Goal: Task Accomplishment & Management: Manage account settings

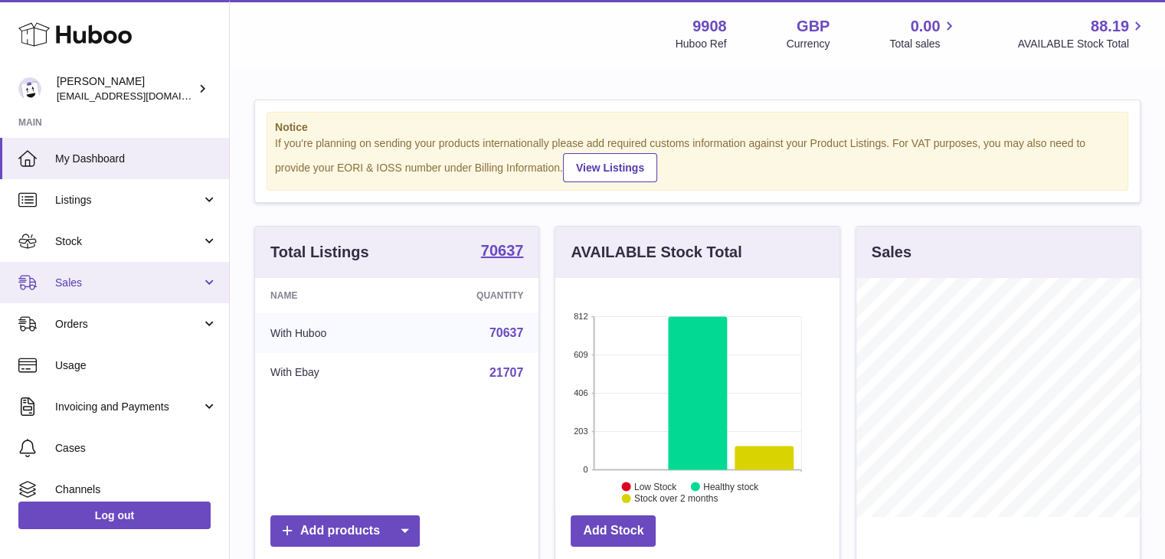
click at [110, 276] on span "Sales" at bounding box center [128, 283] width 146 height 15
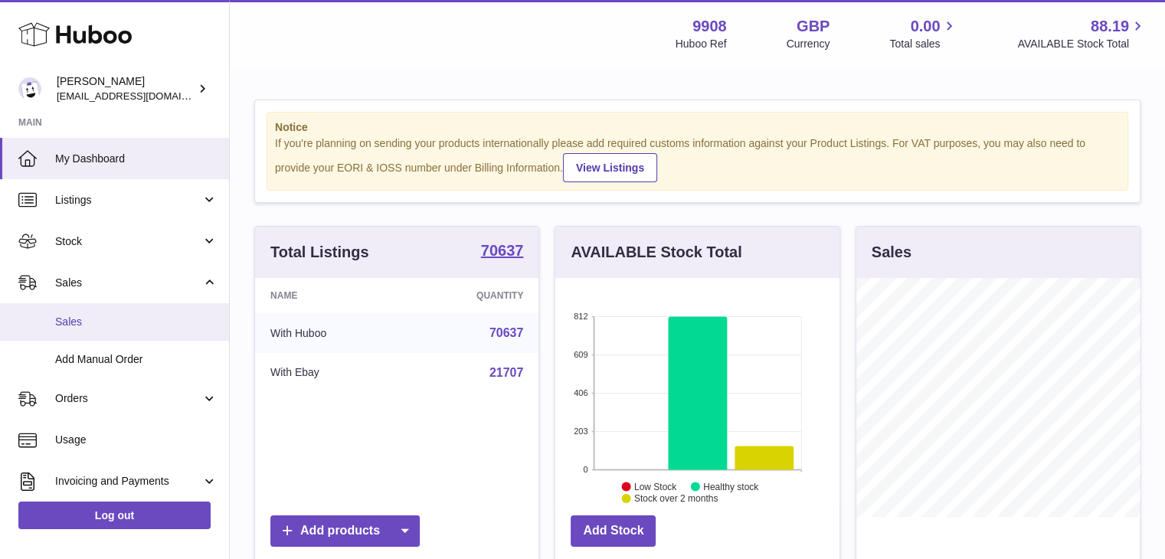
click at [109, 316] on span "Sales" at bounding box center [136, 322] width 162 height 15
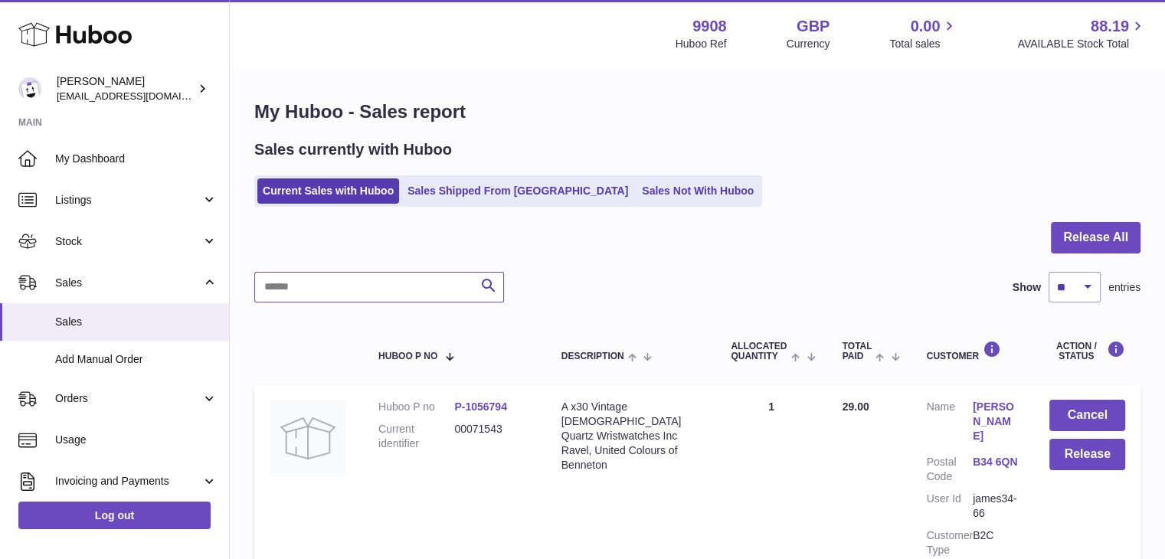
click at [303, 293] on input "text" at bounding box center [379, 287] width 250 height 31
paste input "********"
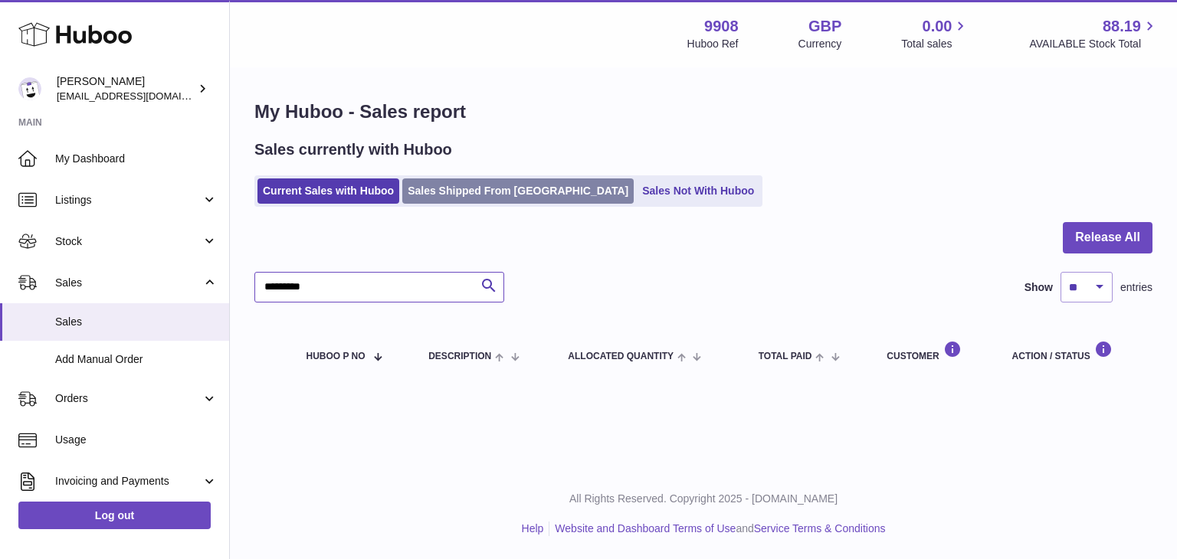
type input "********"
click at [450, 203] on link "Sales Shipped From [GEOGRAPHIC_DATA]" at bounding box center [517, 190] width 231 height 25
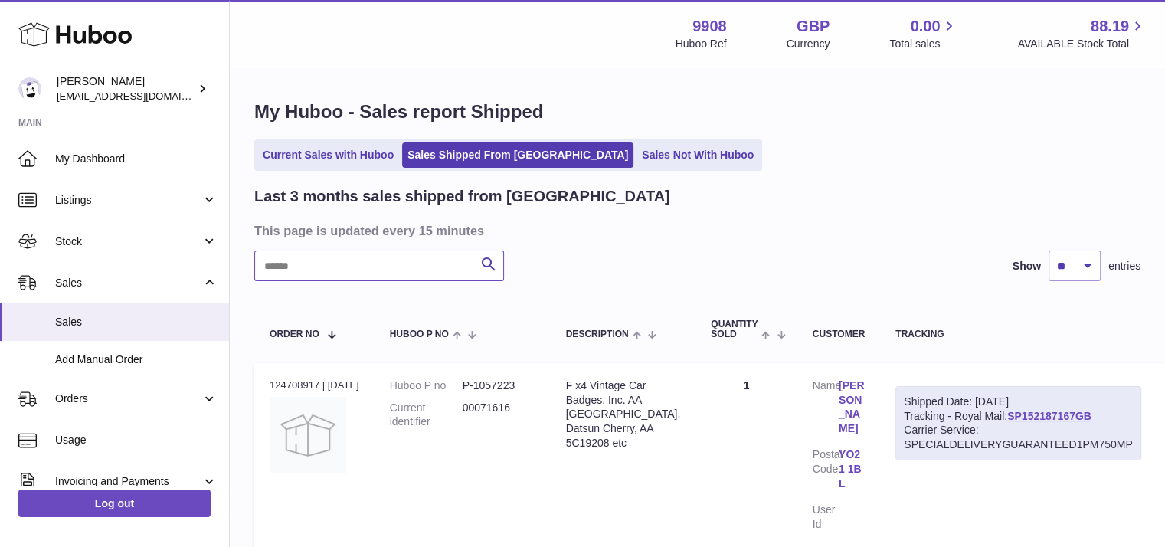
click at [336, 273] on input "text" at bounding box center [379, 265] width 250 height 31
paste input "********"
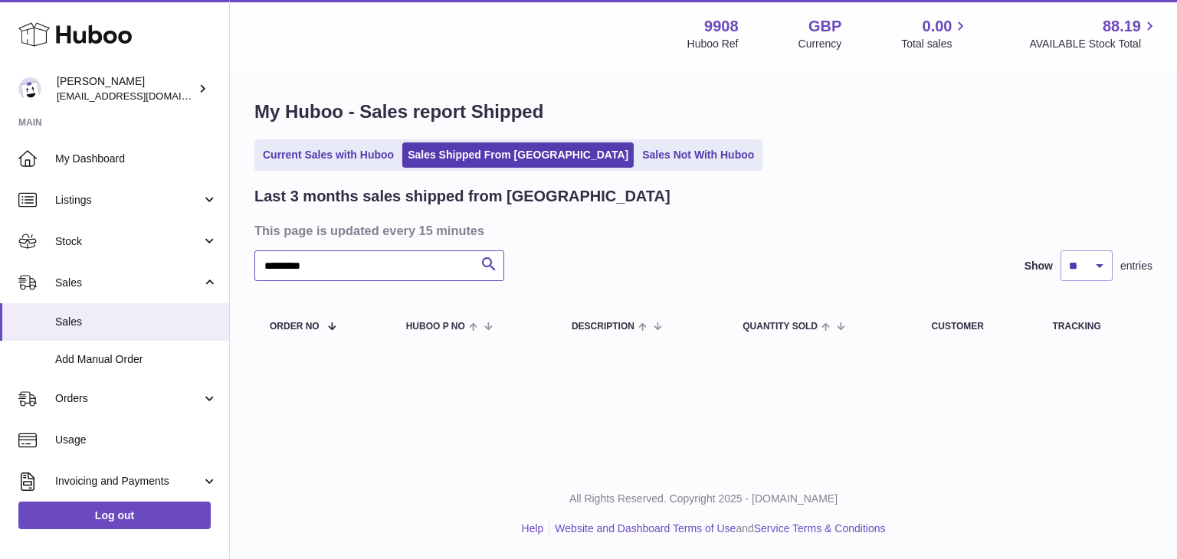
drag, startPoint x: 321, startPoint y: 268, endPoint x: 253, endPoint y: 260, distance: 68.6
click at [253, 260] on div "My Huboo - Sales report Shipped Current Sales with Huboo Sales Shipped From Hub…" at bounding box center [703, 227] width 947 height 316
paste input "text"
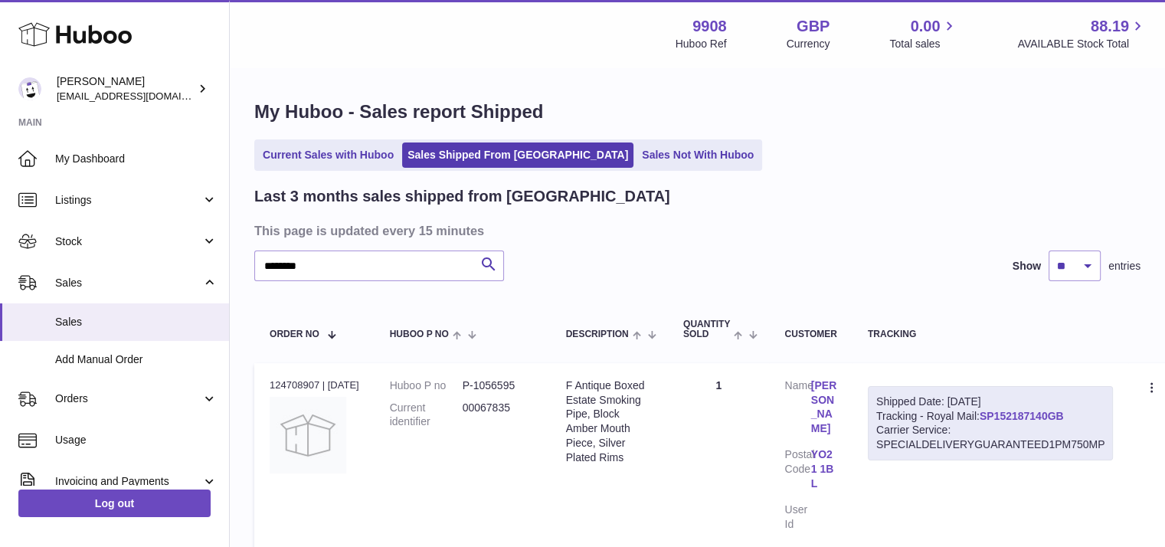
drag, startPoint x: 1082, startPoint y: 414, endPoint x: 993, endPoint y: 411, distance: 88.9
click at [993, 411] on div "Shipped Date: 15th Sep 2025 Tracking - Royal Mail: SP152187140GB Carrier Servic…" at bounding box center [991, 423] width 246 height 75
copy link "SP152187140GB"
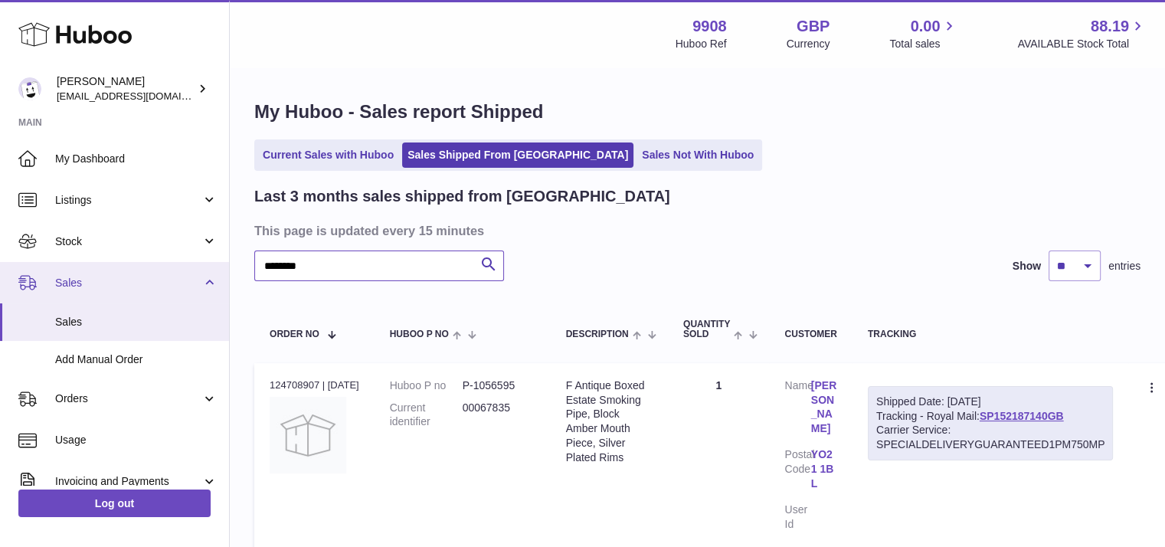
drag, startPoint x: 284, startPoint y: 271, endPoint x: 211, endPoint y: 262, distance: 73.4
click at [211, 262] on div "Huboo Ellie Baker tbcollectables@hotmail.co.uk Main My Dashboard Listings Not w…" at bounding box center [582, 341] width 1165 height 683
paste input "text"
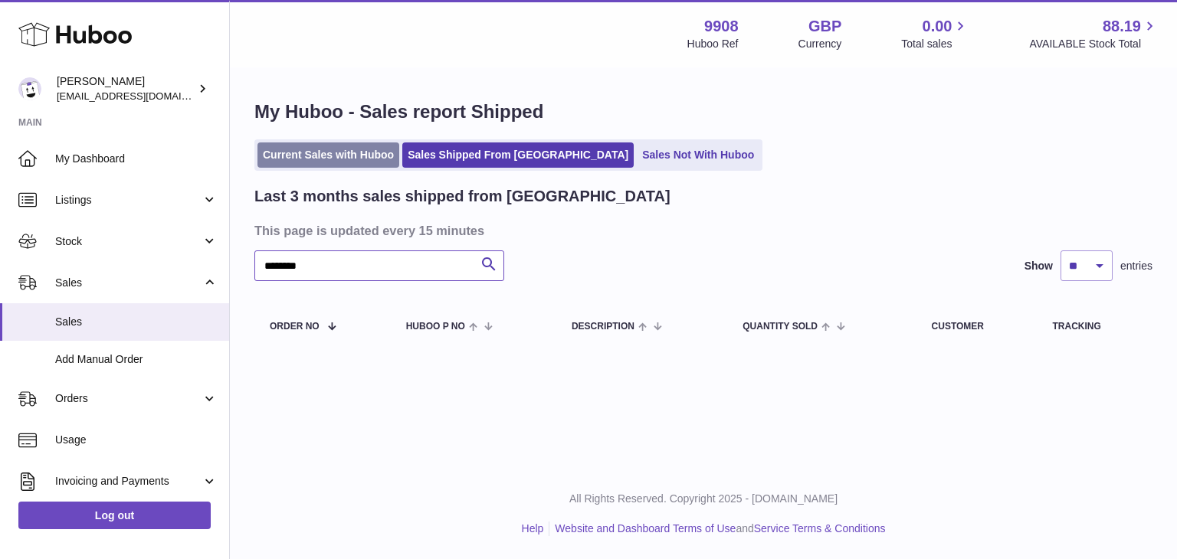
type input "********"
click at [322, 159] on link "Current Sales with Huboo" at bounding box center [328, 154] width 142 height 25
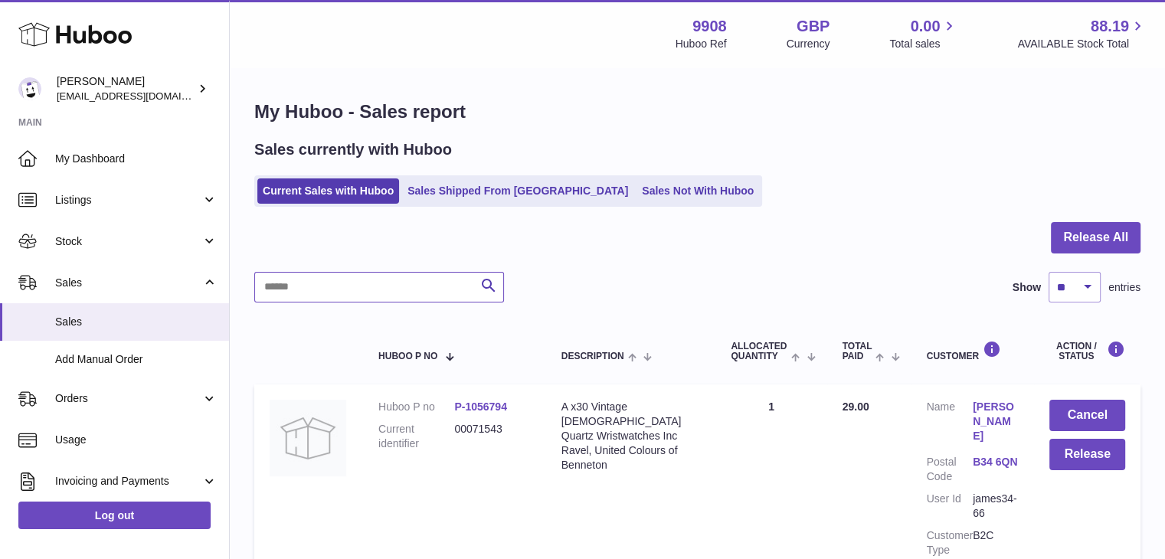
click at [297, 295] on input "text" at bounding box center [379, 287] width 250 height 31
paste input "********"
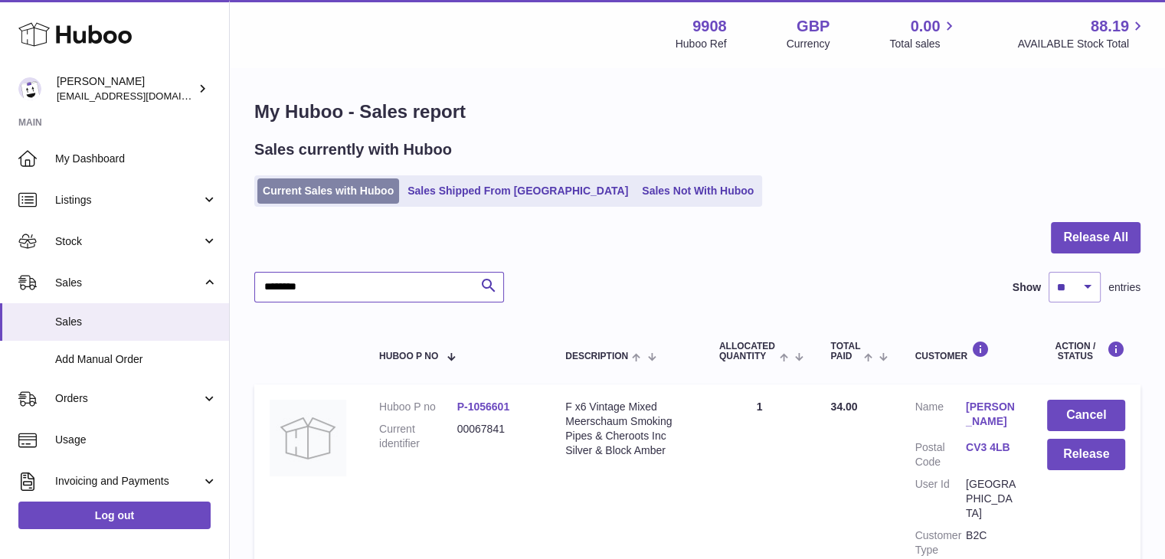
type input "********"
click at [350, 185] on link "Current Sales with Huboo" at bounding box center [328, 190] width 142 height 25
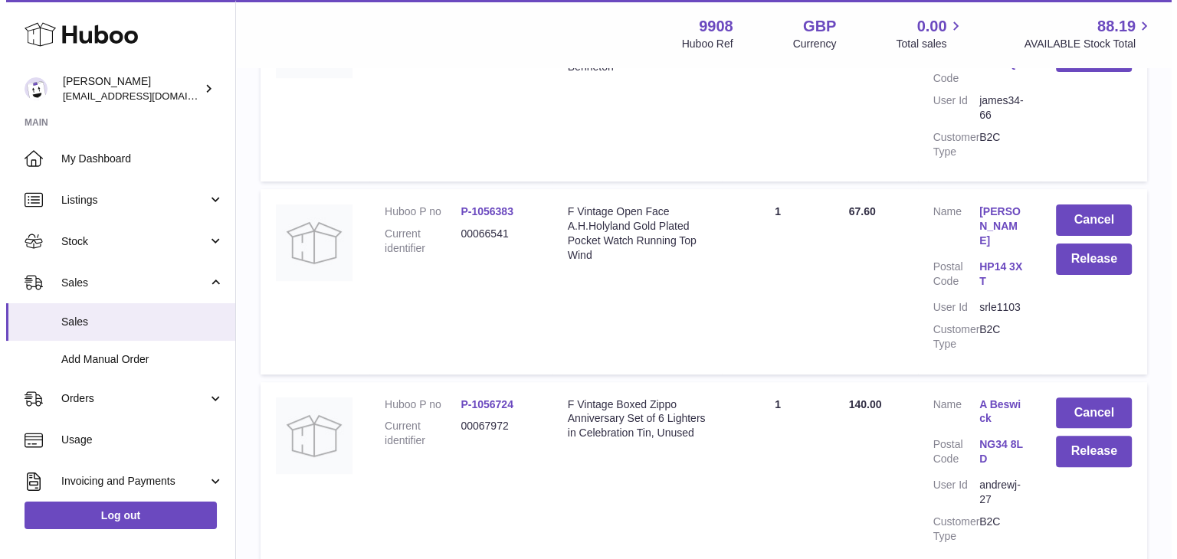
scroll to position [434, 0]
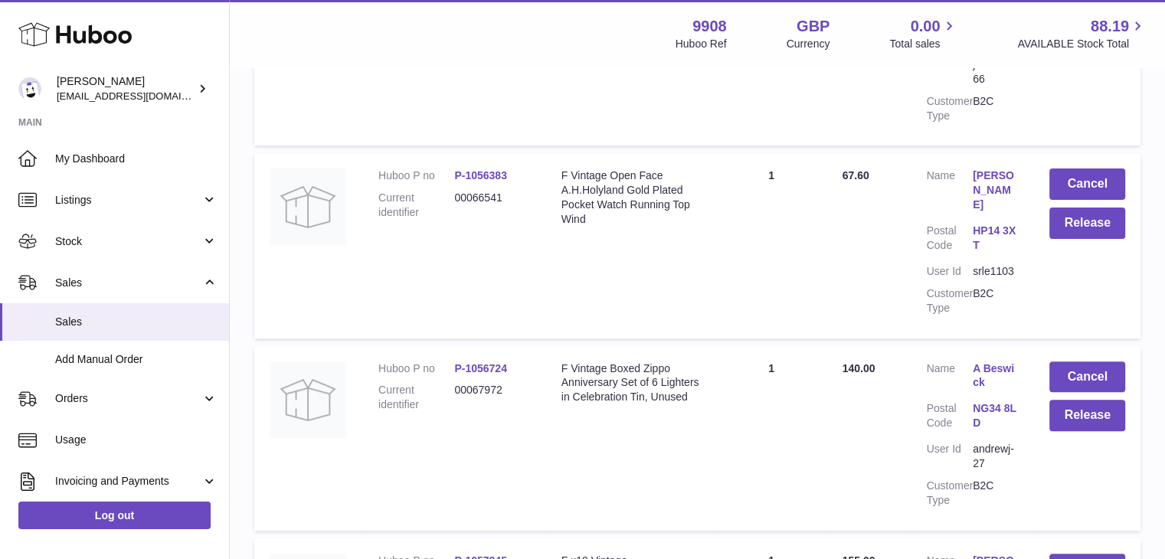
click at [984, 362] on link "A Beswick" at bounding box center [996, 376] width 46 height 29
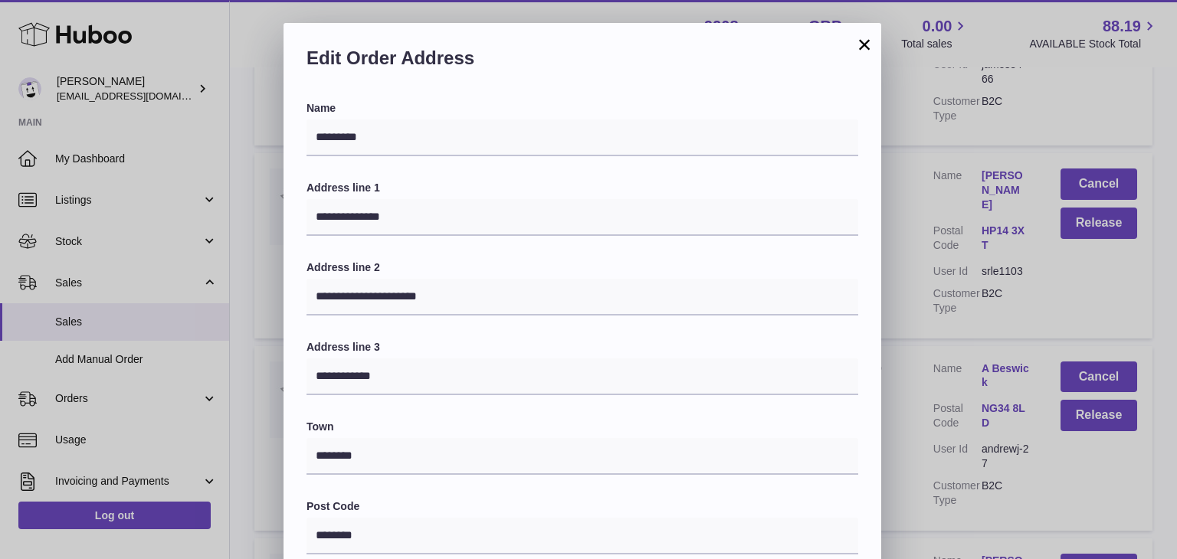
scroll to position [406, 0]
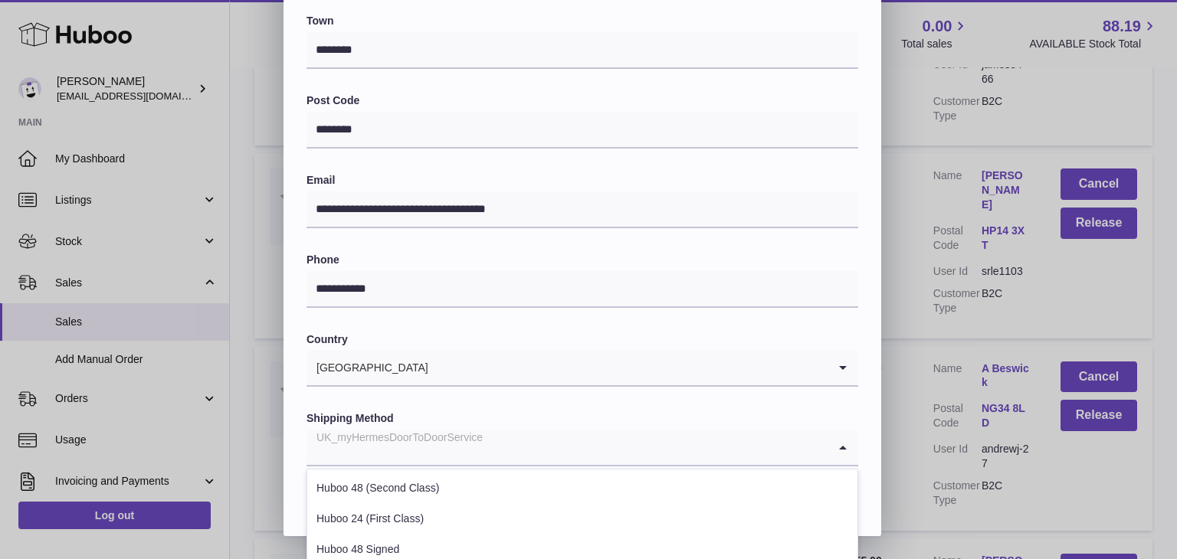
click at [540, 454] on input "Search for option" at bounding box center [566, 447] width 521 height 35
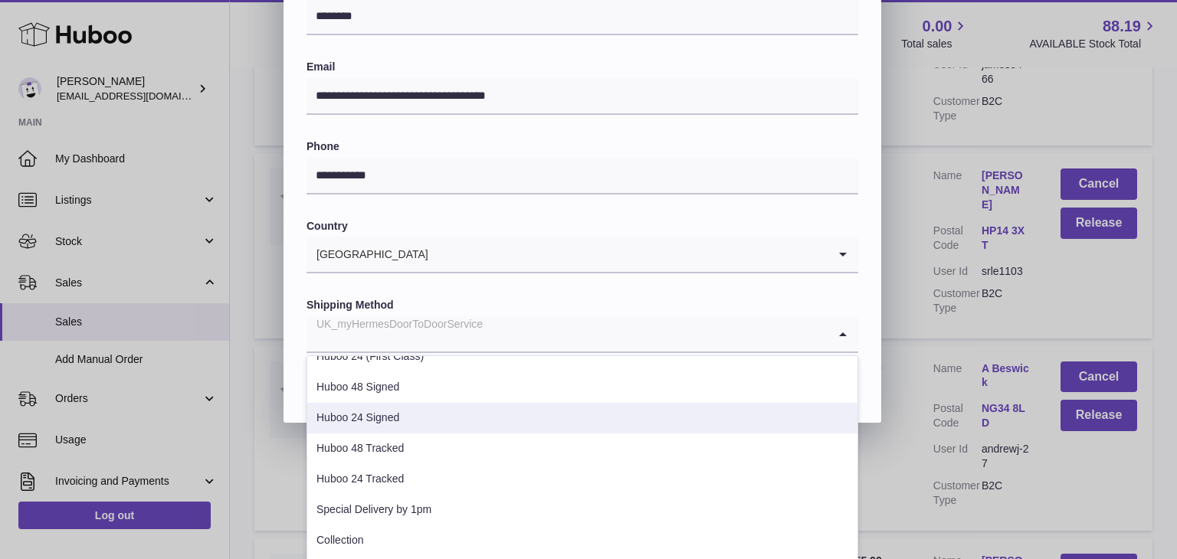
scroll to position [54, 0]
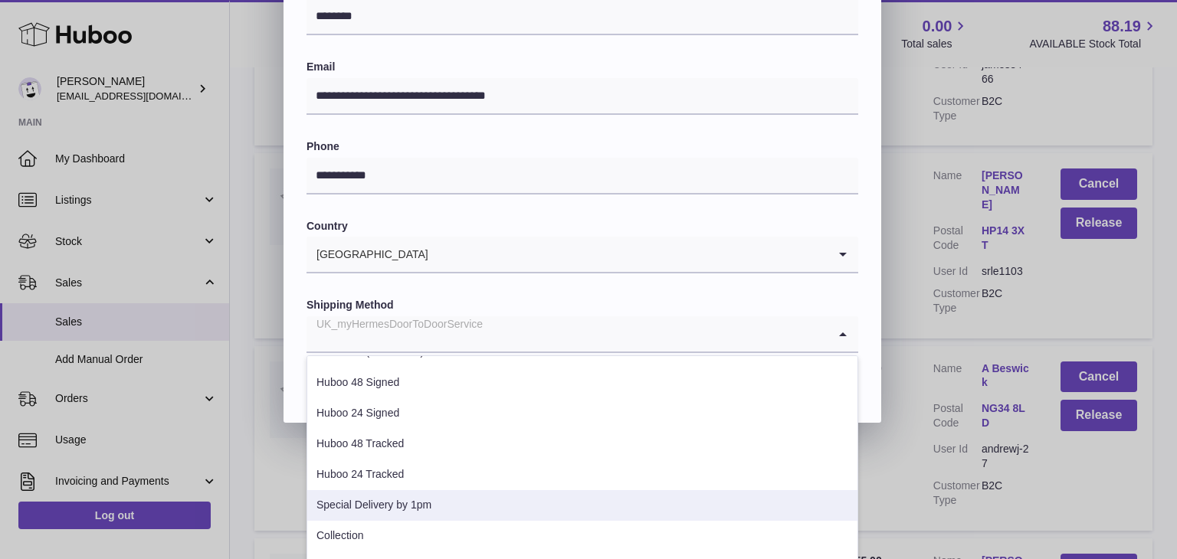
click at [437, 501] on li "Special Delivery by 1pm" at bounding box center [582, 505] width 550 height 31
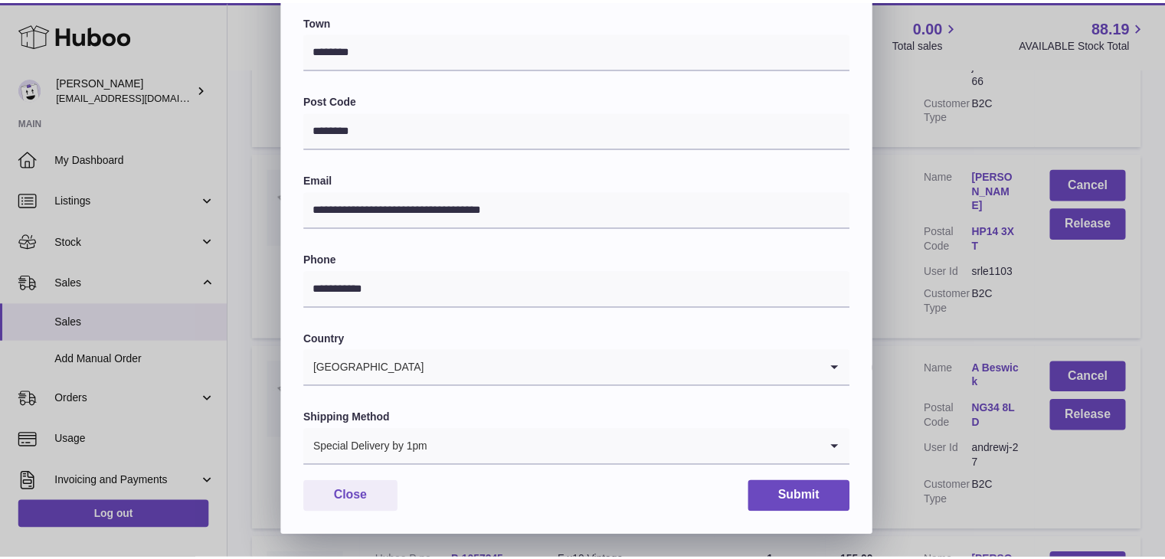
scroll to position [406, 0]
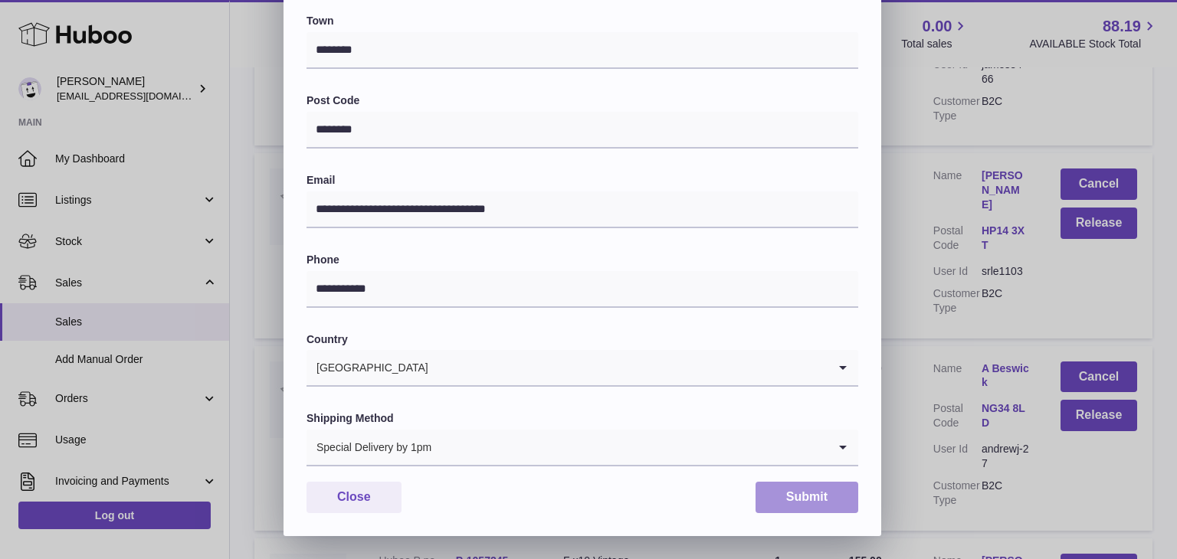
click at [781, 497] on button "Submit" at bounding box center [806, 497] width 103 height 31
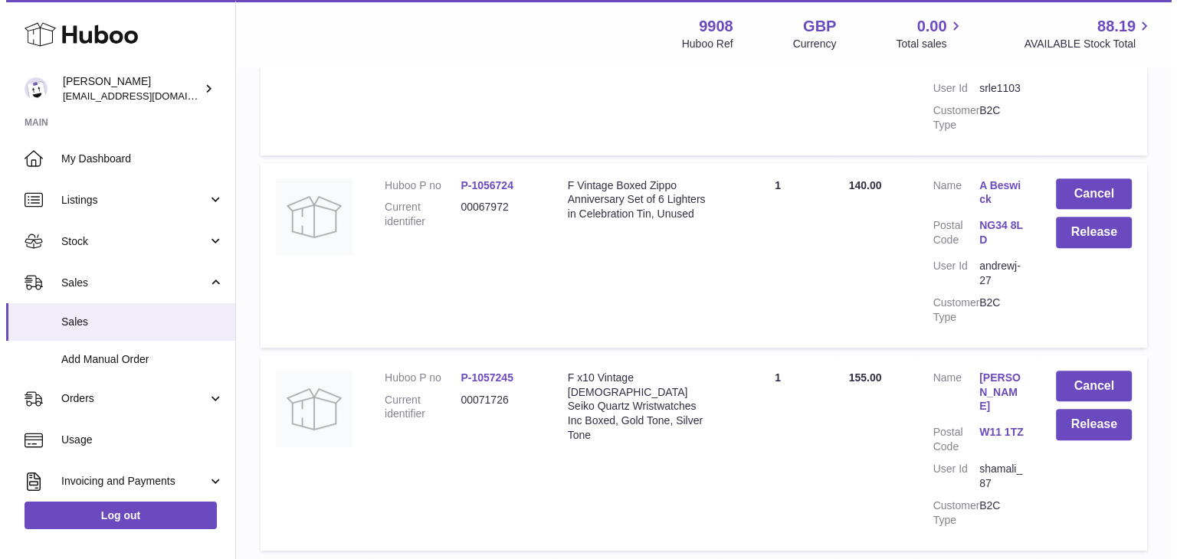
scroll to position [619, 0]
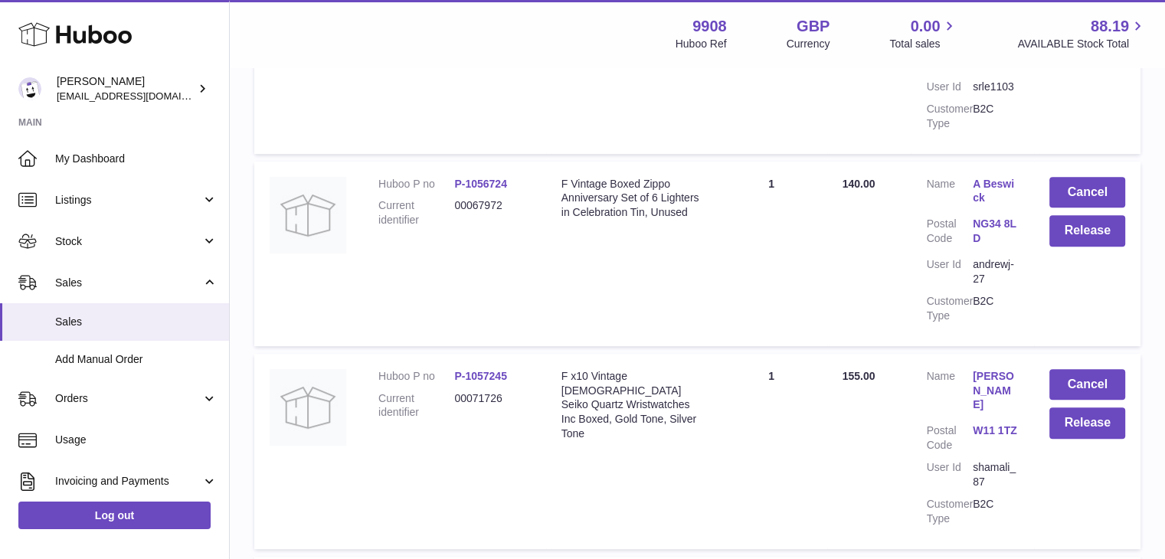
click at [994, 369] on link "shaheen malikzada" at bounding box center [996, 391] width 46 height 44
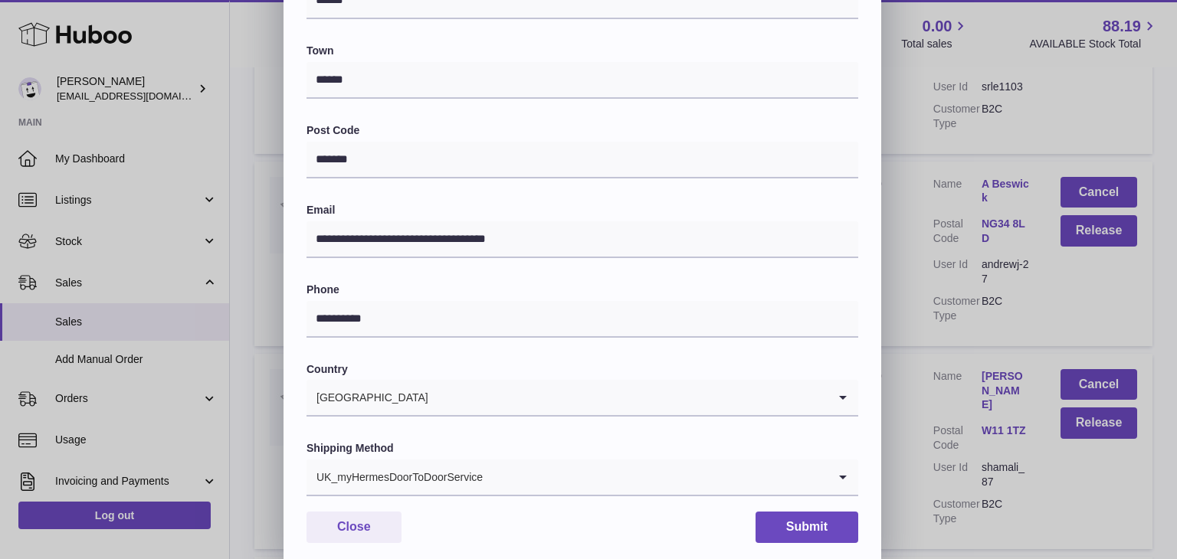
scroll to position [406, 0]
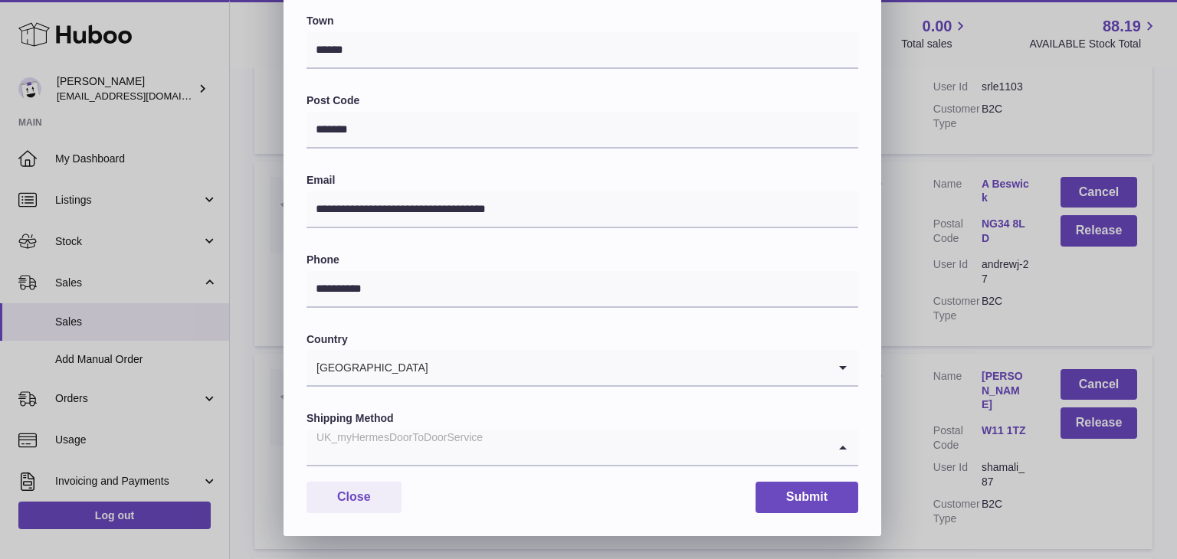
click at [524, 453] on input "Search for option" at bounding box center [566, 447] width 521 height 35
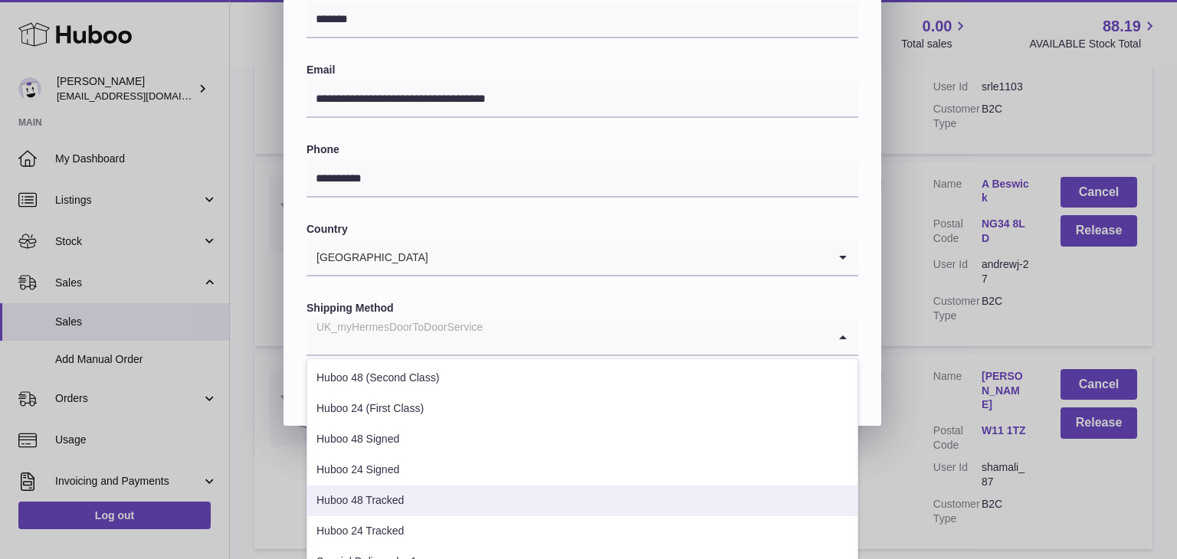
scroll to position [77, 0]
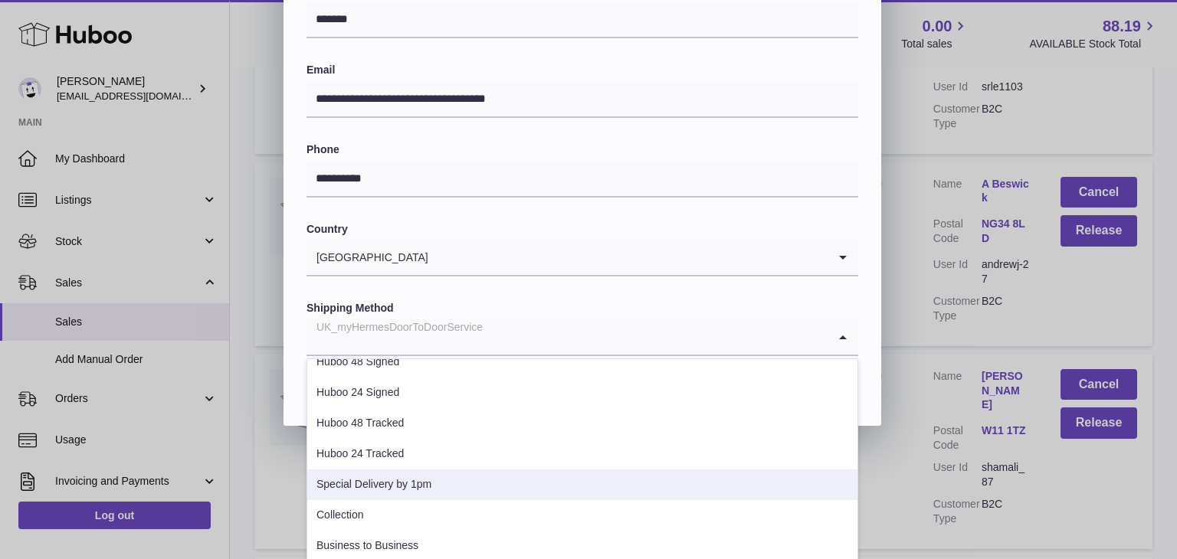
click at [435, 487] on li "Special Delivery by 1pm" at bounding box center [582, 485] width 550 height 31
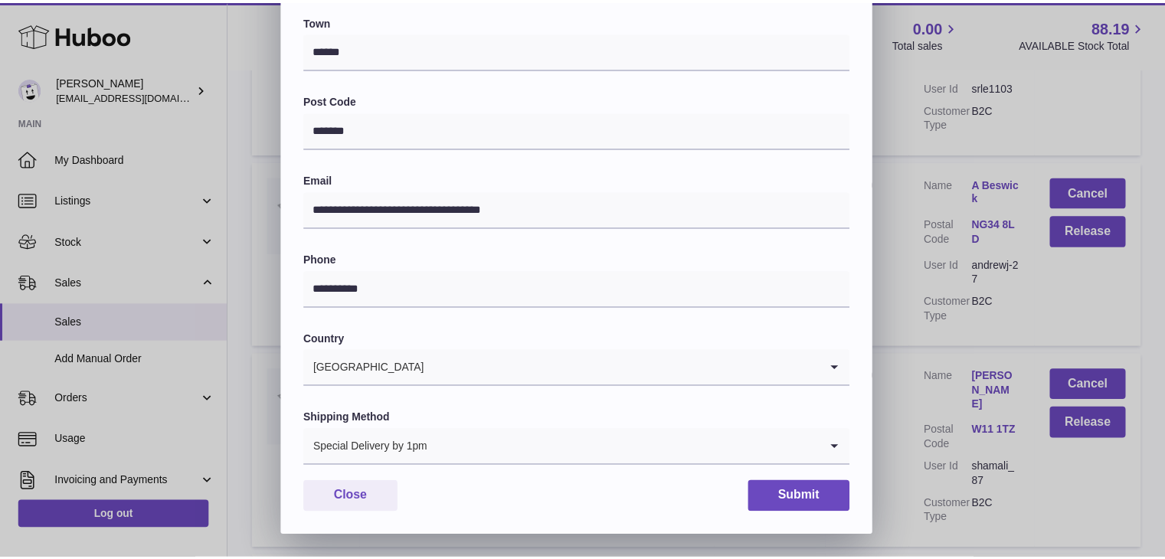
scroll to position [406, 0]
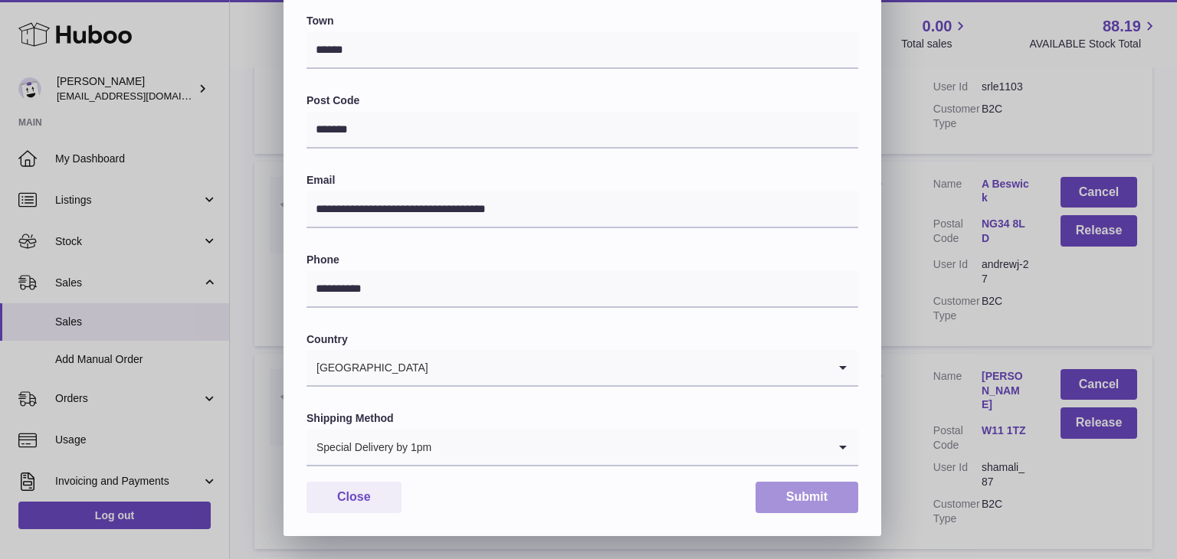
click at [800, 499] on button "Submit" at bounding box center [806, 497] width 103 height 31
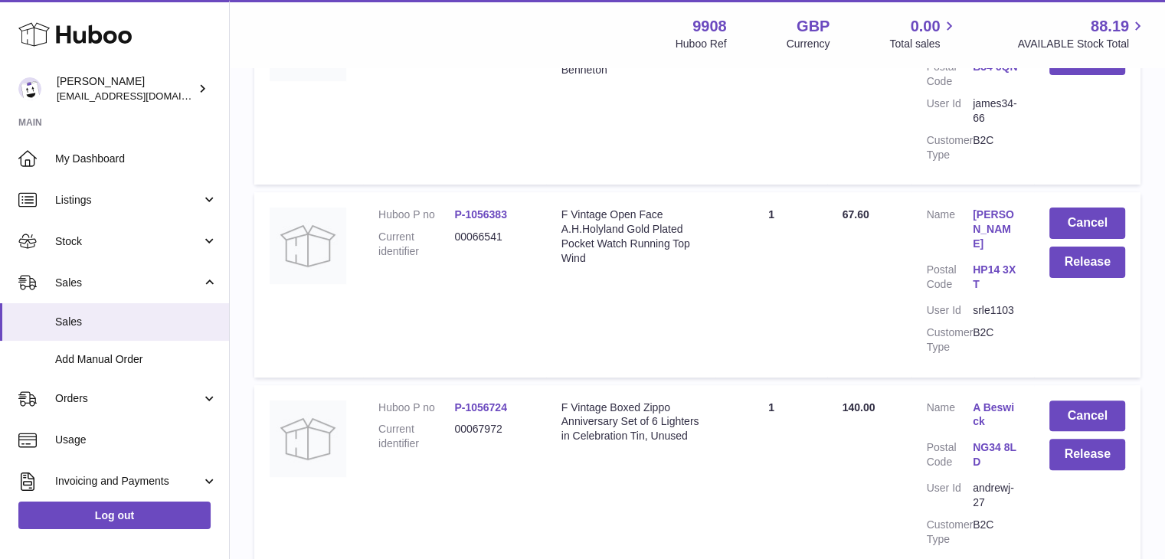
scroll to position [0, 0]
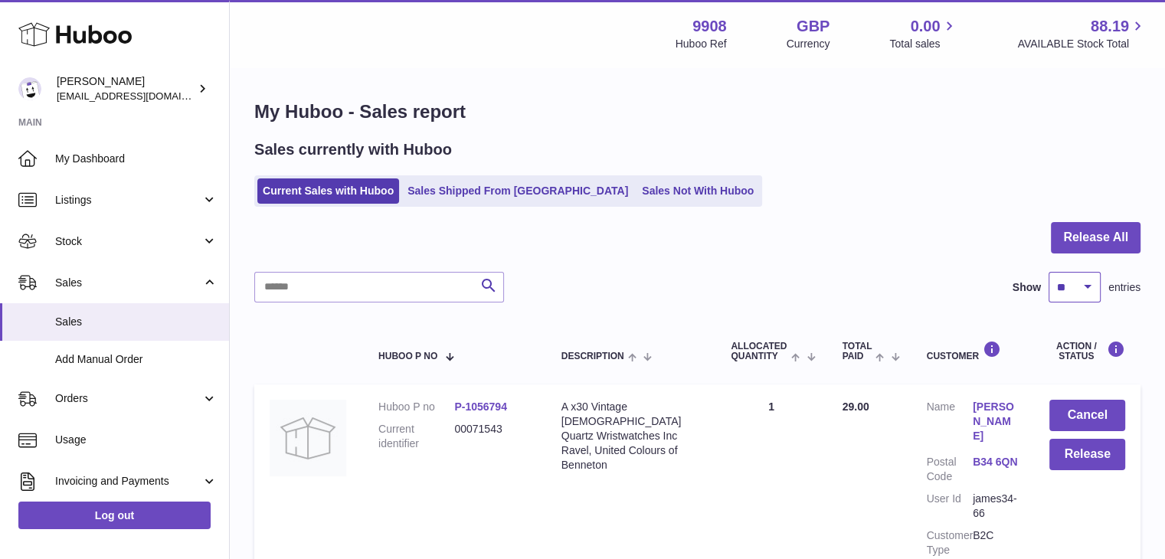
click at [1097, 286] on select "** ** ** ***" at bounding box center [1075, 287] width 52 height 31
select select "***"
click at [1049, 272] on select "** ** ** ***" at bounding box center [1075, 287] width 52 height 31
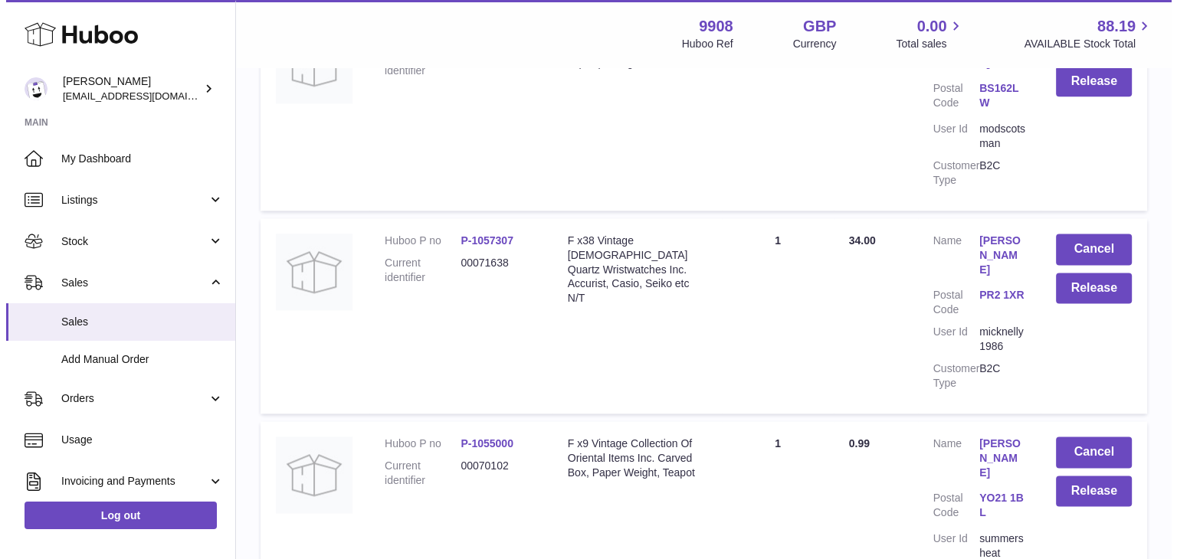
scroll to position [1985, 0]
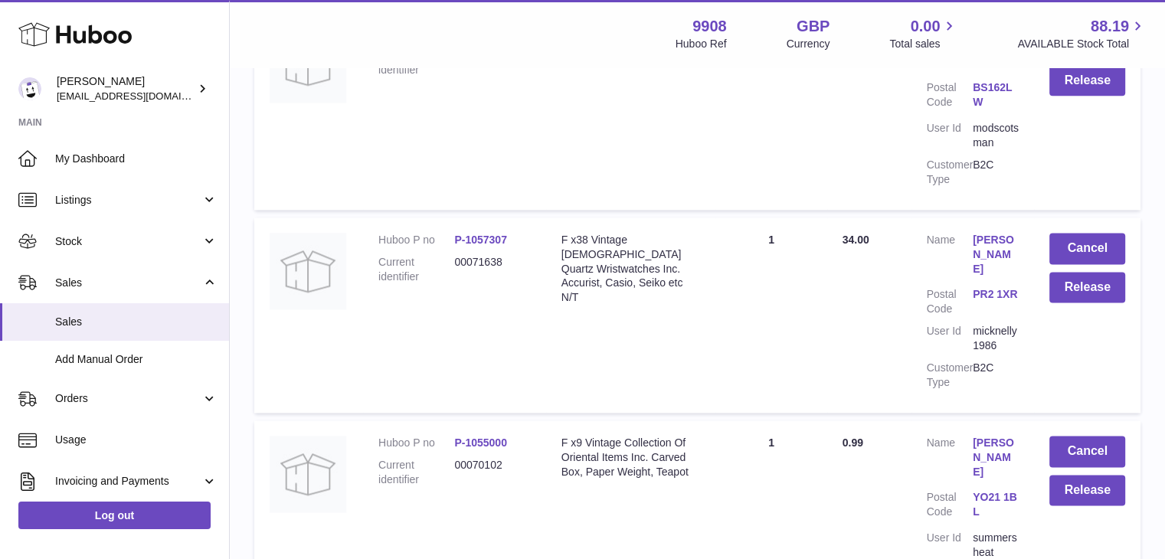
click at [988, 436] on link "FIONA CLEWLOW" at bounding box center [996, 458] width 46 height 44
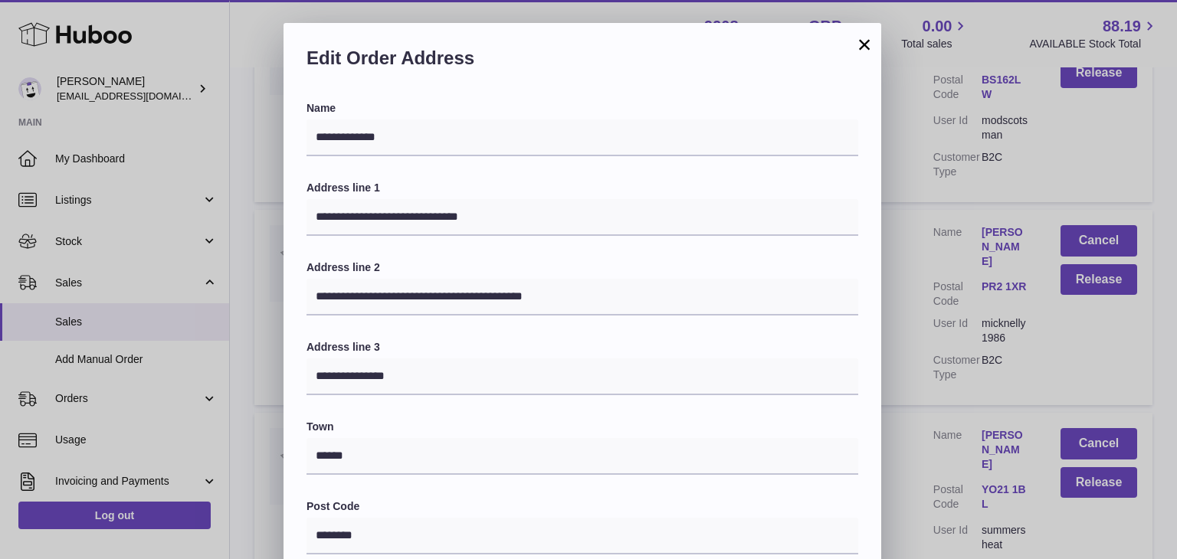
scroll to position [406, 0]
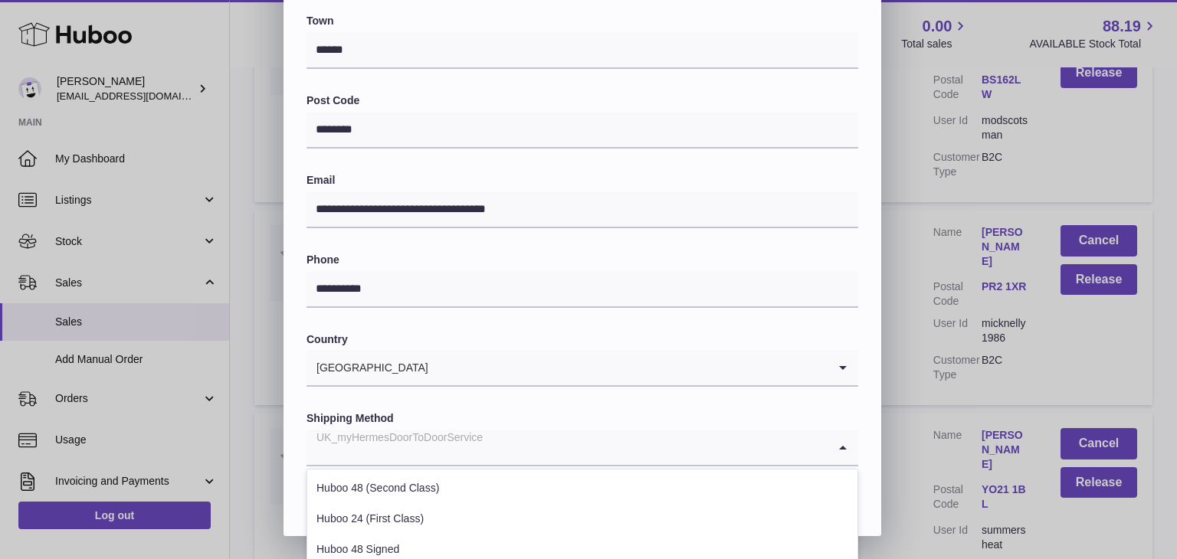
click at [766, 460] on input "Search for option" at bounding box center [566, 447] width 521 height 35
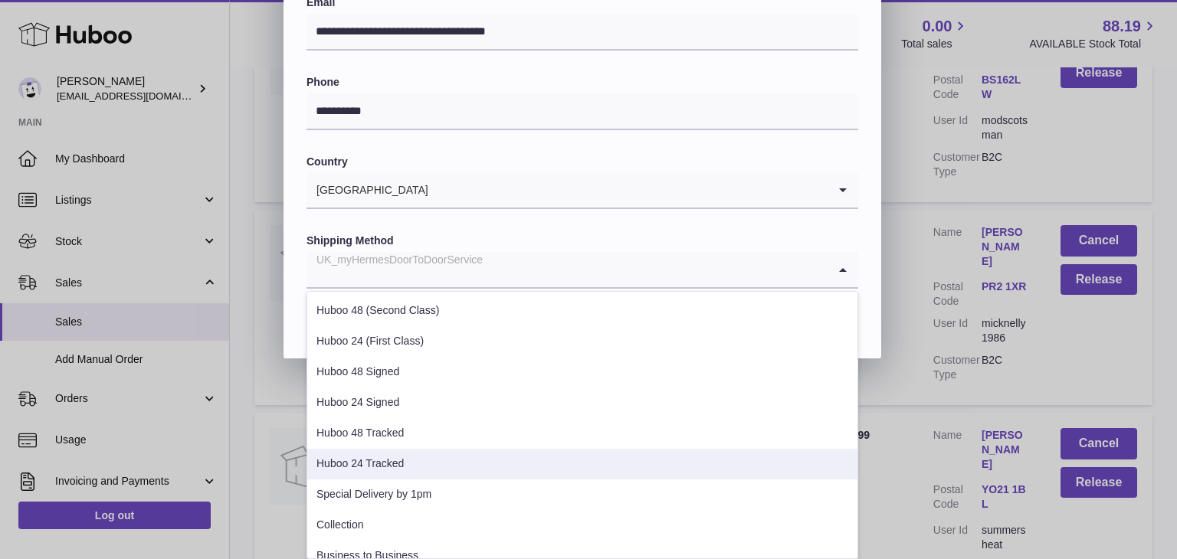
click at [518, 476] on li "Huboo 24 Tracked" at bounding box center [582, 464] width 550 height 31
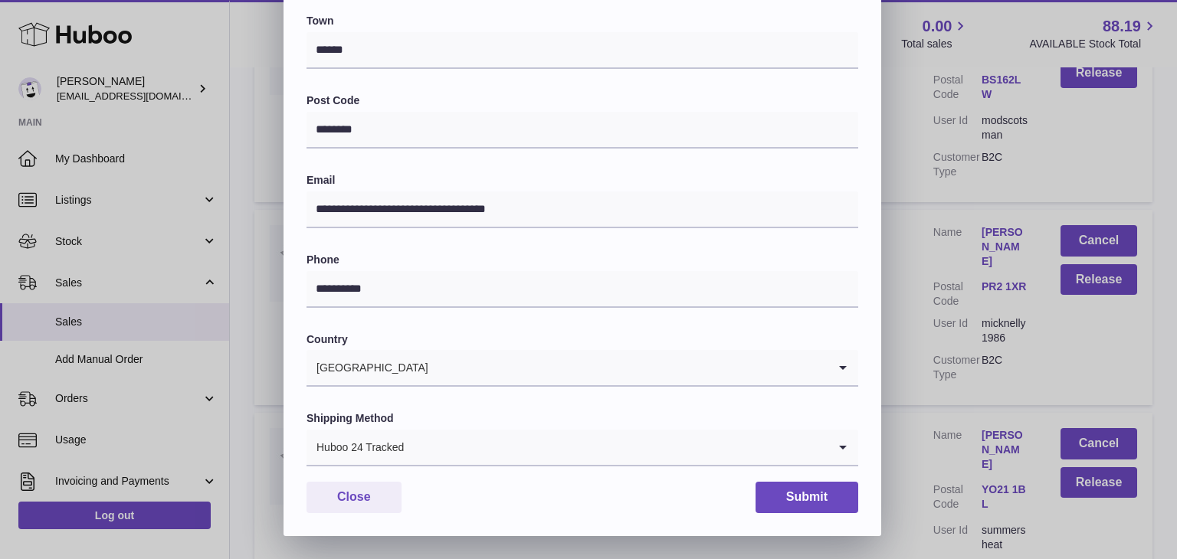
scroll to position [406, 0]
click at [789, 512] on button "Submit" at bounding box center [806, 497] width 103 height 31
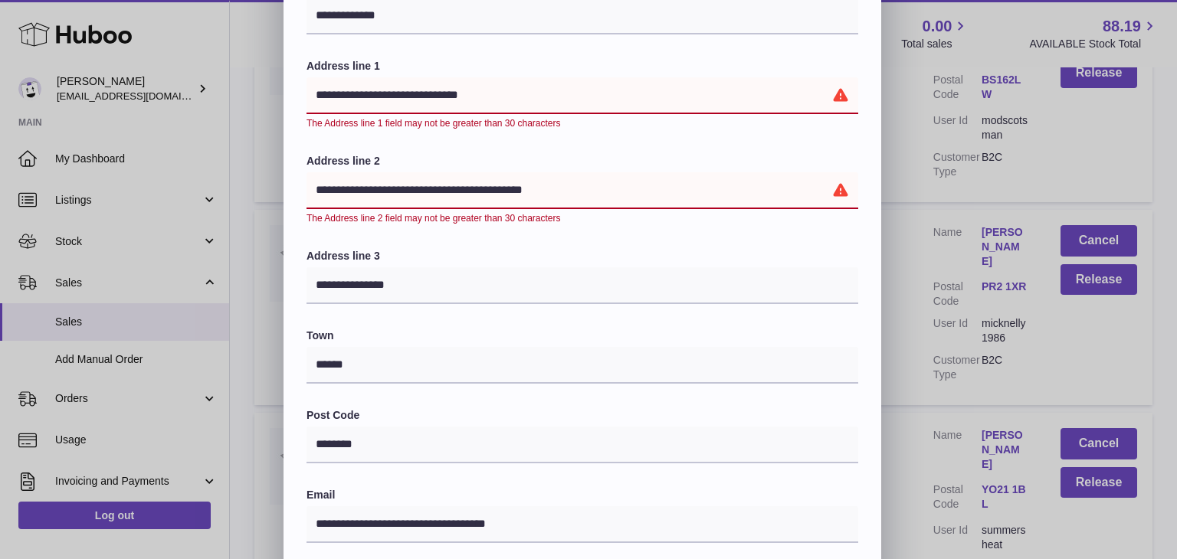
scroll to position [122, 0]
drag, startPoint x: 494, startPoint y: 91, endPoint x: 455, endPoint y: 90, distance: 39.1
click at [455, 90] on input "**********" at bounding box center [582, 95] width 552 height 37
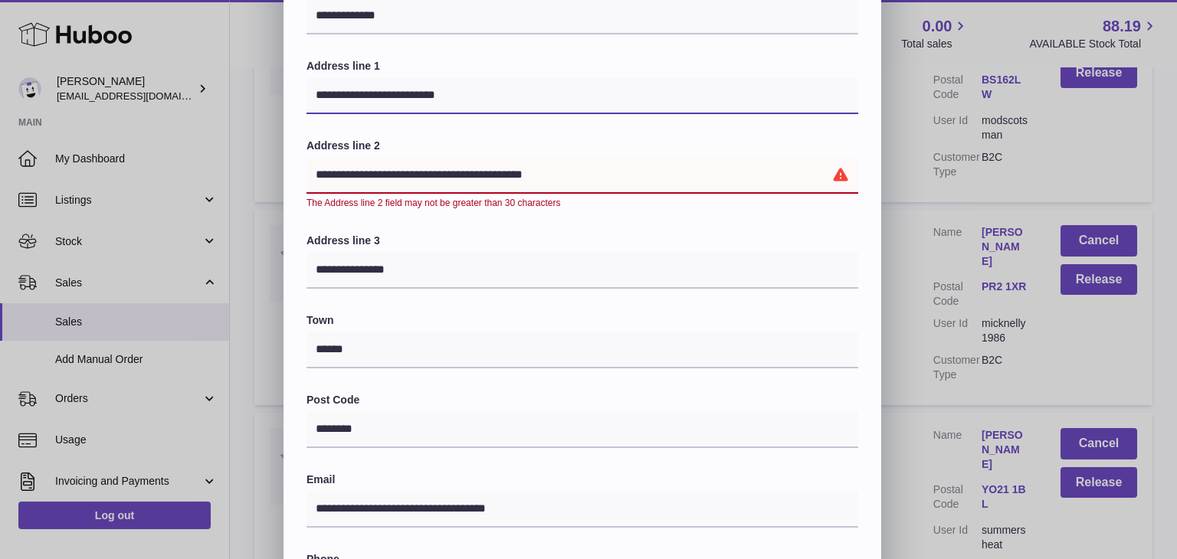
type input "**********"
drag, startPoint x: 469, startPoint y: 174, endPoint x: 413, endPoint y: 172, distance: 55.9
click at [413, 172] on input "**********" at bounding box center [582, 175] width 552 height 37
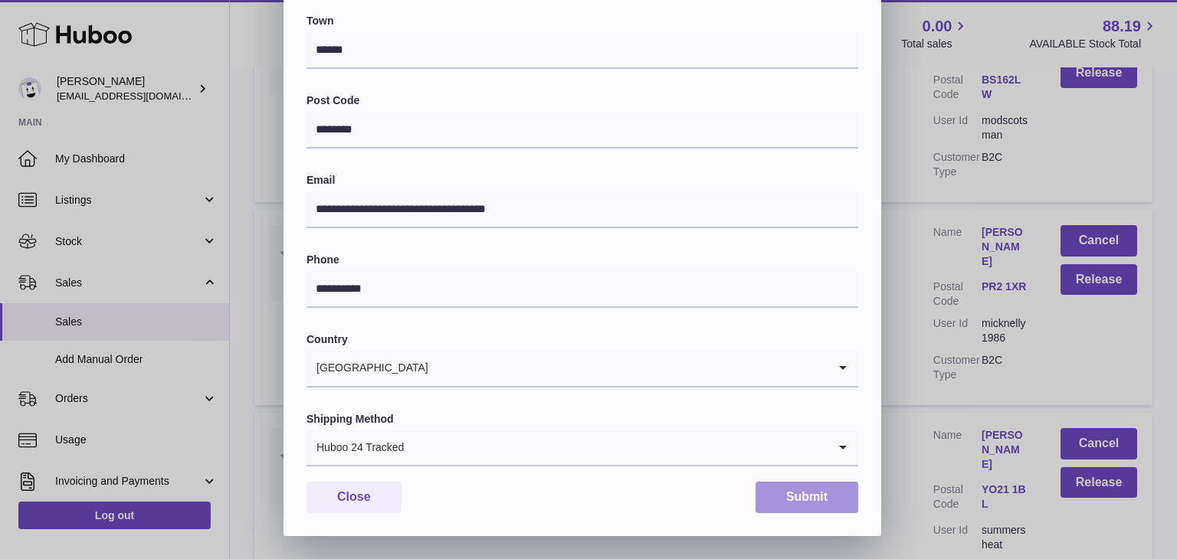
click at [799, 500] on button "Submit" at bounding box center [806, 497] width 103 height 31
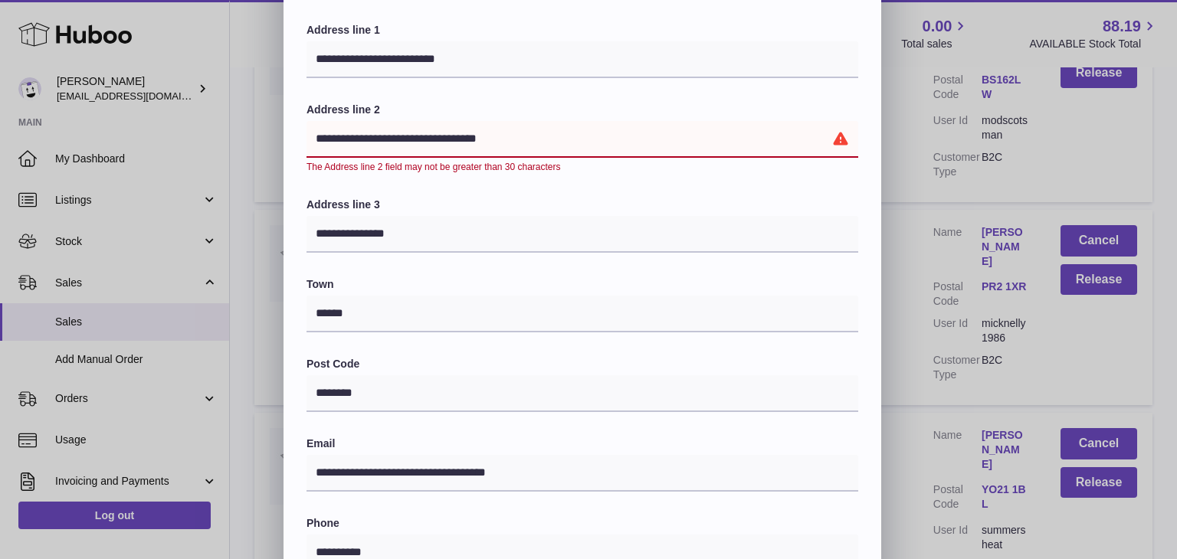
scroll to position [156, 0]
drag, startPoint x: 460, startPoint y: 139, endPoint x: 432, endPoint y: 136, distance: 27.7
click at [432, 136] on input "**********" at bounding box center [582, 141] width 552 height 37
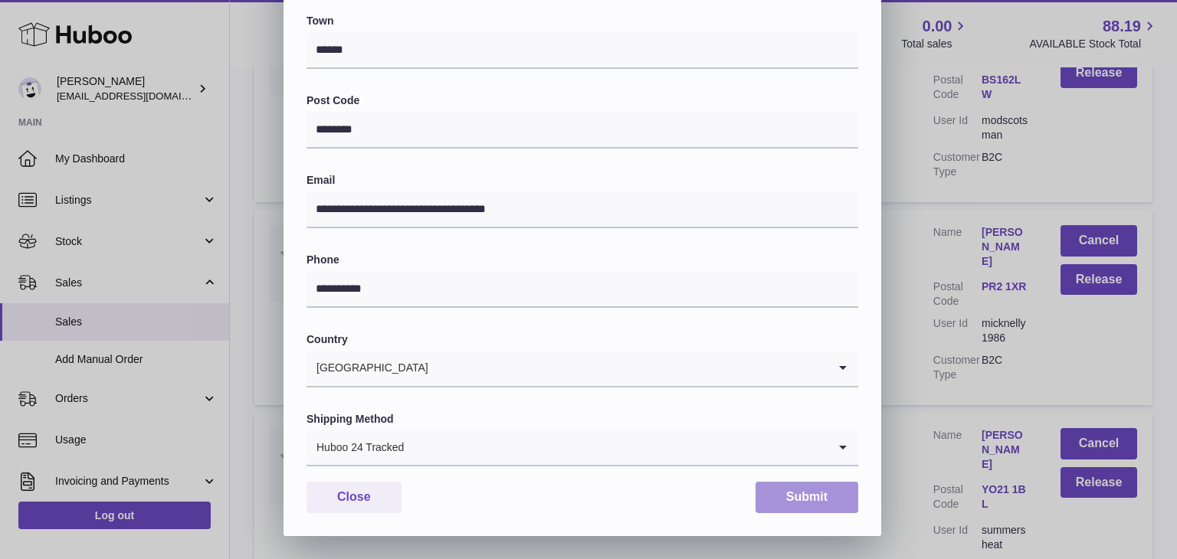
type input "**********"
click at [793, 494] on button "Submit" at bounding box center [806, 497] width 103 height 31
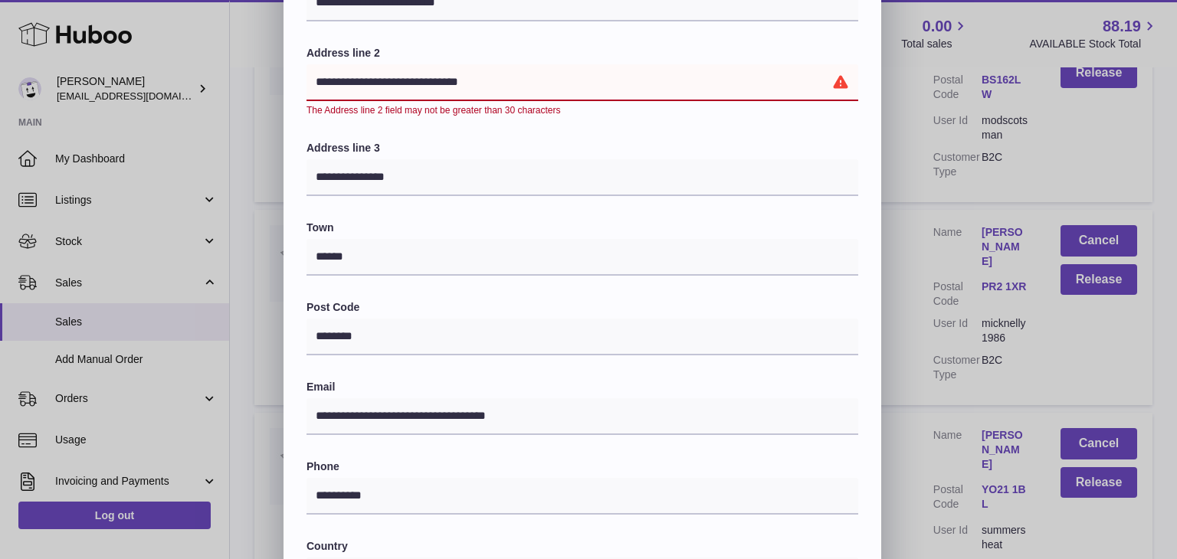
scroll to position [38, 0]
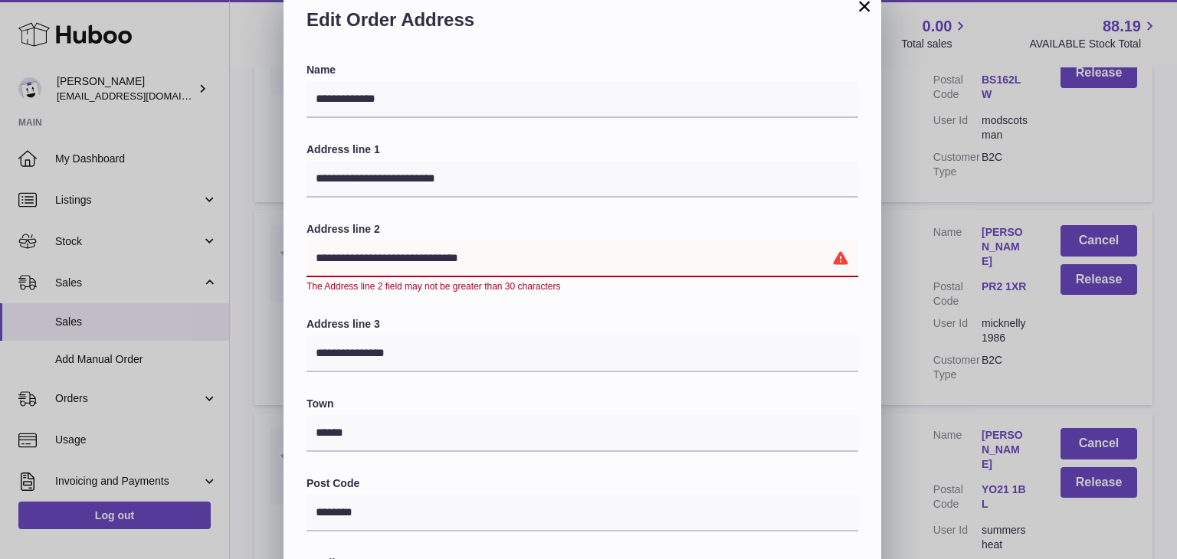
drag, startPoint x: 493, startPoint y: 257, endPoint x: 306, endPoint y: 226, distance: 189.4
click at [306, 226] on div "**********" at bounding box center [582, 257] width 552 height 70
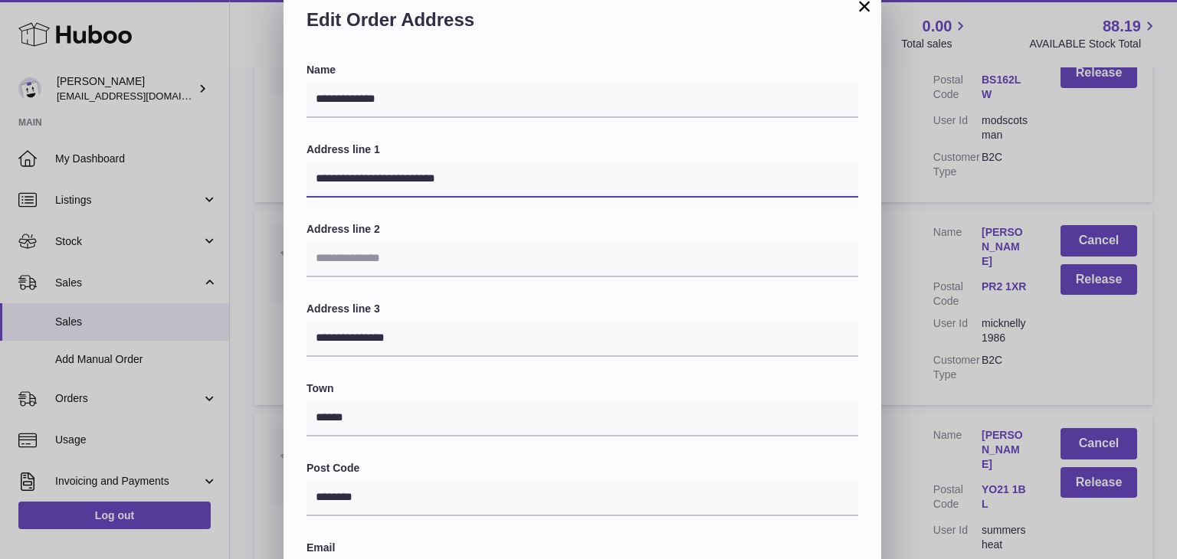
drag, startPoint x: 460, startPoint y: 173, endPoint x: 388, endPoint y: 169, distance: 72.2
click at [388, 169] on input "**********" at bounding box center [582, 179] width 552 height 37
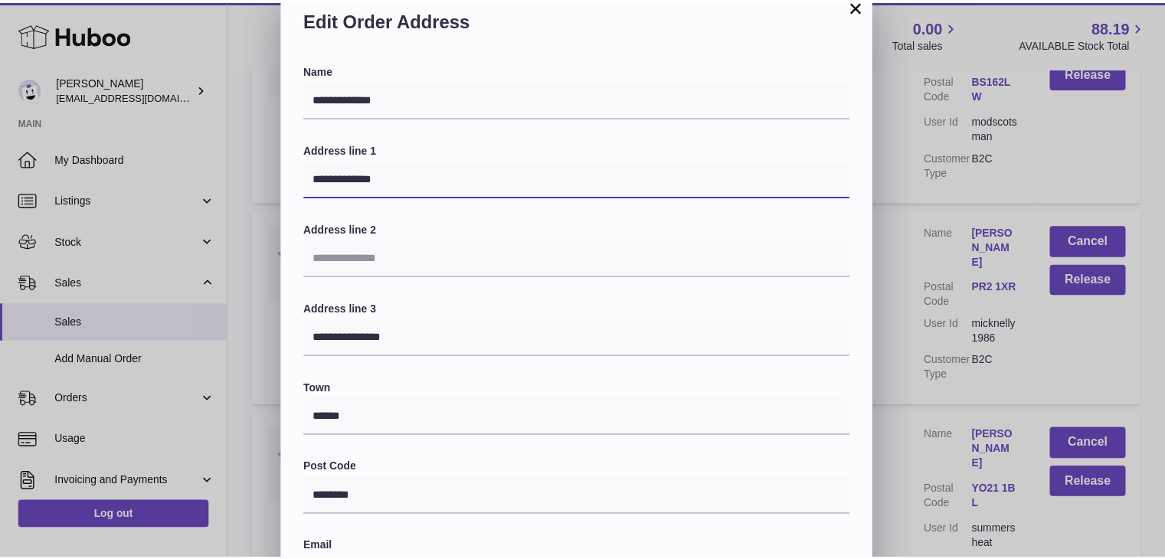
scroll to position [406, 0]
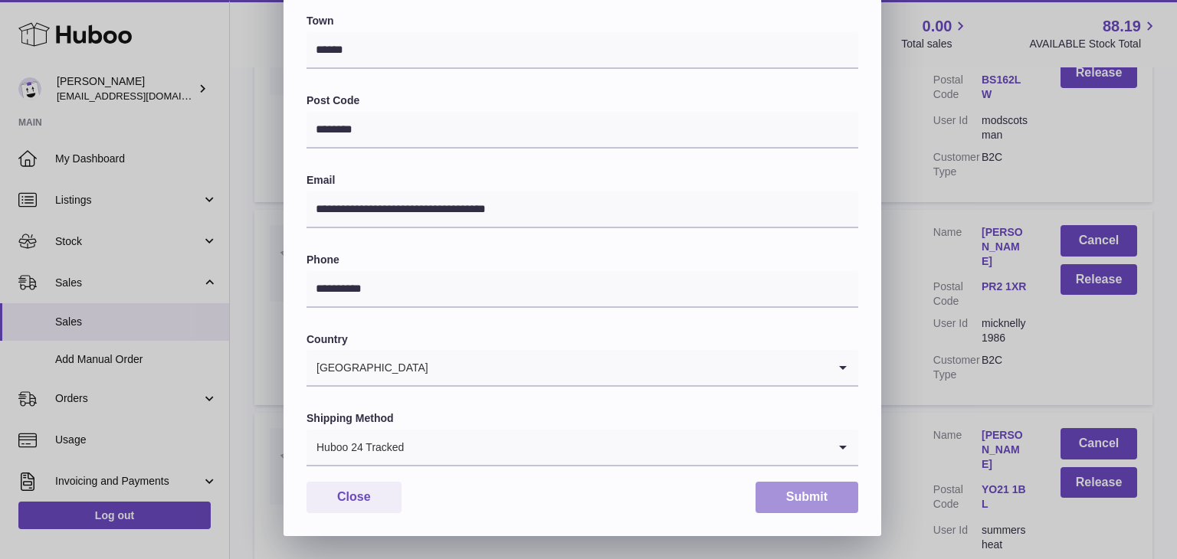
type input "**********"
click at [810, 503] on button "Submit" at bounding box center [806, 497] width 103 height 31
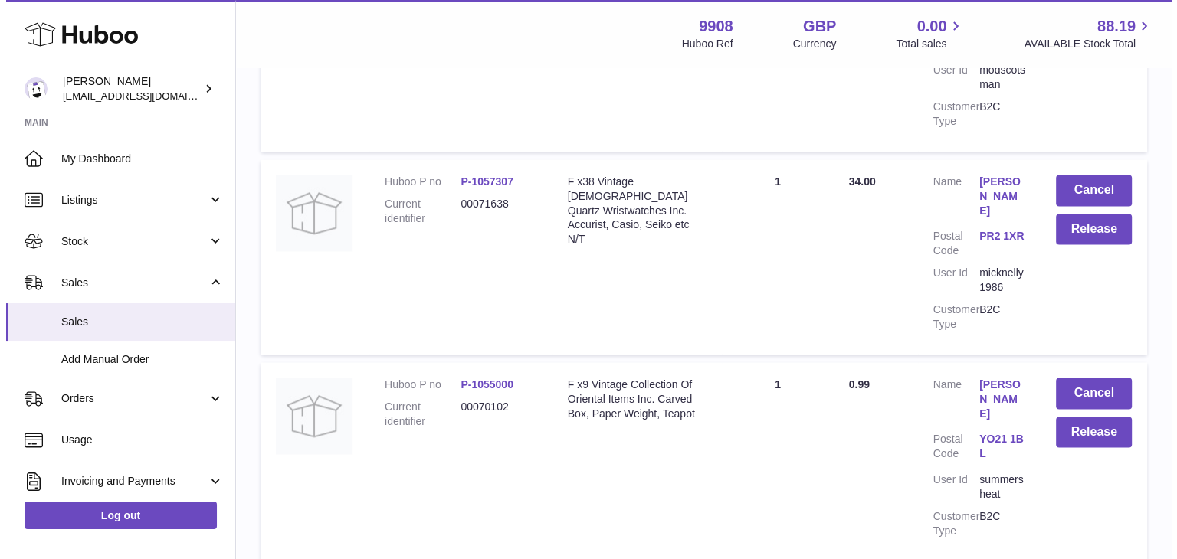
scroll to position [2050, 0]
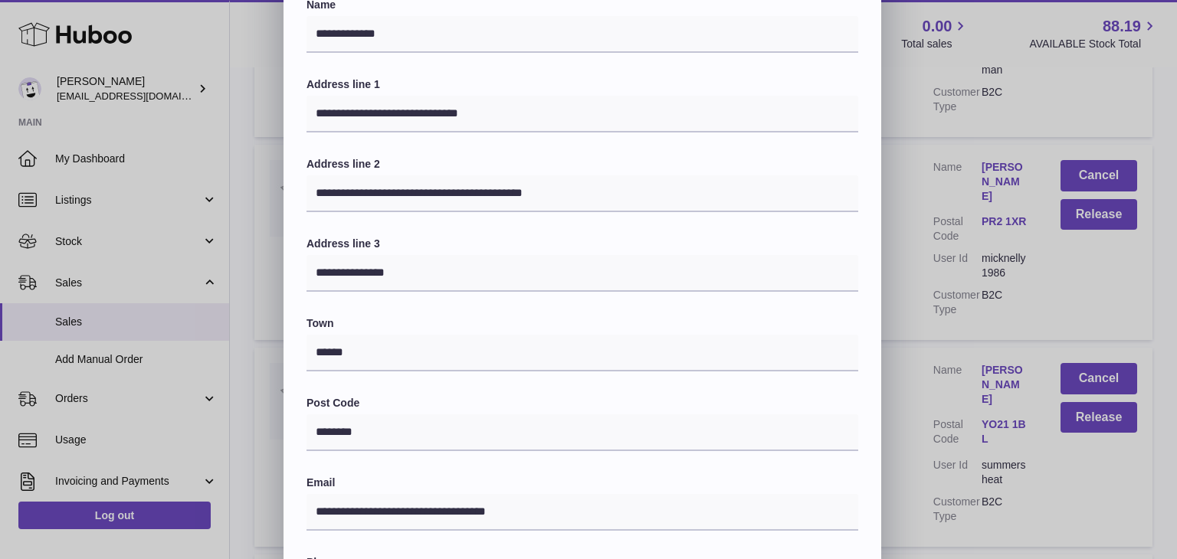
scroll to position [34, 0]
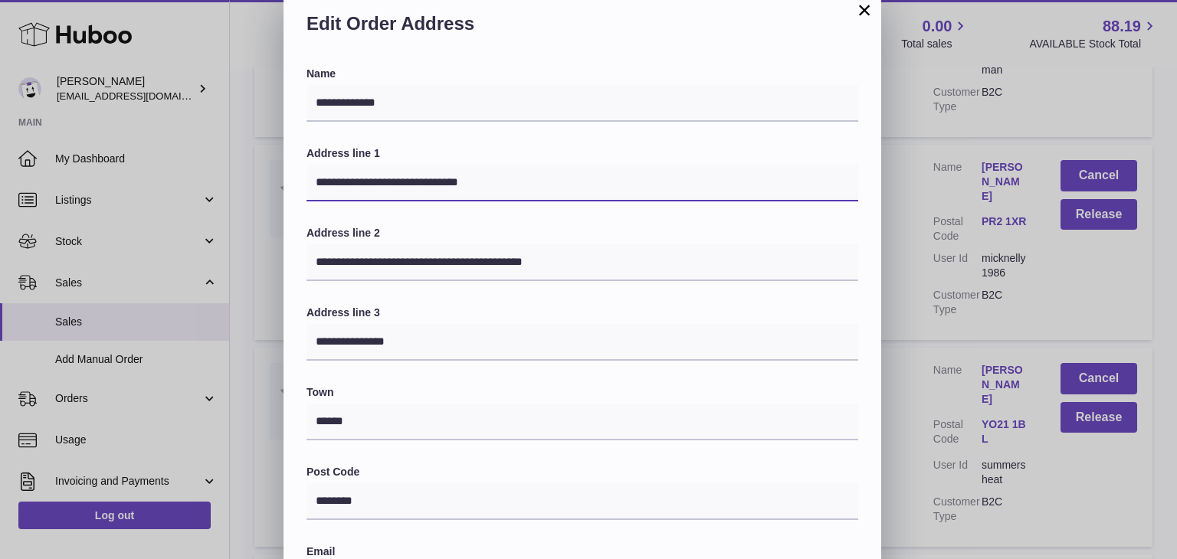
drag, startPoint x: 509, startPoint y: 185, endPoint x: 390, endPoint y: 169, distance: 119.8
click at [390, 169] on input "**********" at bounding box center [582, 183] width 552 height 37
type input "**********"
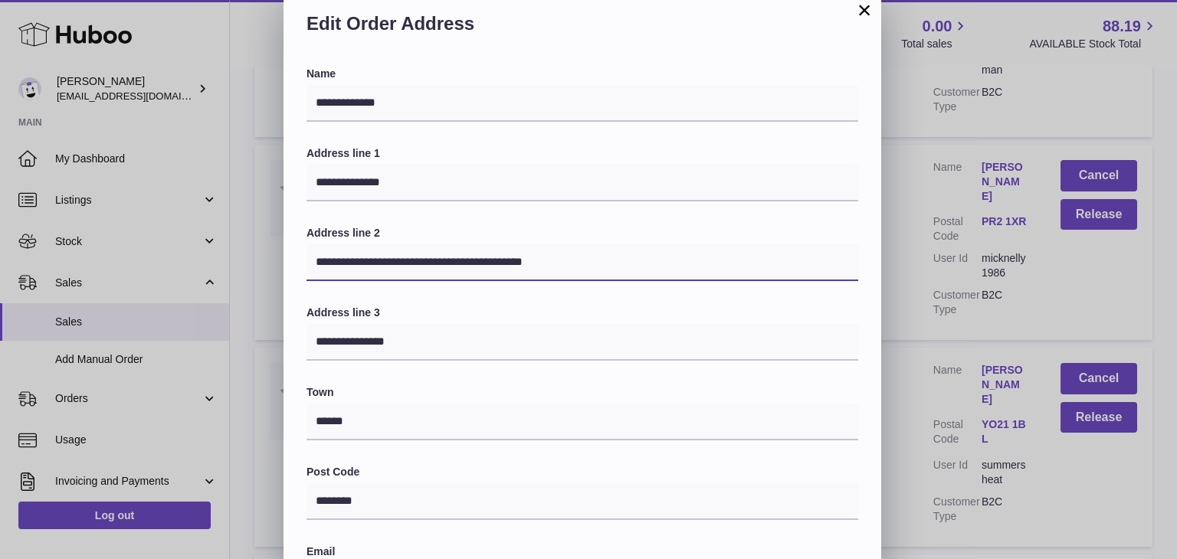
drag, startPoint x: 588, startPoint y: 268, endPoint x: 290, endPoint y: 238, distance: 300.2
click at [290, 238] on div "**********" at bounding box center [582, 487] width 598 height 841
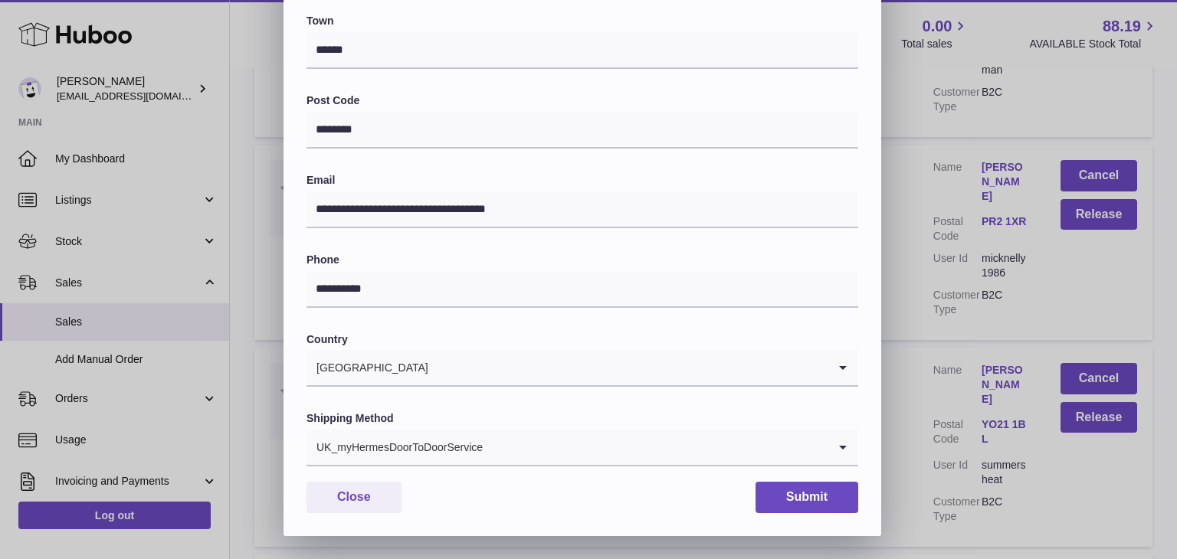
click at [411, 431] on div "UK_myHermesDoorToDoorService" at bounding box center [566, 447] width 521 height 35
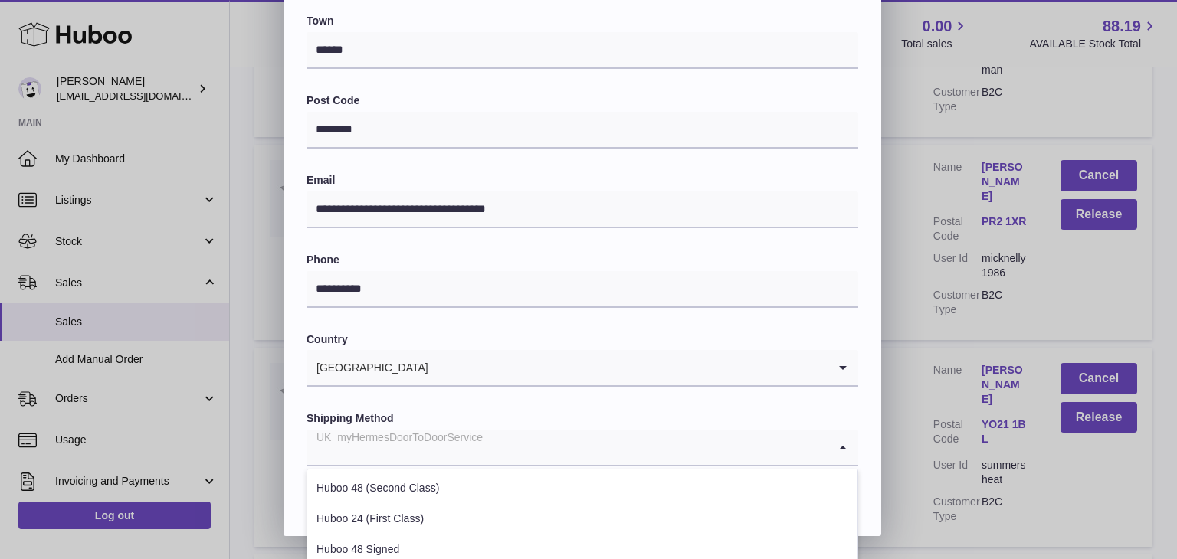
scroll to position [584, 0]
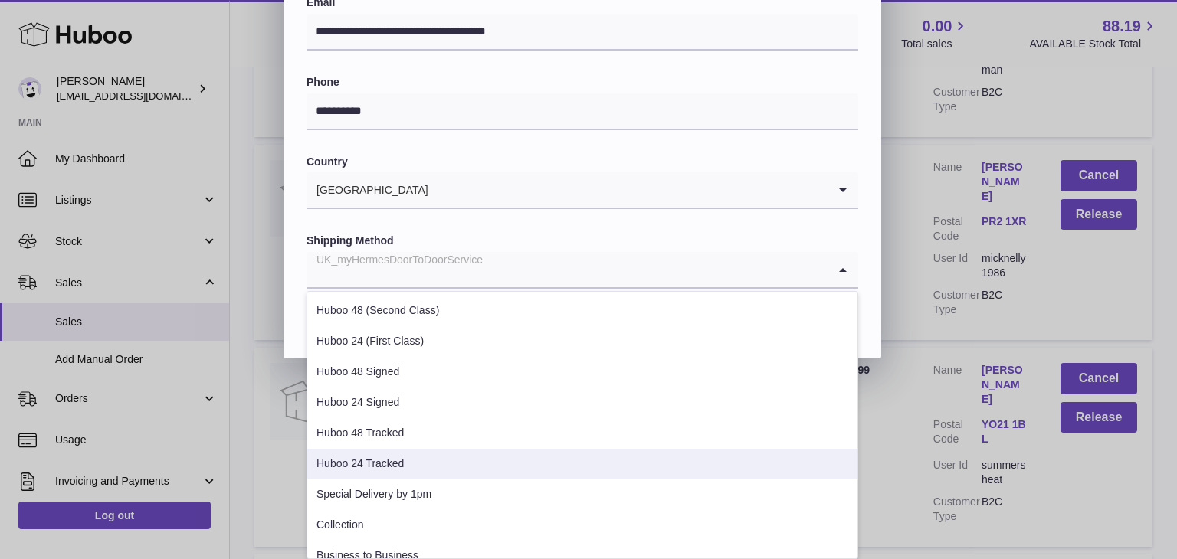
click at [401, 468] on li "Huboo 24 Tracked" at bounding box center [582, 464] width 550 height 31
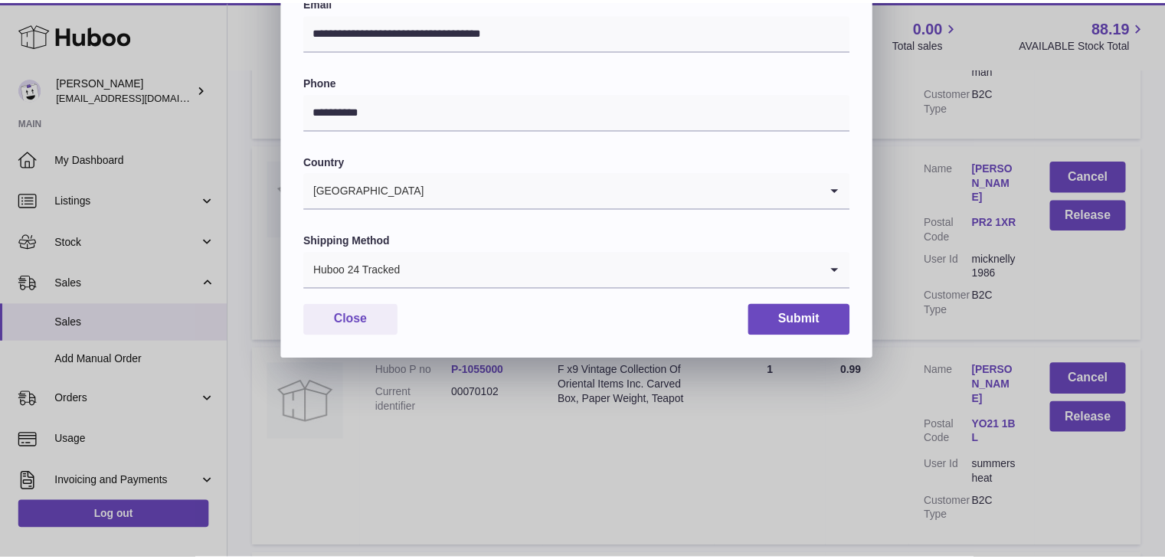
scroll to position [406, 0]
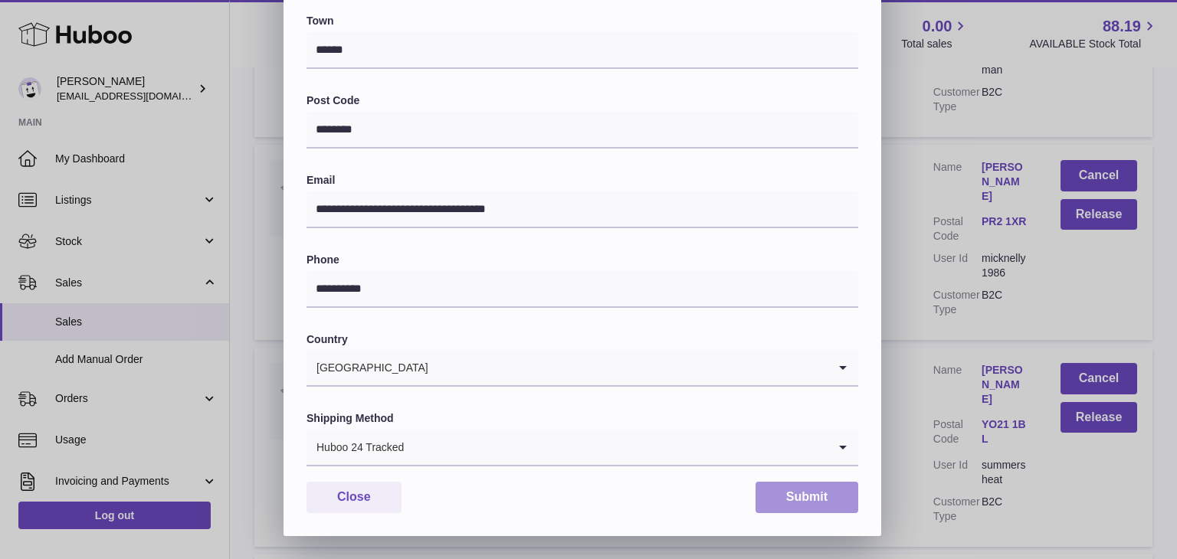
click at [774, 503] on button "Submit" at bounding box center [806, 497] width 103 height 31
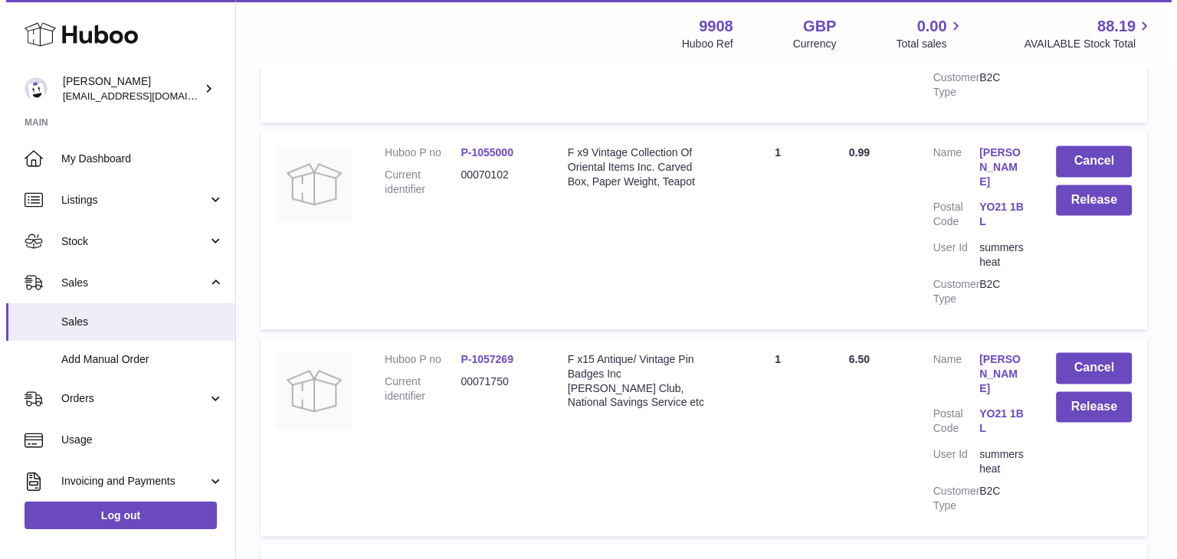
scroll to position [2279, 0]
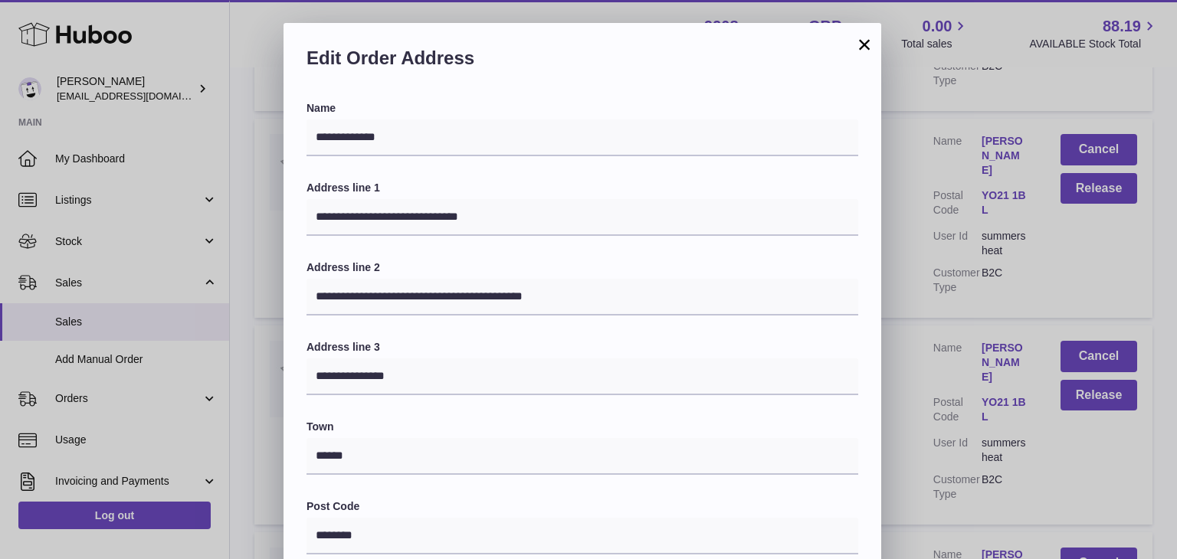
scroll to position [17, 0]
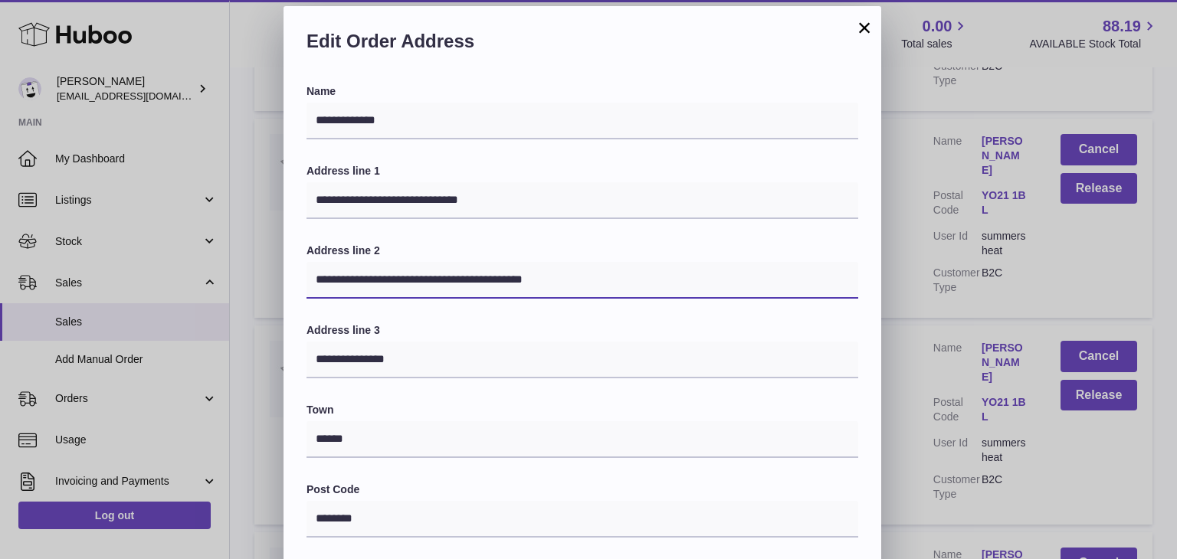
drag, startPoint x: 578, startPoint y: 281, endPoint x: 196, endPoint y: 267, distance: 381.7
click at [196, 267] on div "**********" at bounding box center [588, 465] width 1177 height 919
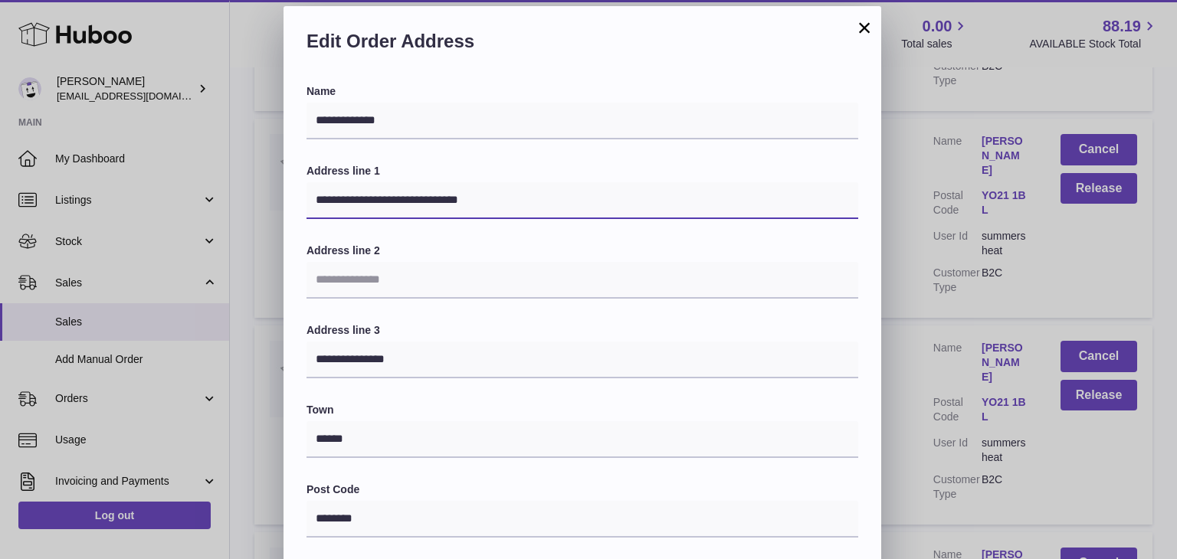
drag, startPoint x: 496, startPoint y: 200, endPoint x: 392, endPoint y: 203, distance: 104.2
click at [392, 203] on input "**********" at bounding box center [582, 200] width 552 height 37
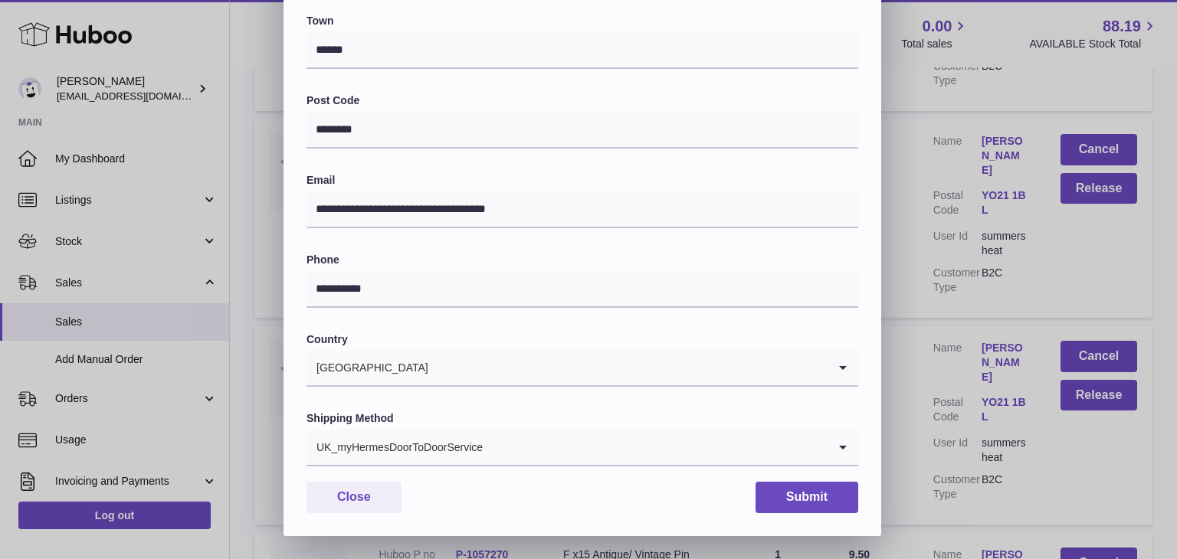
type input "**********"
click at [530, 452] on input "Search for option" at bounding box center [655, 447] width 344 height 35
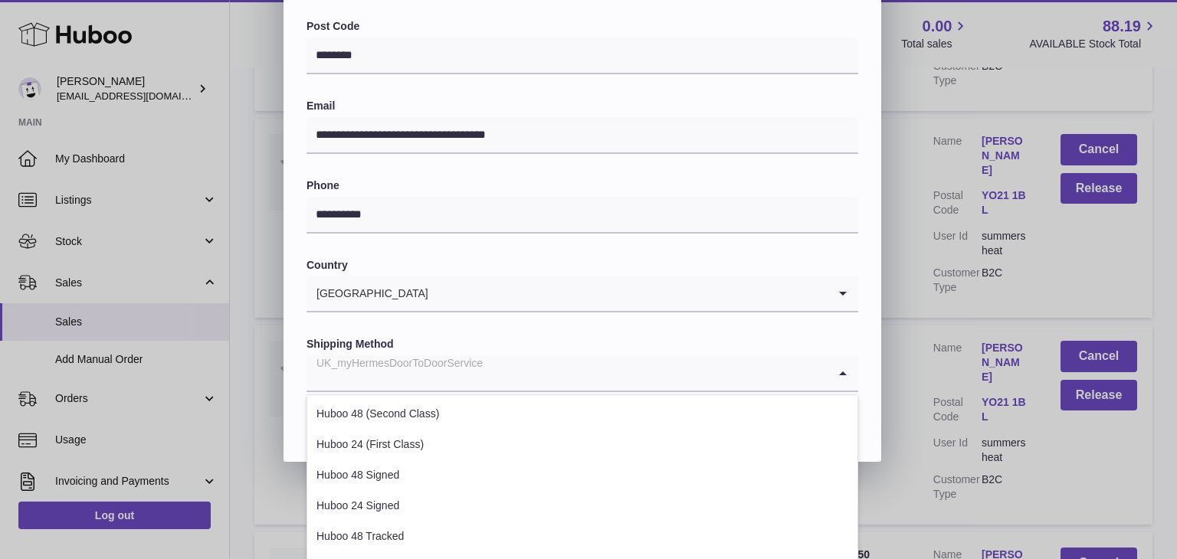
scroll to position [499, 0]
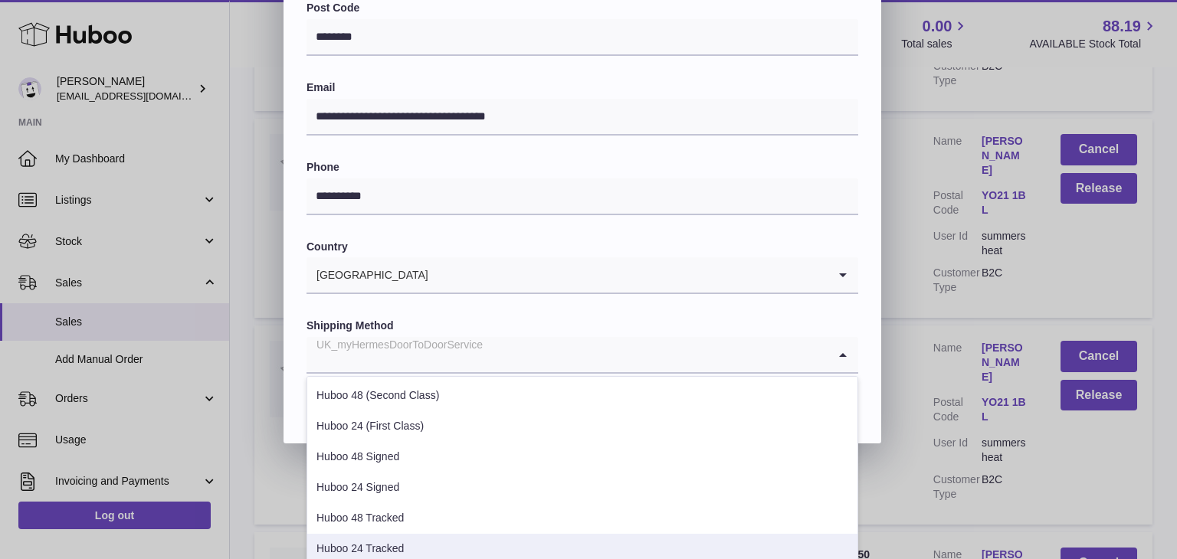
click at [448, 535] on li "Huboo 24 Tracked" at bounding box center [582, 549] width 550 height 31
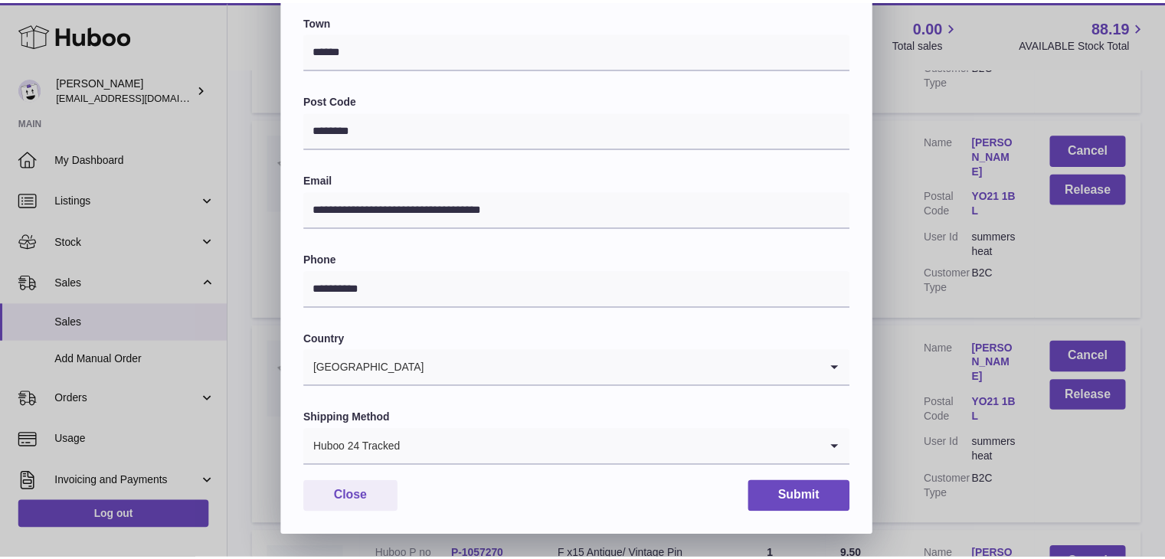
scroll to position [406, 0]
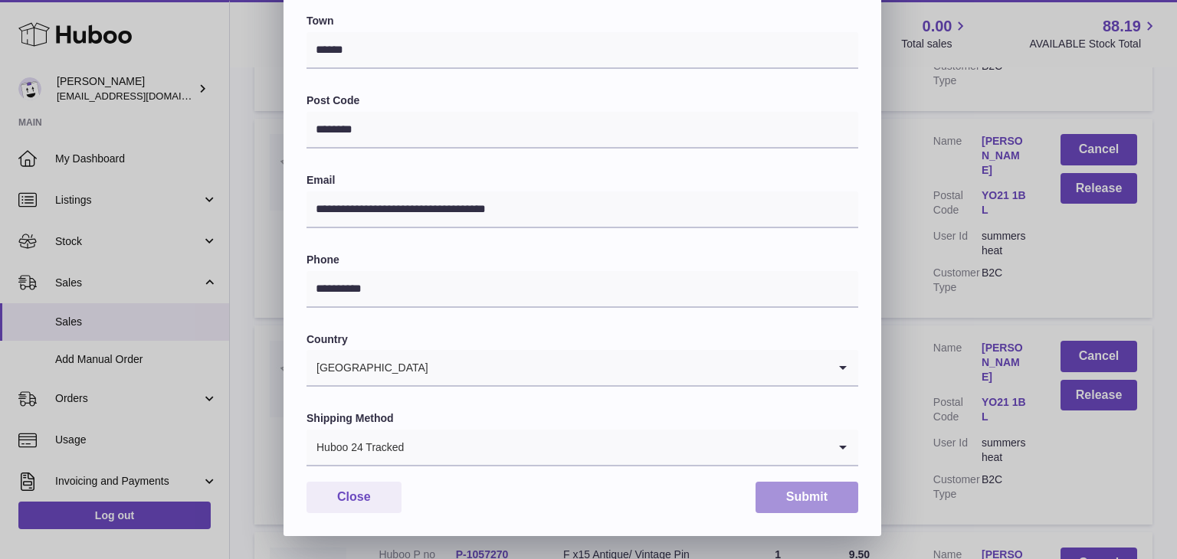
click at [783, 501] on button "Submit" at bounding box center [806, 497] width 103 height 31
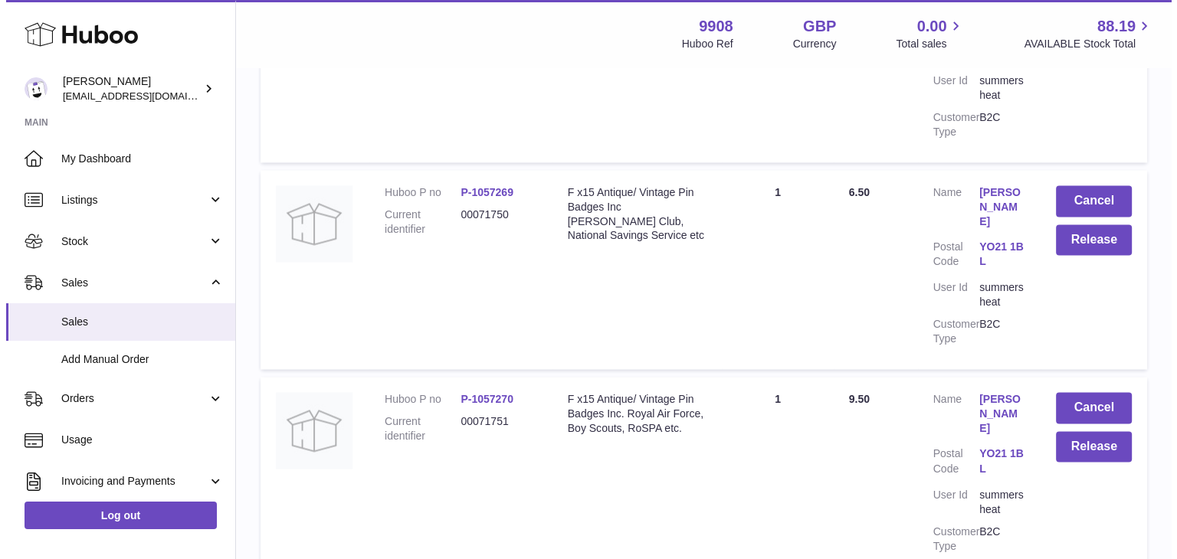
scroll to position [2509, 0]
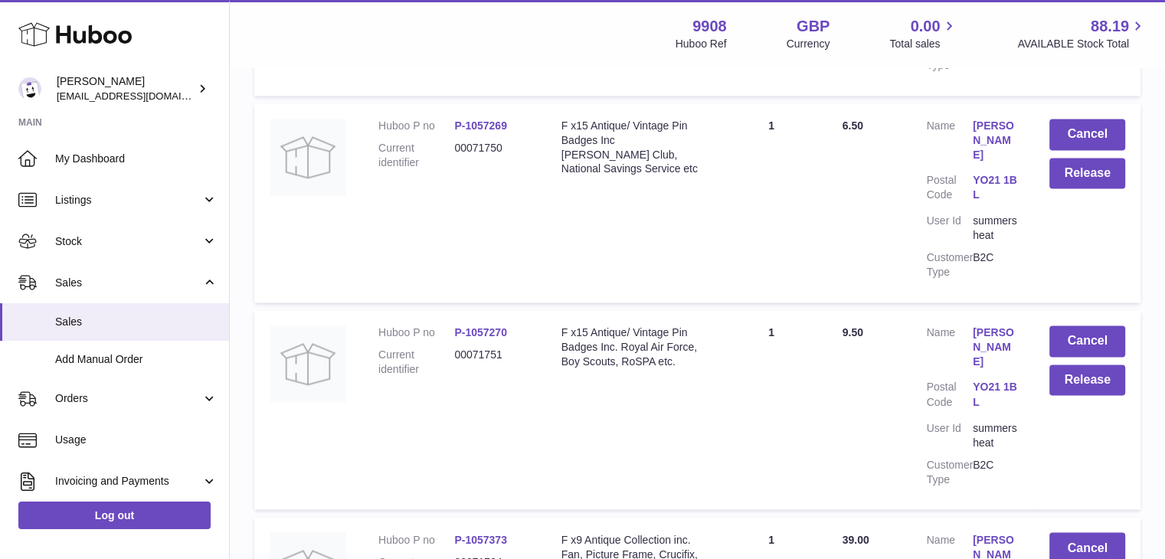
click at [987, 532] on link "FIONA CLEWLOW" at bounding box center [996, 554] width 46 height 44
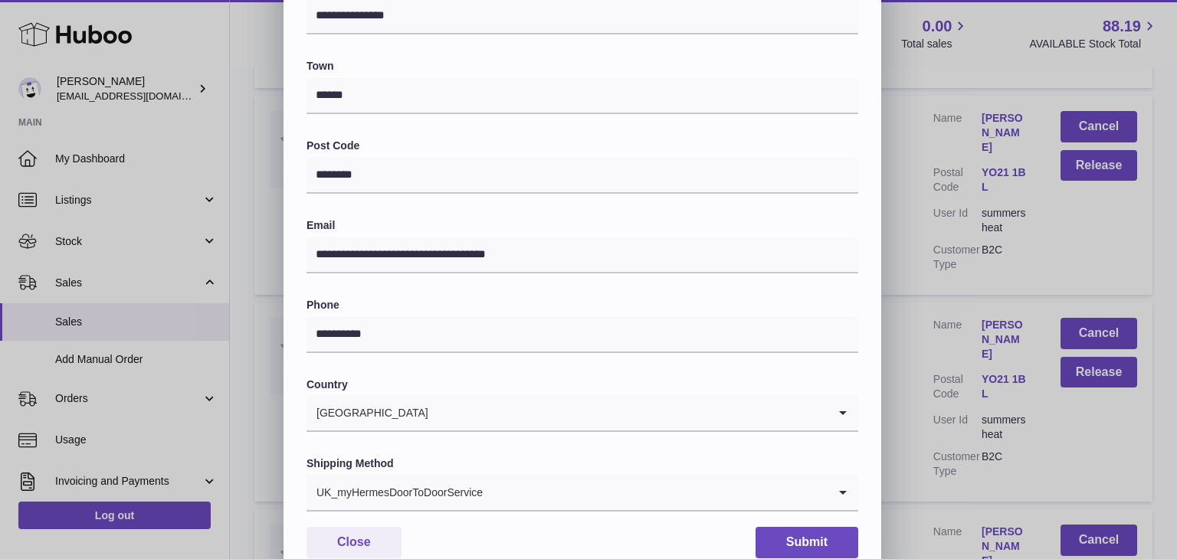
scroll to position [406, 0]
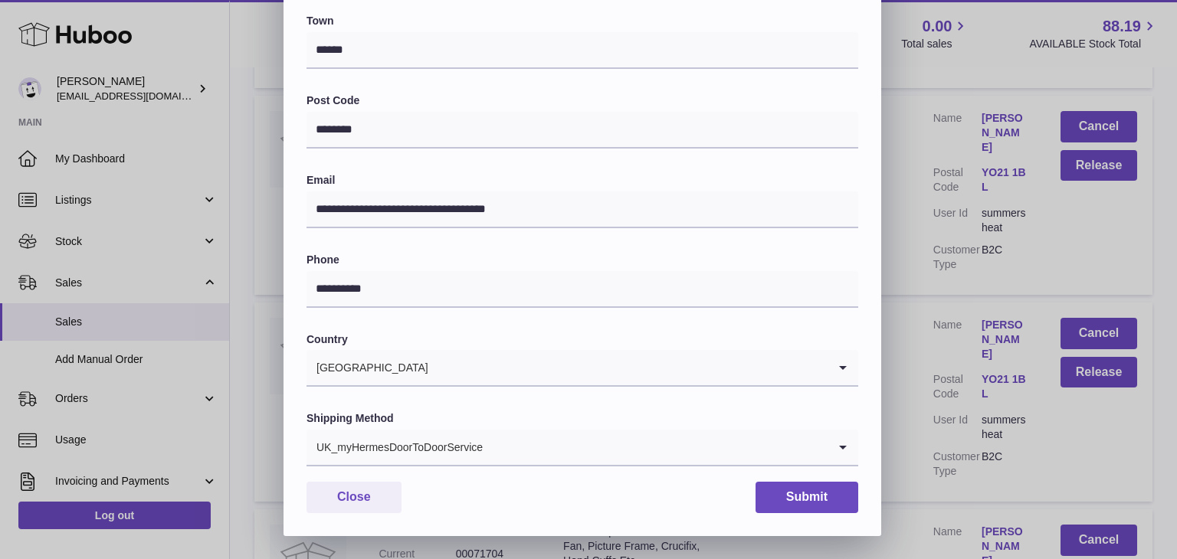
click at [594, 460] on input "Search for option" at bounding box center [655, 447] width 344 height 35
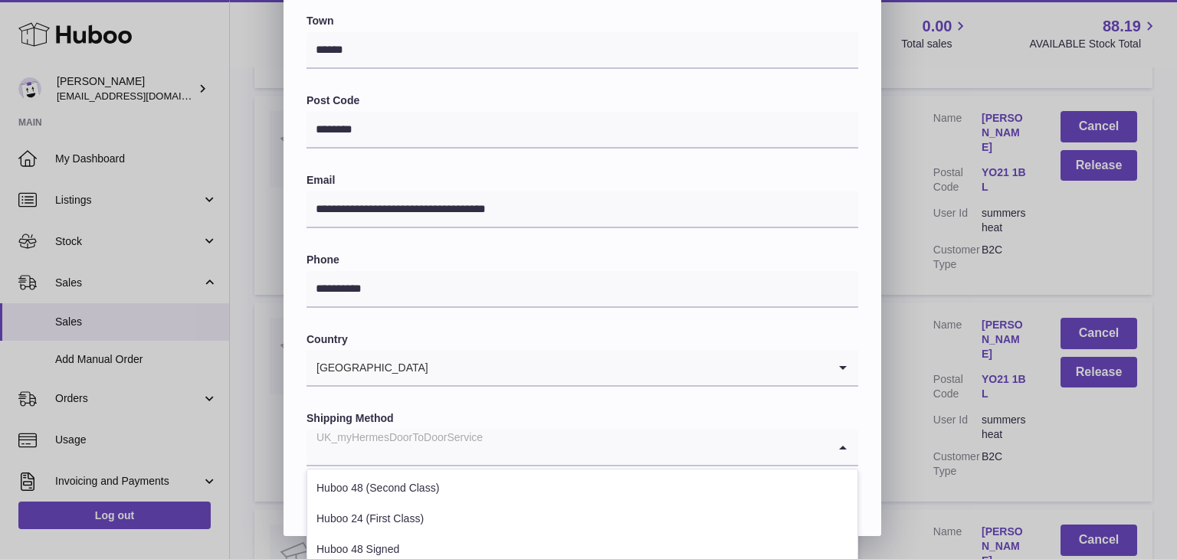
scroll to position [584, 0]
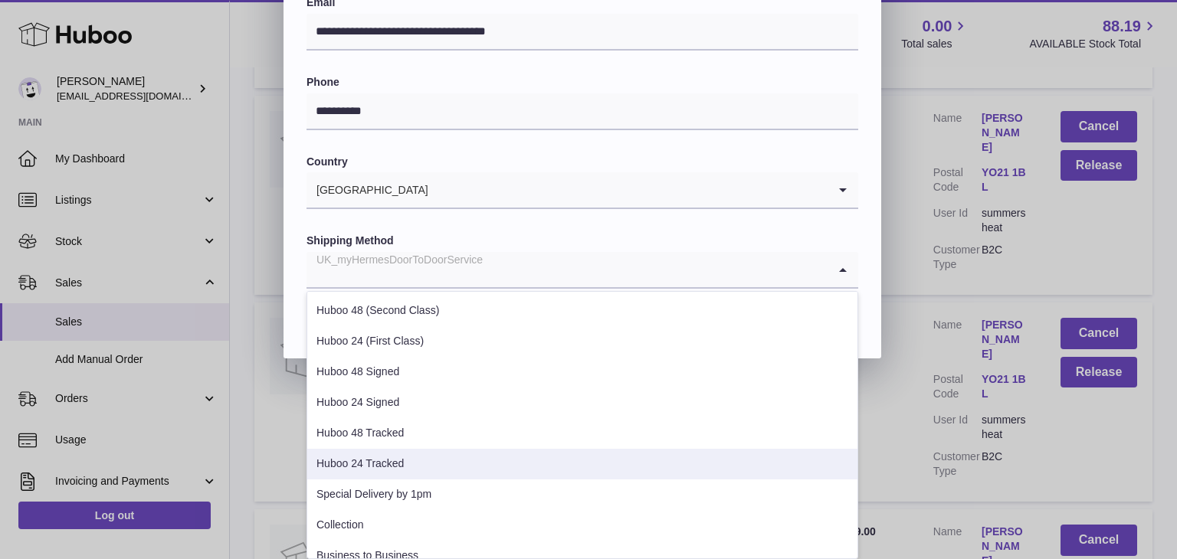
click at [467, 470] on li "Huboo 24 Tracked" at bounding box center [582, 464] width 550 height 31
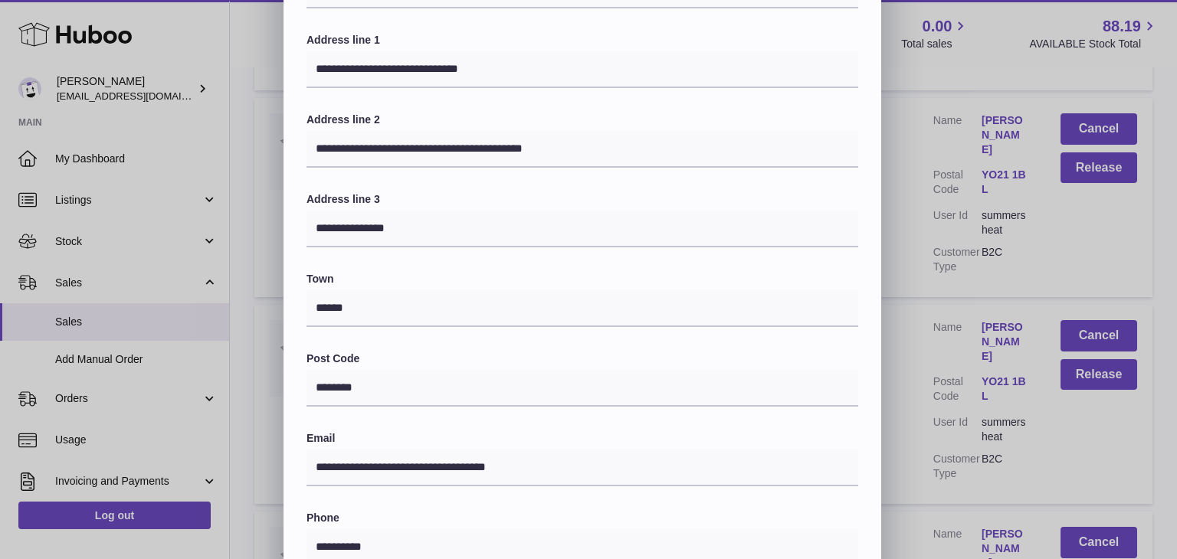
scroll to position [147, 0]
drag, startPoint x: 375, startPoint y: 165, endPoint x: 113, endPoint y: 134, distance: 264.6
click at [113, 134] on div "**********" at bounding box center [588, 335] width 1177 height 919
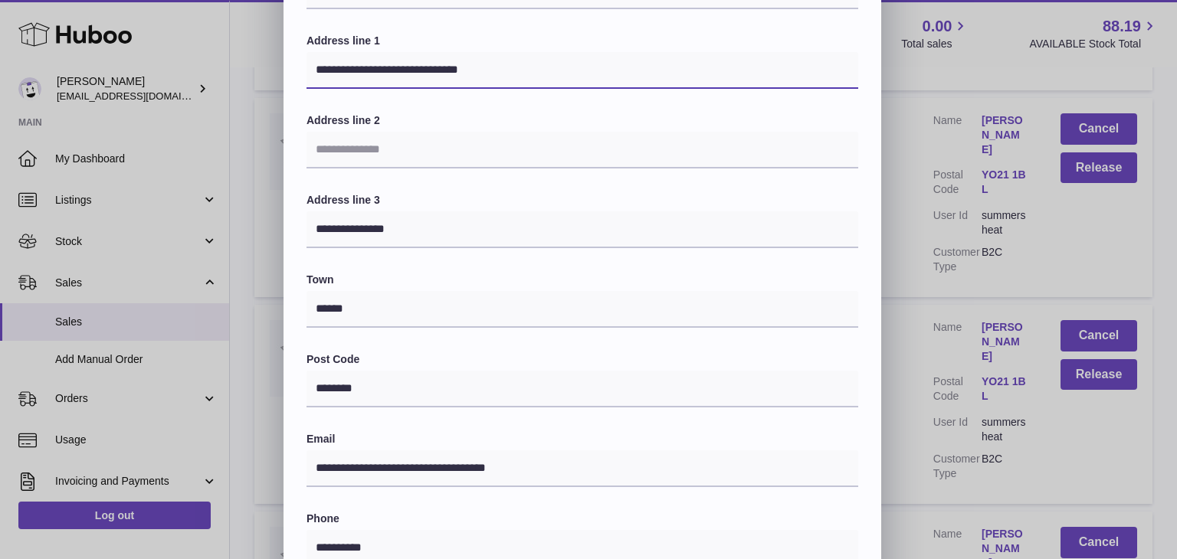
drag, startPoint x: 505, startPoint y: 74, endPoint x: 392, endPoint y: 74, distance: 112.6
click at [392, 74] on input "**********" at bounding box center [582, 70] width 552 height 37
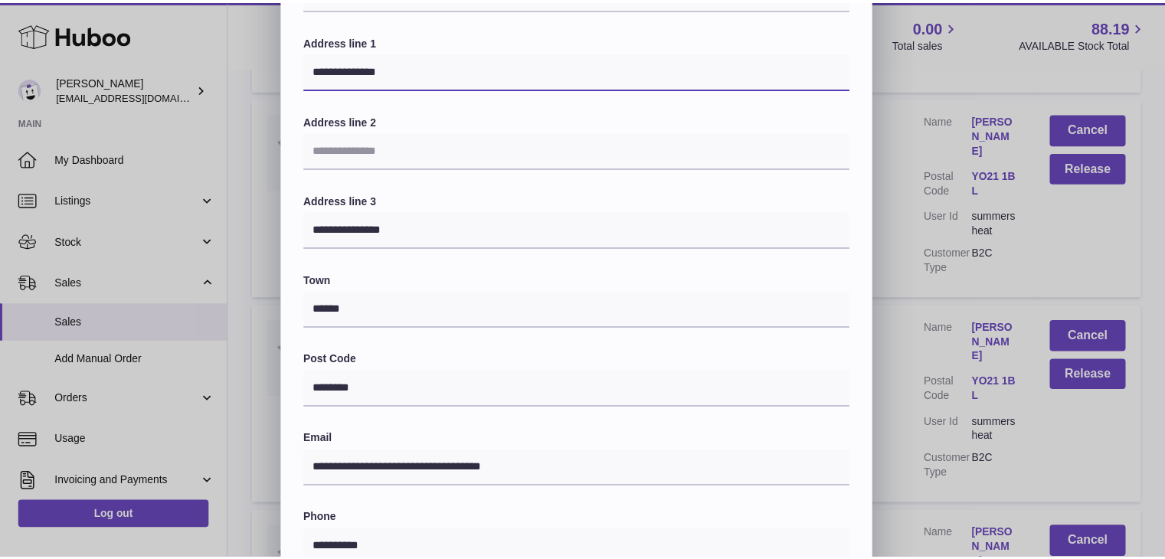
scroll to position [406, 0]
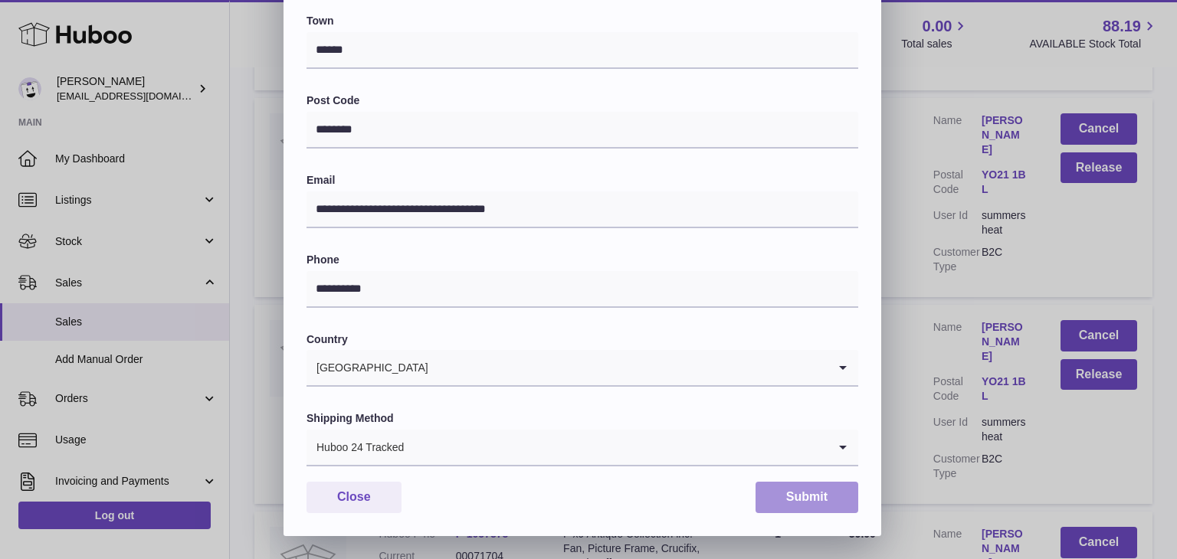
type input "**********"
click at [787, 500] on button "Submit" at bounding box center [806, 497] width 103 height 31
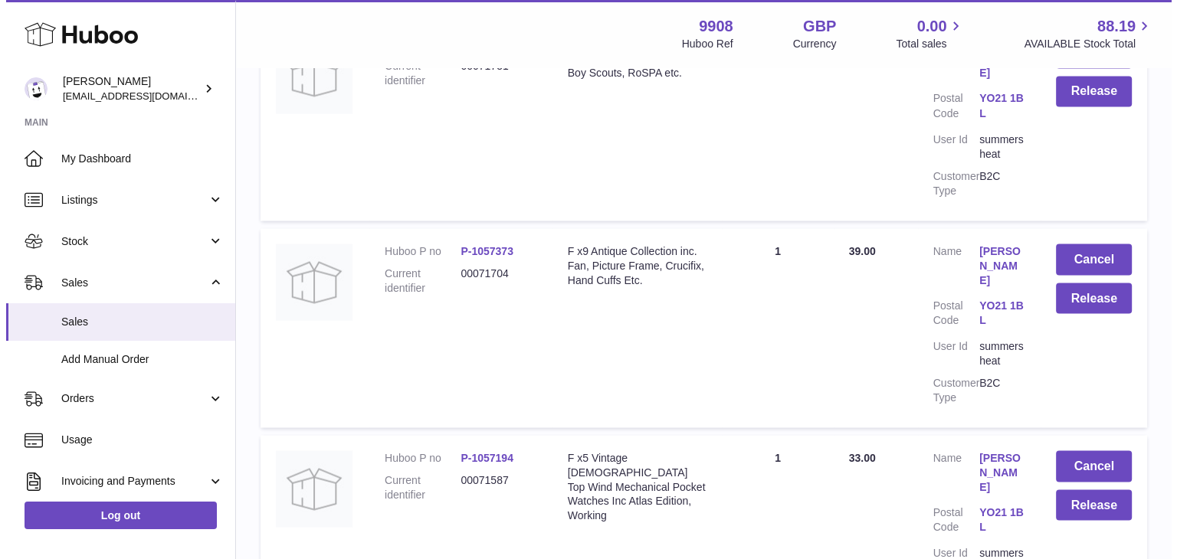
scroll to position [2798, 0]
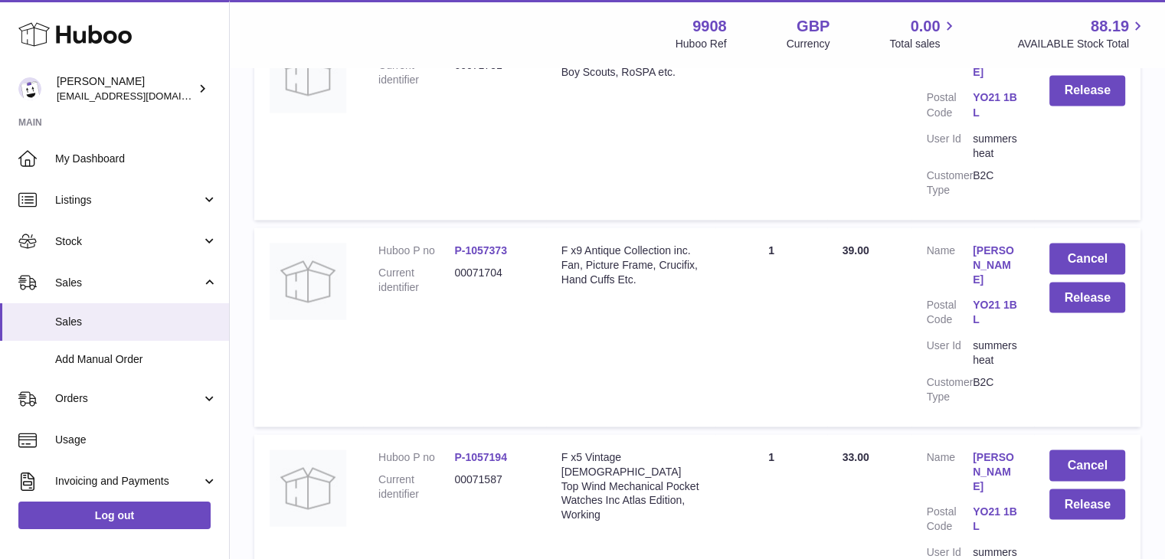
click at [996, 450] on link "FIONA CLEWLOW" at bounding box center [996, 472] width 46 height 44
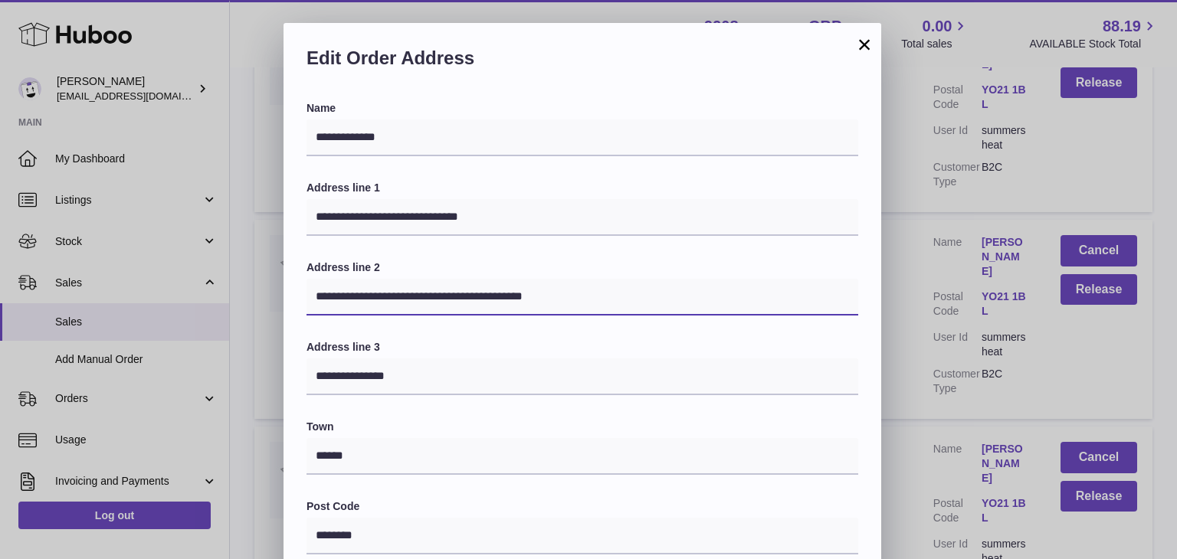
drag, startPoint x: 610, startPoint y: 283, endPoint x: 295, endPoint y: 289, distance: 314.9
click at [295, 289] on div "**********" at bounding box center [582, 521] width 598 height 841
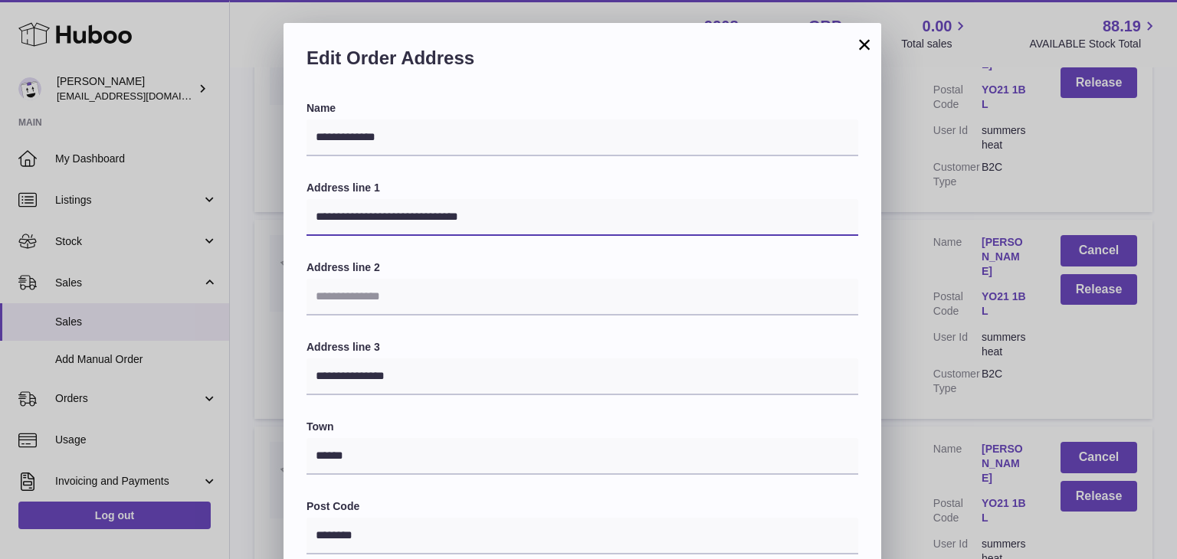
drag, startPoint x: 467, startPoint y: 218, endPoint x: 389, endPoint y: 218, distance: 78.1
click at [389, 218] on input "**********" at bounding box center [582, 217] width 552 height 37
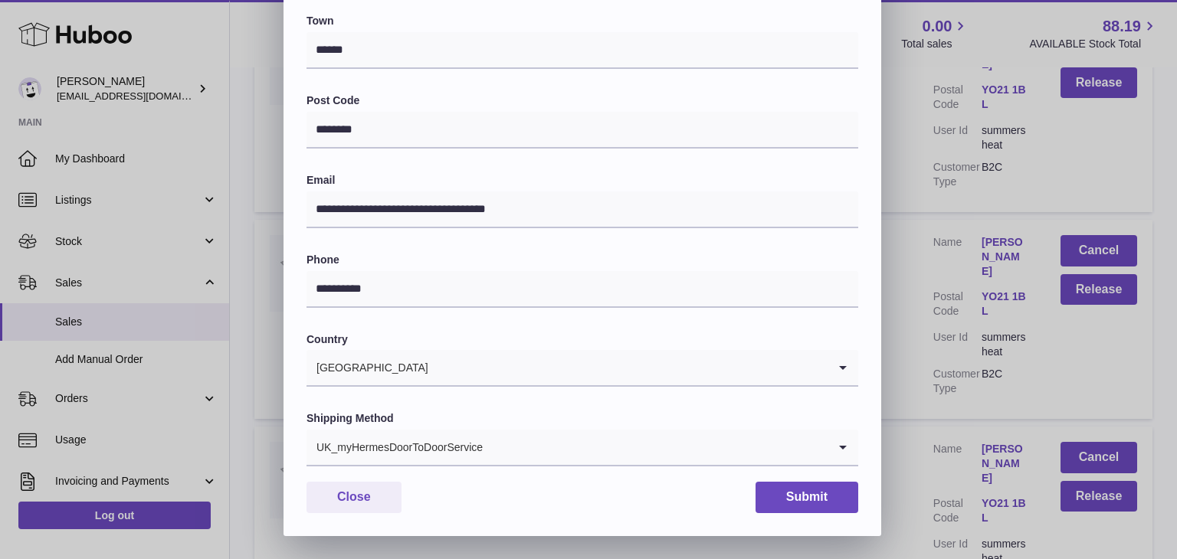
type input "**********"
click at [518, 460] on input "Search for option" at bounding box center [655, 447] width 344 height 35
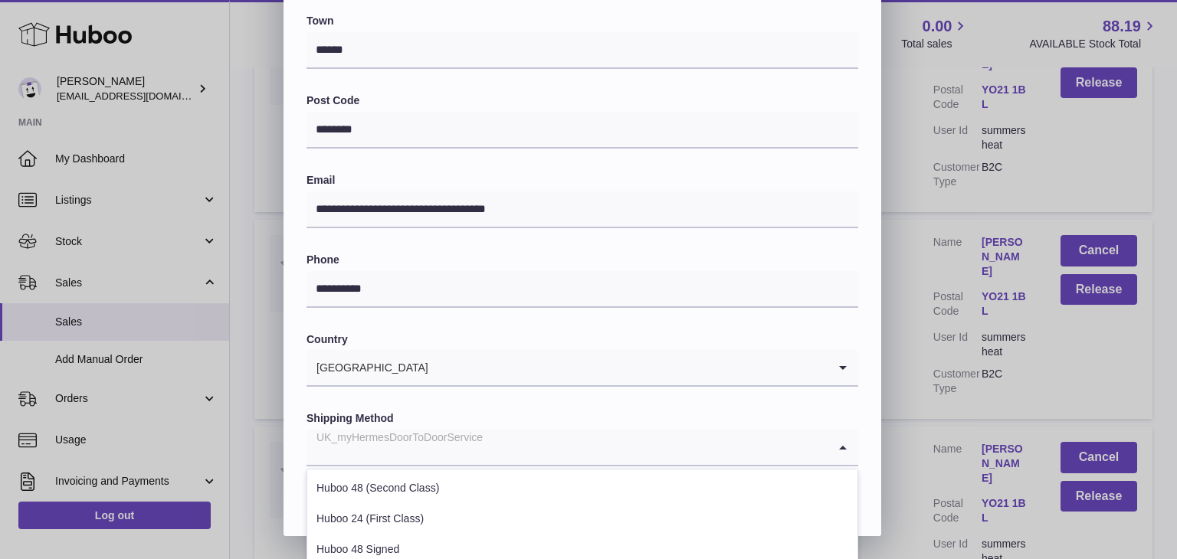
scroll to position [584, 0]
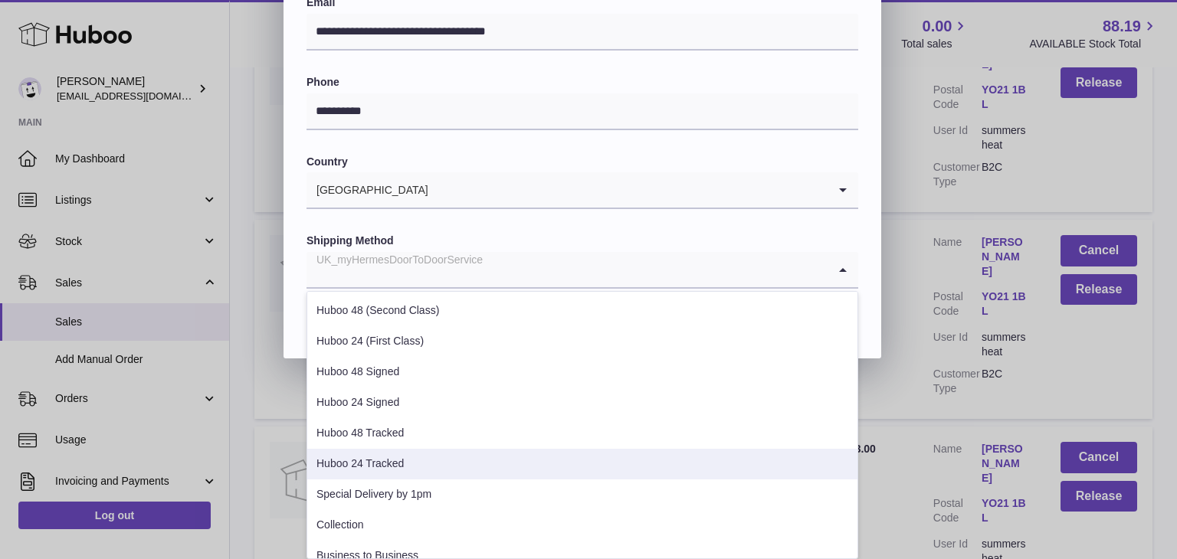
click at [457, 471] on li "Huboo 24 Tracked" at bounding box center [582, 464] width 550 height 31
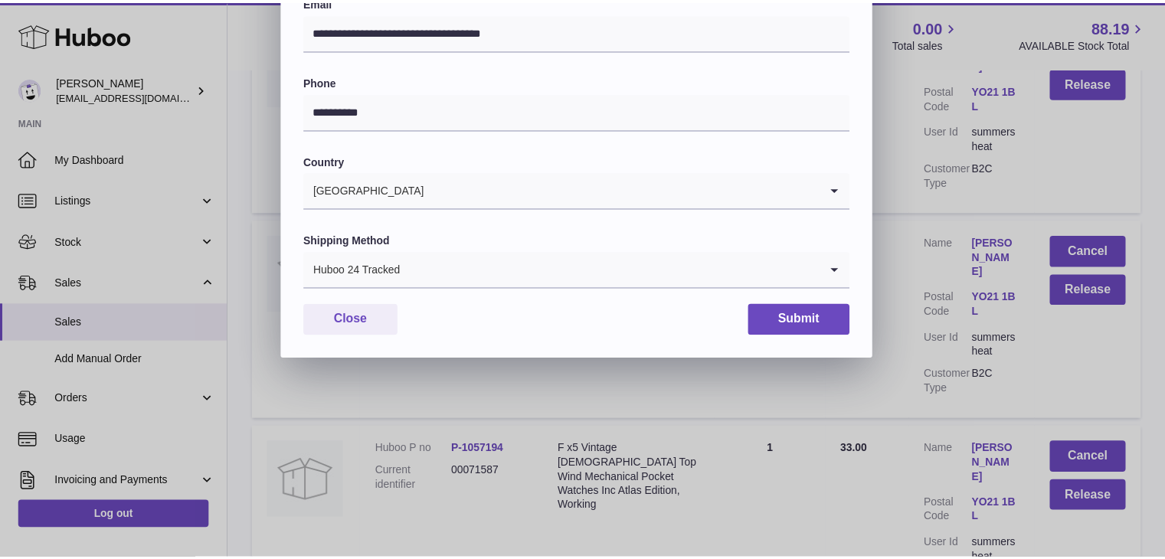
scroll to position [406, 0]
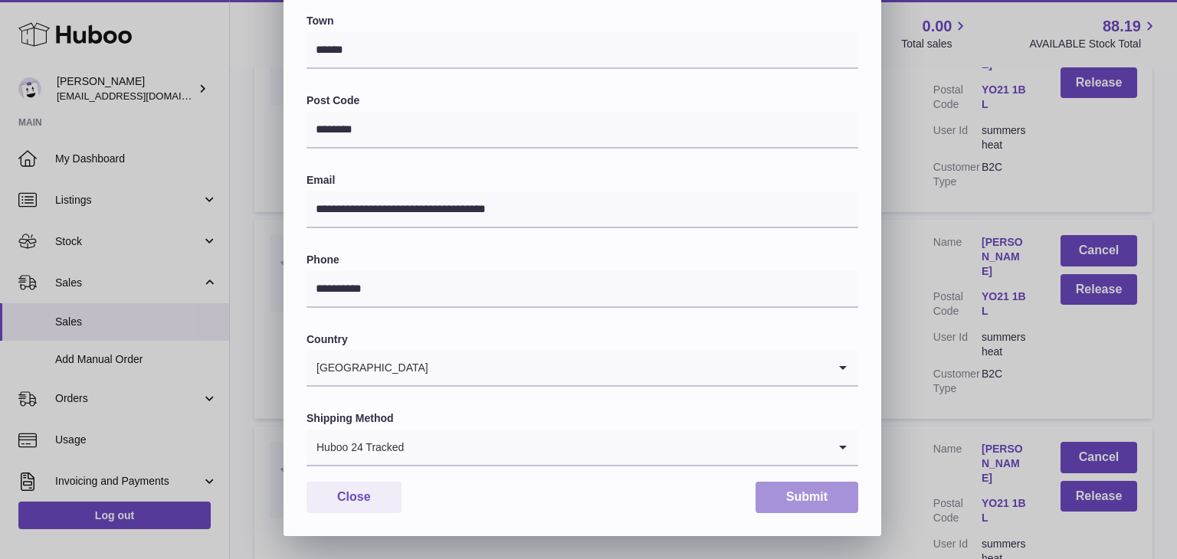
click at [782, 489] on button "Submit" at bounding box center [806, 497] width 103 height 31
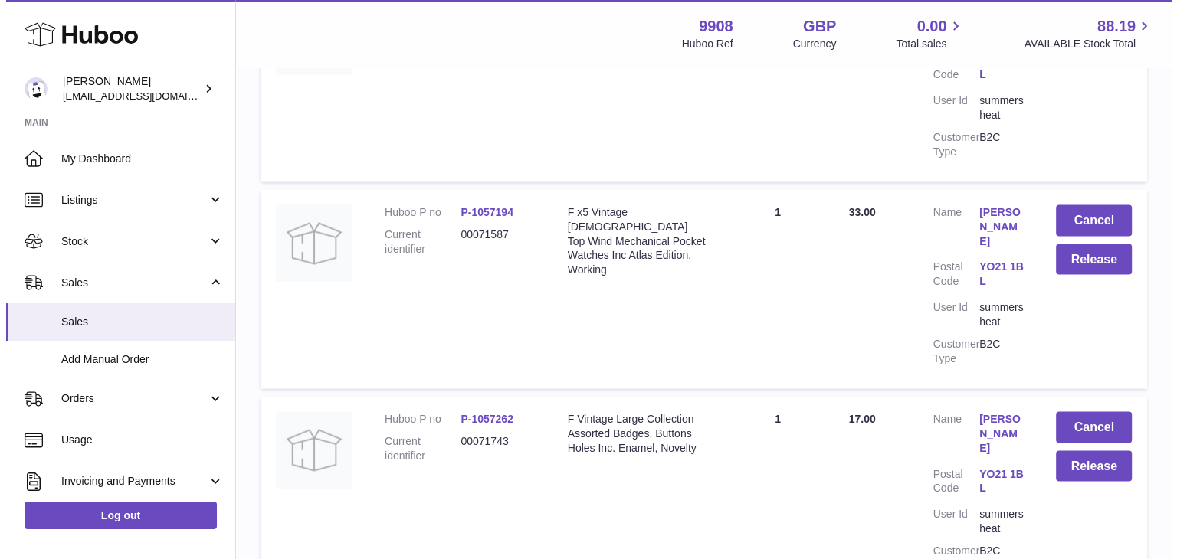
scroll to position [3086, 0]
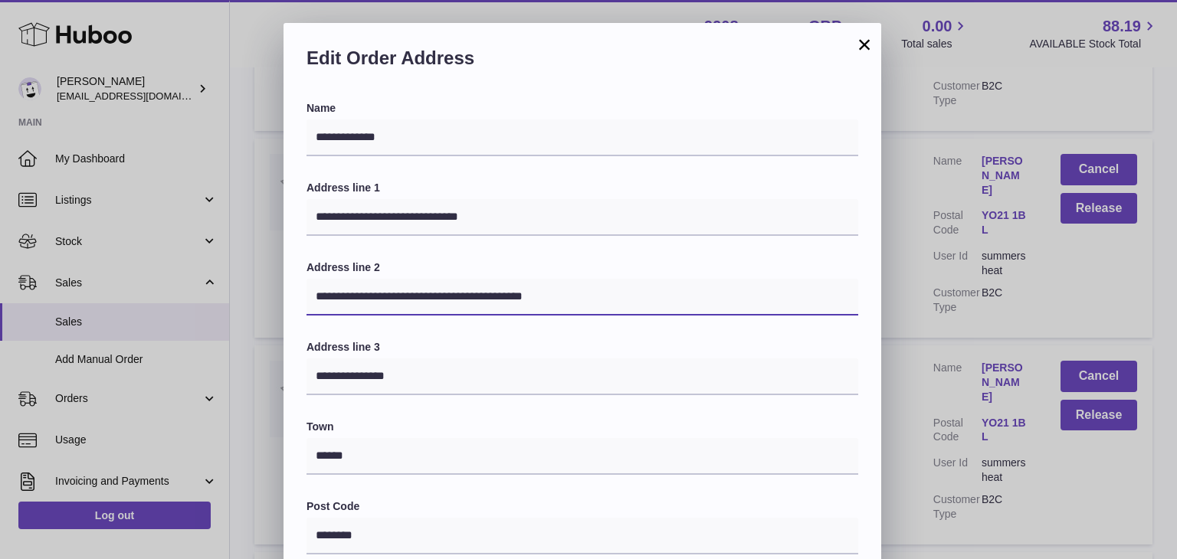
drag, startPoint x: 591, startPoint y: 289, endPoint x: 229, endPoint y: 279, distance: 362.5
click at [229, 279] on div "**********" at bounding box center [588, 482] width 1177 height 919
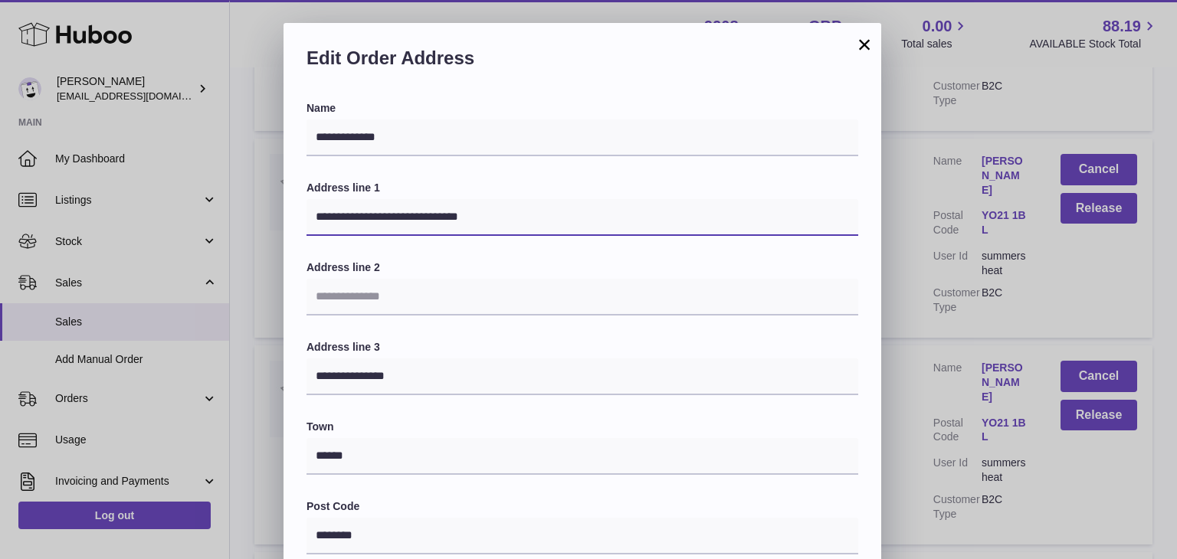
drag, startPoint x: 499, startPoint y: 216, endPoint x: 391, endPoint y: 216, distance: 108.8
click at [391, 216] on input "**********" at bounding box center [582, 217] width 552 height 37
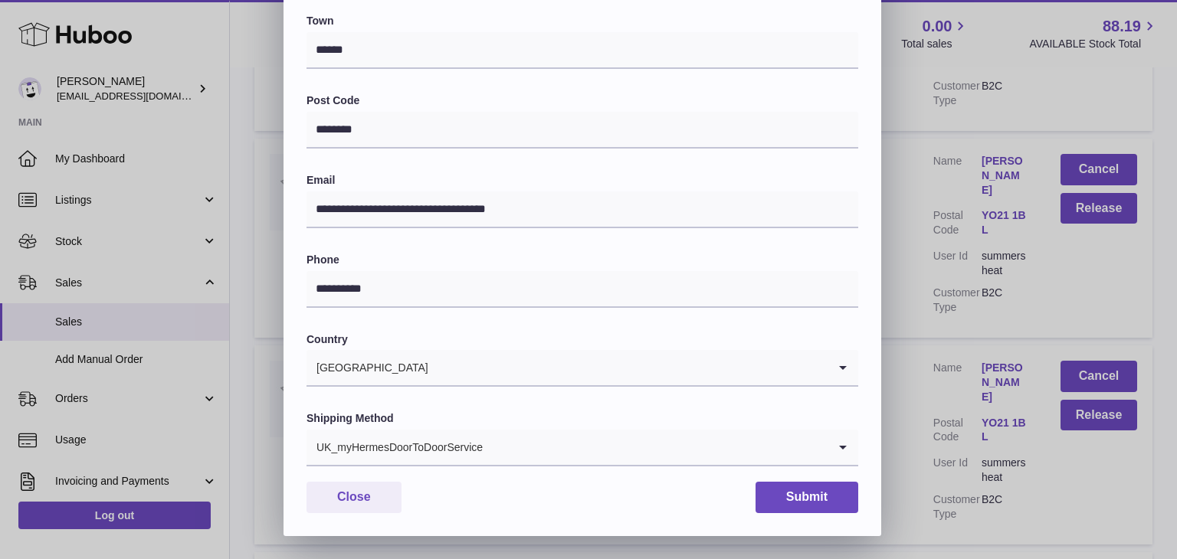
type input "**********"
click at [423, 442] on div "UK_myHermesDoorToDoorService" at bounding box center [566, 447] width 521 height 35
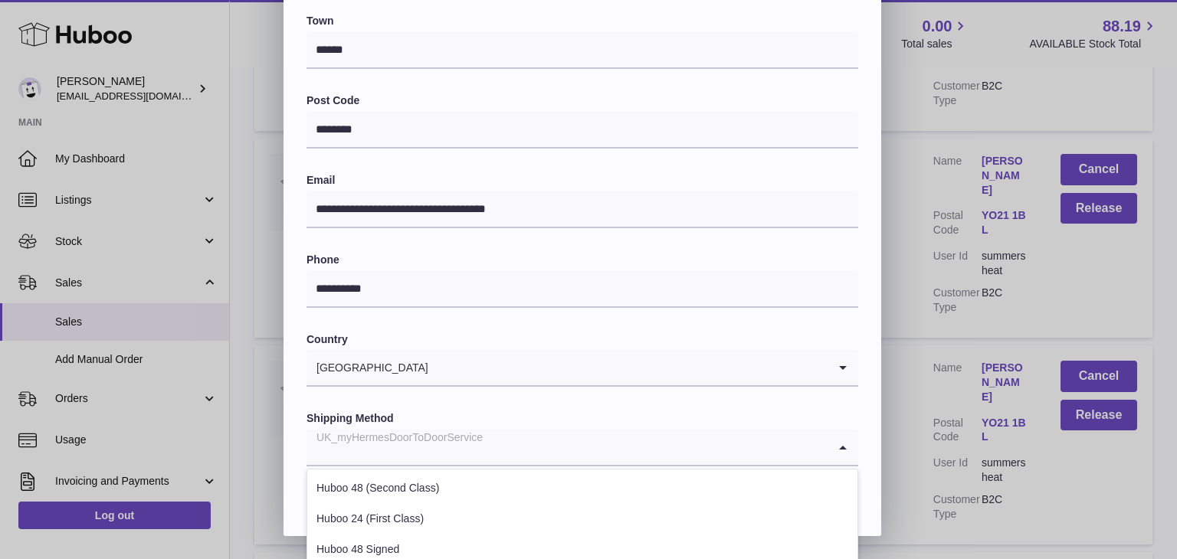
scroll to position [584, 0]
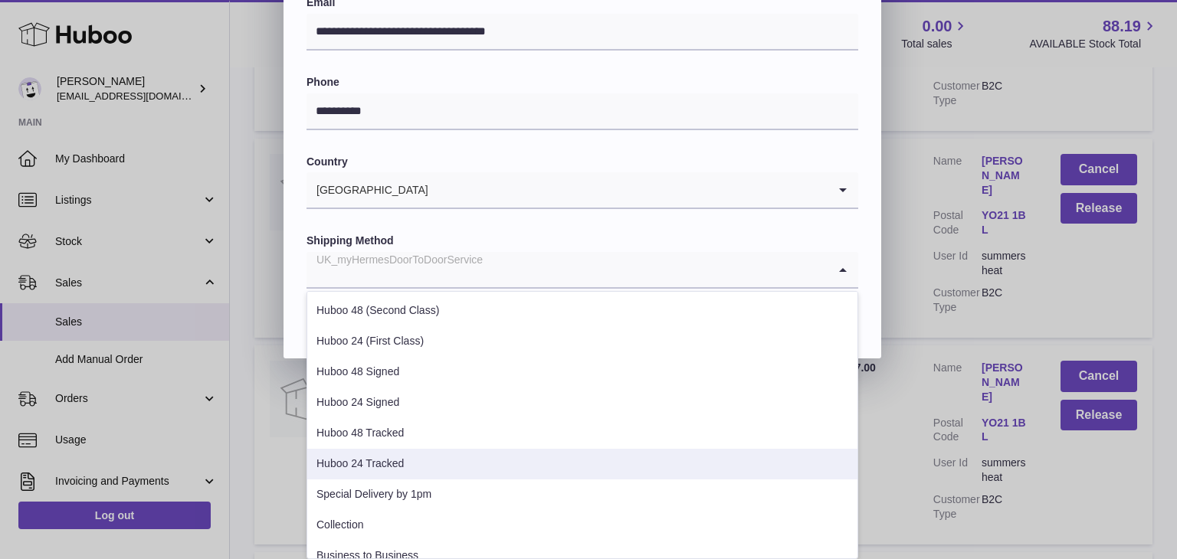
click at [411, 470] on li "Huboo 24 Tracked" at bounding box center [582, 464] width 550 height 31
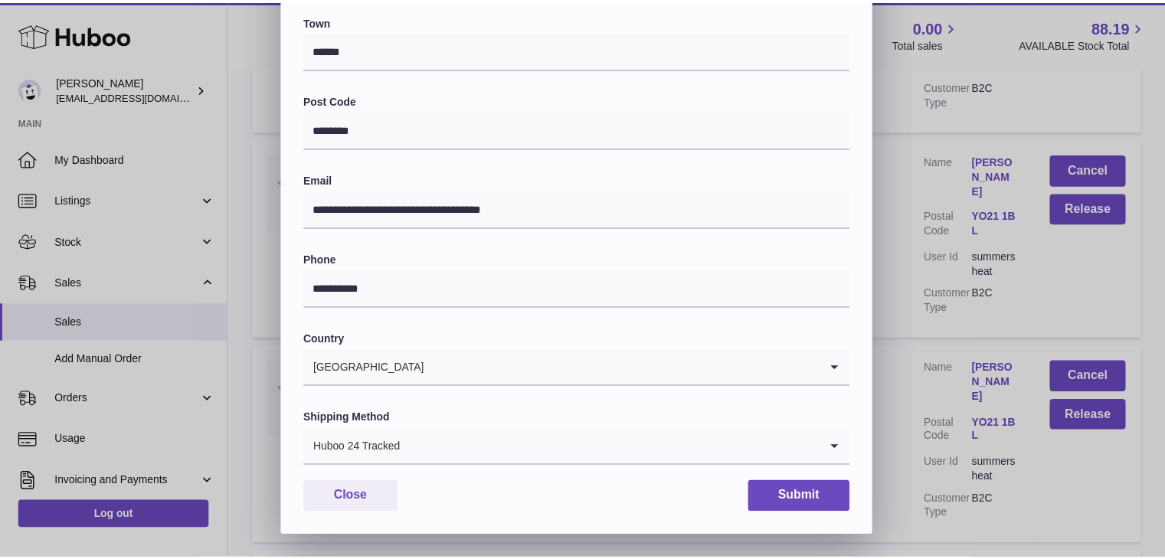
scroll to position [406, 0]
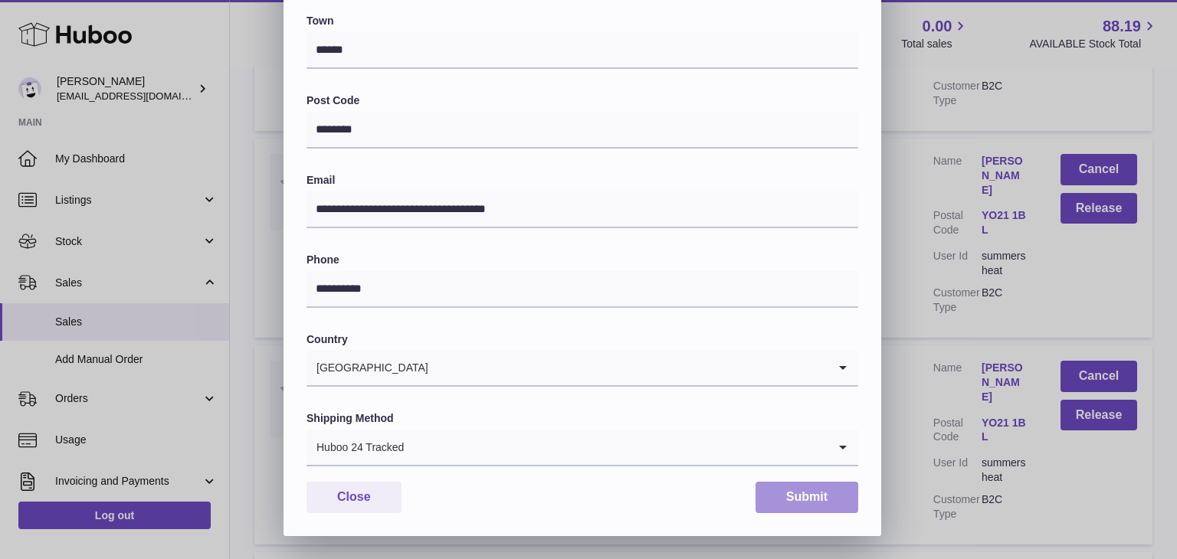
click at [805, 501] on button "Submit" at bounding box center [806, 497] width 103 height 31
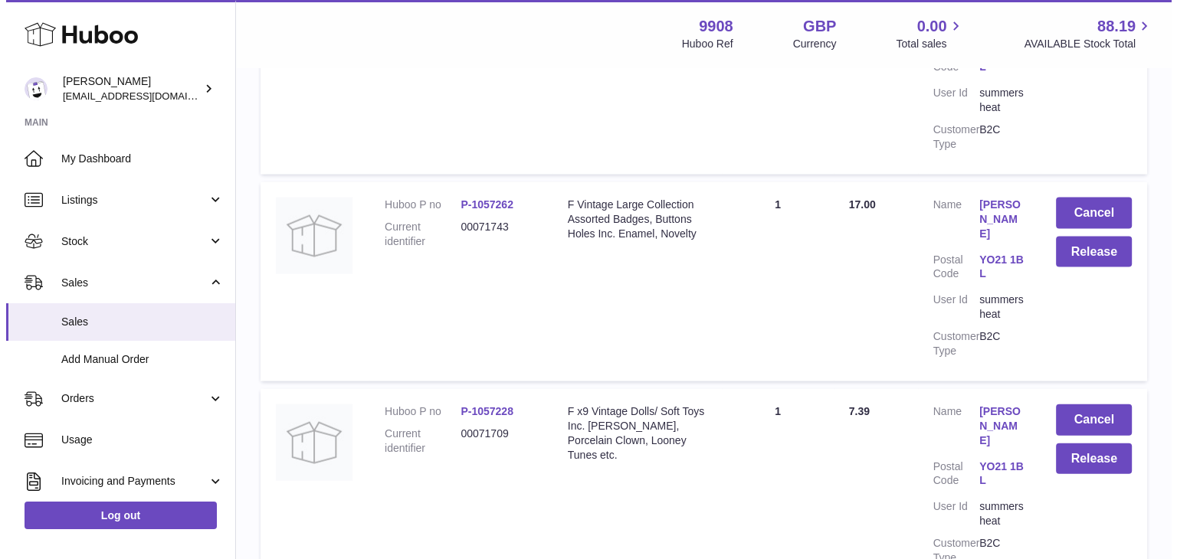
scroll to position [3258, 0]
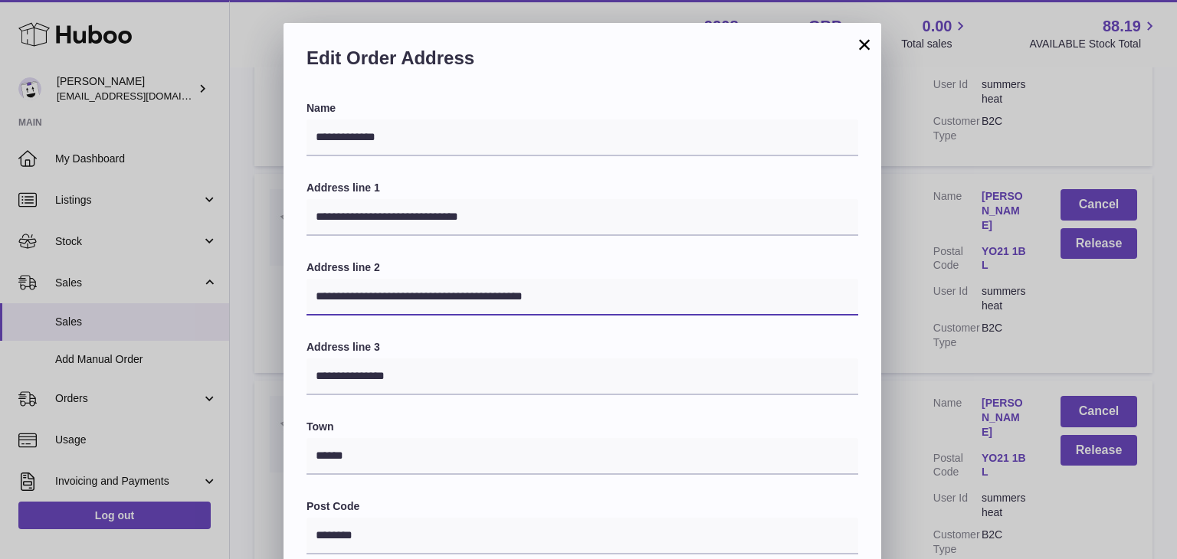
drag, startPoint x: 631, startPoint y: 309, endPoint x: 242, endPoint y: 286, distance: 389.9
click at [242, 286] on div "**********" at bounding box center [588, 482] width 1177 height 919
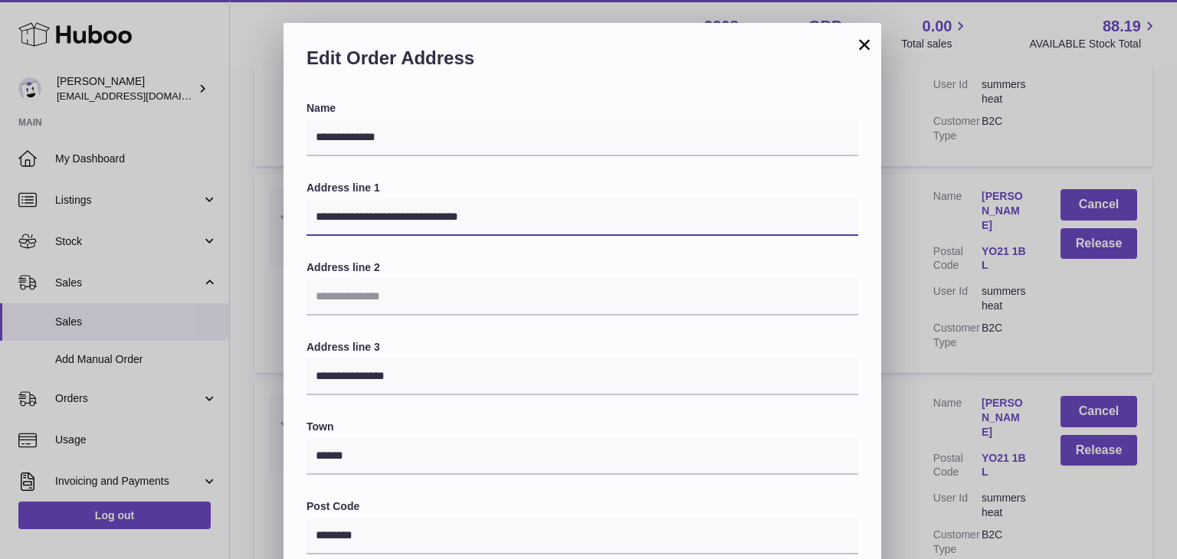
drag, startPoint x: 497, startPoint y: 221, endPoint x: 391, endPoint y: 218, distance: 105.8
click at [391, 218] on input "**********" at bounding box center [582, 217] width 552 height 37
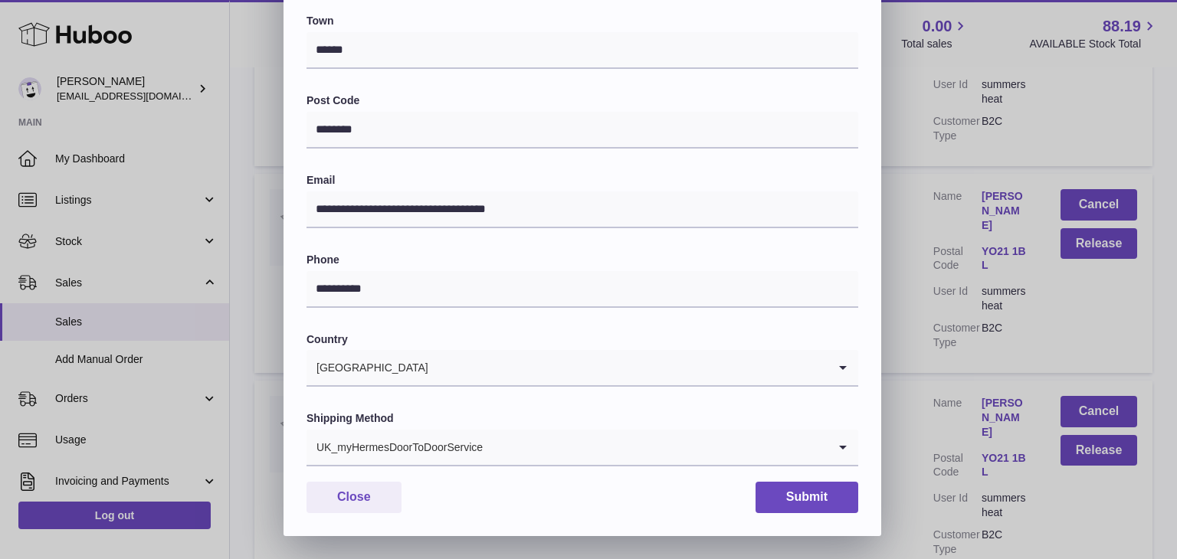
type input "**********"
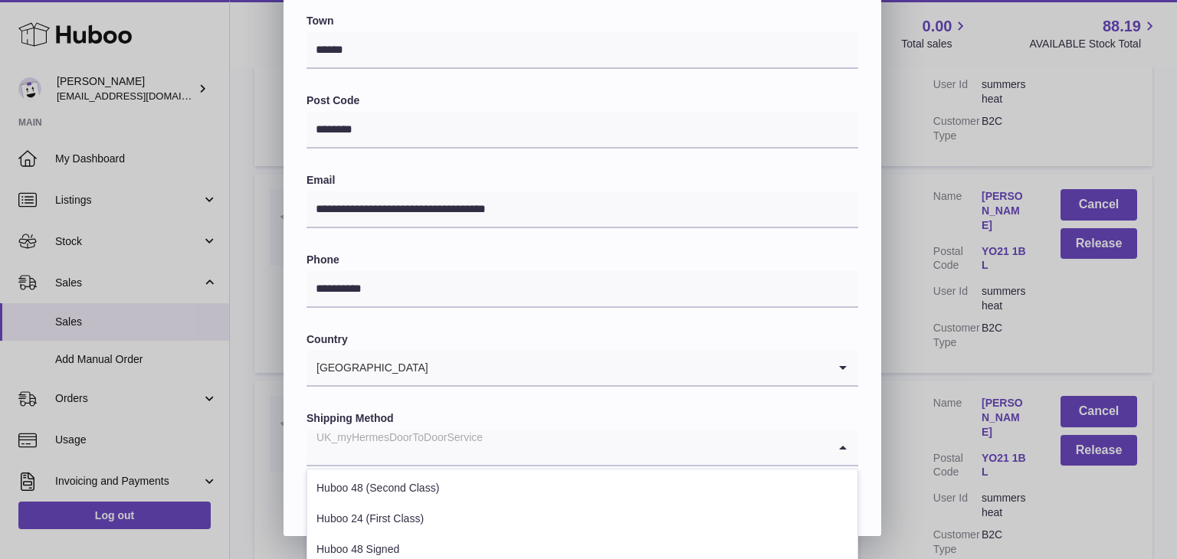
click at [501, 457] on input "Search for option" at bounding box center [566, 447] width 521 height 35
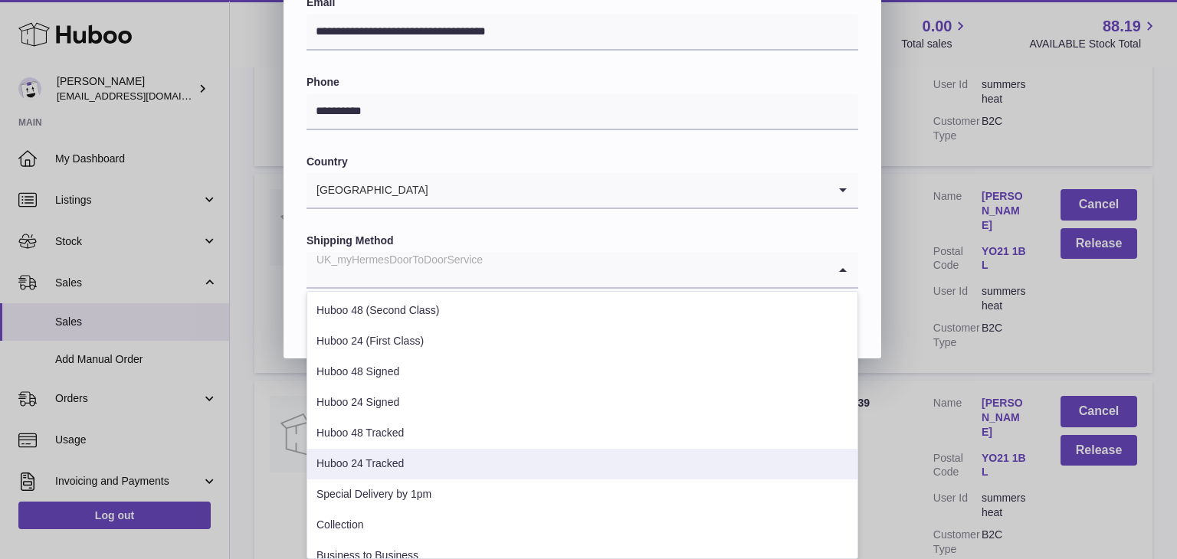
click at [427, 475] on li "Huboo 24 Tracked" at bounding box center [582, 464] width 550 height 31
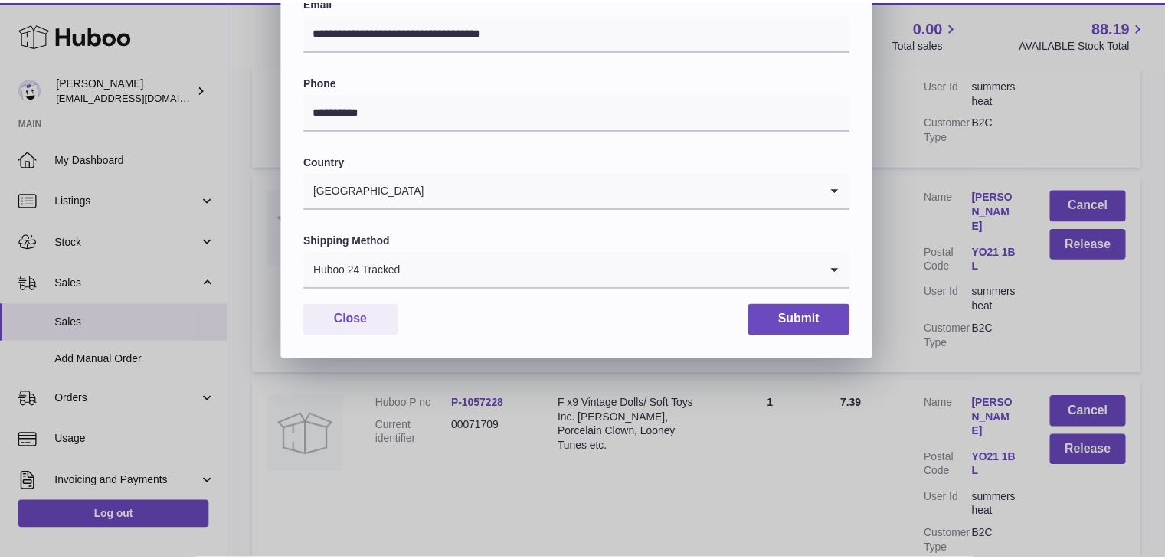
scroll to position [406, 0]
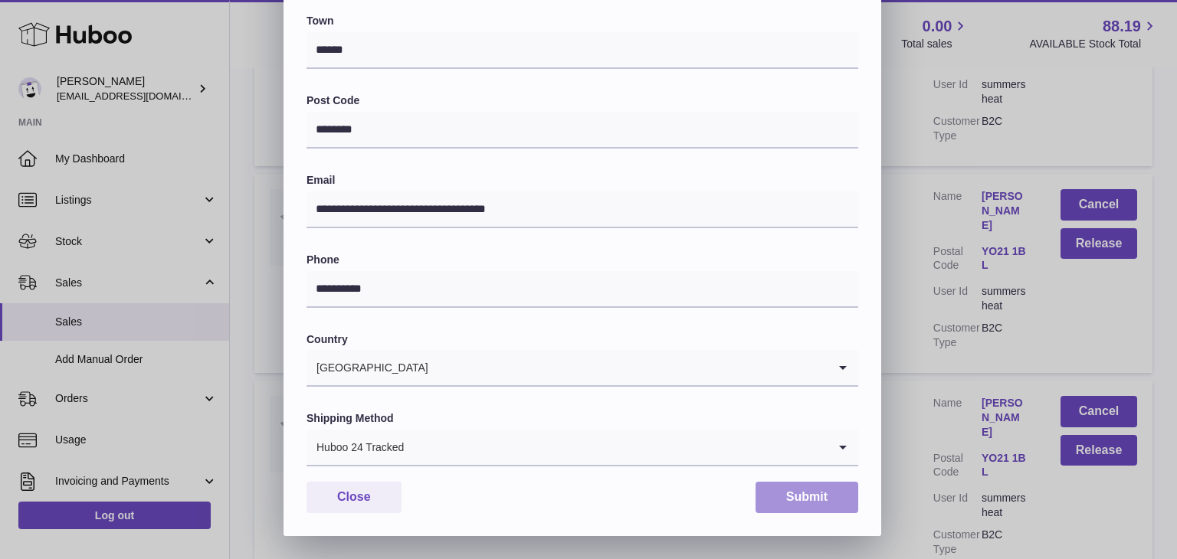
click at [767, 491] on button "Submit" at bounding box center [806, 497] width 103 height 31
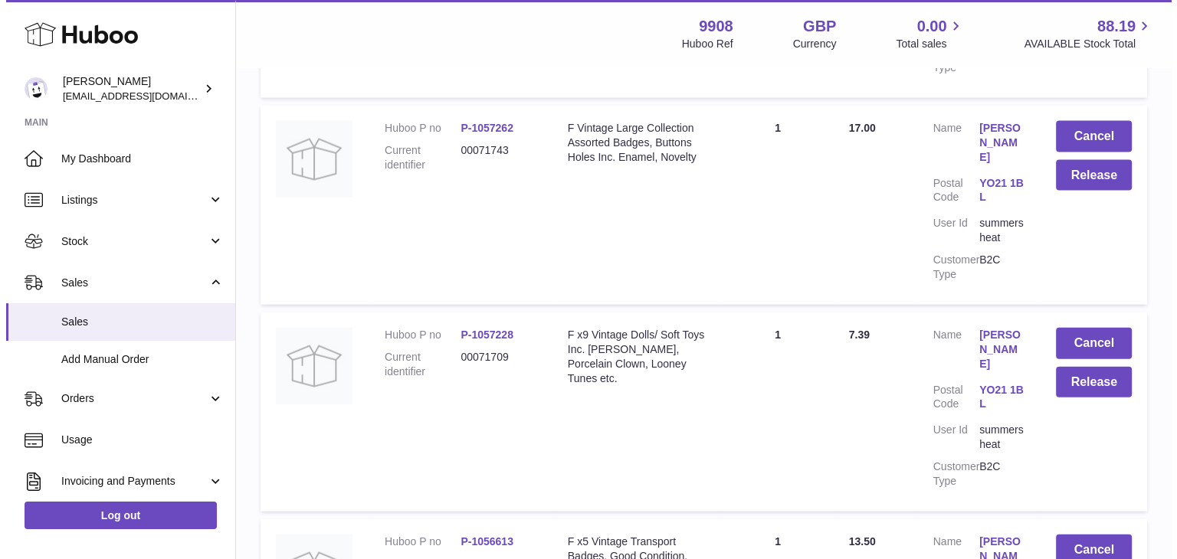
scroll to position [3426, 0]
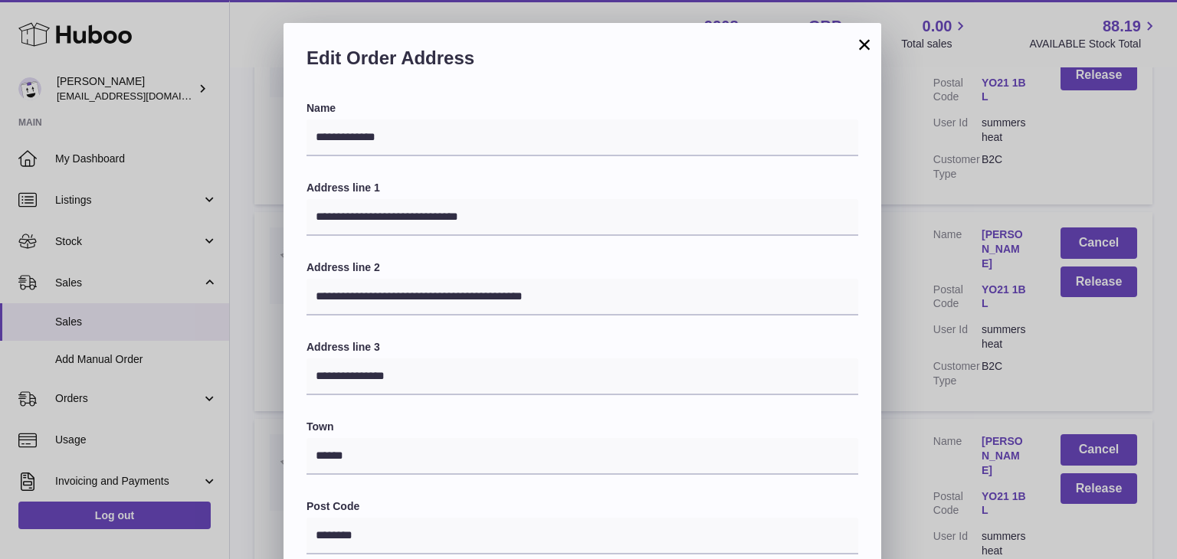
scroll to position [406, 0]
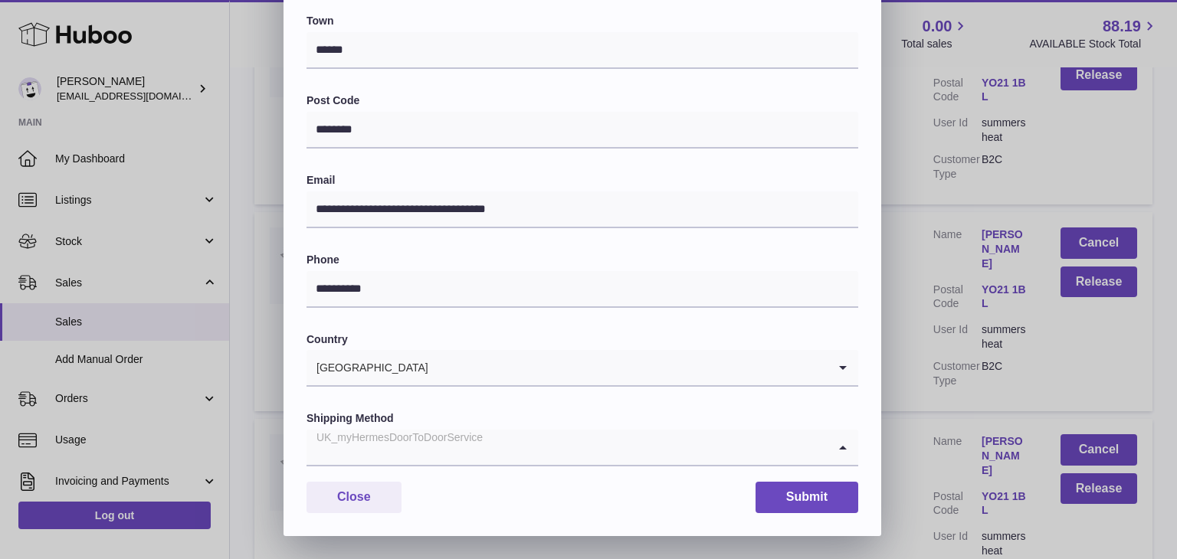
click at [605, 436] on input "Search for option" at bounding box center [566, 447] width 521 height 35
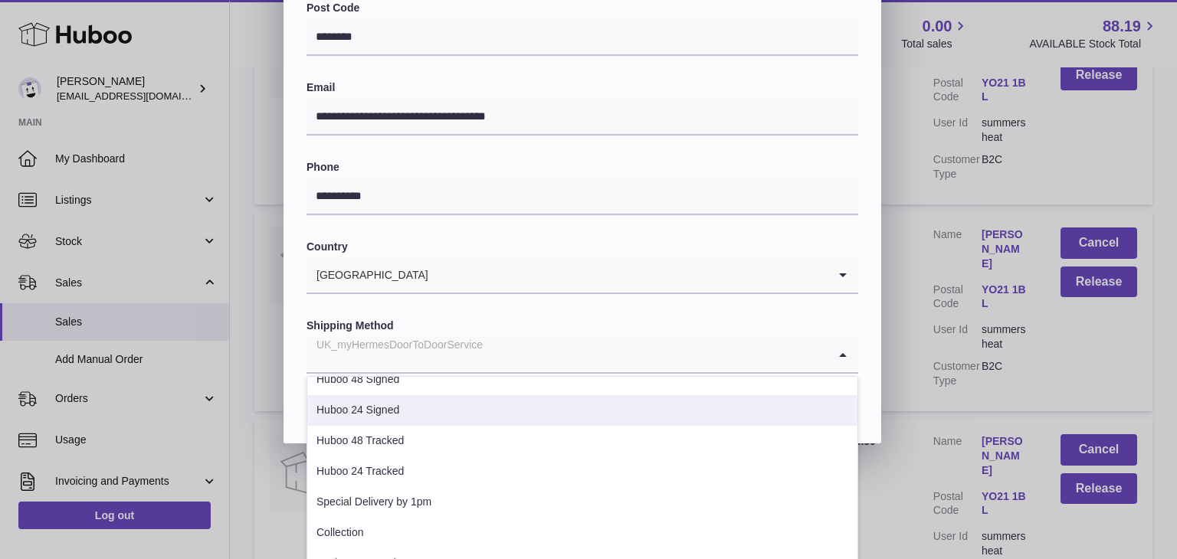
scroll to position [505, 0]
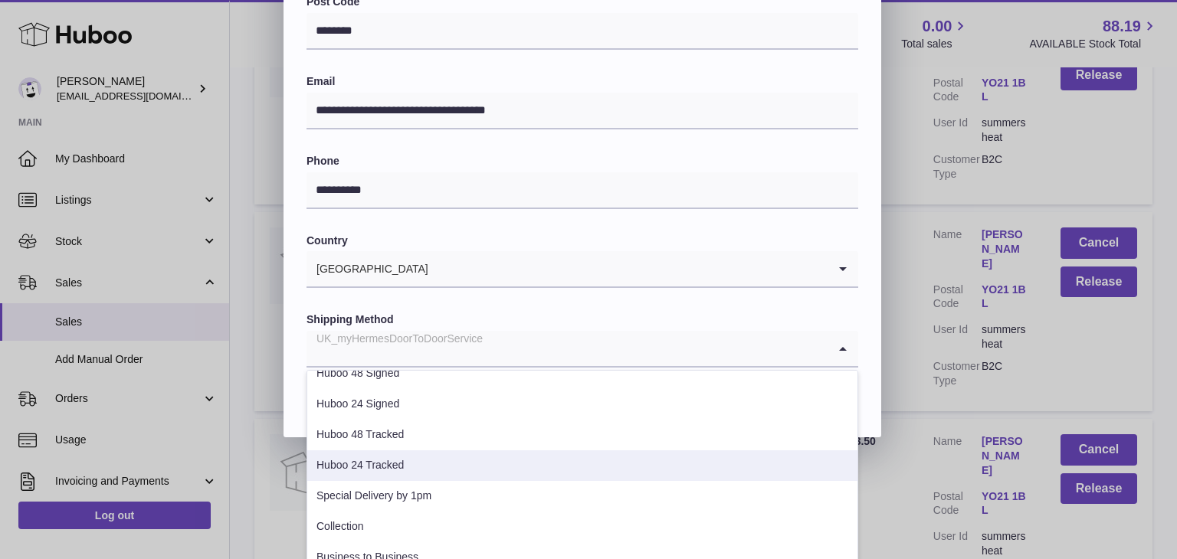
click at [485, 472] on li "Huboo 24 Tracked" at bounding box center [582, 465] width 550 height 31
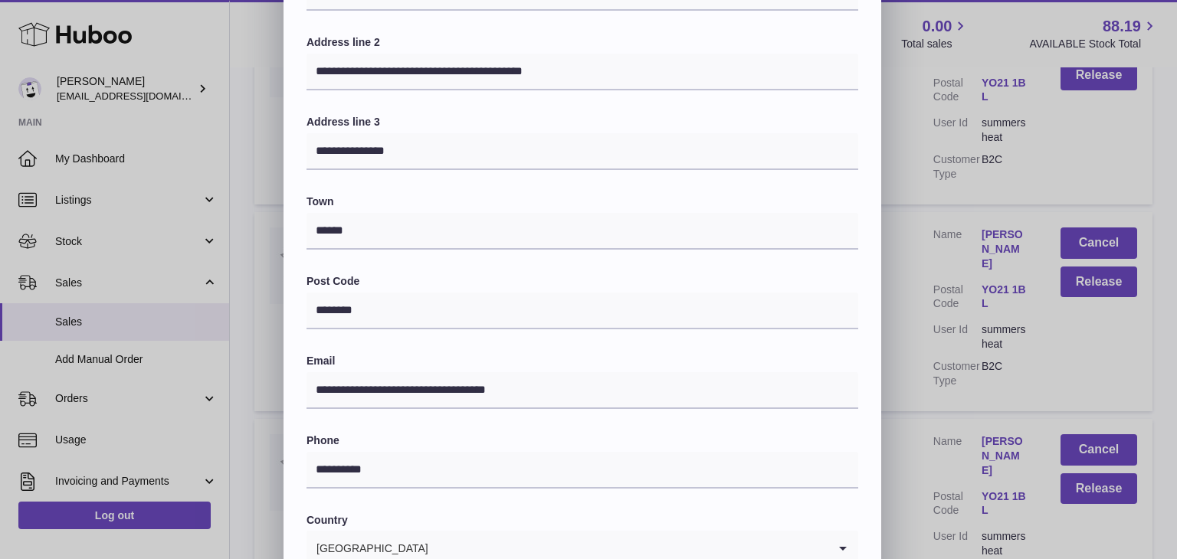
scroll to position [218, 0]
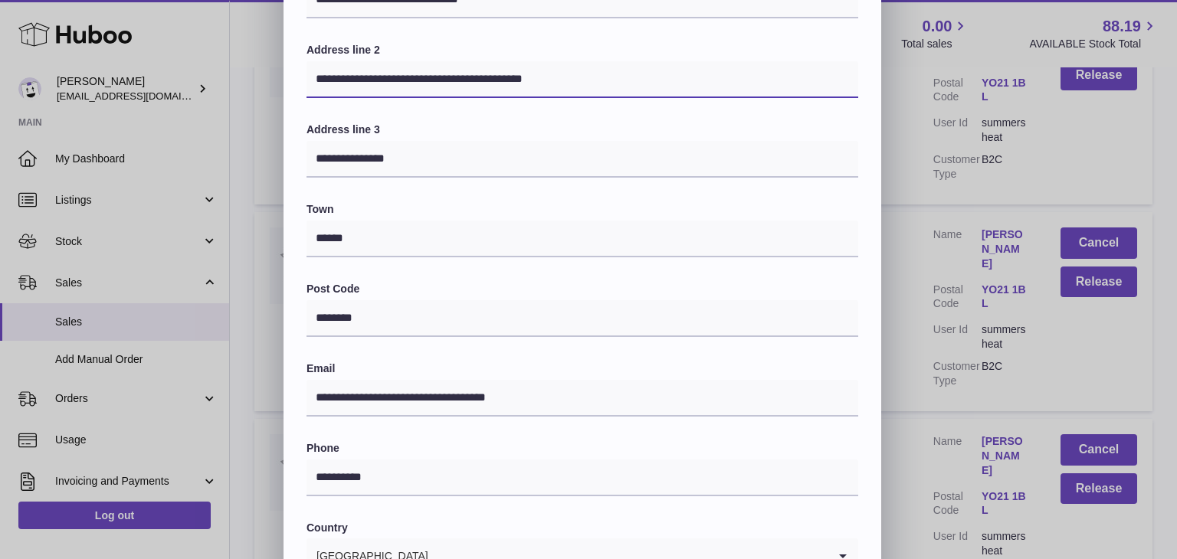
drag, startPoint x: 460, startPoint y: 74, endPoint x: 214, endPoint y: 56, distance: 245.8
click at [214, 56] on div "**********" at bounding box center [588, 264] width 1177 height 919
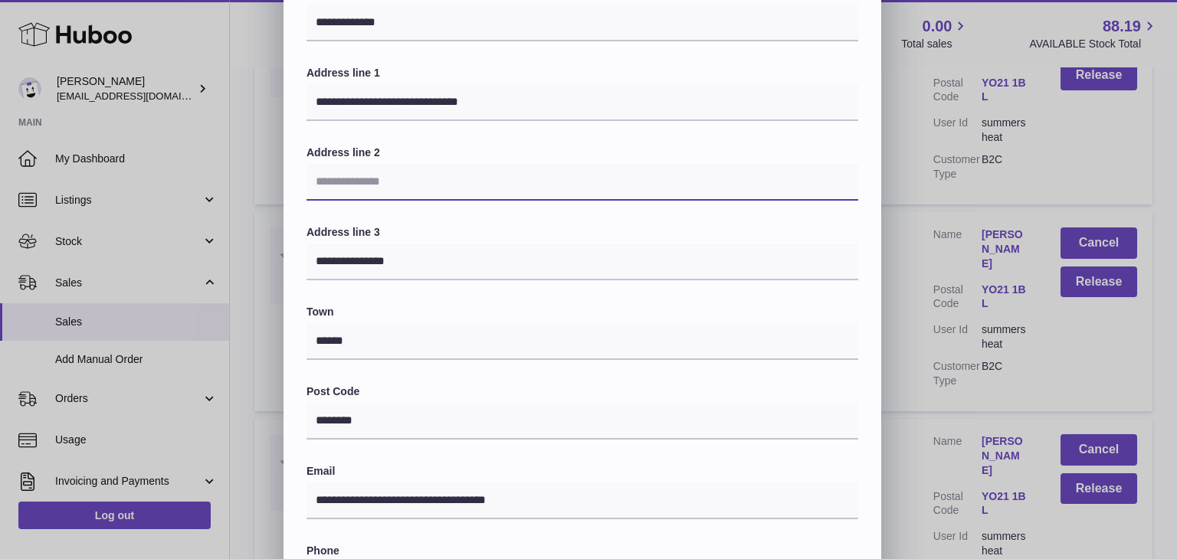
scroll to position [116, 0]
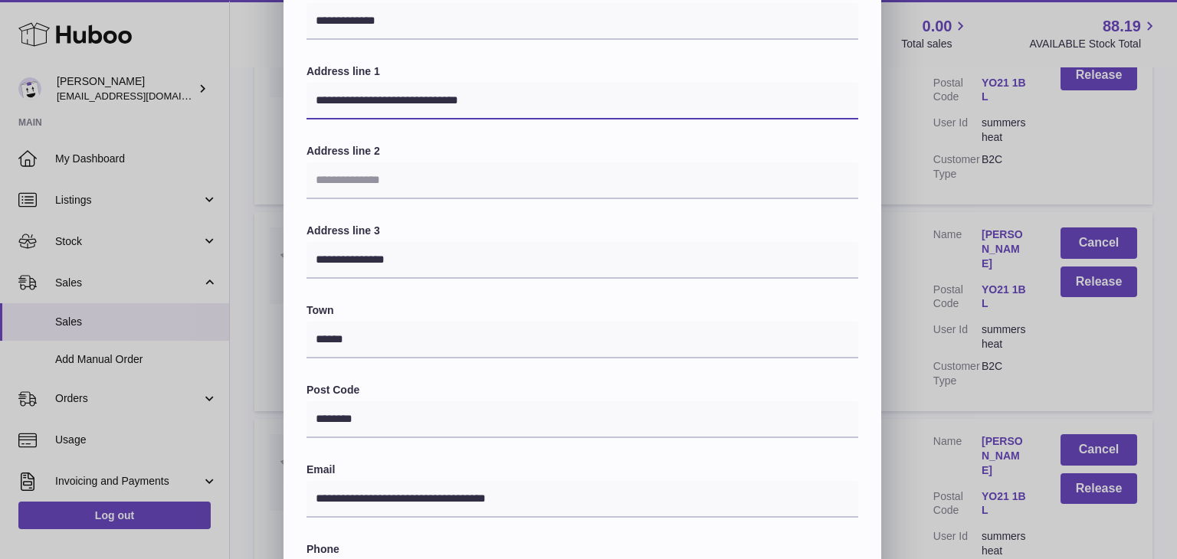
drag, startPoint x: 493, startPoint y: 98, endPoint x: 392, endPoint y: 97, distance: 100.4
click at [392, 97] on input "**********" at bounding box center [582, 101] width 552 height 37
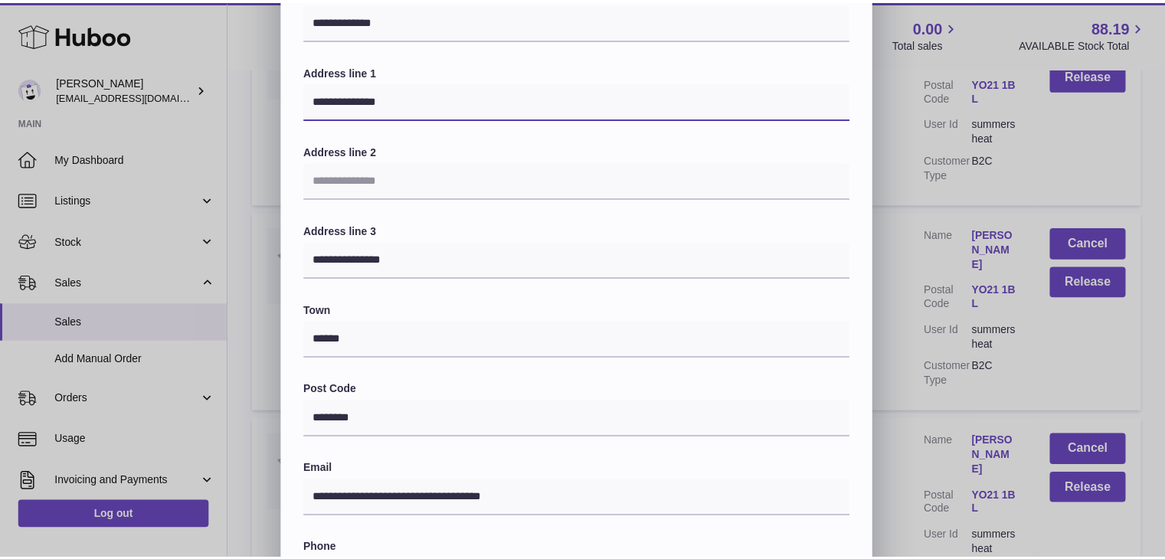
scroll to position [406, 0]
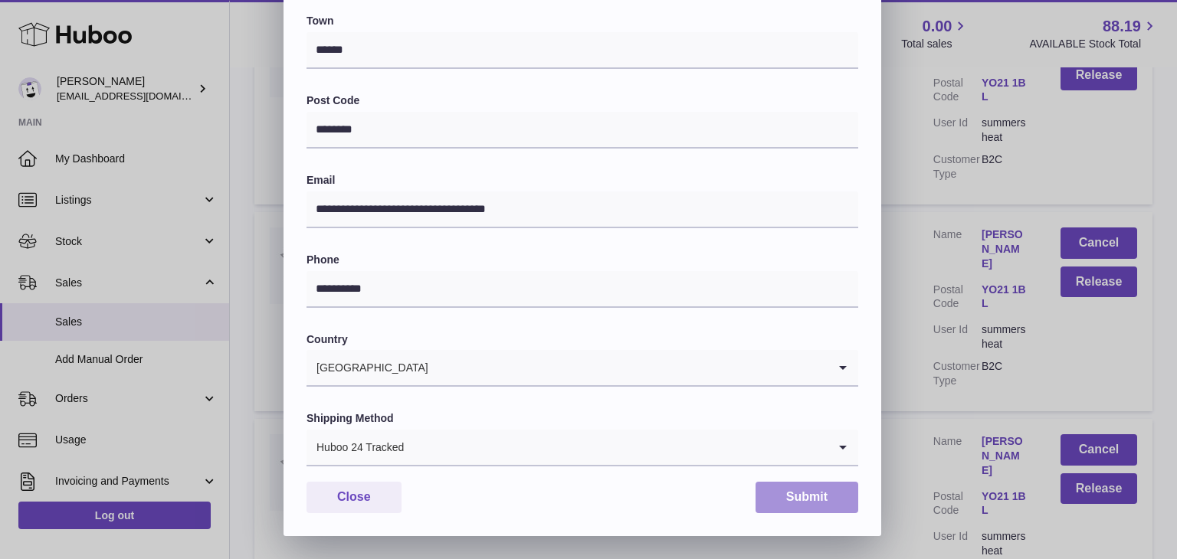
type input "**********"
click at [784, 500] on button "Submit" at bounding box center [806, 497] width 103 height 31
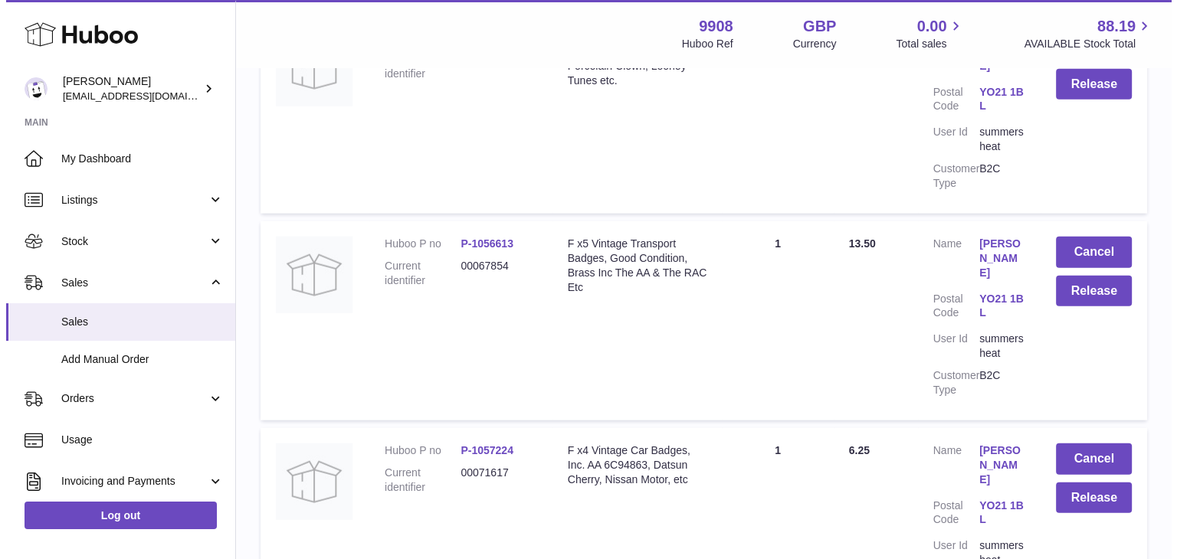
scroll to position [3718, 0]
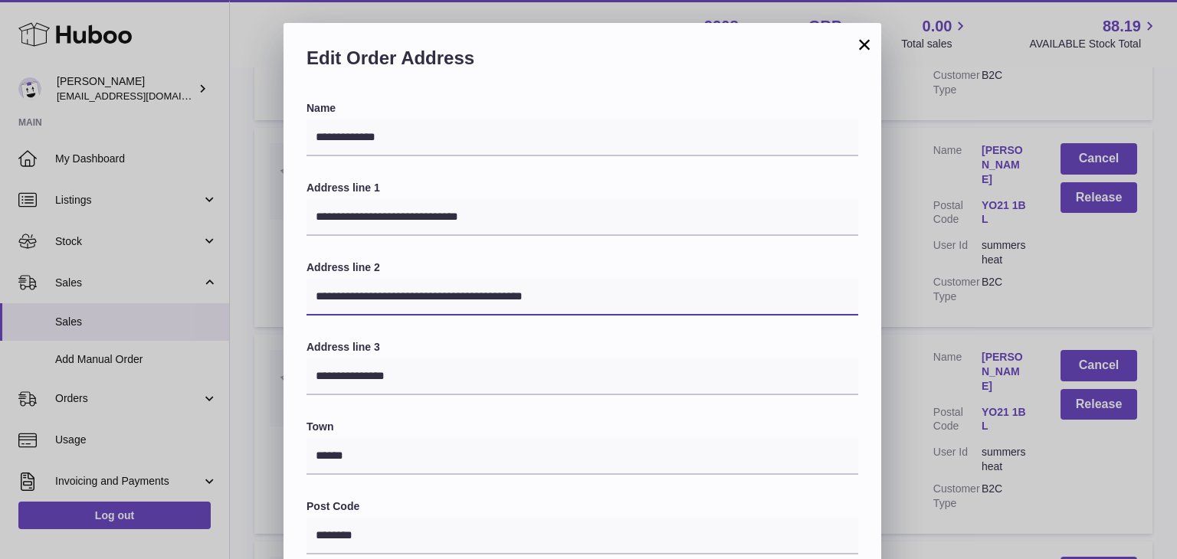
drag, startPoint x: 570, startPoint y: 293, endPoint x: 202, endPoint y: 267, distance: 368.6
click at [202, 267] on div "**********" at bounding box center [588, 482] width 1177 height 919
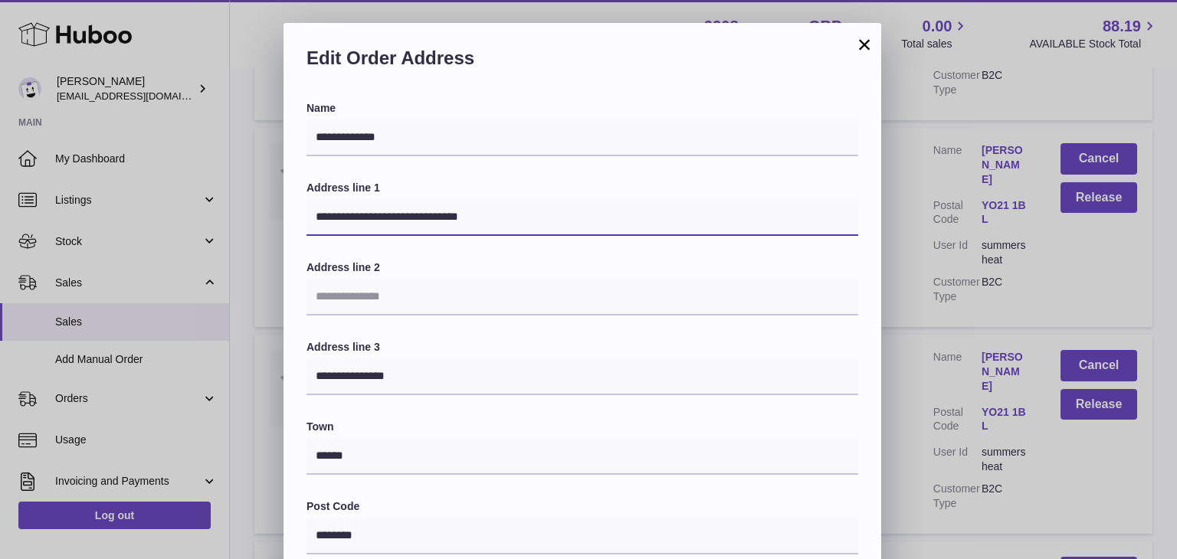
drag, startPoint x: 490, startPoint y: 210, endPoint x: 392, endPoint y: 212, distance: 98.1
click at [392, 212] on input "**********" at bounding box center [582, 217] width 552 height 37
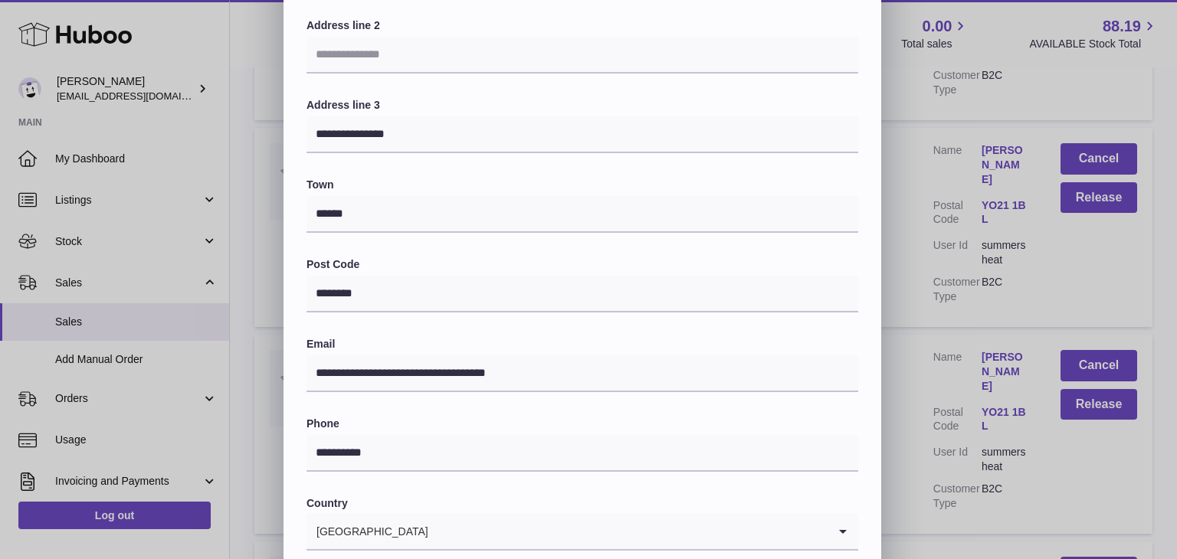
scroll to position [406, 0]
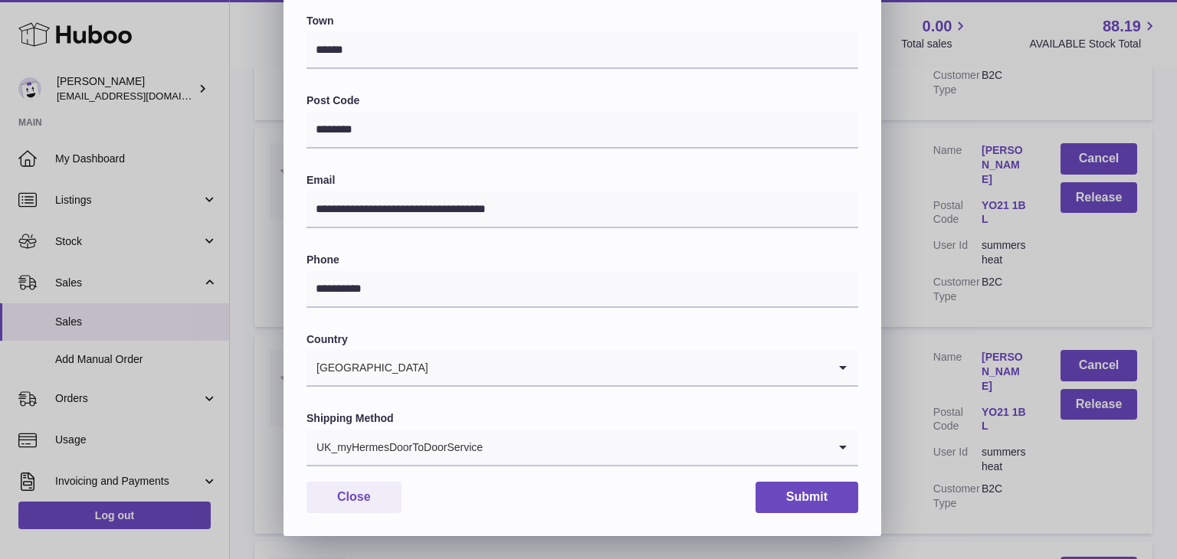
type input "**********"
click at [495, 451] on input "Search for option" at bounding box center [566, 447] width 521 height 35
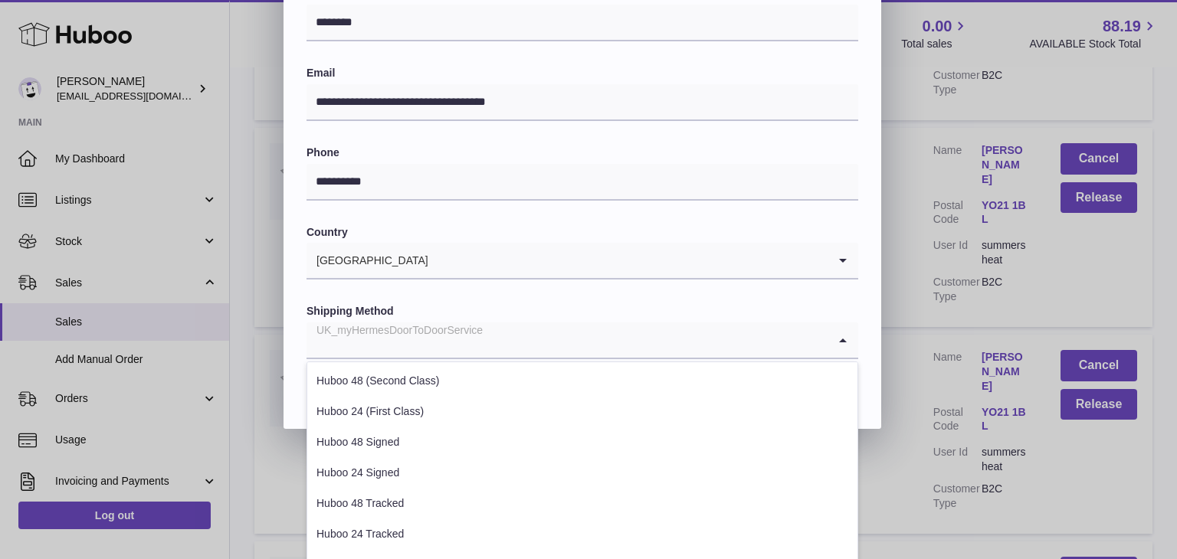
scroll to position [584, 0]
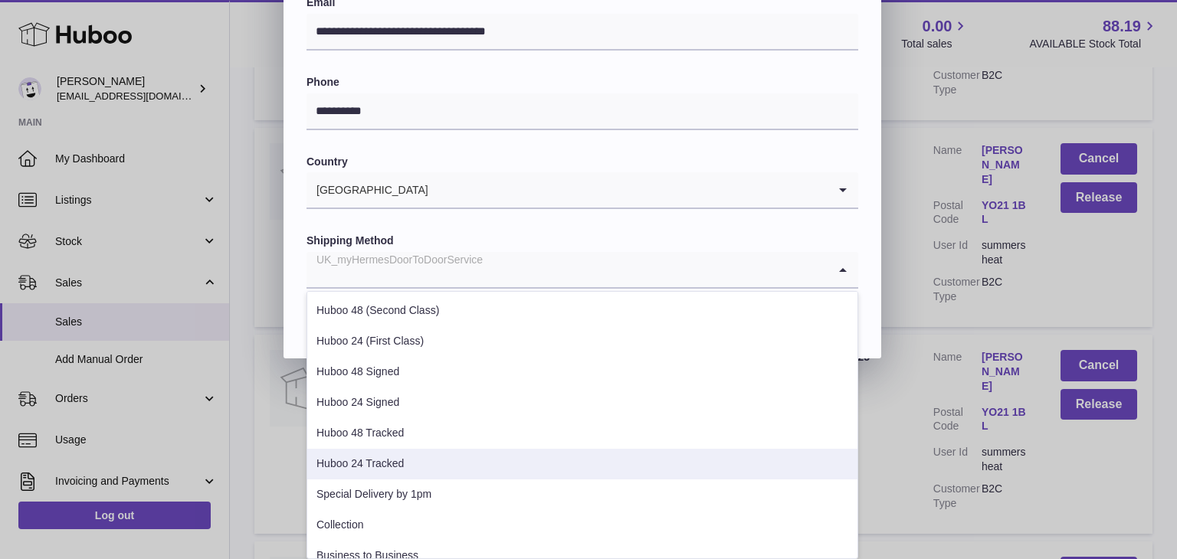
click at [433, 457] on li "Huboo 24 Tracked" at bounding box center [582, 464] width 550 height 31
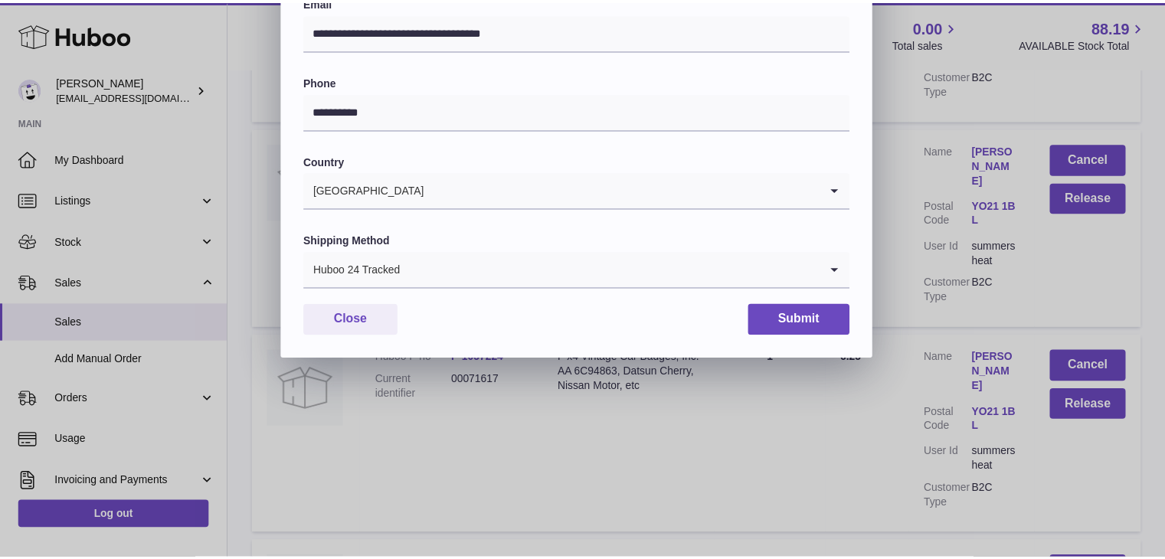
scroll to position [406, 0]
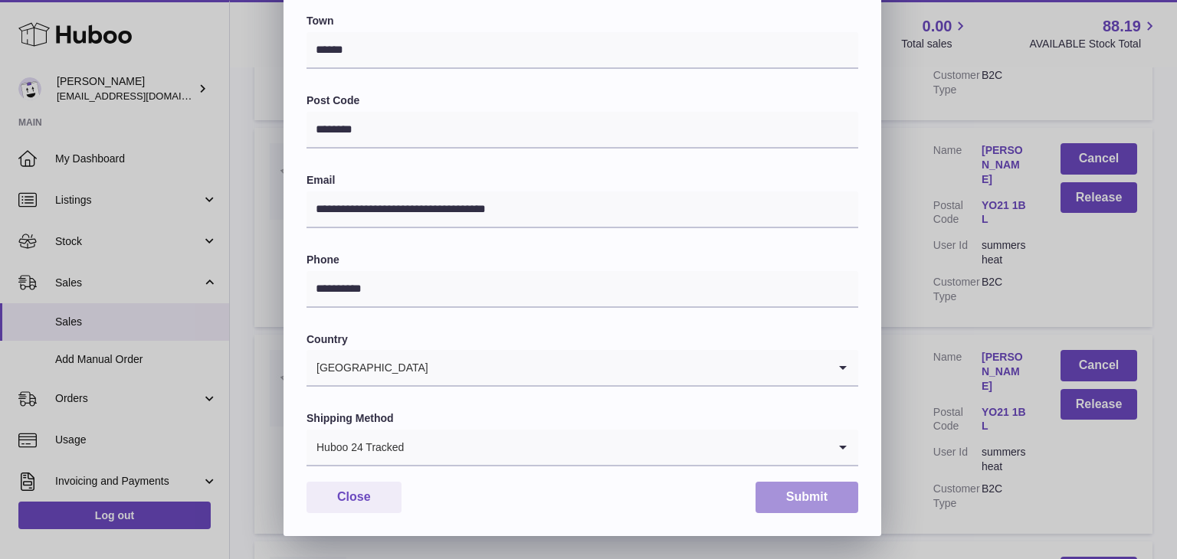
click at [790, 500] on button "Submit" at bounding box center [806, 497] width 103 height 31
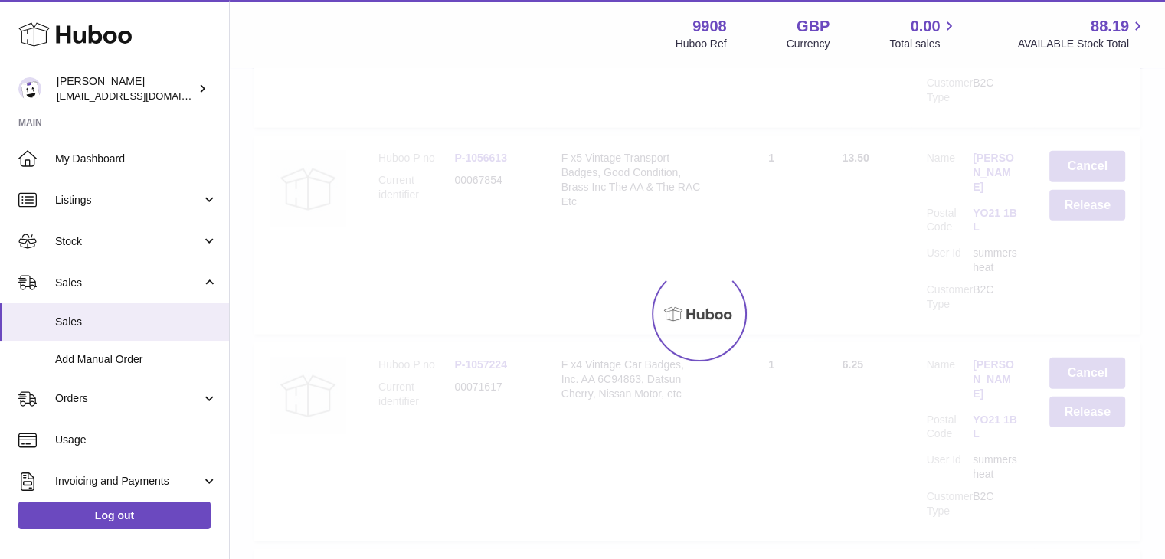
scroll to position [0, 0]
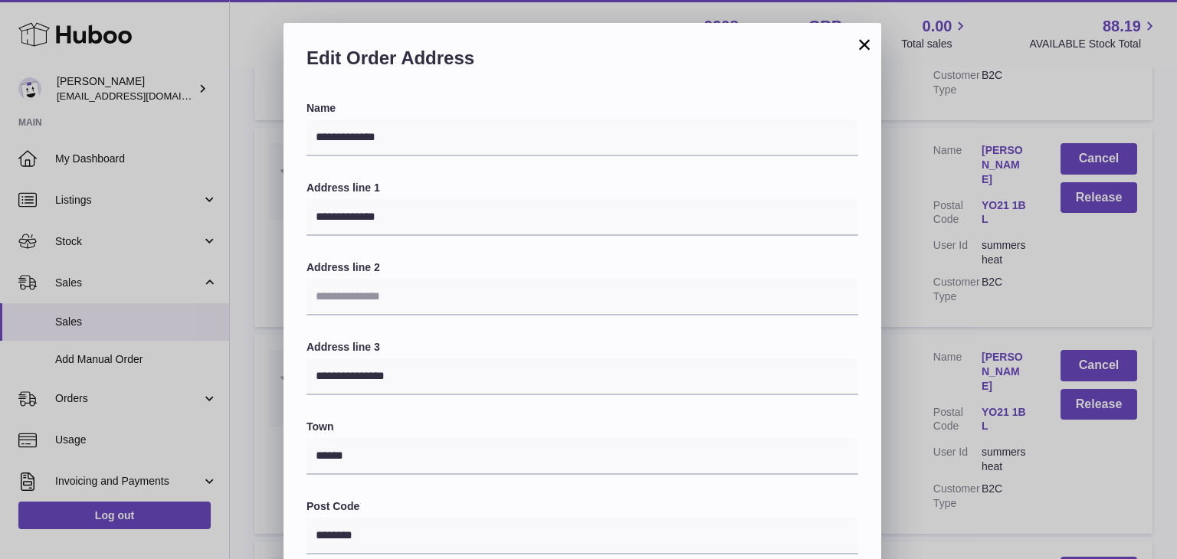
click at [861, 47] on button "×" at bounding box center [864, 44] width 18 height 18
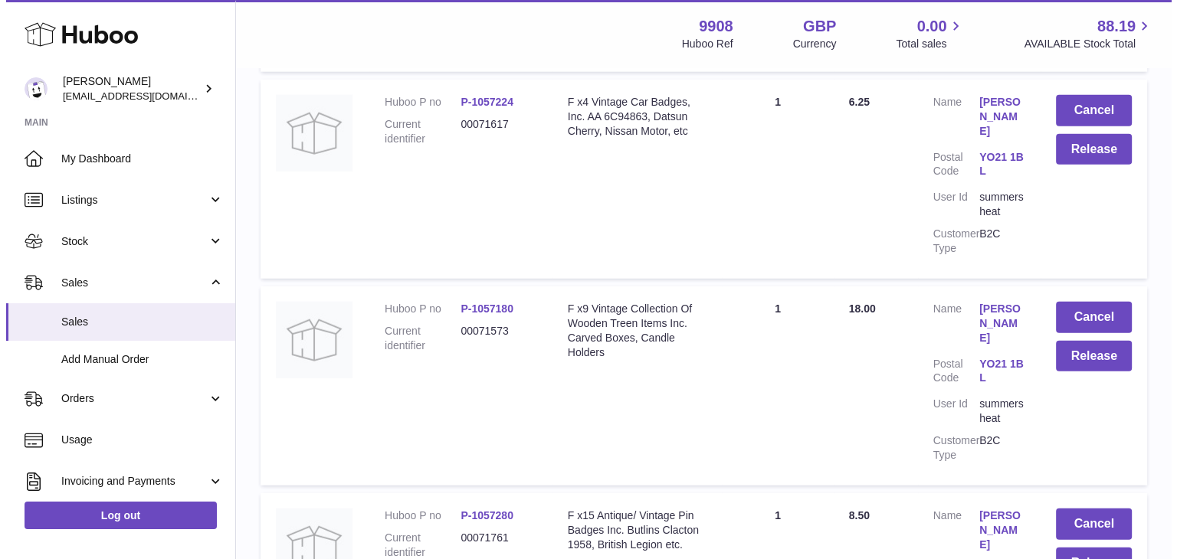
scroll to position [3983, 0]
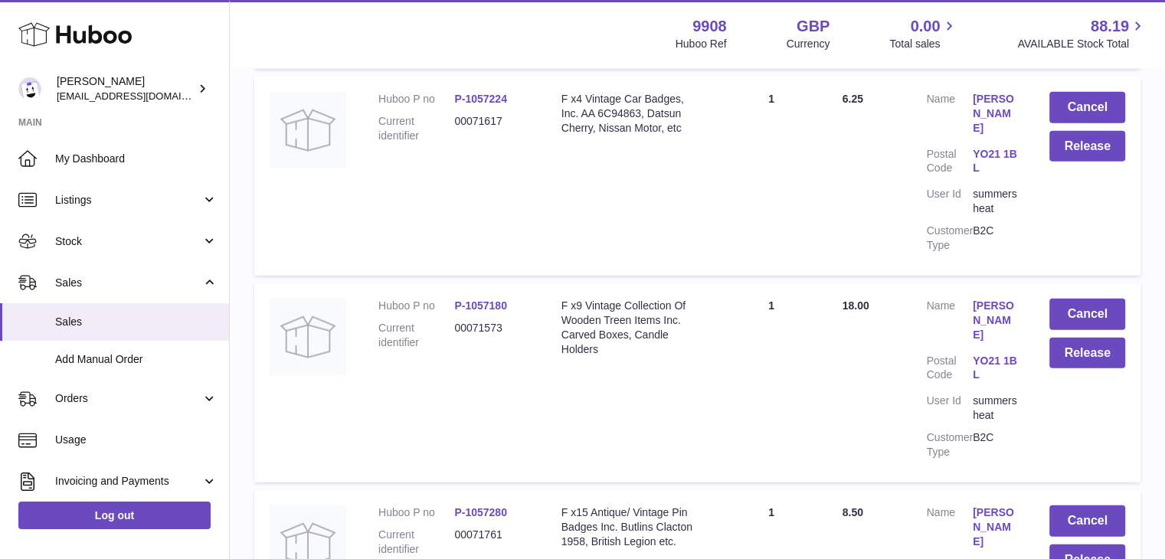
click at [981, 506] on link "FIONA CLEWLOW" at bounding box center [996, 528] width 46 height 44
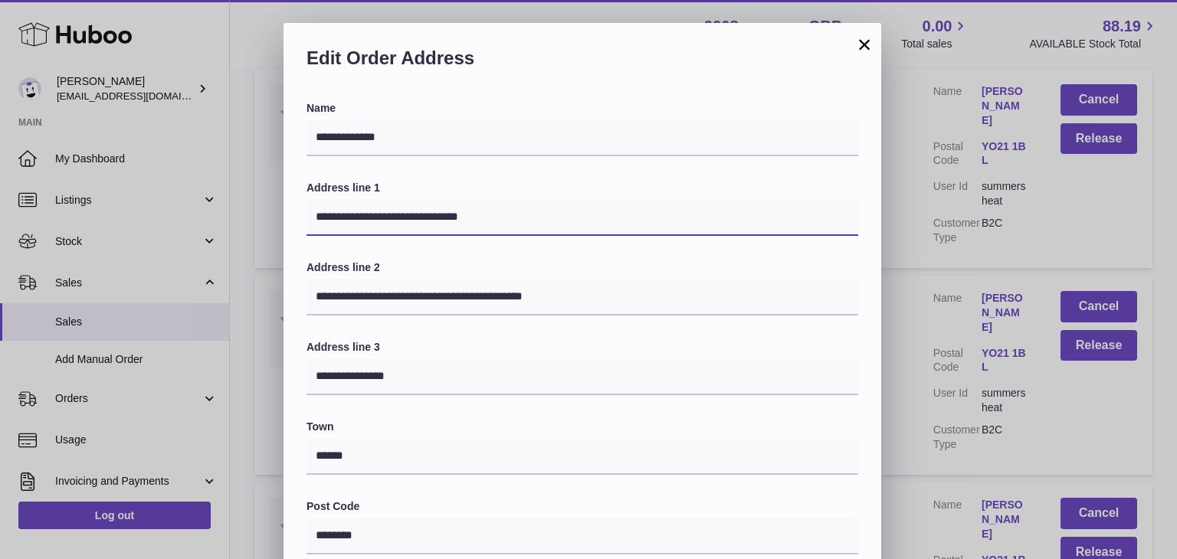
drag, startPoint x: 558, startPoint y: 221, endPoint x: 394, endPoint y: 210, distance: 164.3
click at [394, 210] on input "**********" at bounding box center [582, 217] width 552 height 37
type input "**********"
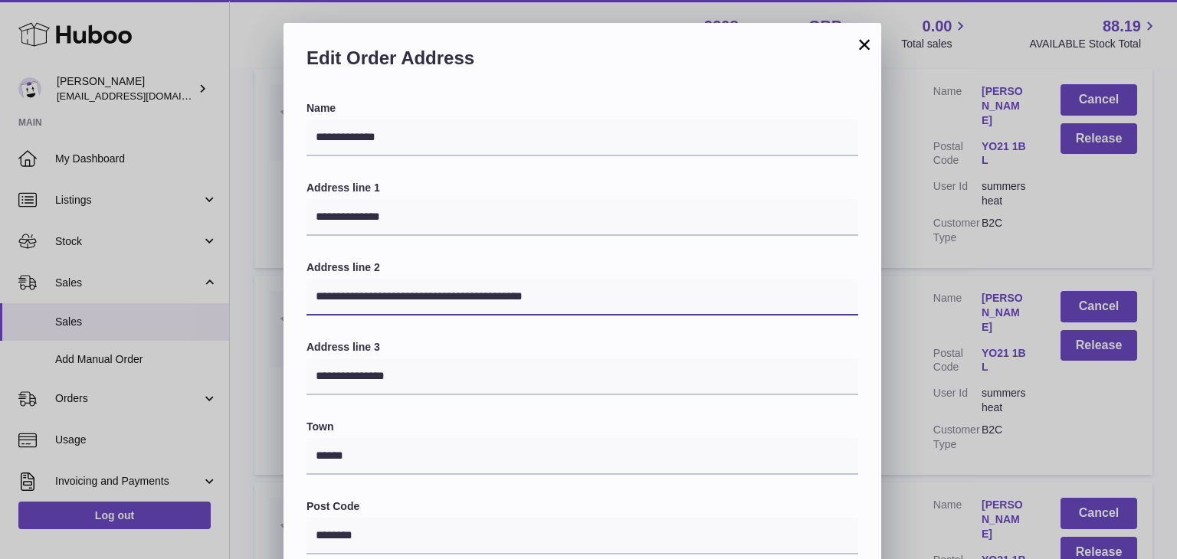
drag, startPoint x: 575, startPoint y: 303, endPoint x: 71, endPoint y: 293, distance: 504.2
click at [71, 293] on div "**********" at bounding box center [588, 482] width 1177 height 919
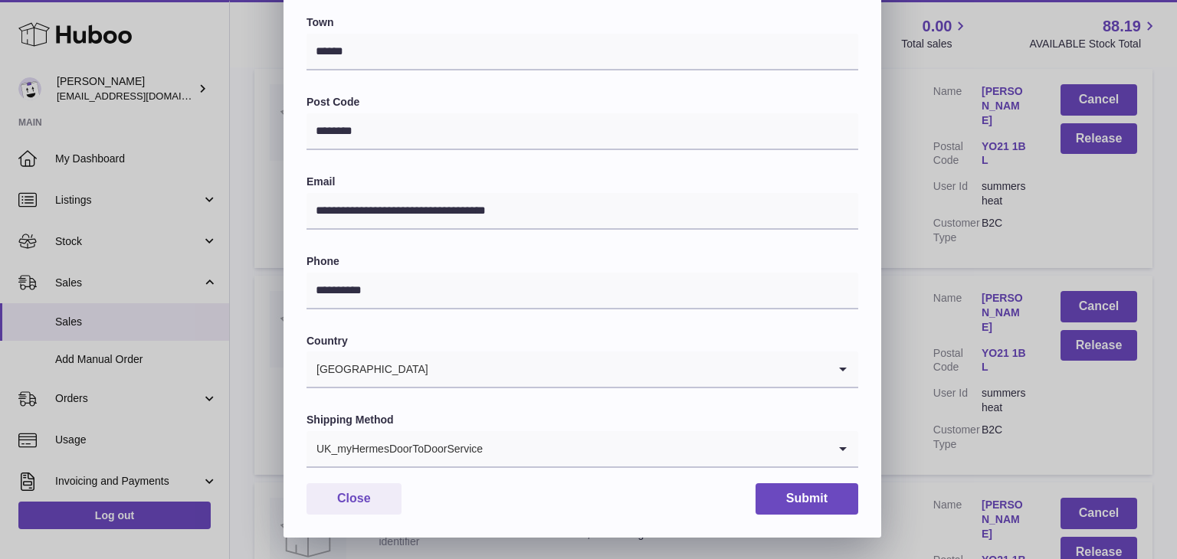
scroll to position [406, 0]
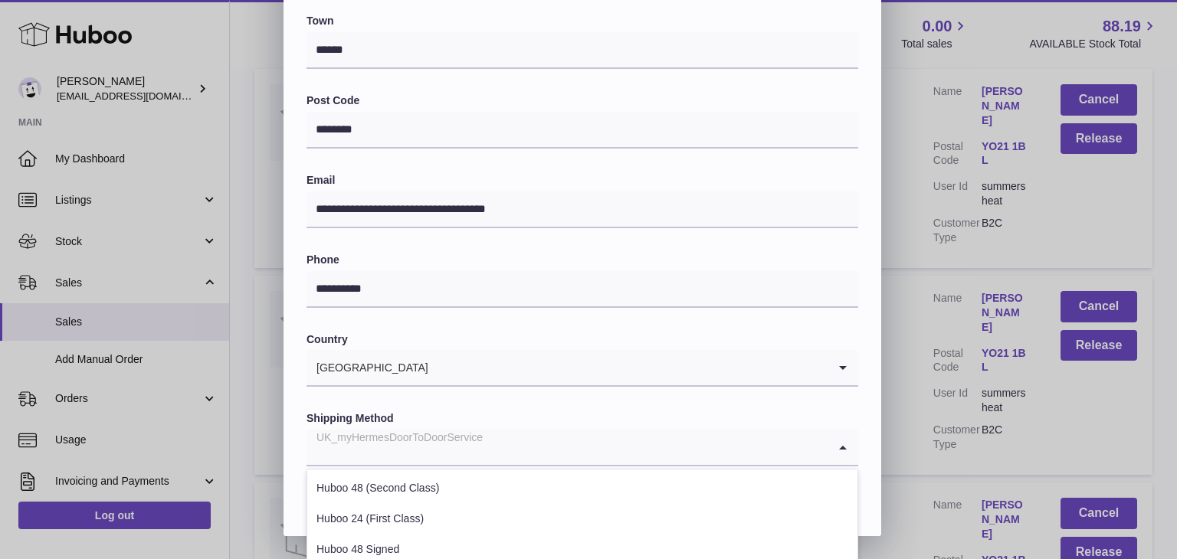
click at [500, 444] on input "Search for option" at bounding box center [566, 447] width 521 height 35
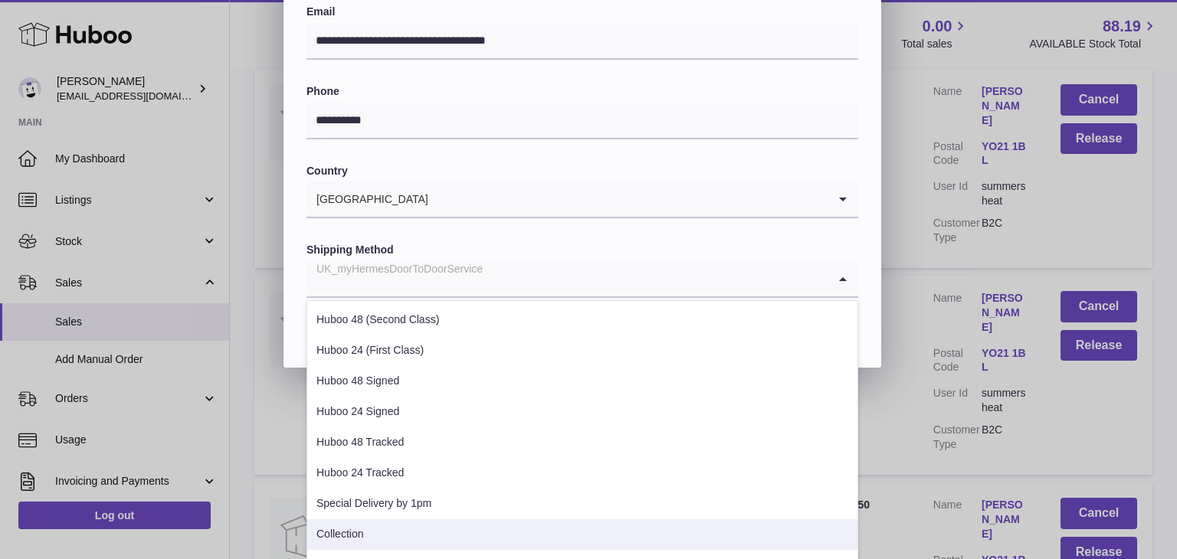
scroll to position [77, 0]
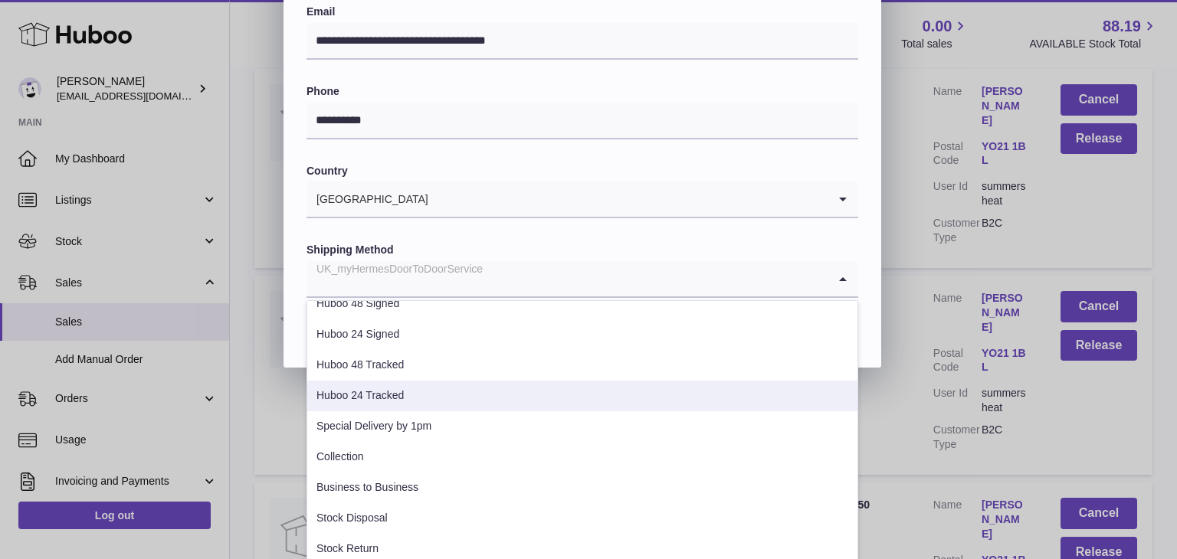
click at [439, 402] on li "Huboo 24 Tracked" at bounding box center [582, 396] width 550 height 31
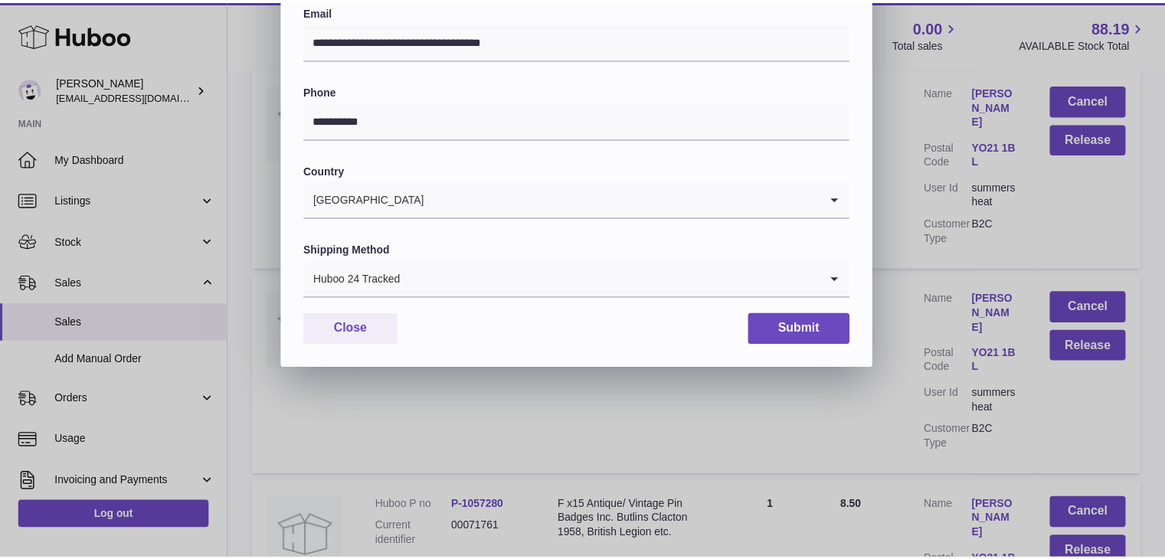
scroll to position [406, 0]
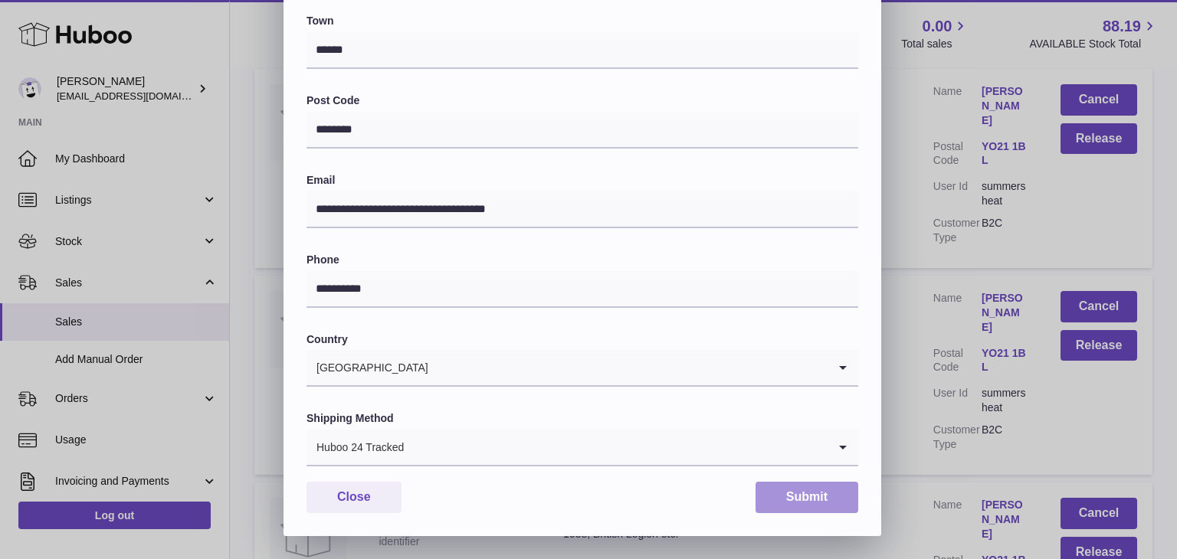
click at [804, 499] on button "Submit" at bounding box center [806, 497] width 103 height 31
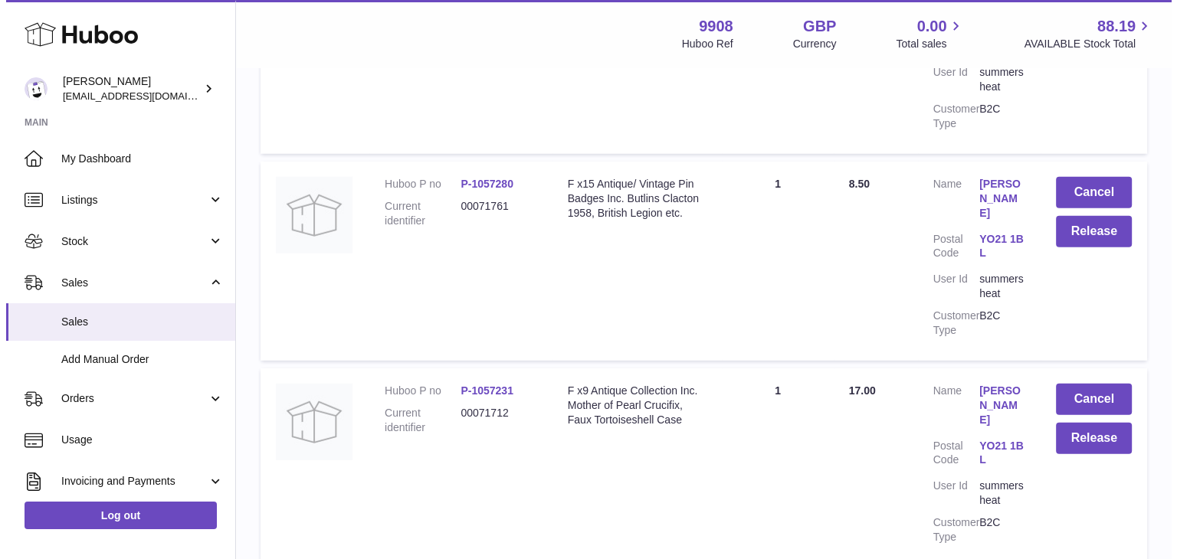
scroll to position [4373, 0]
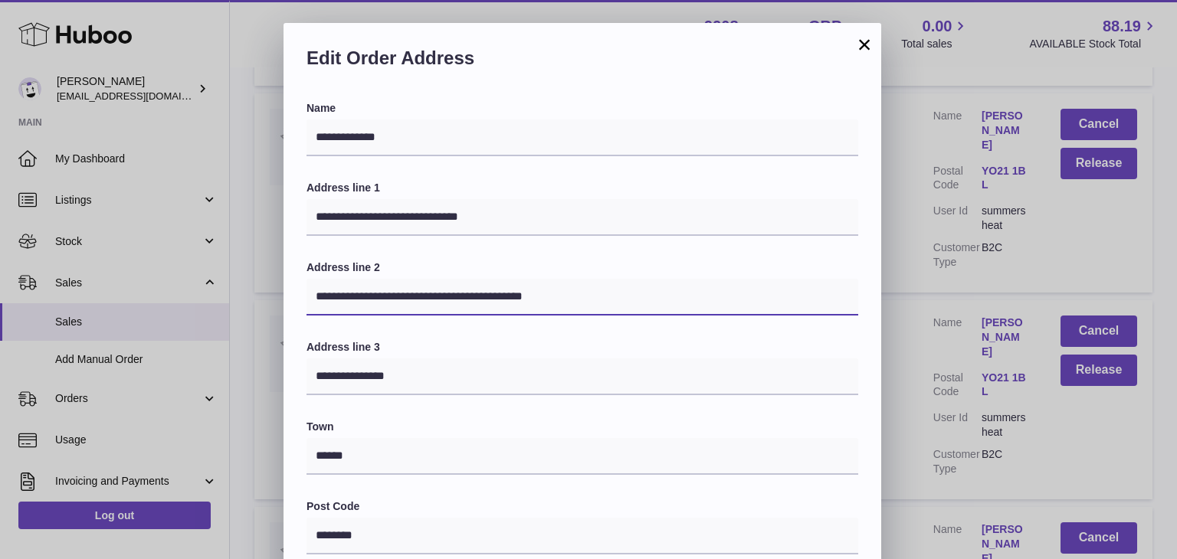
drag, startPoint x: 585, startPoint y: 300, endPoint x: 107, endPoint y: 260, distance: 479.7
click at [107, 260] on div "**********" at bounding box center [588, 482] width 1177 height 919
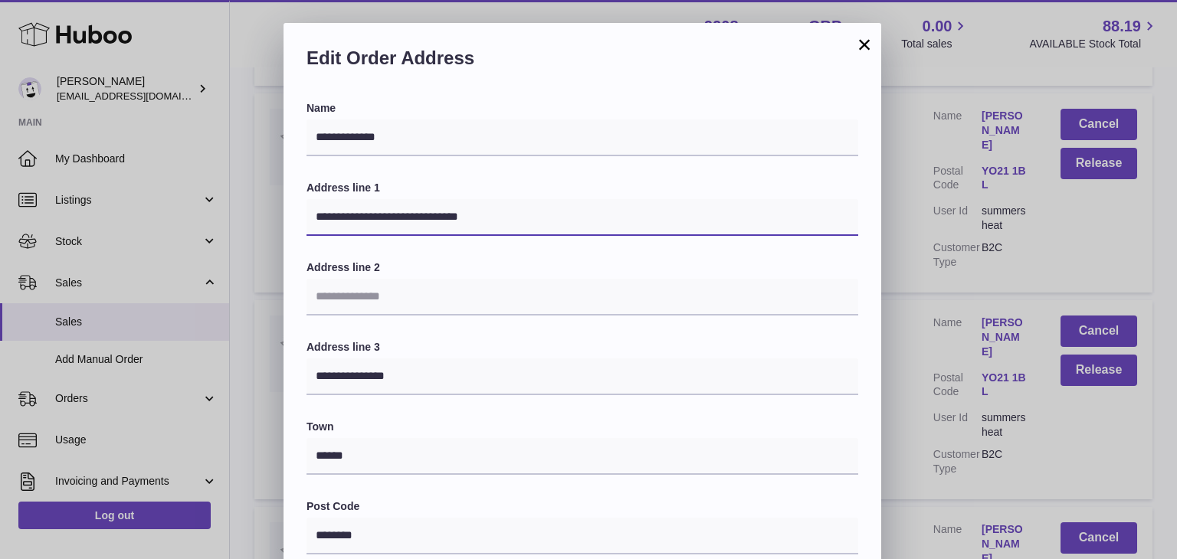
drag, startPoint x: 506, startPoint y: 217, endPoint x: 389, endPoint y: 214, distance: 117.2
click at [389, 214] on input "**********" at bounding box center [582, 217] width 552 height 37
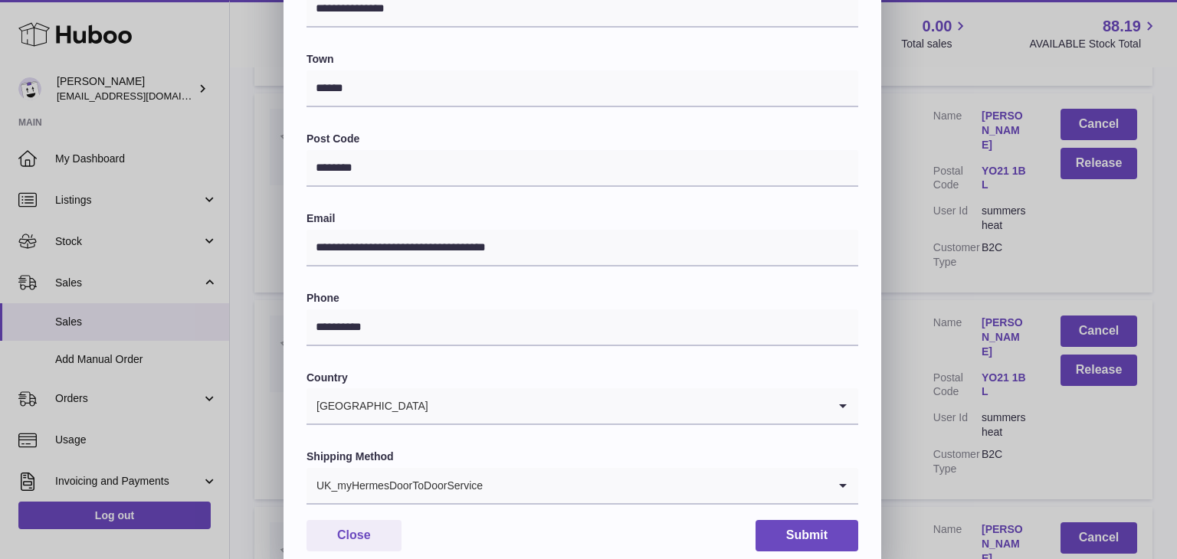
scroll to position [406, 0]
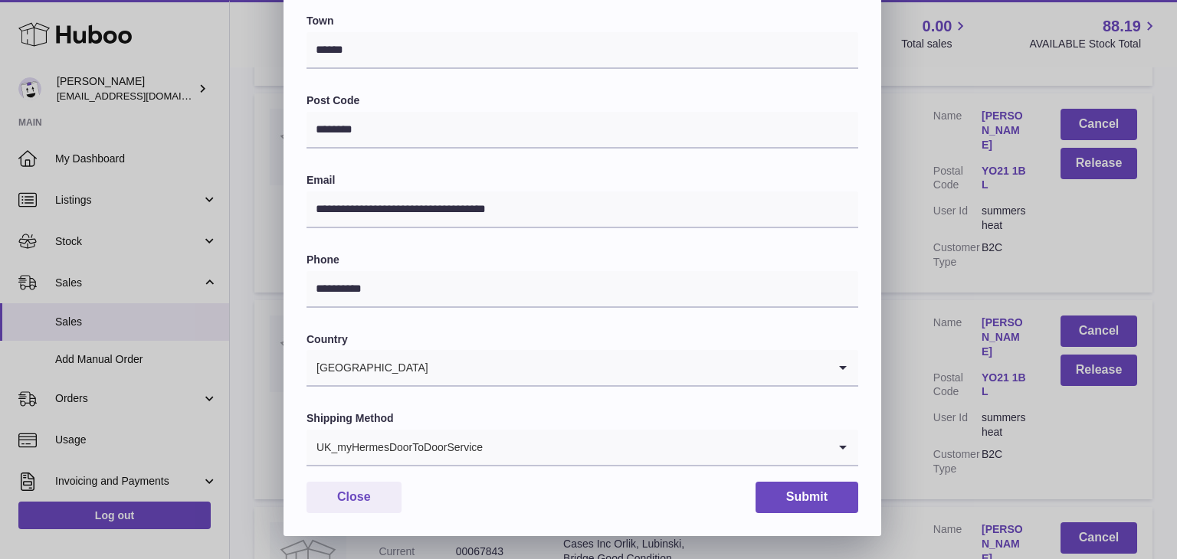
type input "**********"
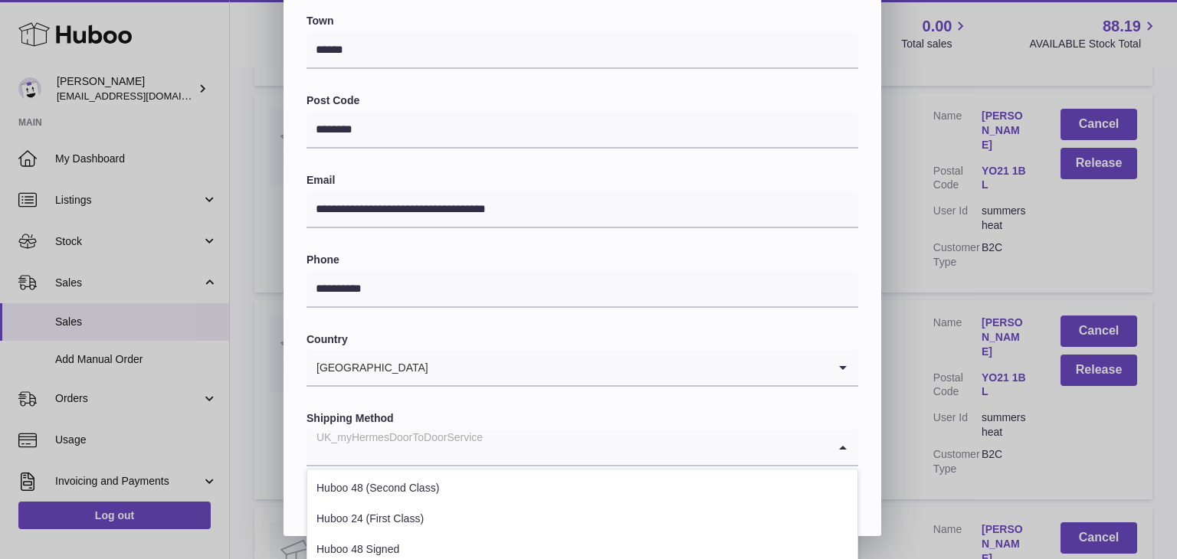
click at [512, 438] on input "Search for option" at bounding box center [566, 447] width 521 height 35
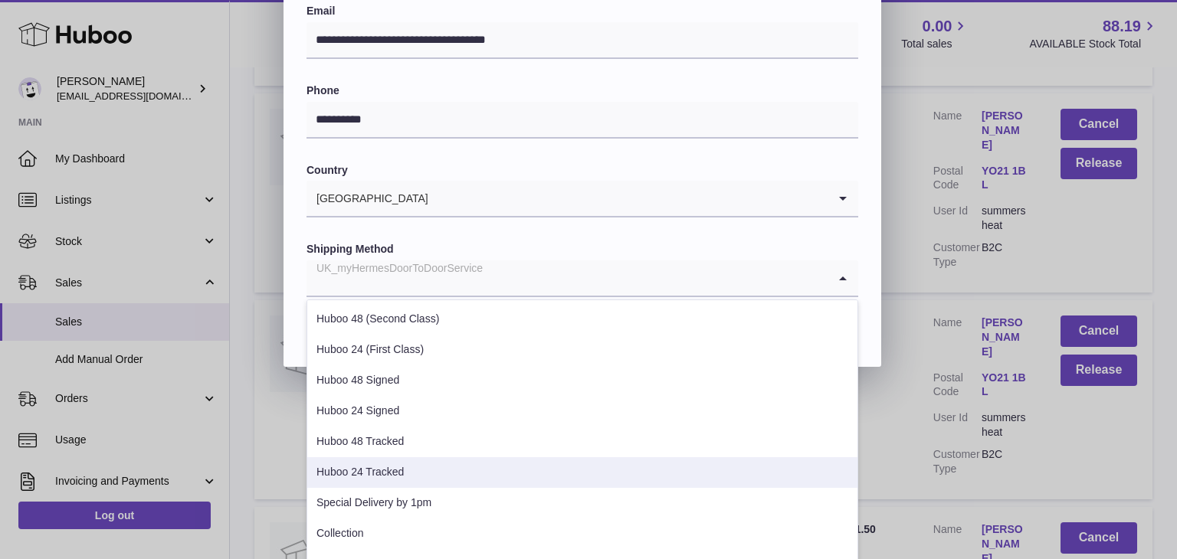
click at [446, 468] on li "Huboo 24 Tracked" at bounding box center [582, 472] width 550 height 31
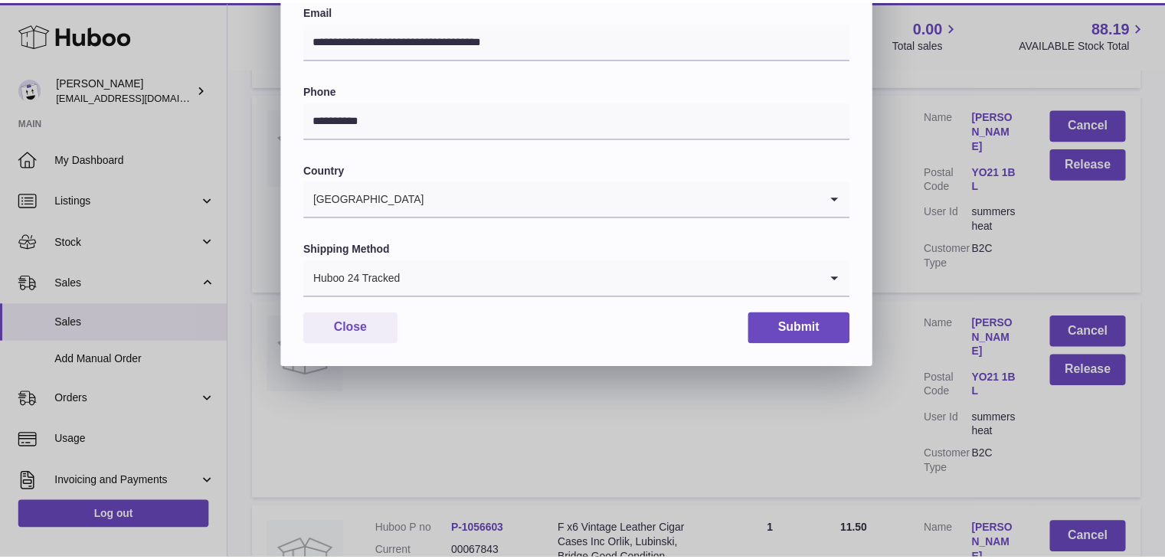
scroll to position [406, 0]
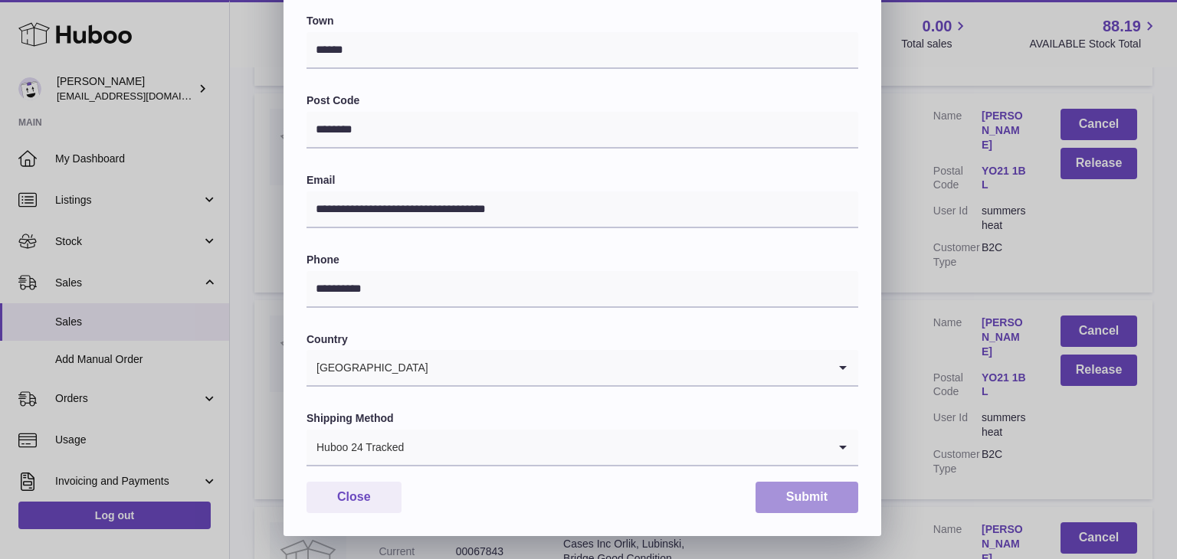
click at [783, 490] on button "Submit" at bounding box center [806, 497] width 103 height 31
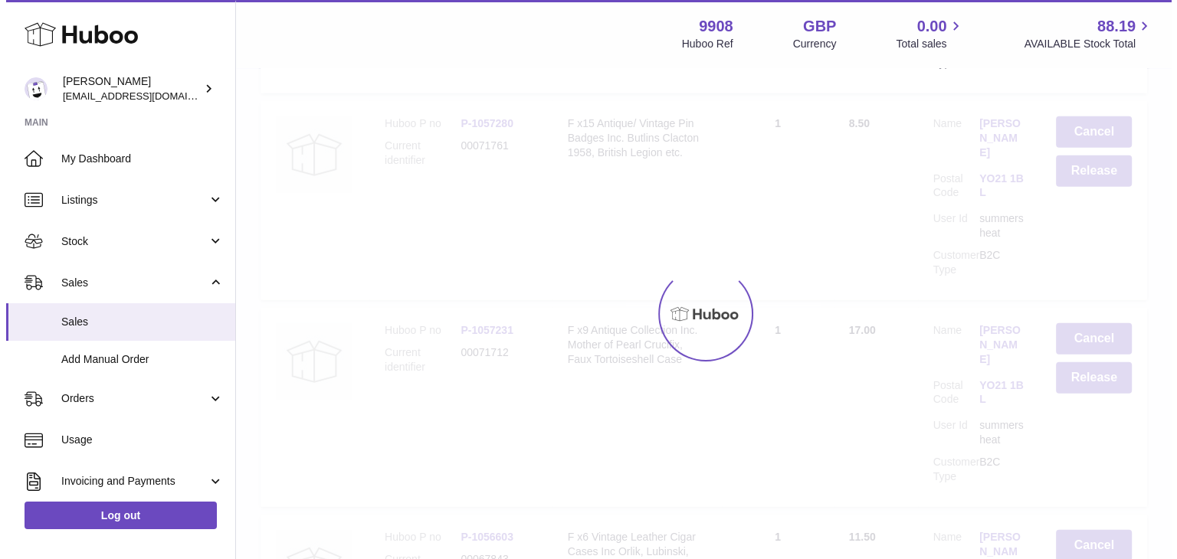
scroll to position [0, 0]
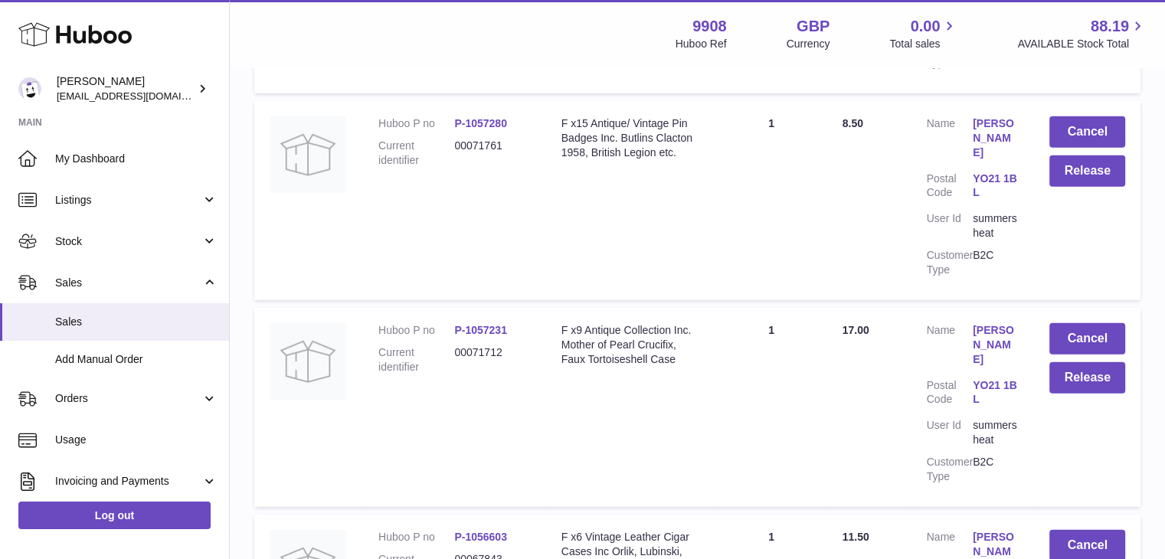
click at [996, 530] on link "FIONA CLEWLOW" at bounding box center [996, 552] width 46 height 44
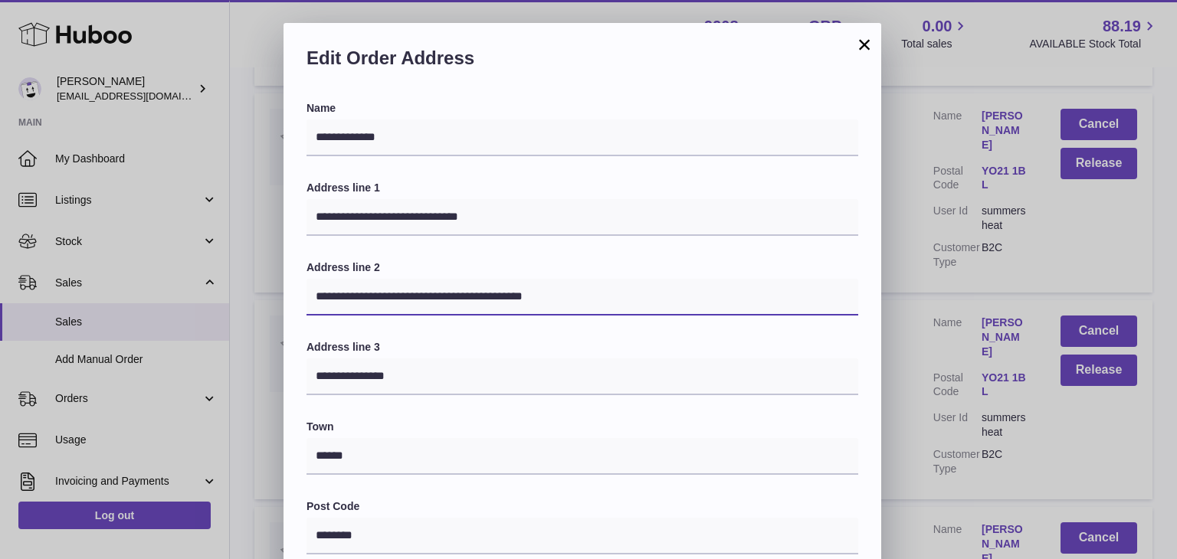
drag, startPoint x: 615, startPoint y: 309, endPoint x: 290, endPoint y: 266, distance: 327.6
click at [290, 266] on div "**********" at bounding box center [582, 521] width 598 height 841
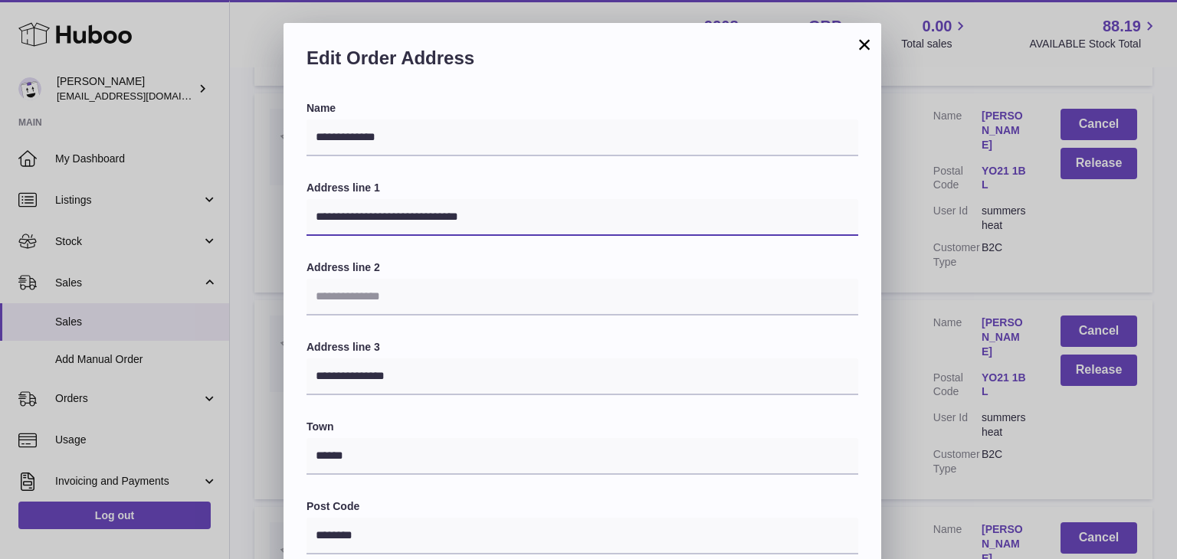
drag, startPoint x: 481, startPoint y: 214, endPoint x: 393, endPoint y: 212, distance: 88.1
click at [393, 212] on input "**********" at bounding box center [582, 217] width 552 height 37
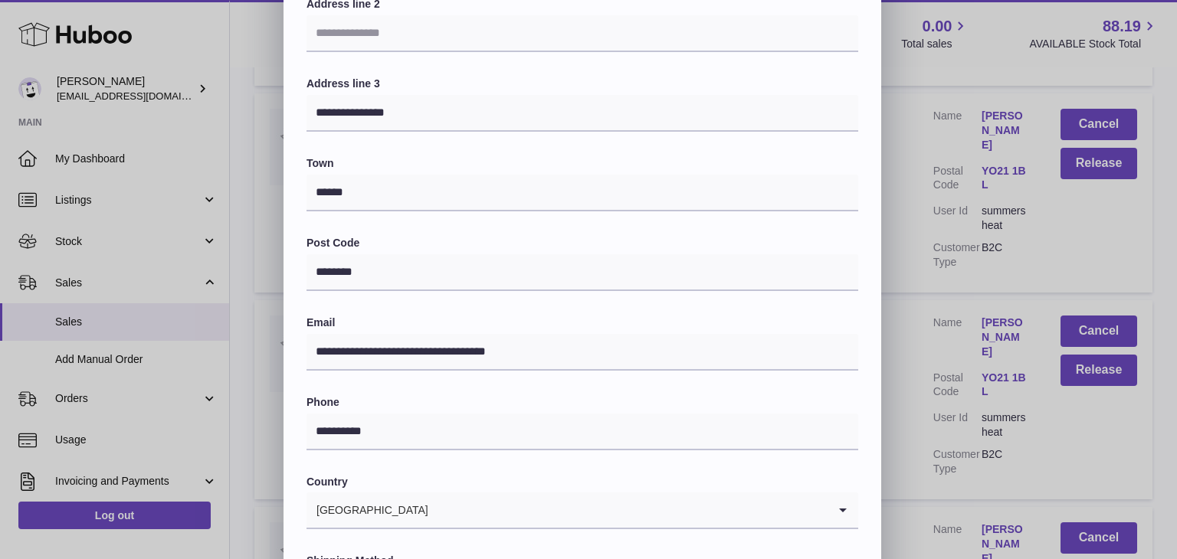
scroll to position [406, 0]
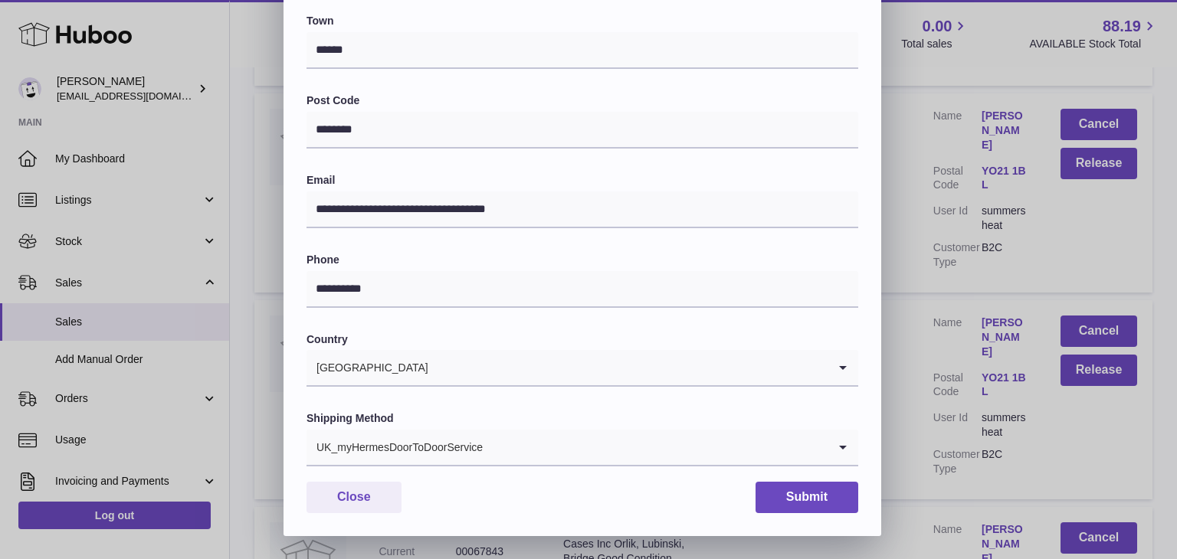
type input "**********"
click at [481, 447] on div "UK_myHermesDoorToDoorService" at bounding box center [566, 447] width 521 height 35
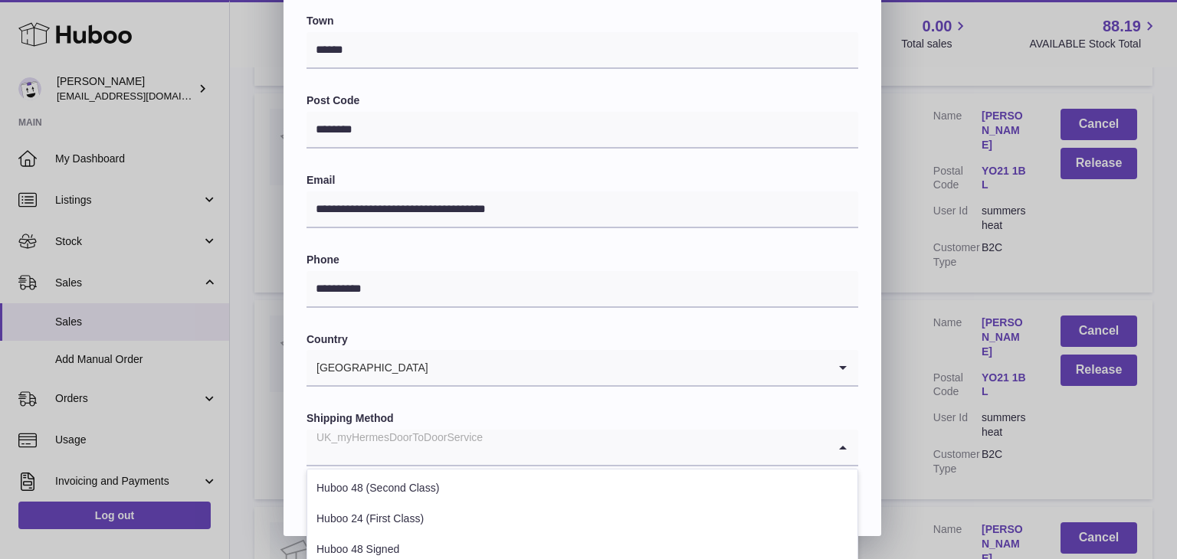
scroll to position [584, 0]
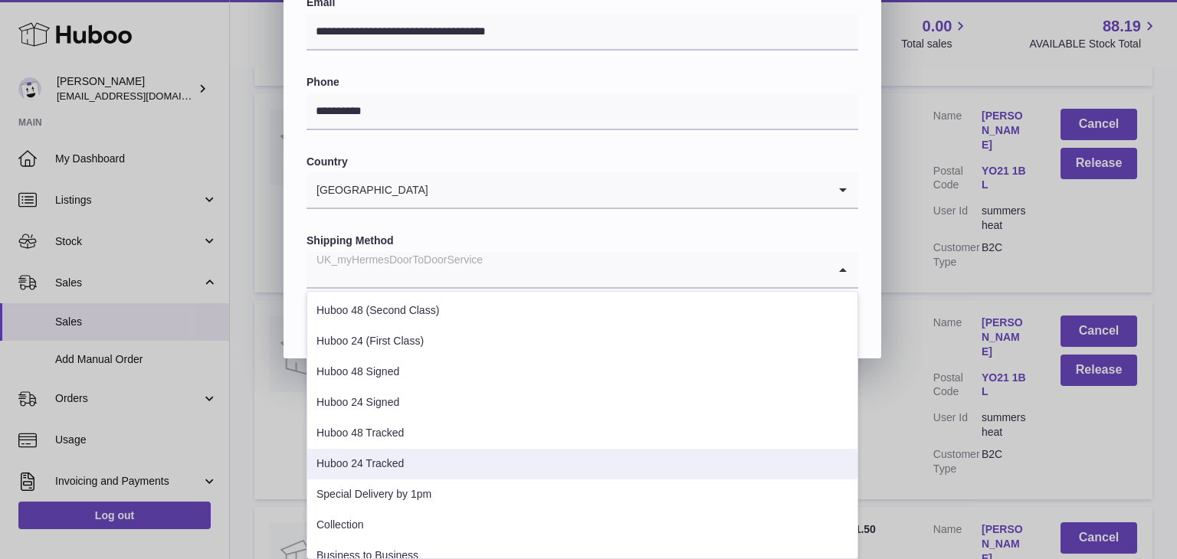
click at [438, 467] on li "Huboo 24 Tracked" at bounding box center [582, 464] width 550 height 31
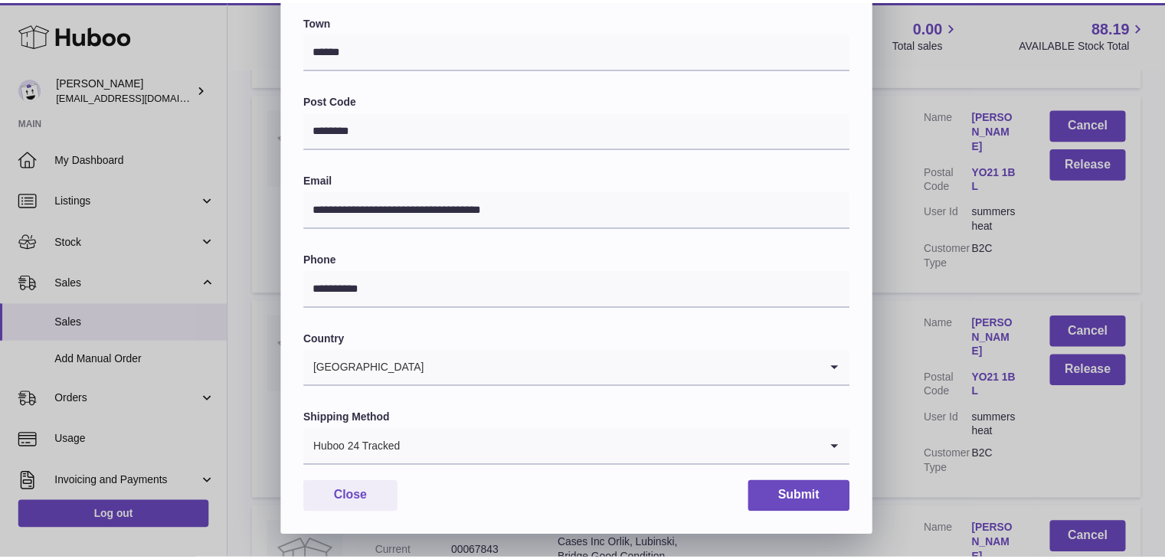
scroll to position [406, 0]
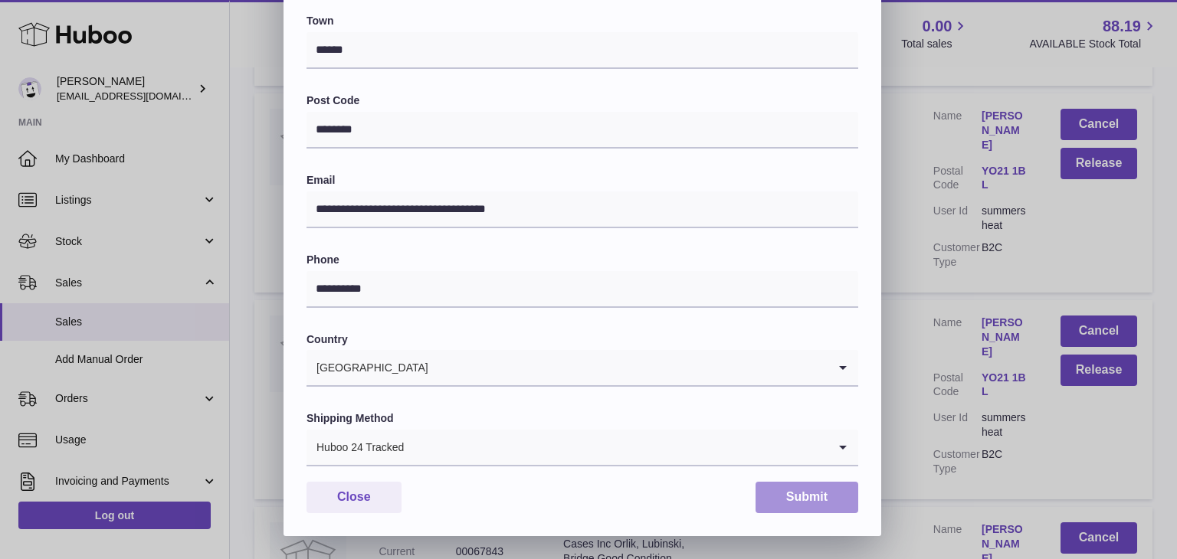
click at [801, 491] on button "Submit" at bounding box center [806, 497] width 103 height 31
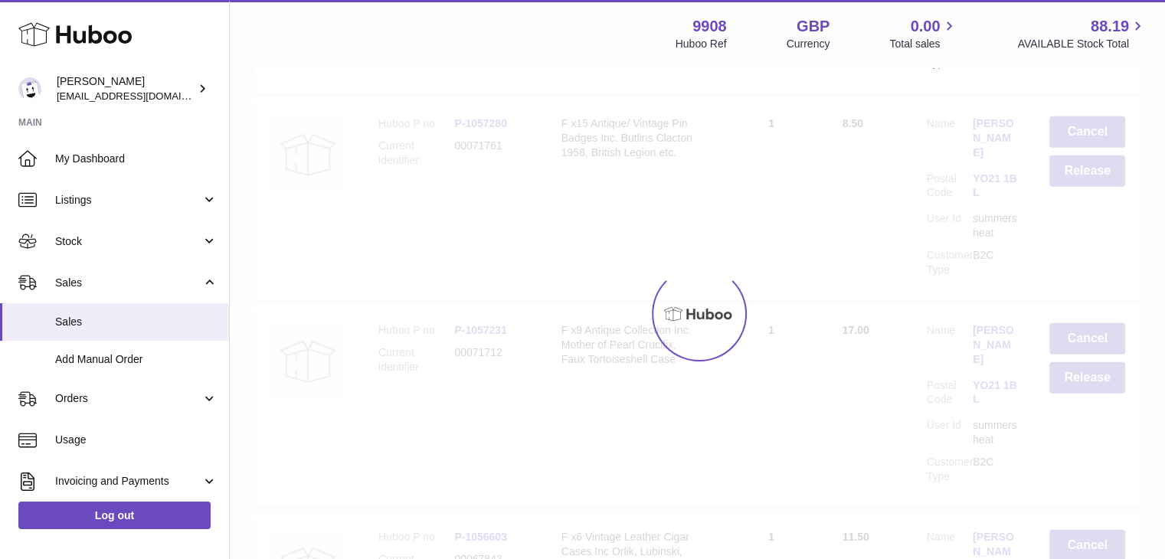
scroll to position [0, 0]
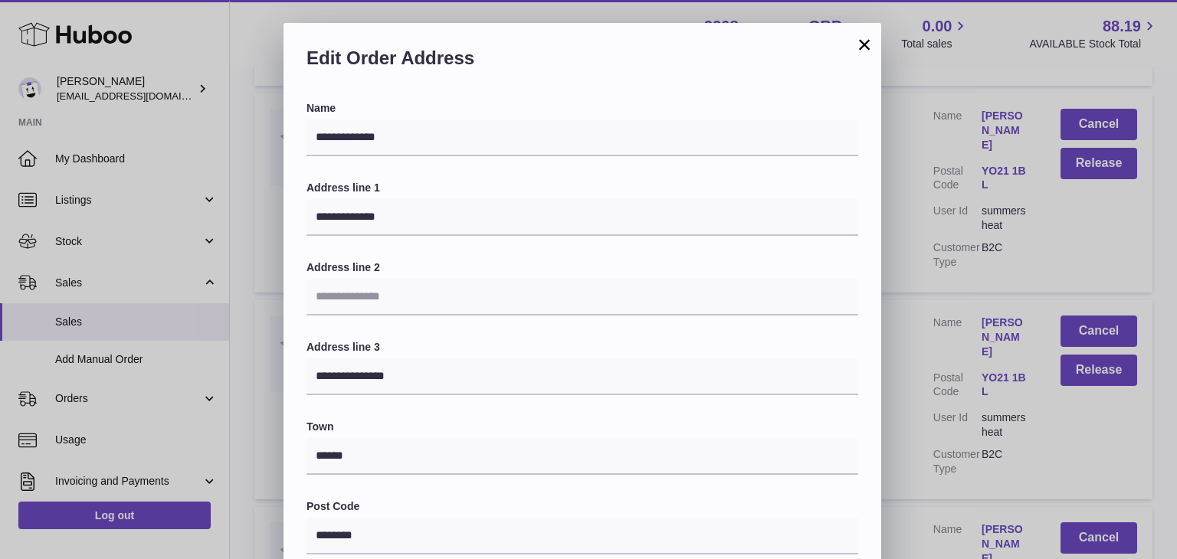
click at [866, 46] on button "×" at bounding box center [864, 44] width 18 height 18
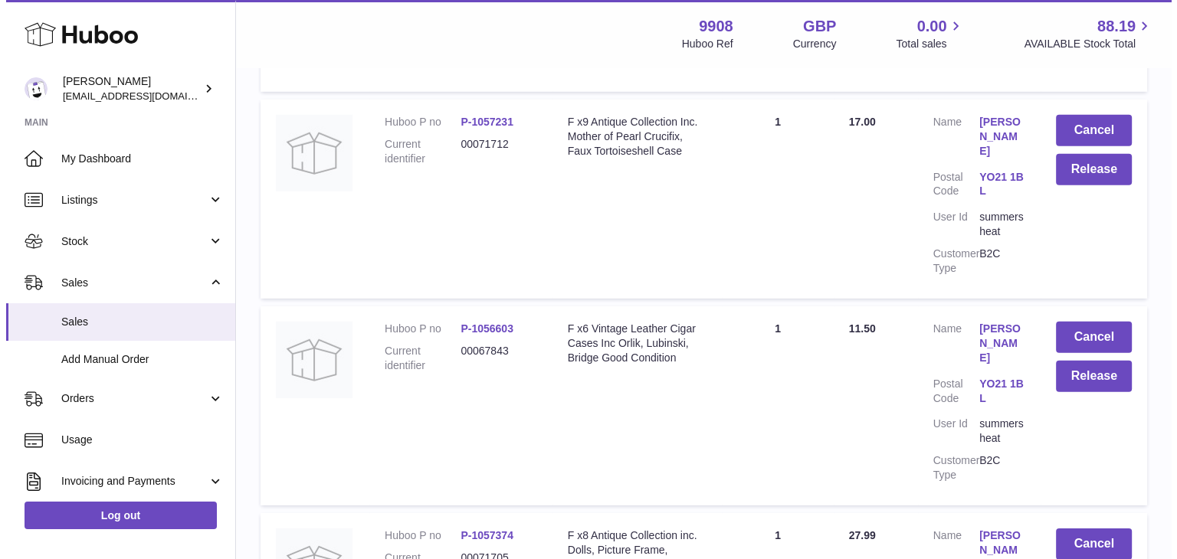
scroll to position [4589, 0]
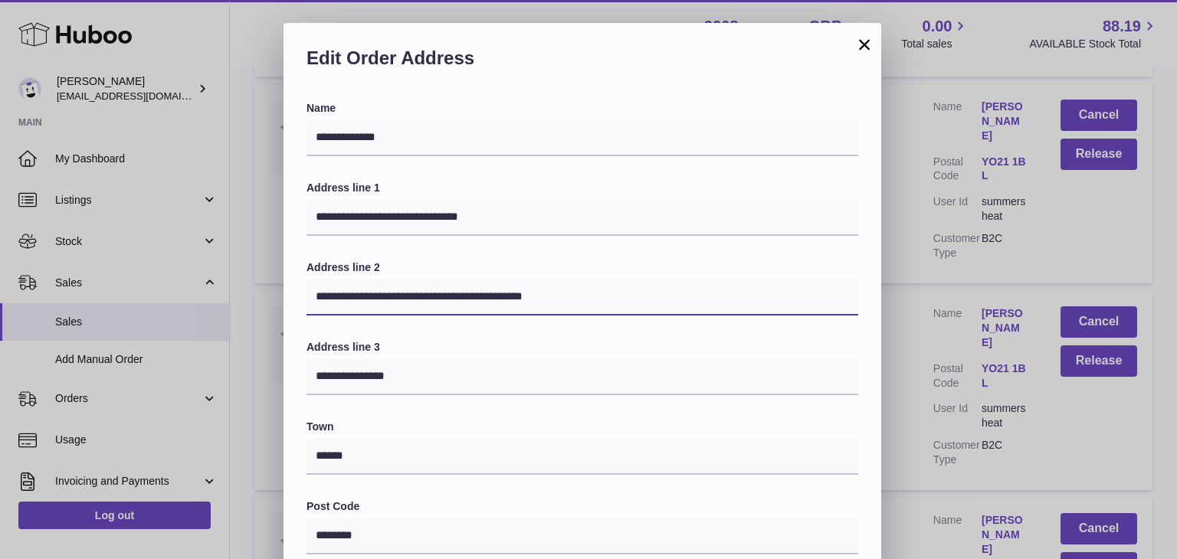
drag, startPoint x: 579, startPoint y: 289, endPoint x: 199, endPoint y: 231, distance: 384.4
click at [199, 231] on div "**********" at bounding box center [588, 482] width 1177 height 919
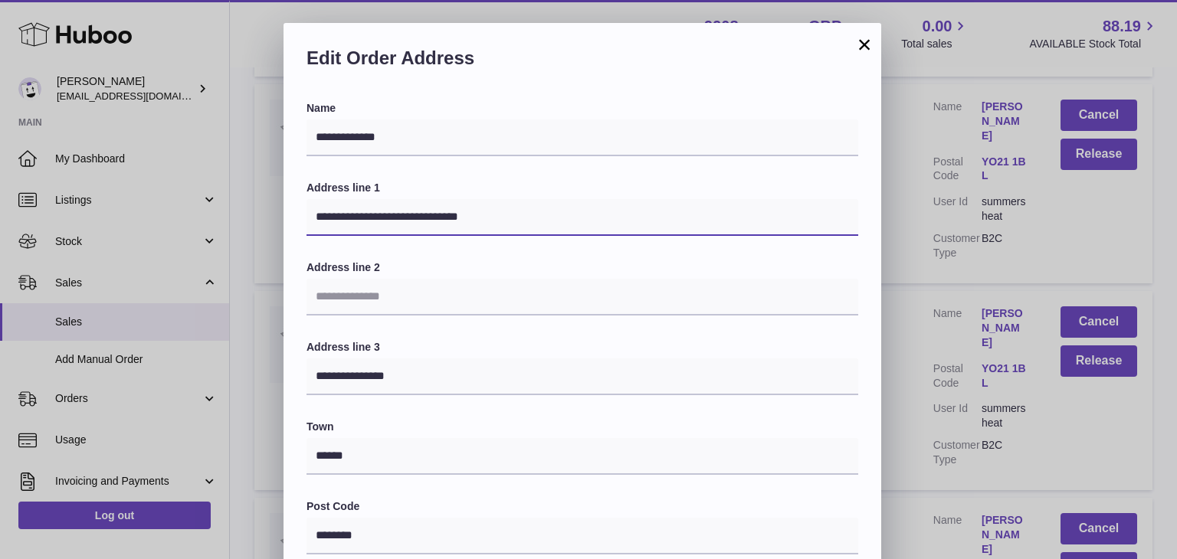
drag, startPoint x: 483, startPoint y: 209, endPoint x: 389, endPoint y: 203, distance: 94.4
click at [389, 203] on input "**********" at bounding box center [582, 217] width 552 height 37
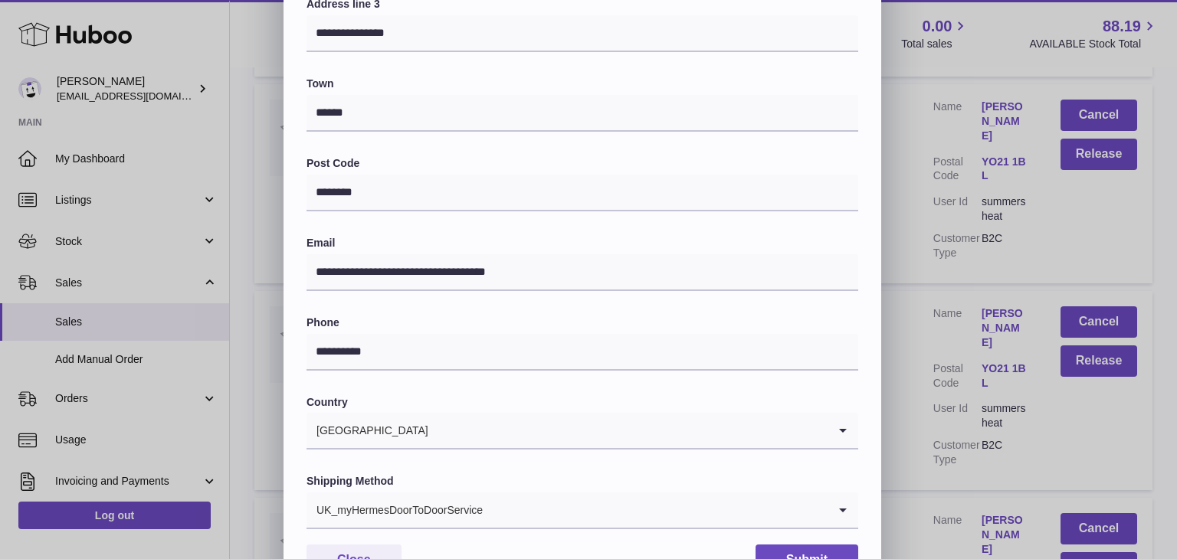
scroll to position [406, 0]
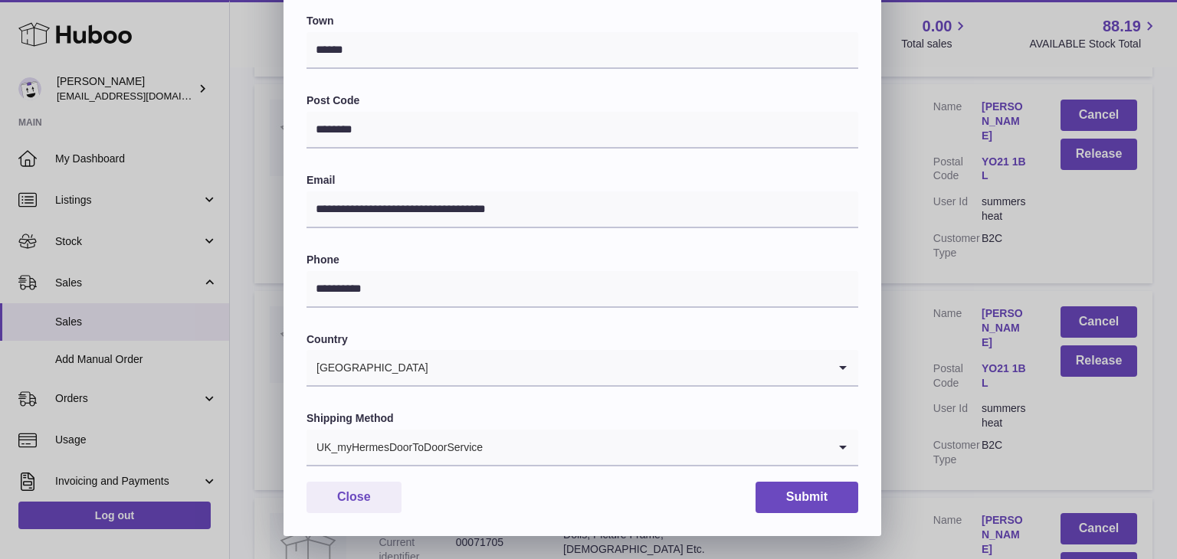
type input "**********"
click at [449, 457] on div "UK_myHermesDoorToDoorService" at bounding box center [566, 447] width 521 height 35
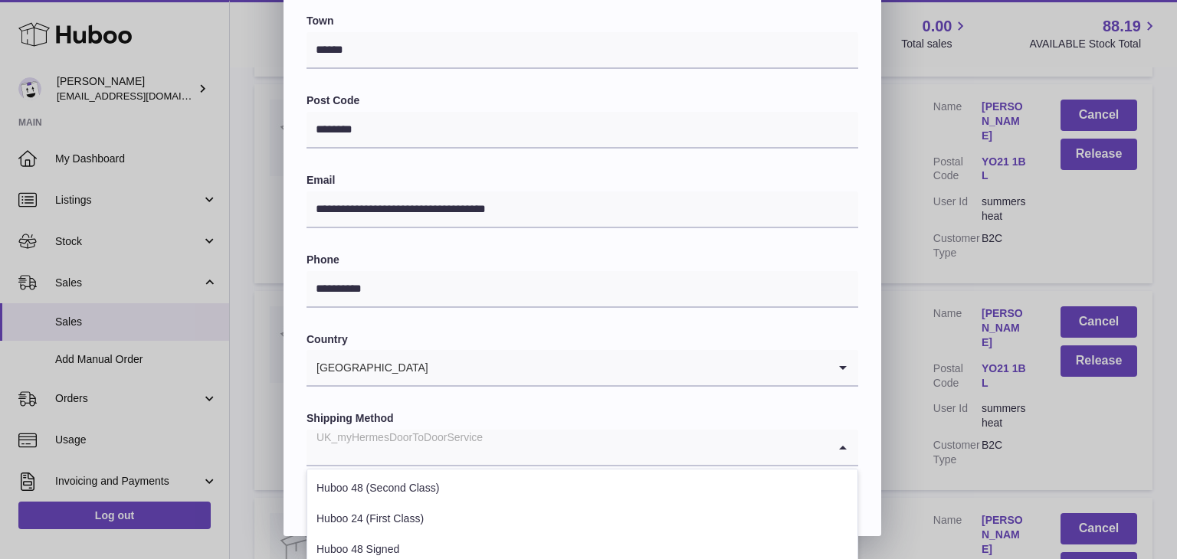
scroll to position [559, 0]
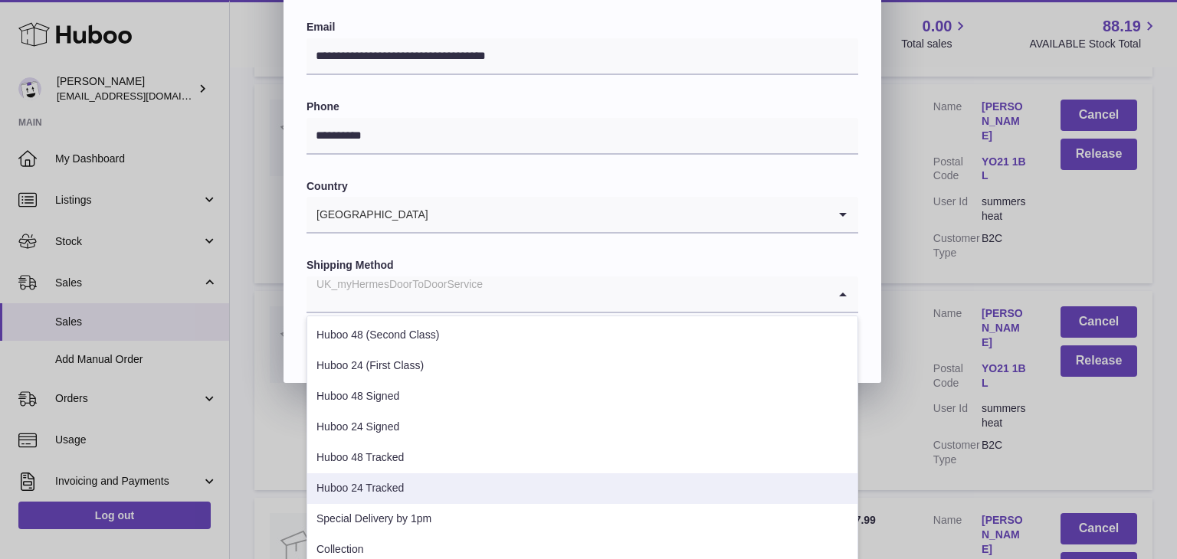
click at [420, 497] on li "Huboo 24 Tracked" at bounding box center [582, 488] width 550 height 31
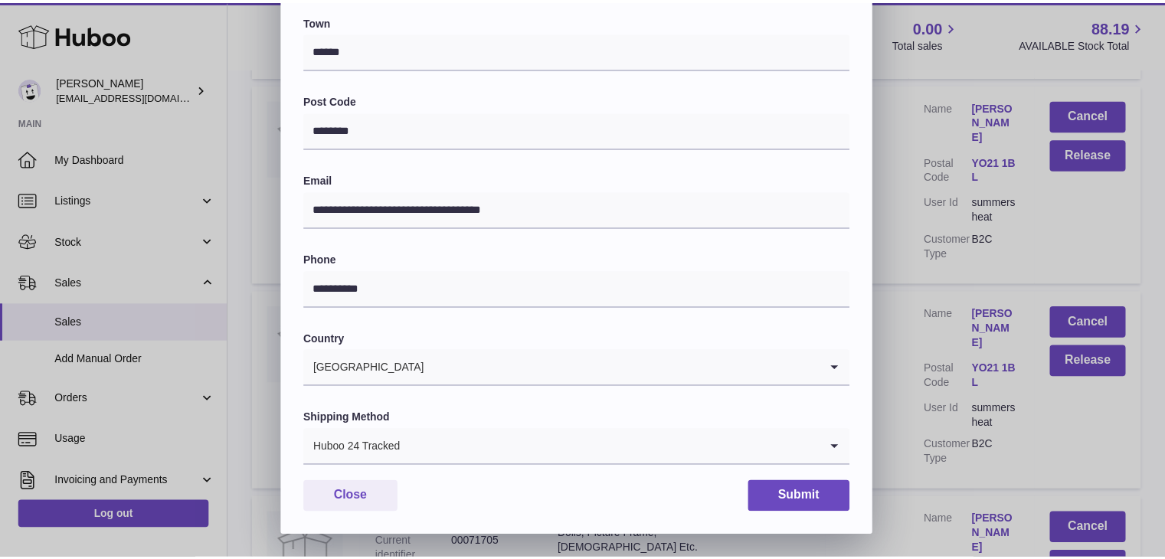
scroll to position [406, 0]
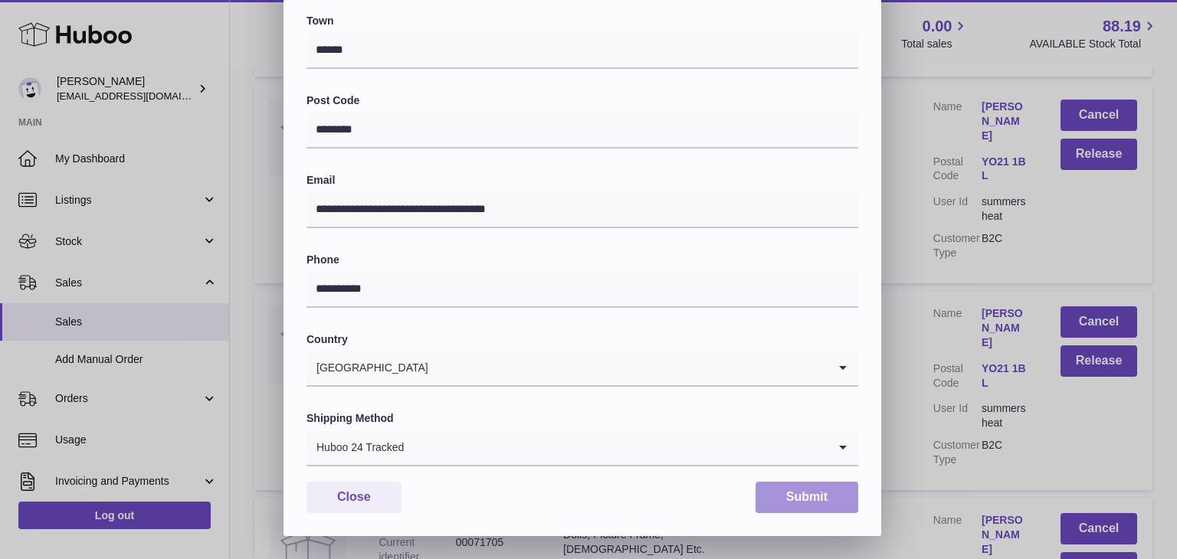
click at [798, 495] on button "Submit" at bounding box center [806, 497] width 103 height 31
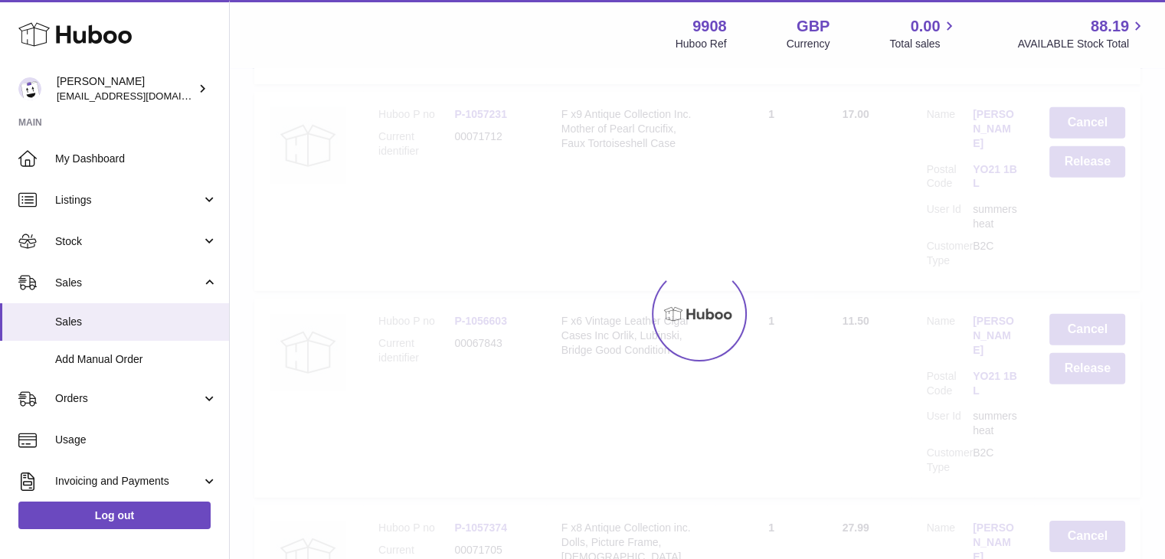
scroll to position [0, 0]
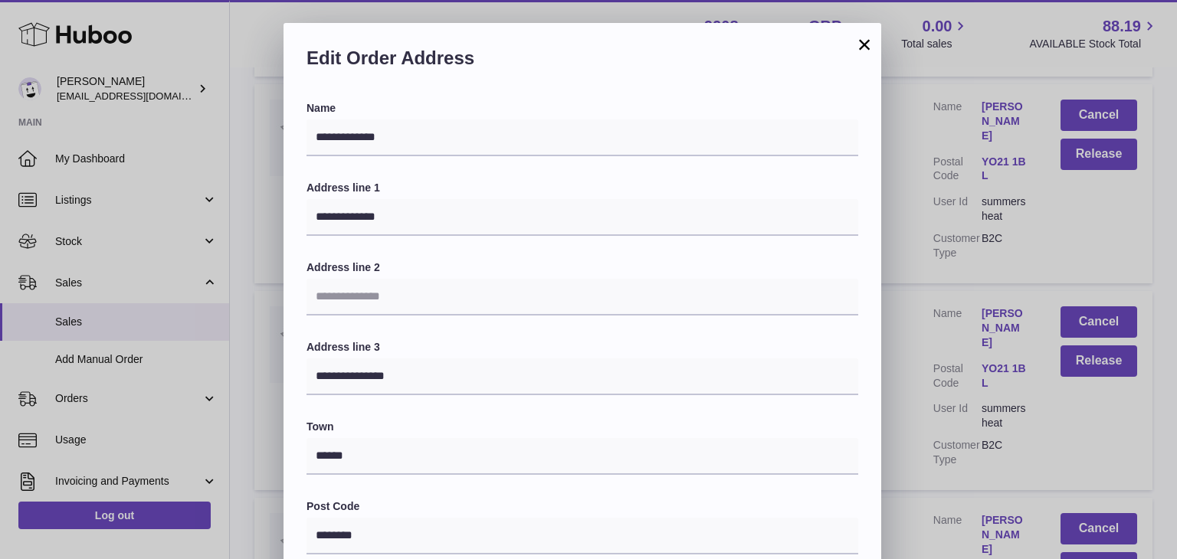
click at [859, 44] on button "×" at bounding box center [864, 44] width 18 height 18
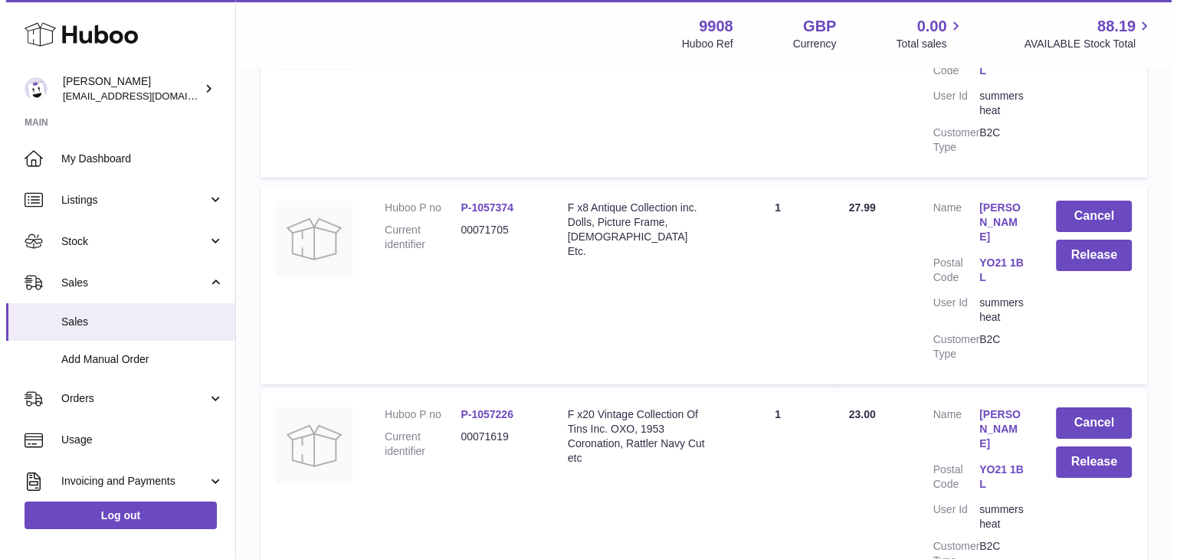
scroll to position [4909, 0]
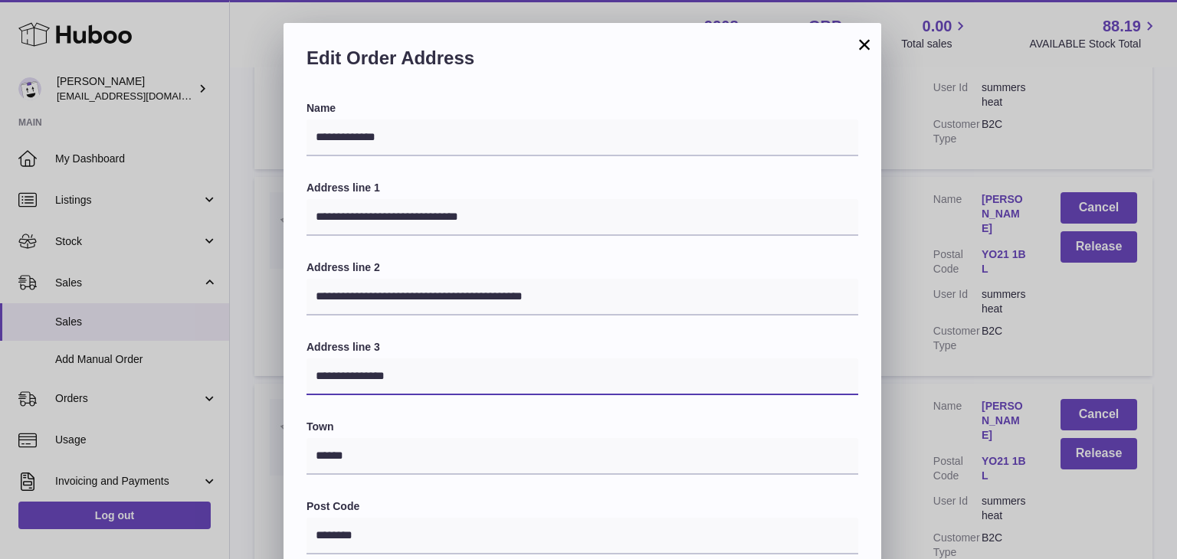
click at [516, 391] on input "**********" at bounding box center [582, 377] width 552 height 37
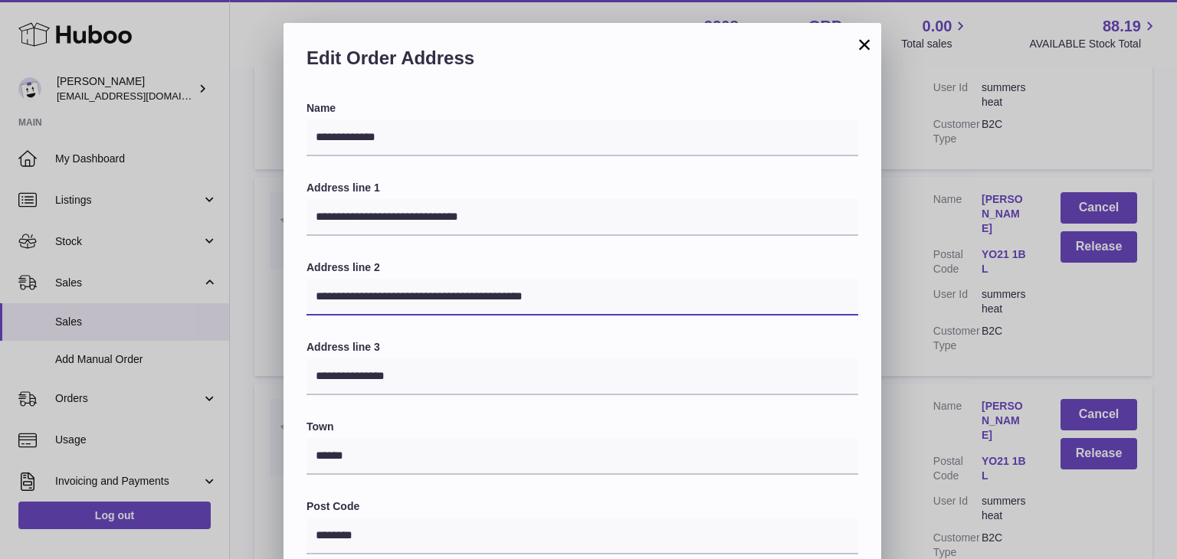
drag, startPoint x: 575, startPoint y: 303, endPoint x: 211, endPoint y: 270, distance: 364.5
click at [211, 270] on div "**********" at bounding box center [588, 482] width 1177 height 919
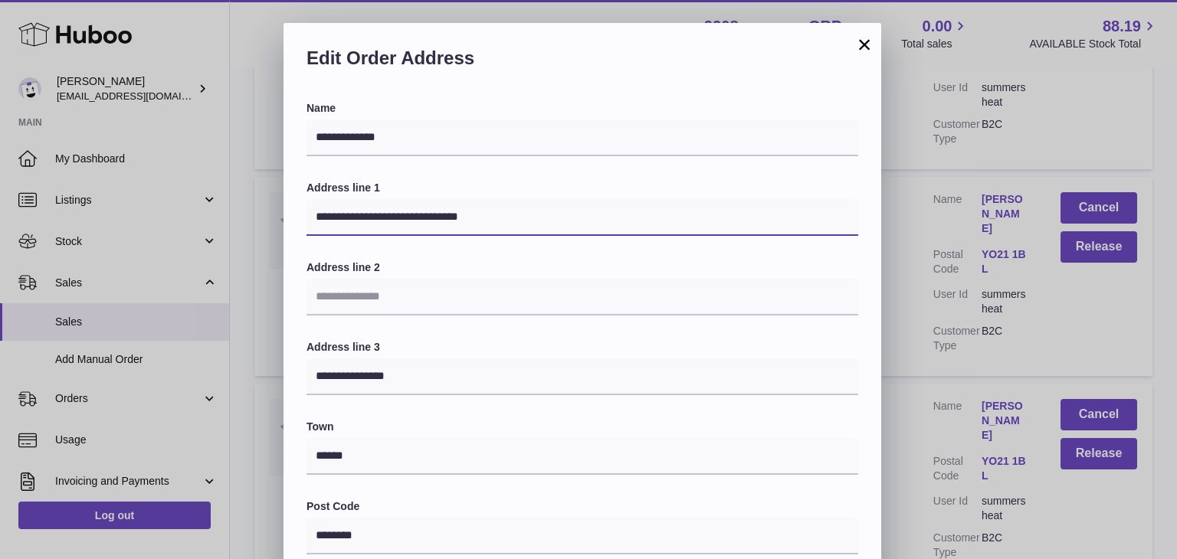
drag, startPoint x: 490, startPoint y: 221, endPoint x: 392, endPoint y: 223, distance: 98.1
click at [392, 223] on input "**********" at bounding box center [582, 217] width 552 height 37
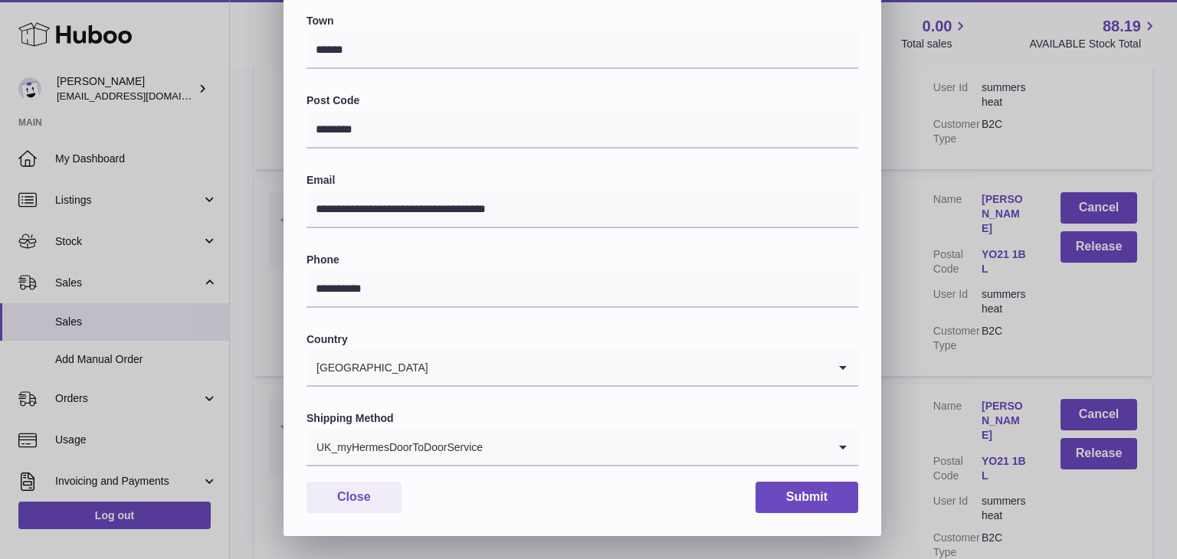
scroll to position [405, 0]
type input "**********"
click at [512, 446] on input "Search for option" at bounding box center [655, 448] width 344 height 35
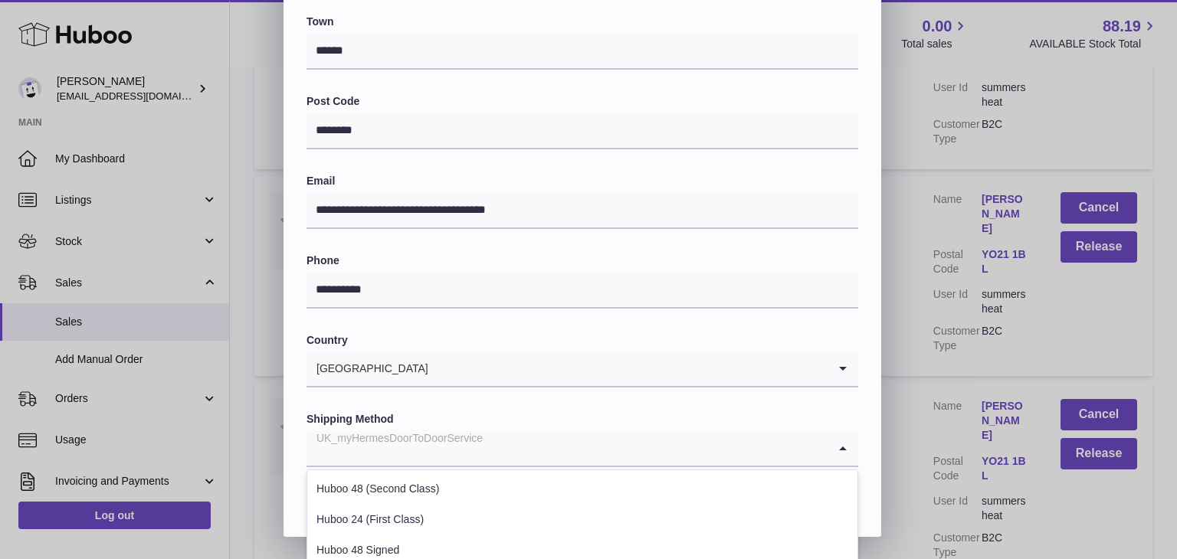
scroll to position [560, 0]
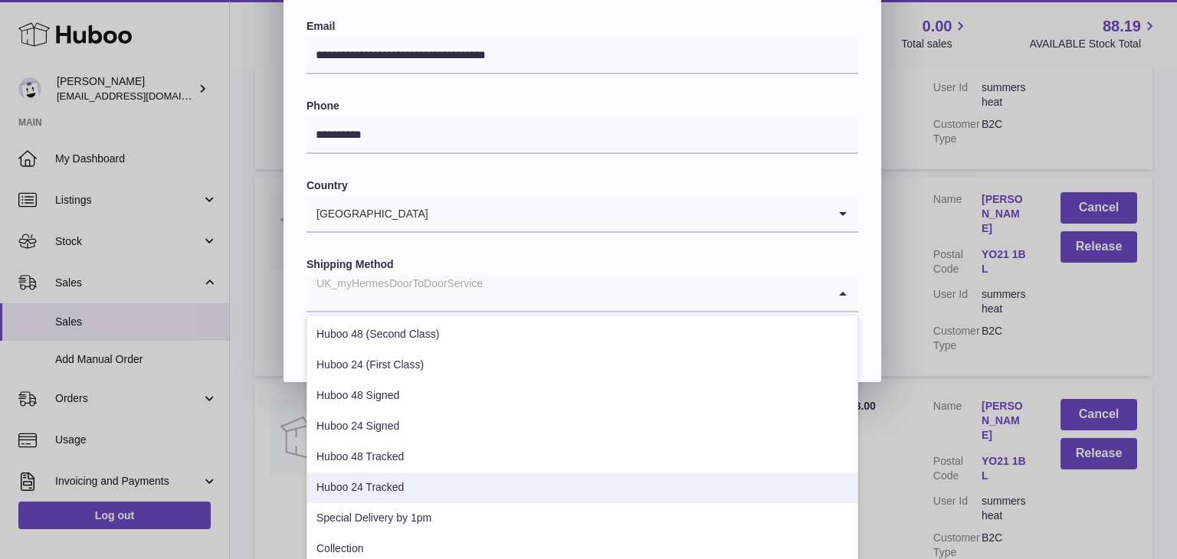
click at [450, 478] on li "Huboo 24 Tracked" at bounding box center [582, 488] width 550 height 31
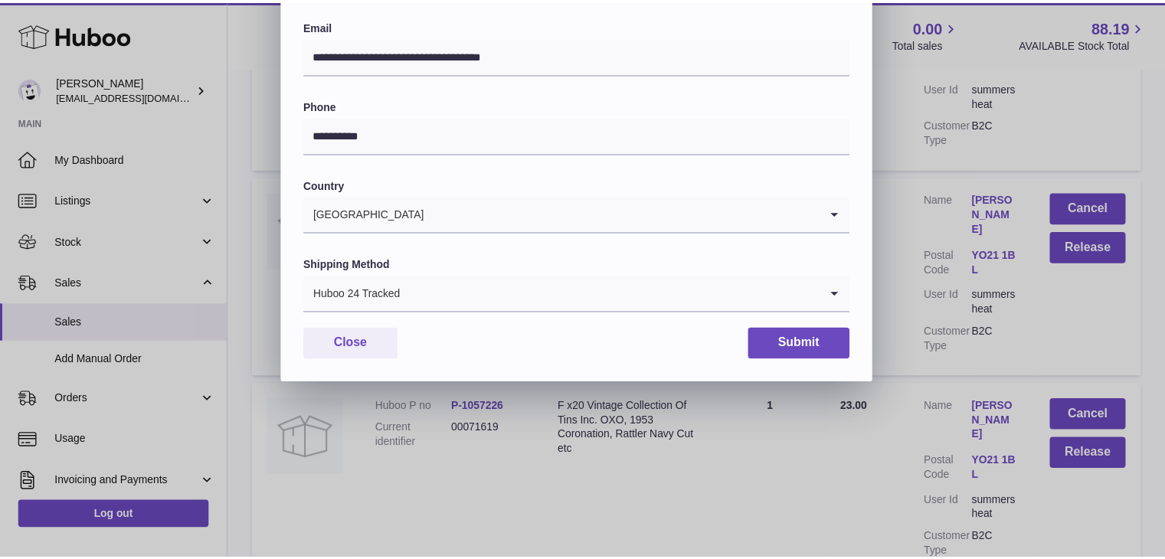
scroll to position [406, 0]
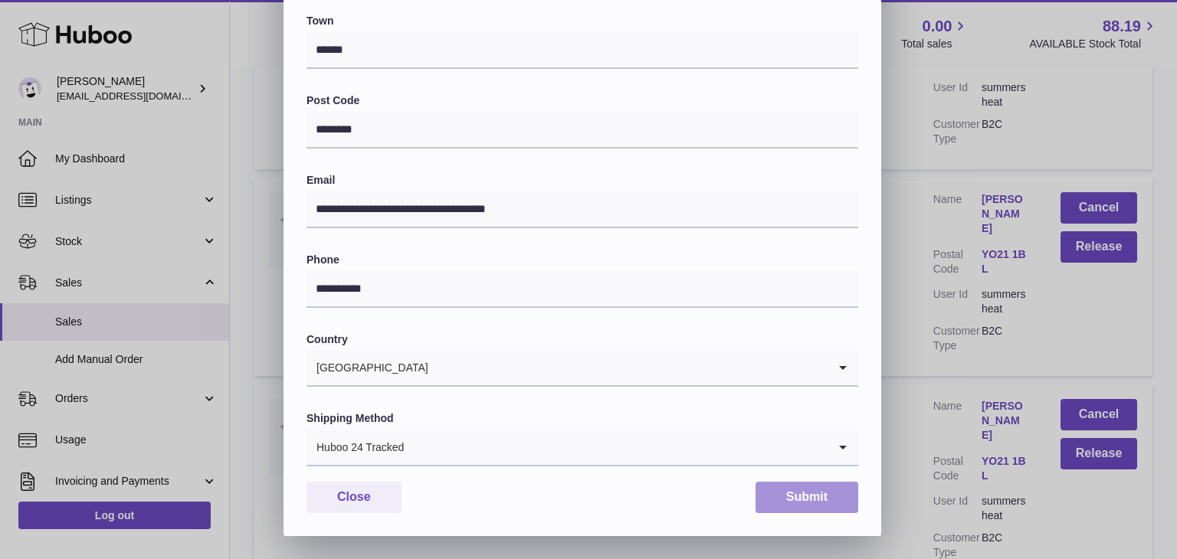
click at [790, 502] on button "Submit" at bounding box center [806, 497] width 103 height 31
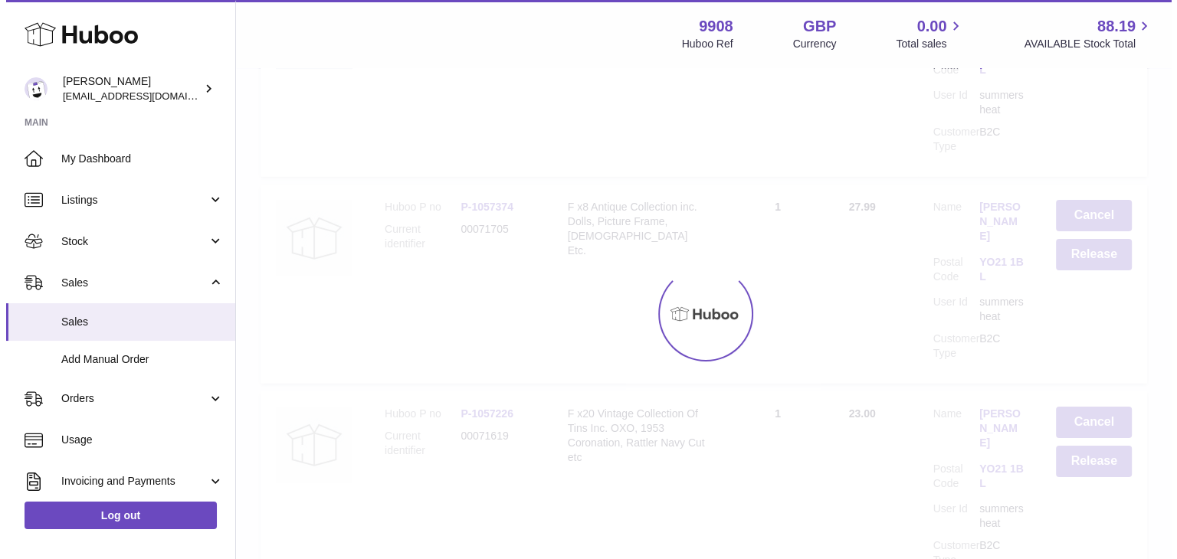
scroll to position [0, 0]
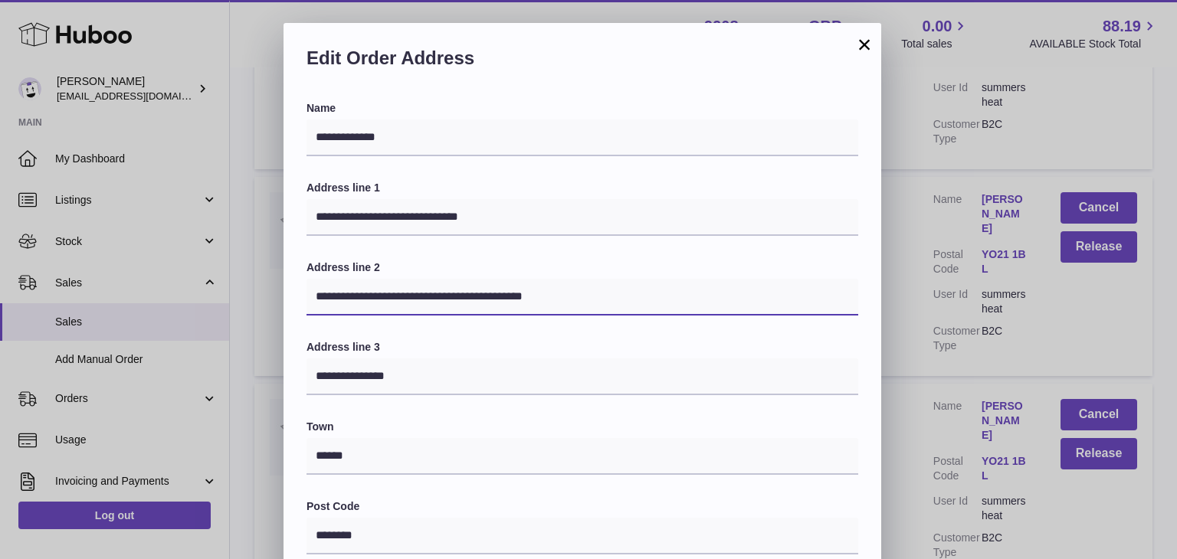
drag, startPoint x: 630, startPoint y: 286, endPoint x: 272, endPoint y: 250, distance: 360.4
click at [272, 250] on div "**********" at bounding box center [588, 482] width 1177 height 919
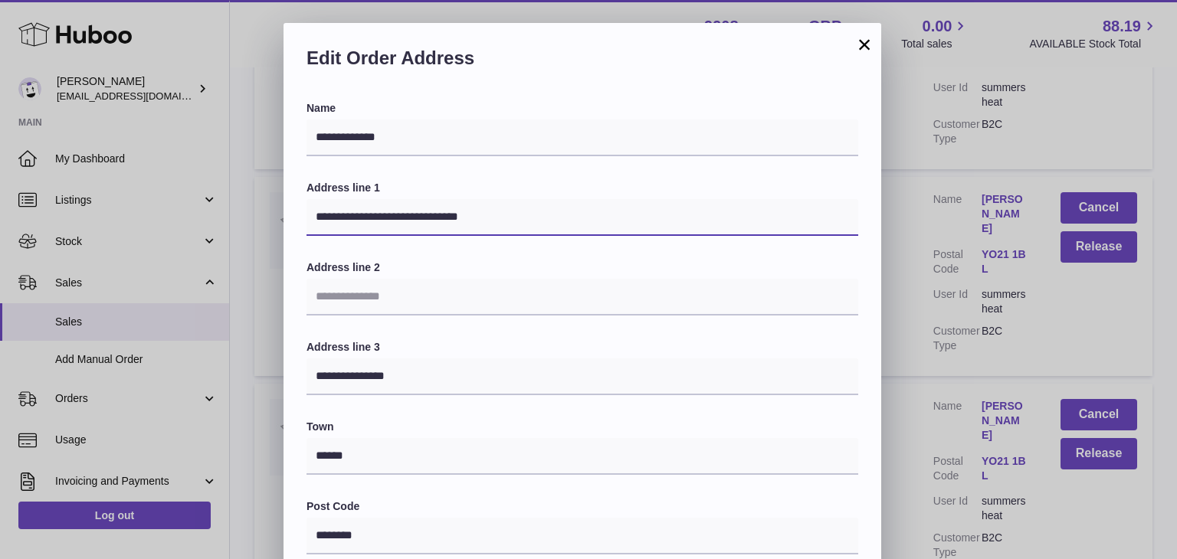
drag, startPoint x: 503, startPoint y: 213, endPoint x: 390, endPoint y: 212, distance: 113.4
click at [390, 212] on input "**********" at bounding box center [582, 217] width 552 height 37
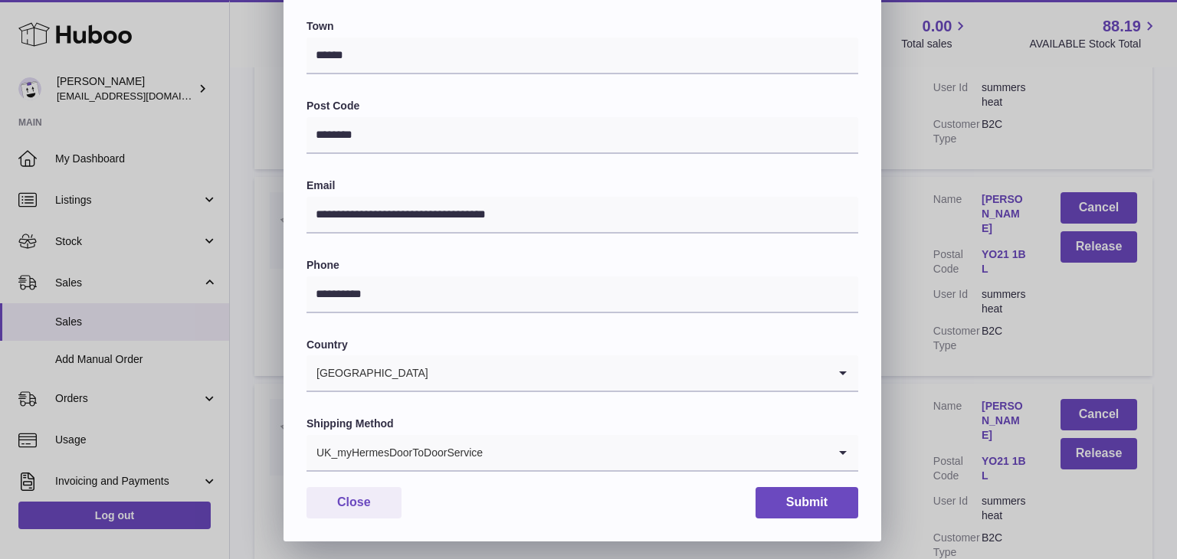
scroll to position [406, 0]
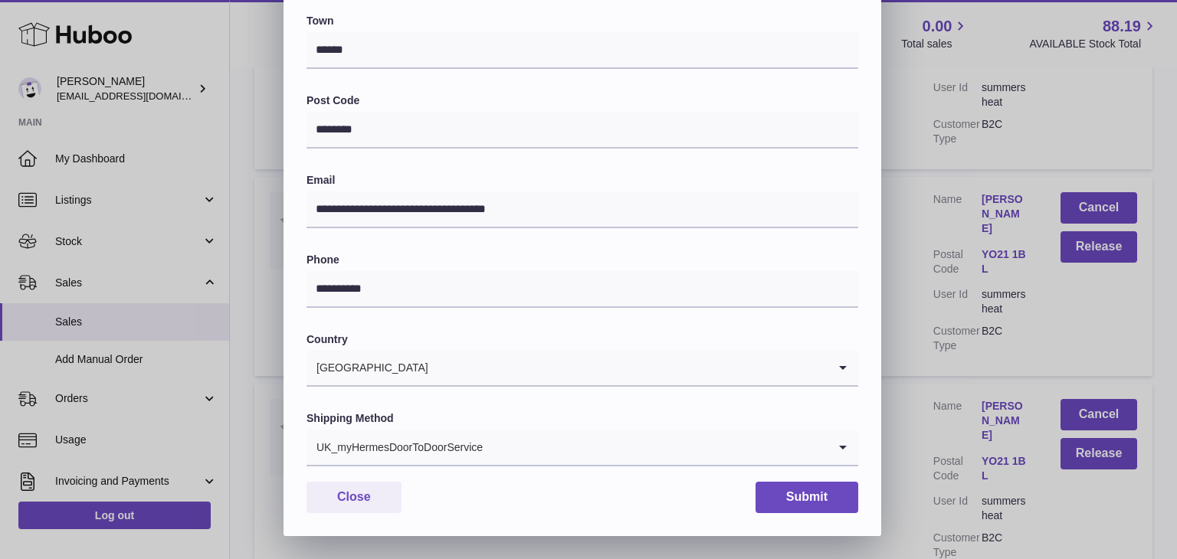
type input "**********"
click at [473, 441] on div "UK_myHermesDoorToDoorService" at bounding box center [566, 447] width 521 height 35
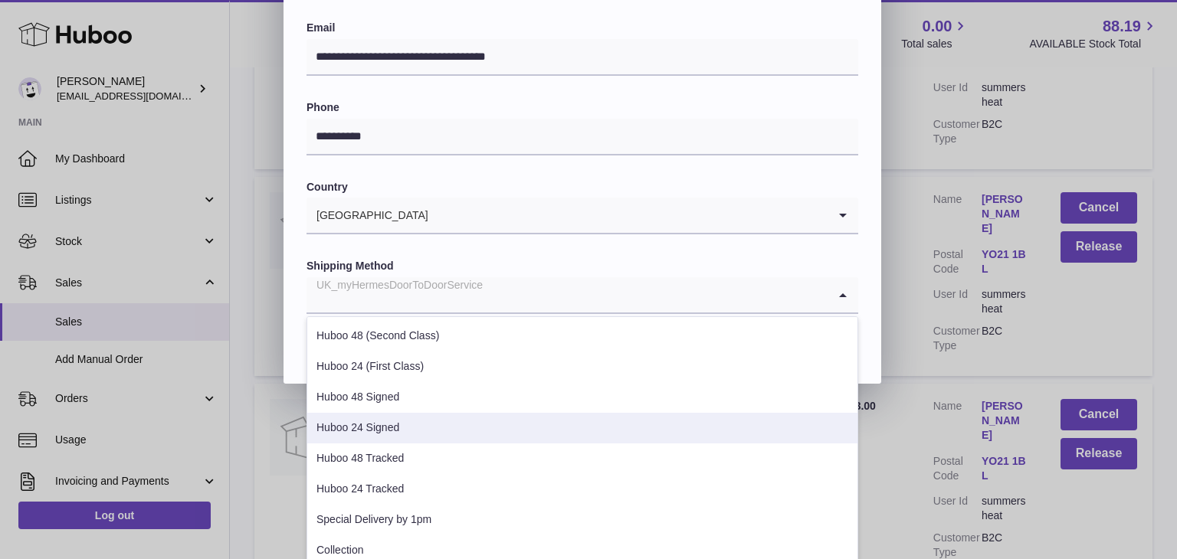
scroll to position [559, 0]
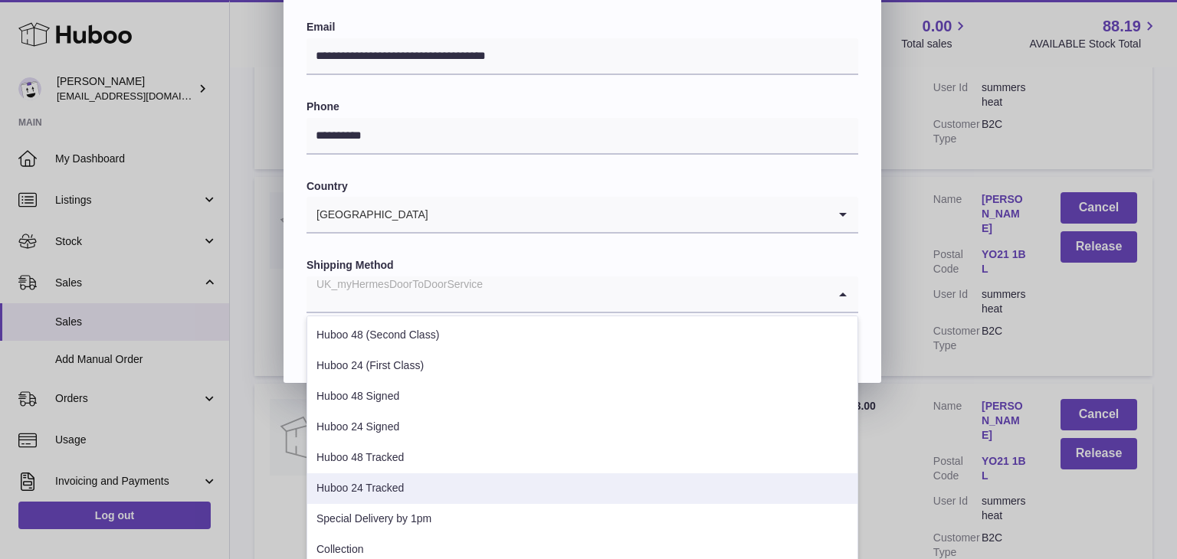
click at [423, 498] on li "Huboo 24 Tracked" at bounding box center [582, 488] width 550 height 31
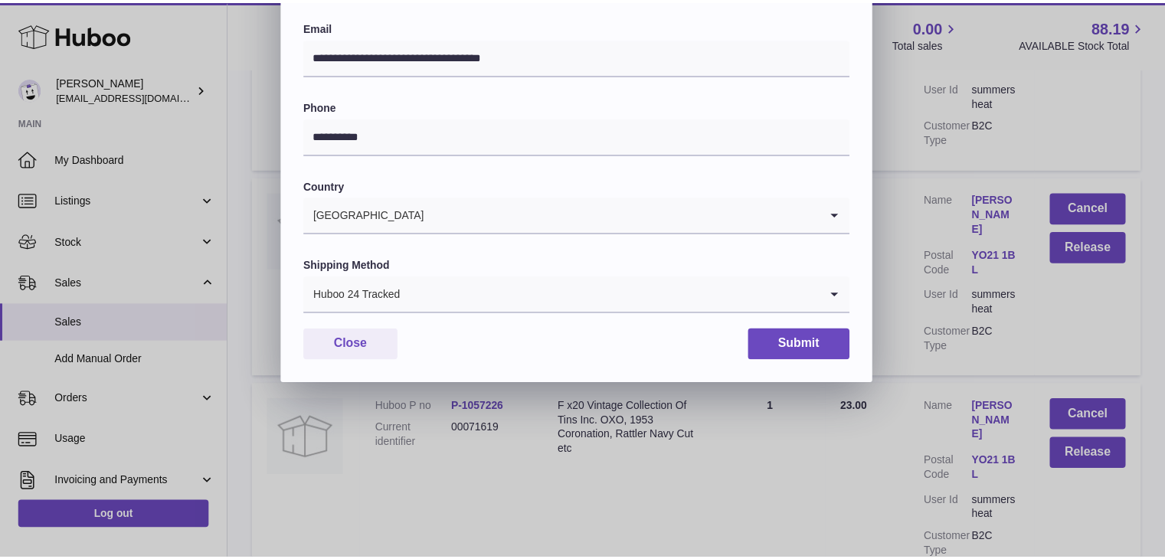
scroll to position [406, 0]
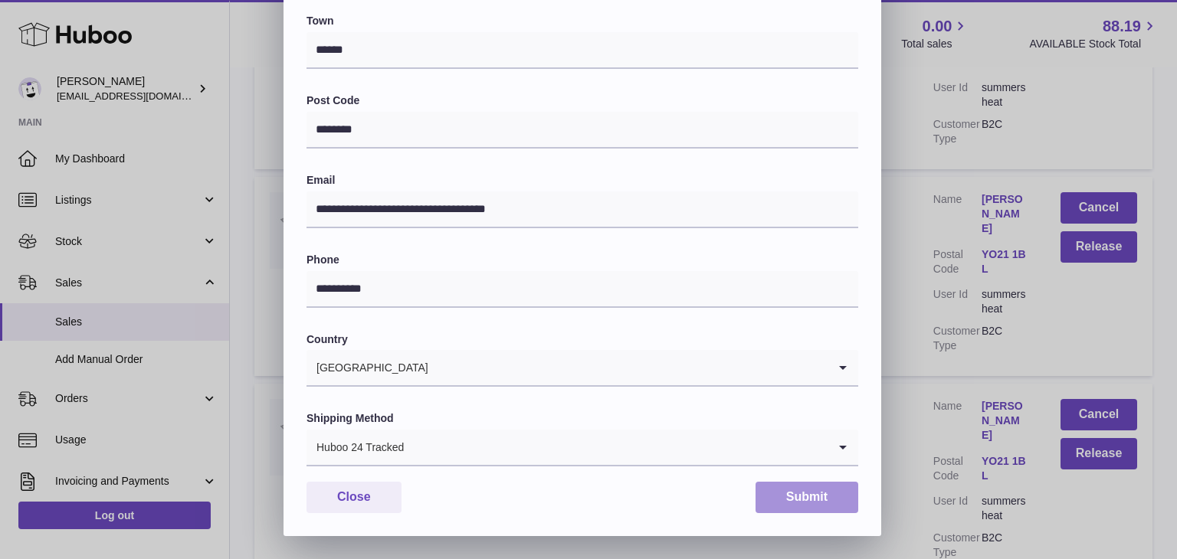
click at [795, 488] on button "Submit" at bounding box center [806, 497] width 103 height 31
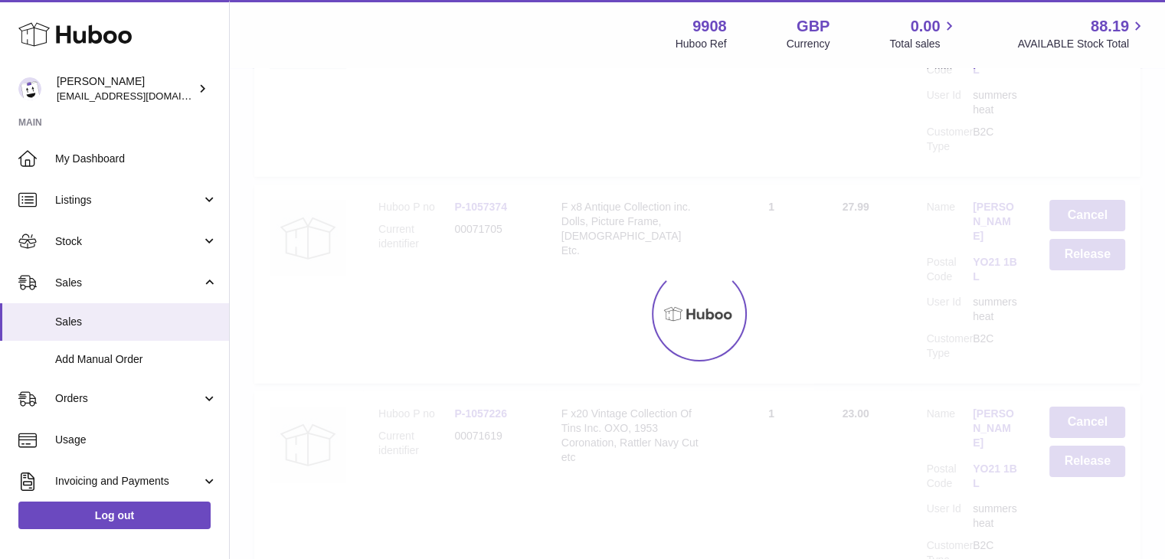
scroll to position [0, 0]
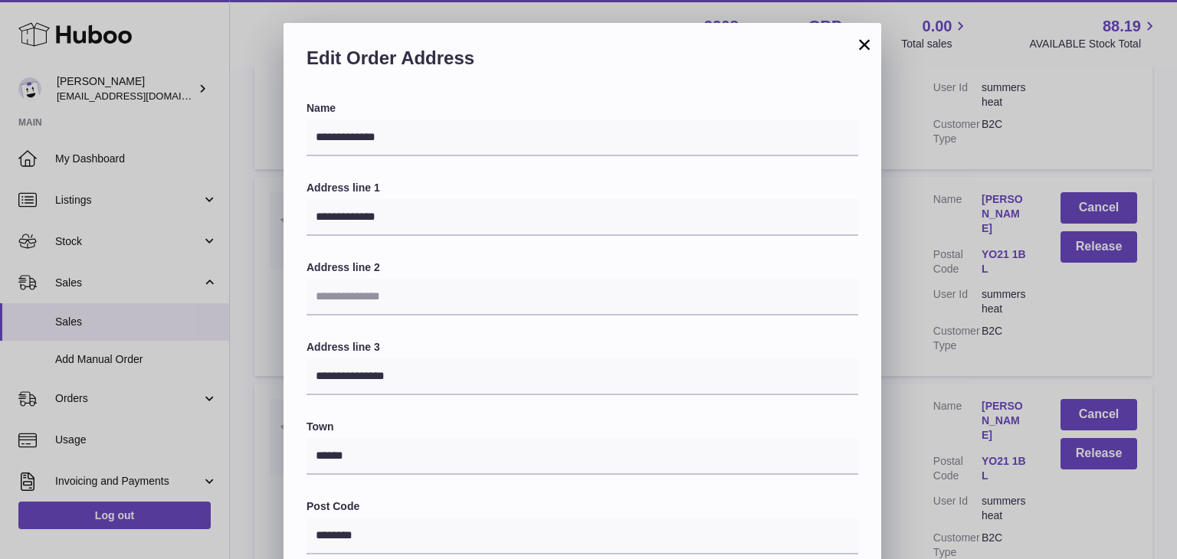
click at [858, 49] on button "×" at bounding box center [864, 44] width 18 height 18
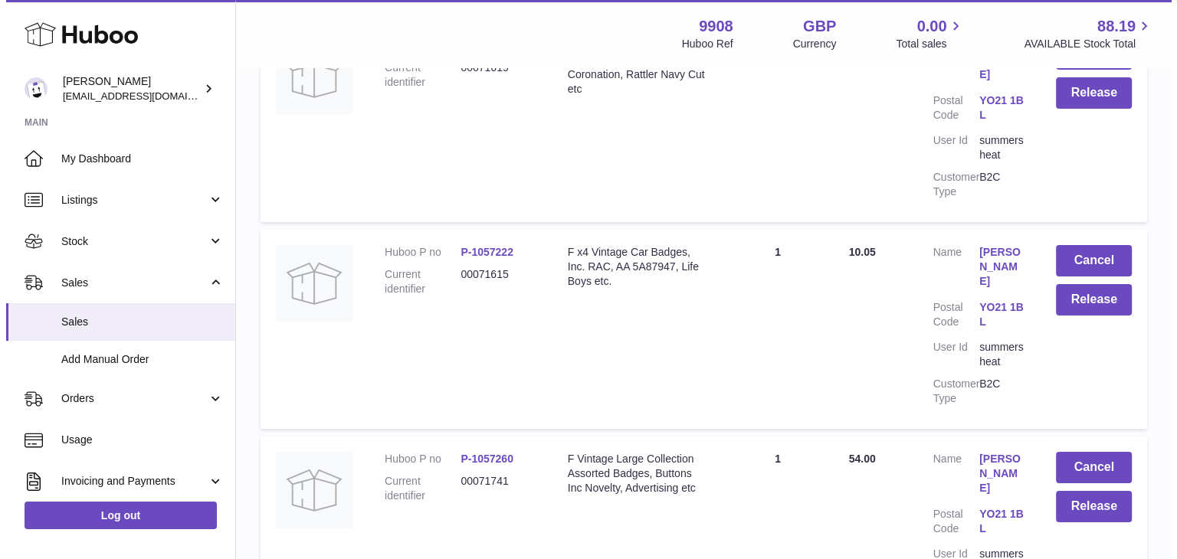
scroll to position [5304, 0]
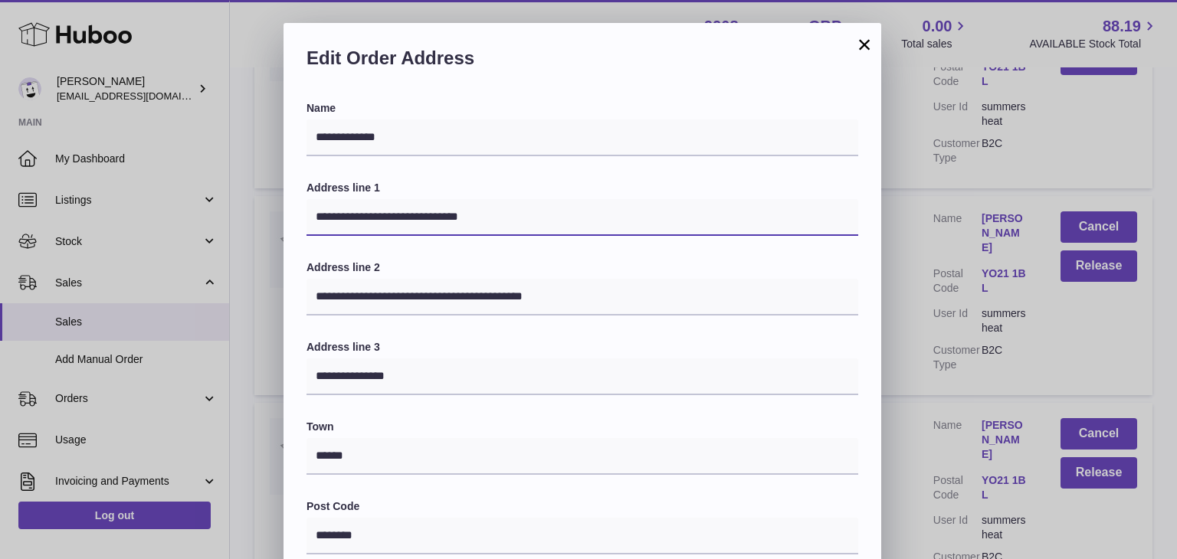
drag, startPoint x: 538, startPoint y: 217, endPoint x: 391, endPoint y: 218, distance: 146.3
click at [391, 218] on input "**********" at bounding box center [582, 217] width 552 height 37
type input "**********"
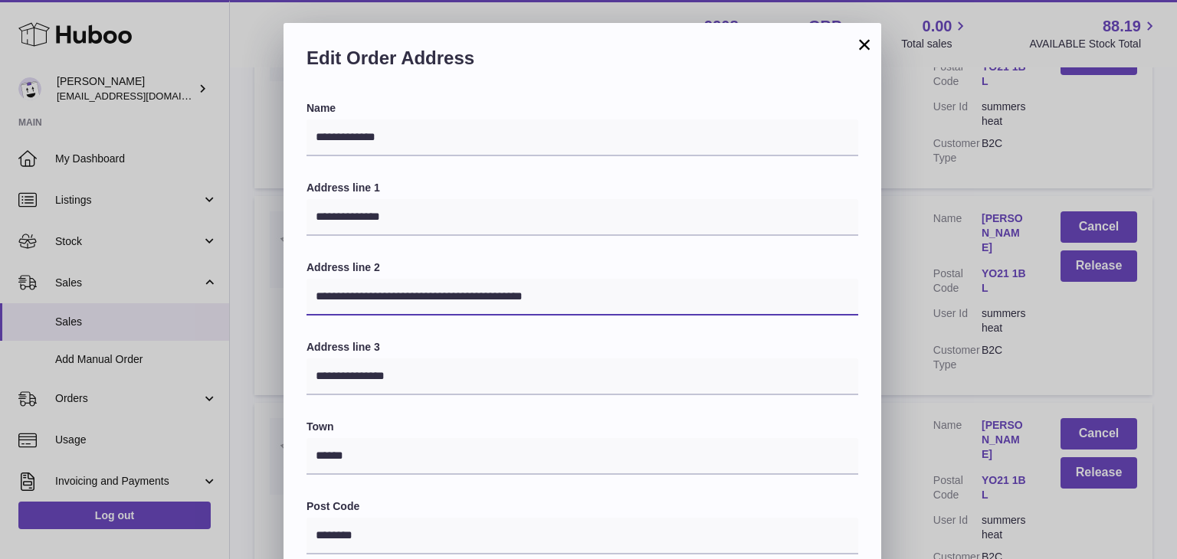
drag, startPoint x: 597, startPoint y: 301, endPoint x: 51, endPoint y: 270, distance: 546.3
click at [51, 270] on div "**********" at bounding box center [588, 482] width 1177 height 919
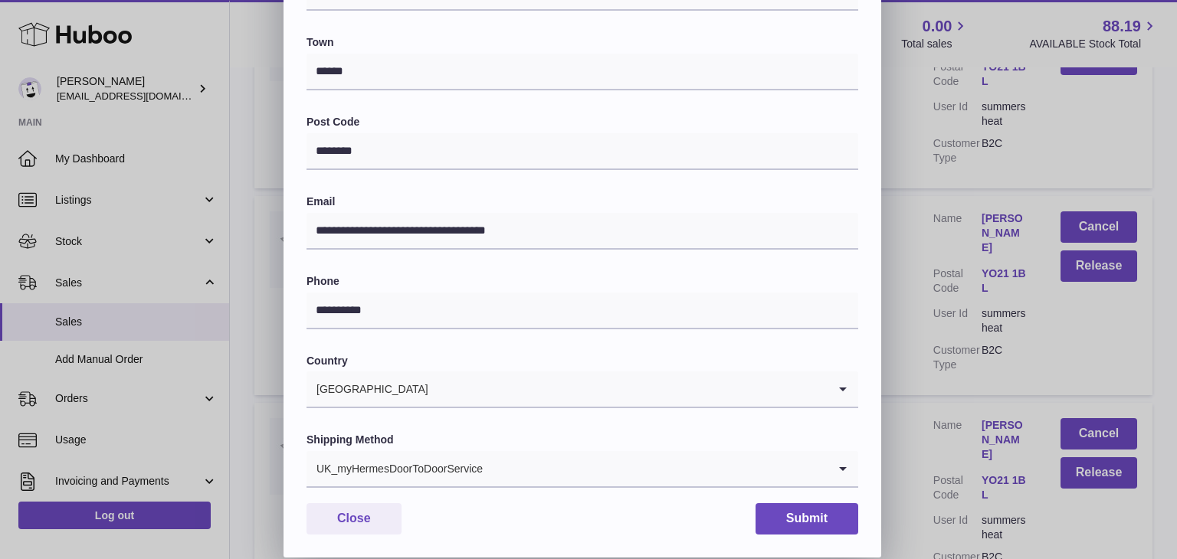
scroll to position [391, 0]
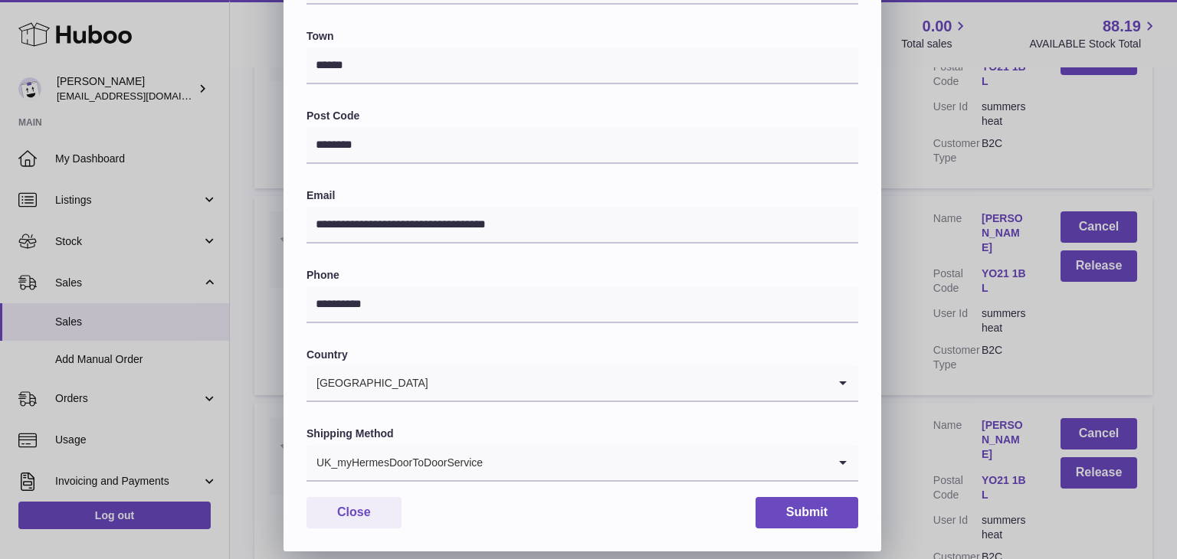
click at [458, 467] on div "UK_myHermesDoorToDoorService" at bounding box center [566, 462] width 521 height 35
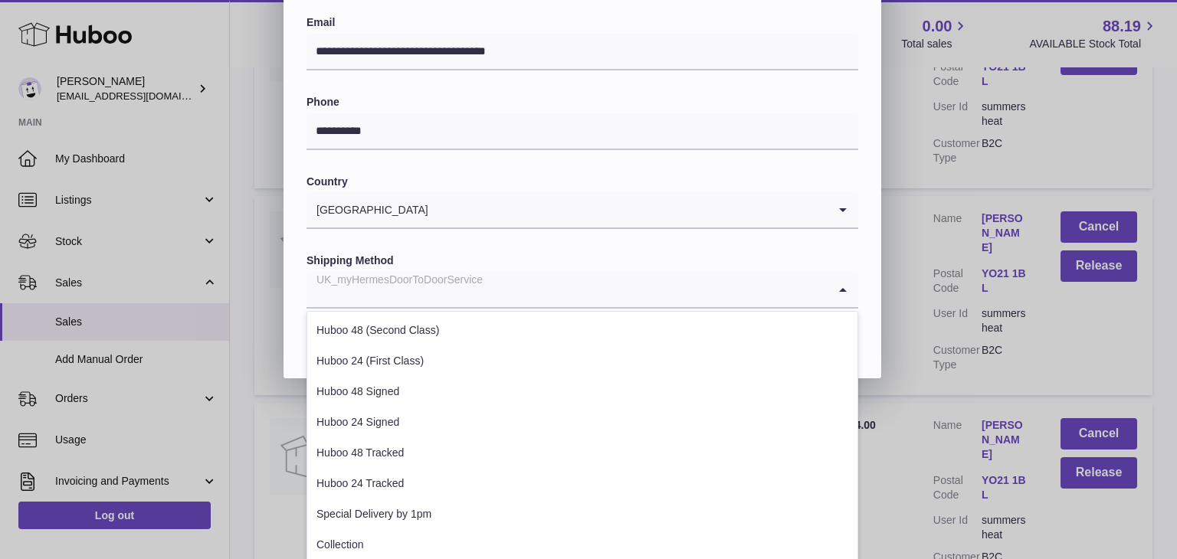
scroll to position [569, 0]
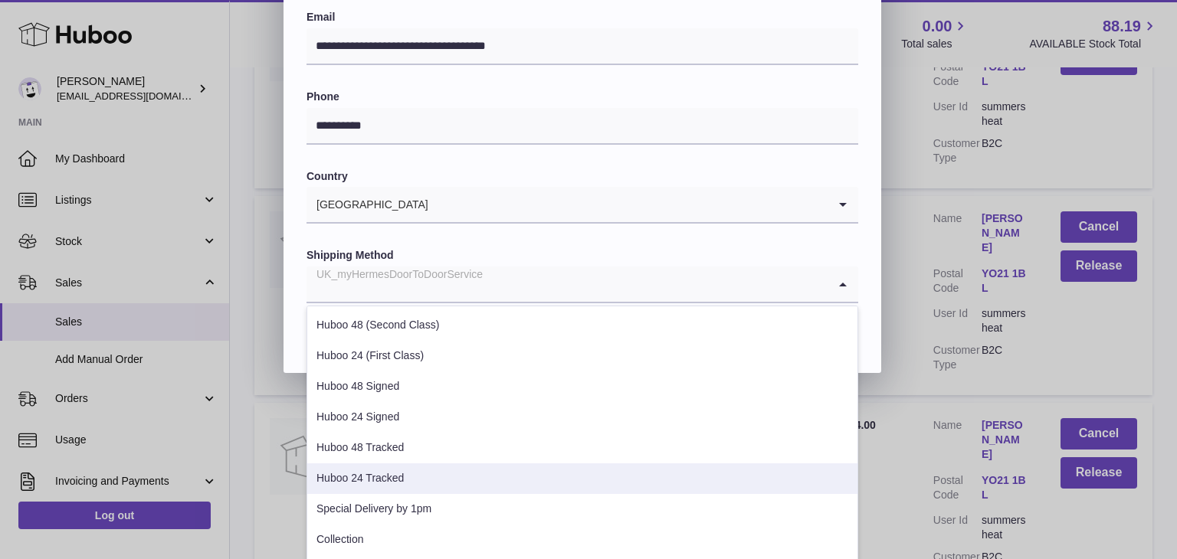
click at [413, 483] on li "Huboo 24 Tracked" at bounding box center [582, 478] width 550 height 31
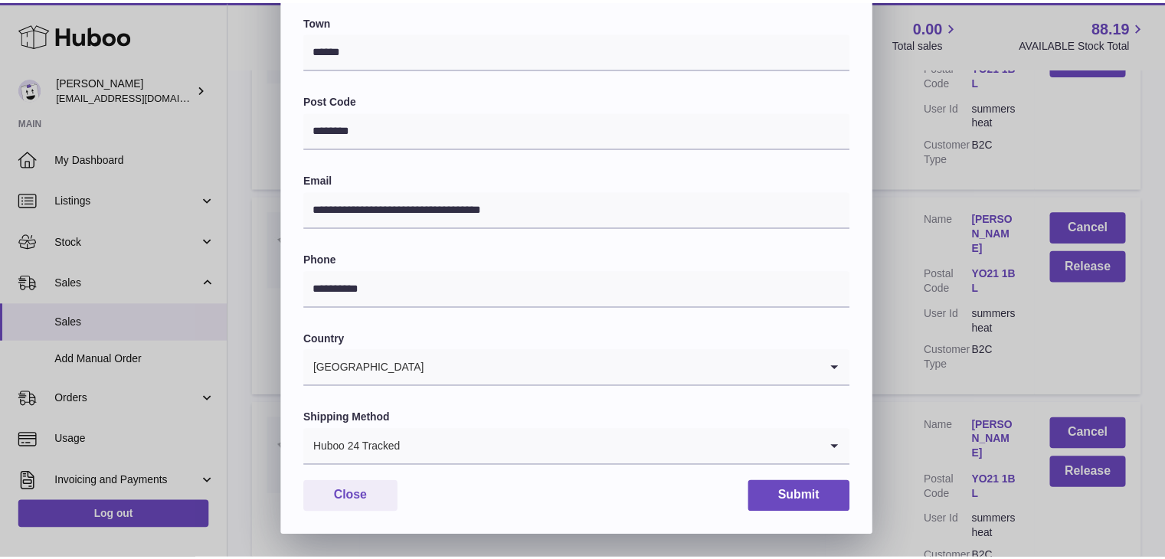
scroll to position [406, 0]
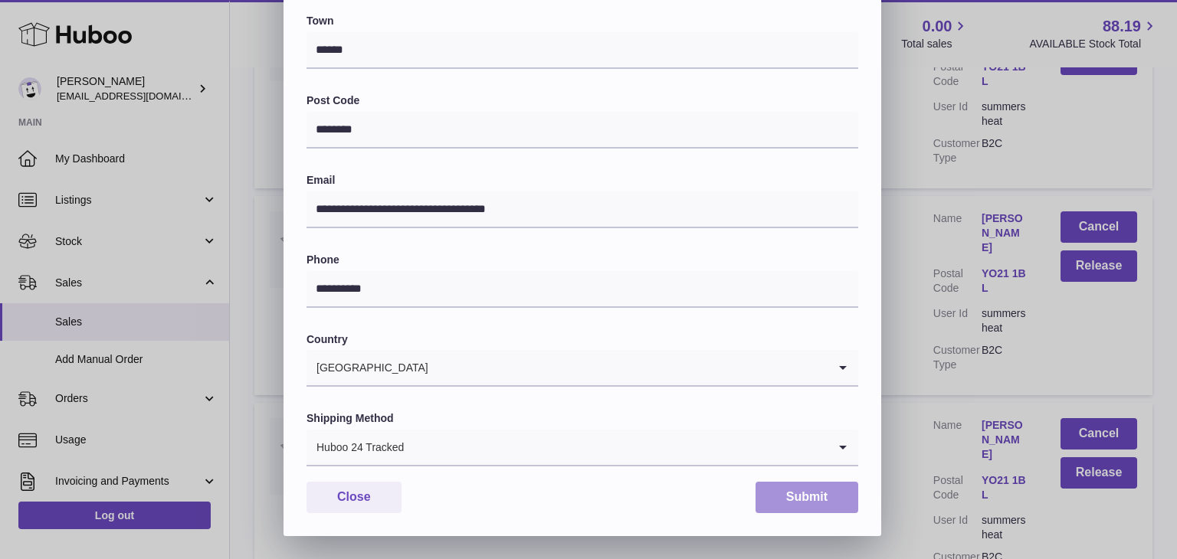
click at [784, 490] on button "Submit" at bounding box center [806, 497] width 103 height 31
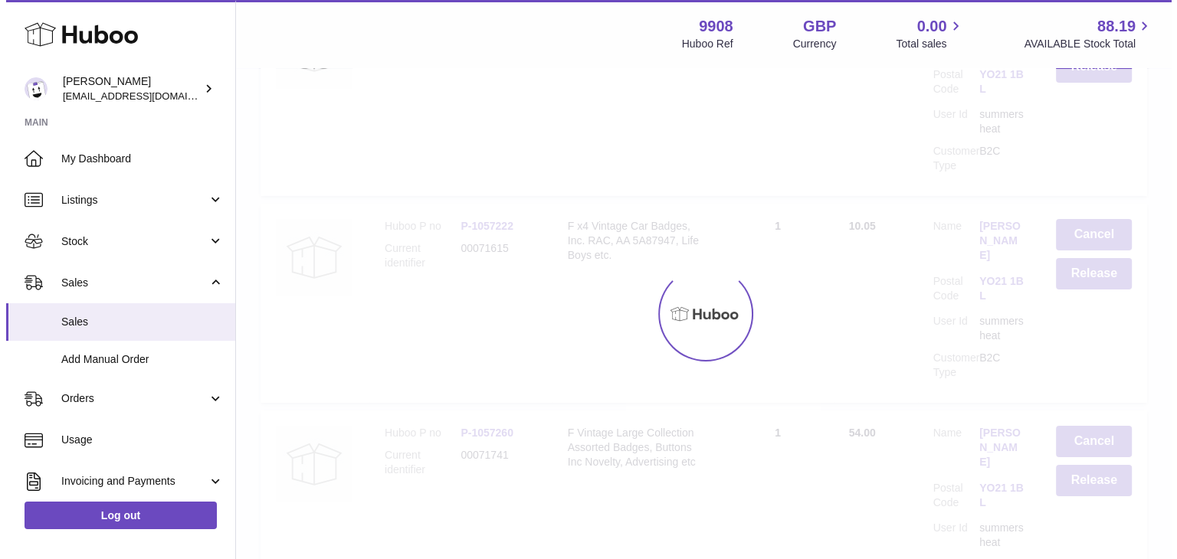
scroll to position [0, 0]
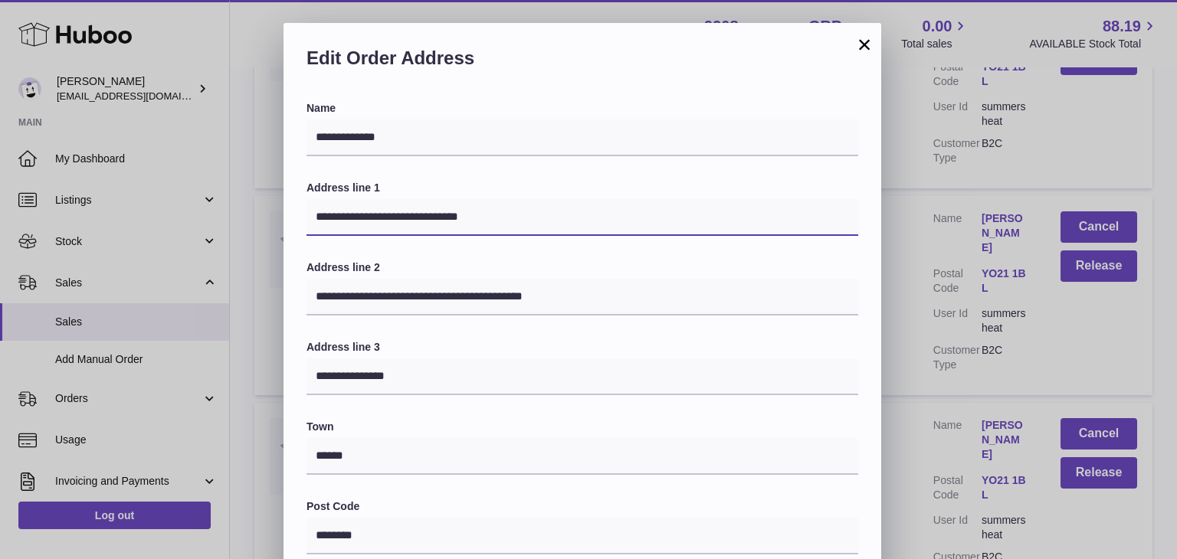
drag, startPoint x: 498, startPoint y: 219, endPoint x: 395, endPoint y: 211, distance: 103.0
click at [395, 211] on input "**********" at bounding box center [582, 217] width 552 height 37
type input "**********"
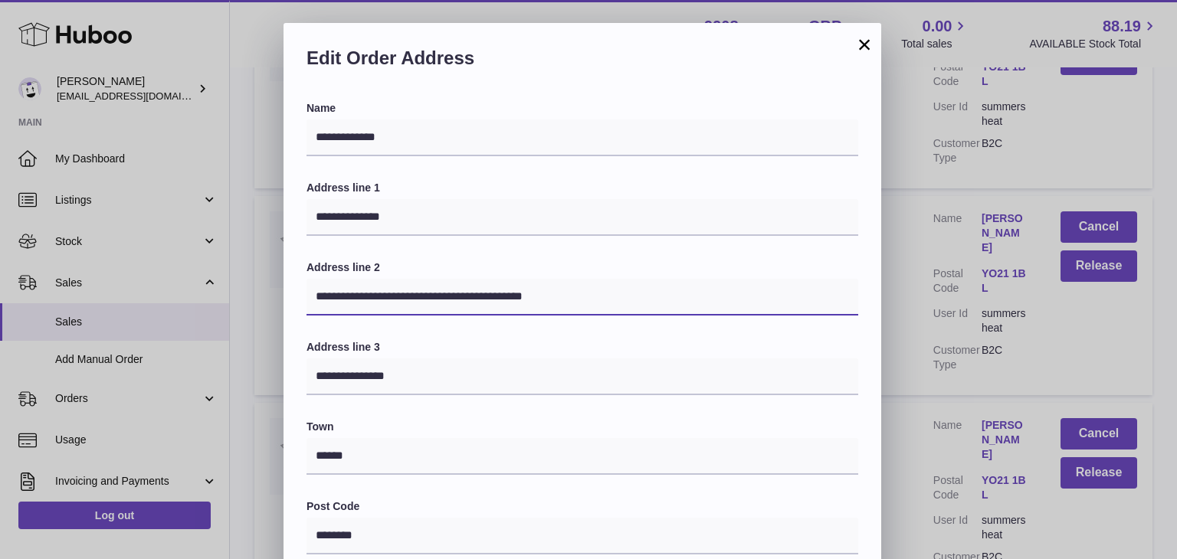
drag, startPoint x: 577, startPoint y: 302, endPoint x: 254, endPoint y: 292, distance: 322.7
click at [254, 292] on div "**********" at bounding box center [588, 482] width 1177 height 919
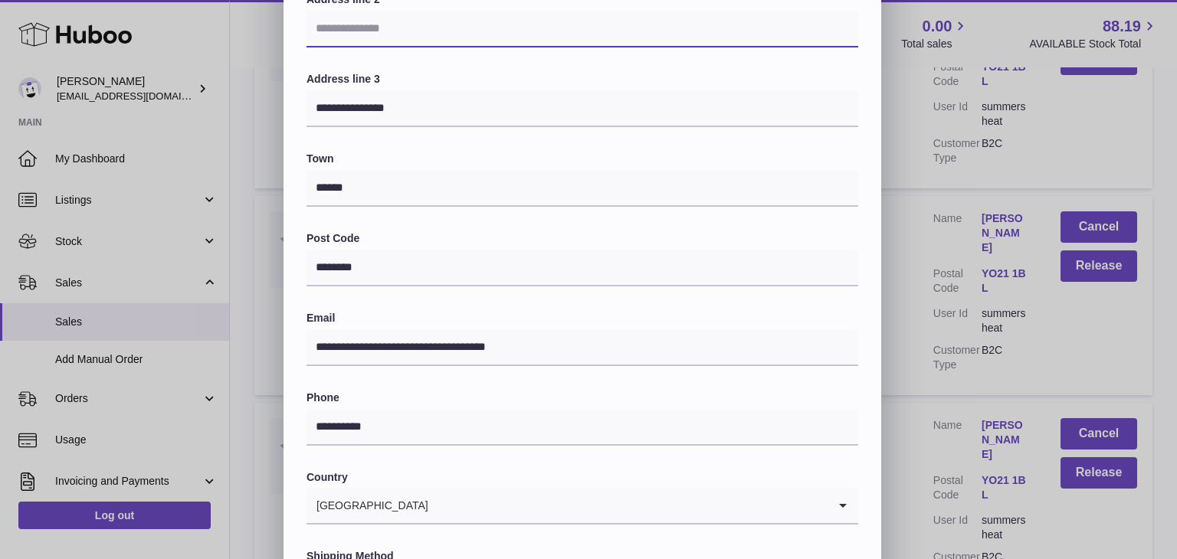
scroll to position [406, 0]
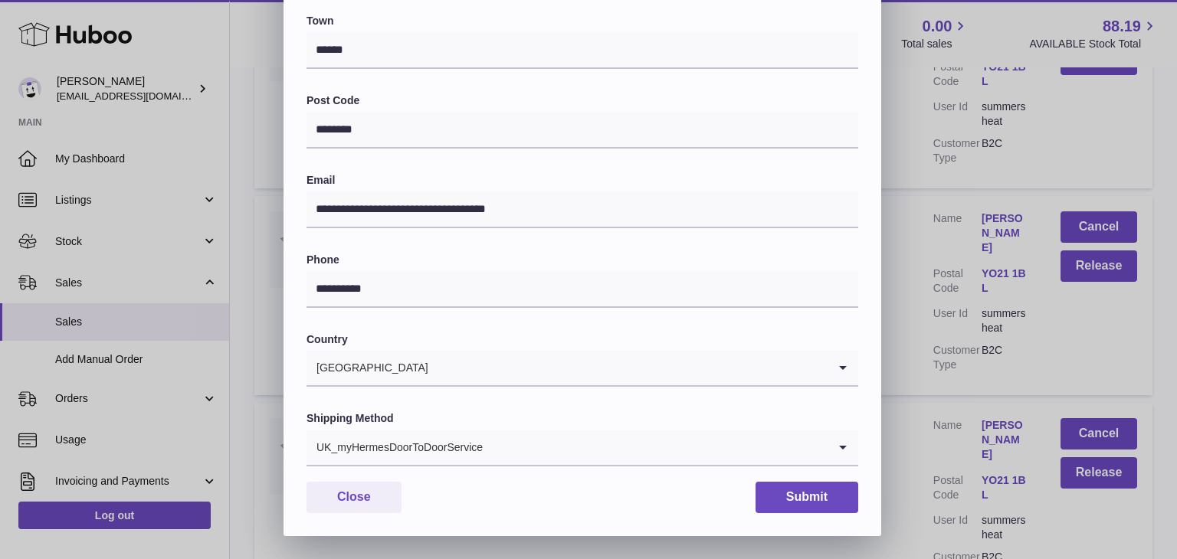
click at [504, 441] on input "Search for option" at bounding box center [655, 447] width 344 height 35
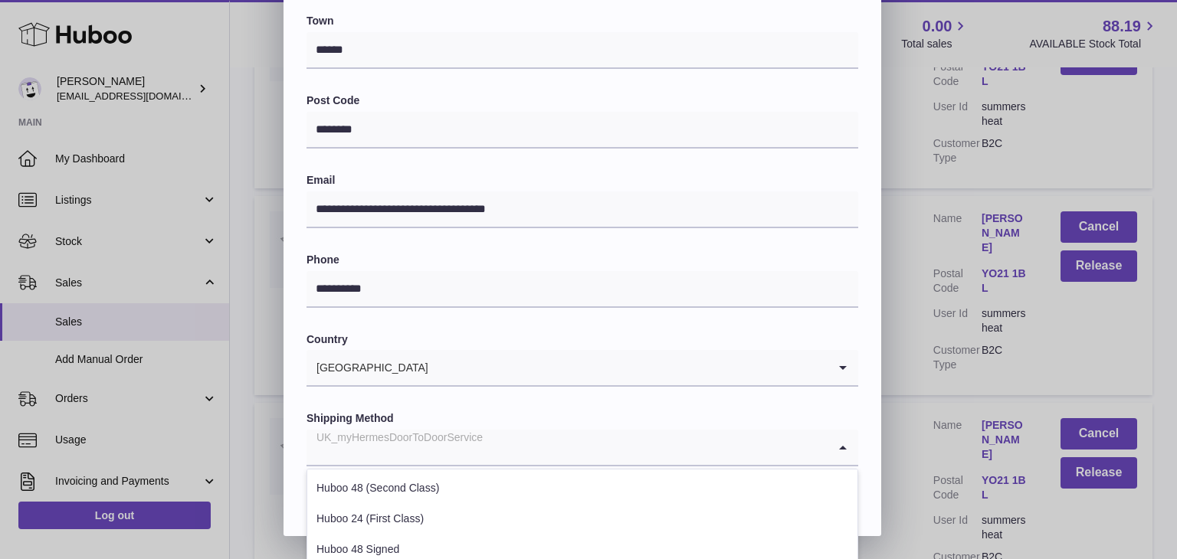
scroll to position [584, 0]
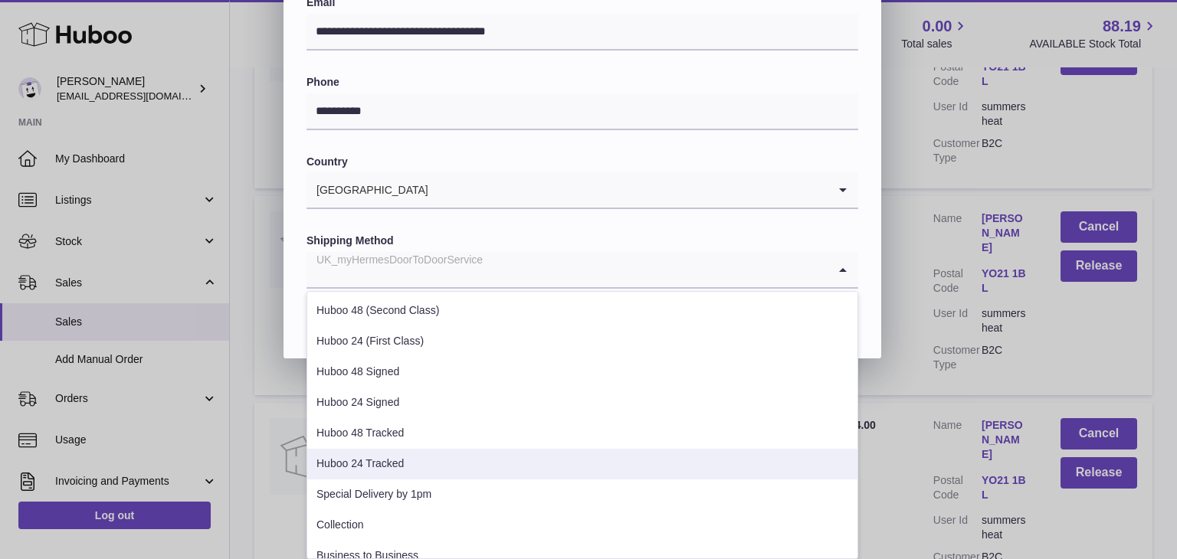
click at [416, 470] on li "Huboo 24 Tracked" at bounding box center [582, 464] width 550 height 31
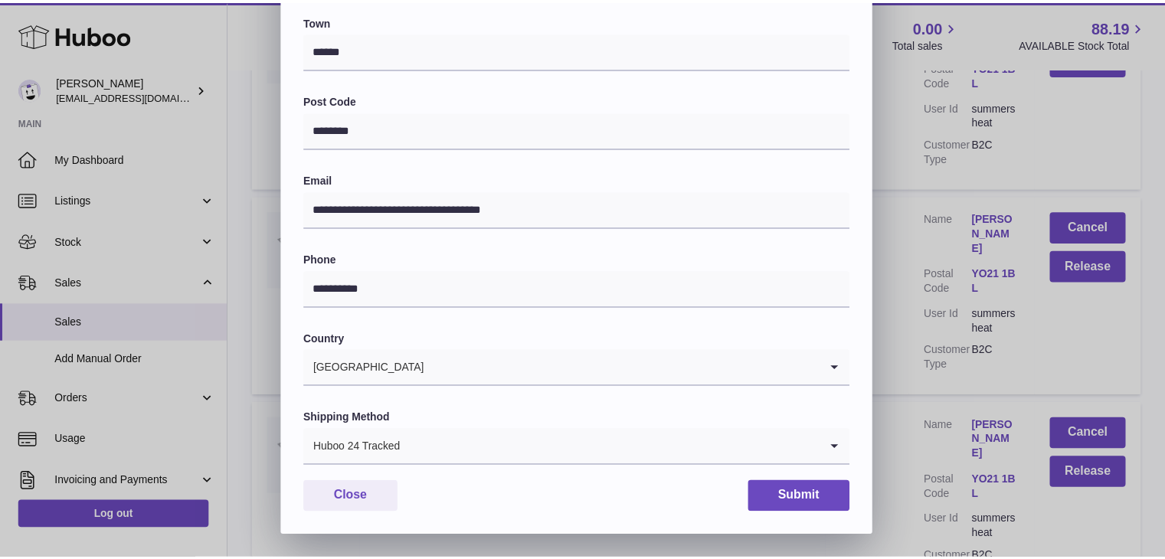
scroll to position [406, 0]
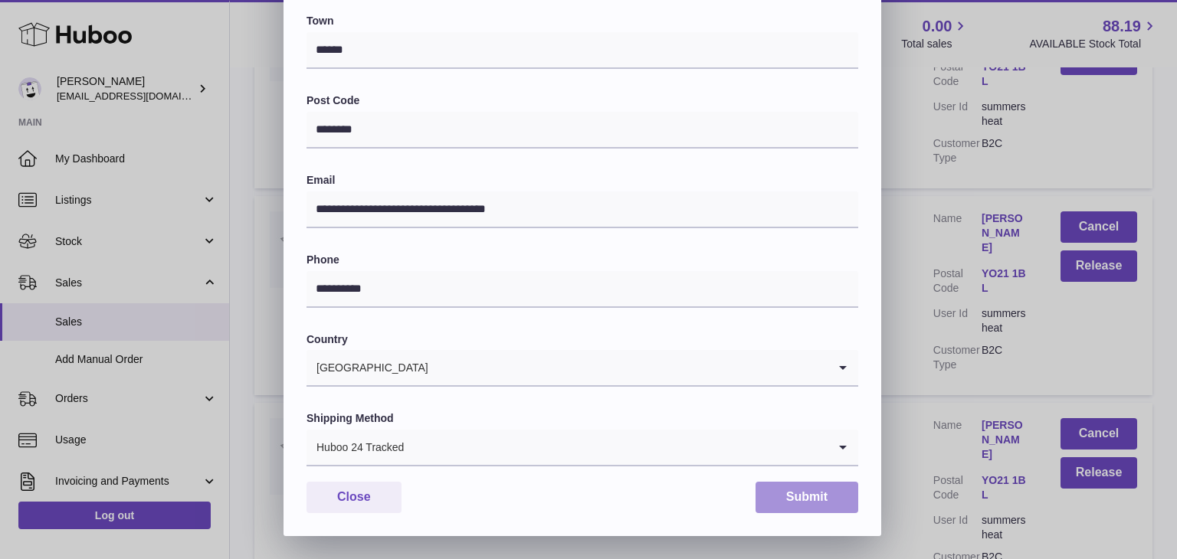
click at [799, 506] on button "Submit" at bounding box center [806, 497] width 103 height 31
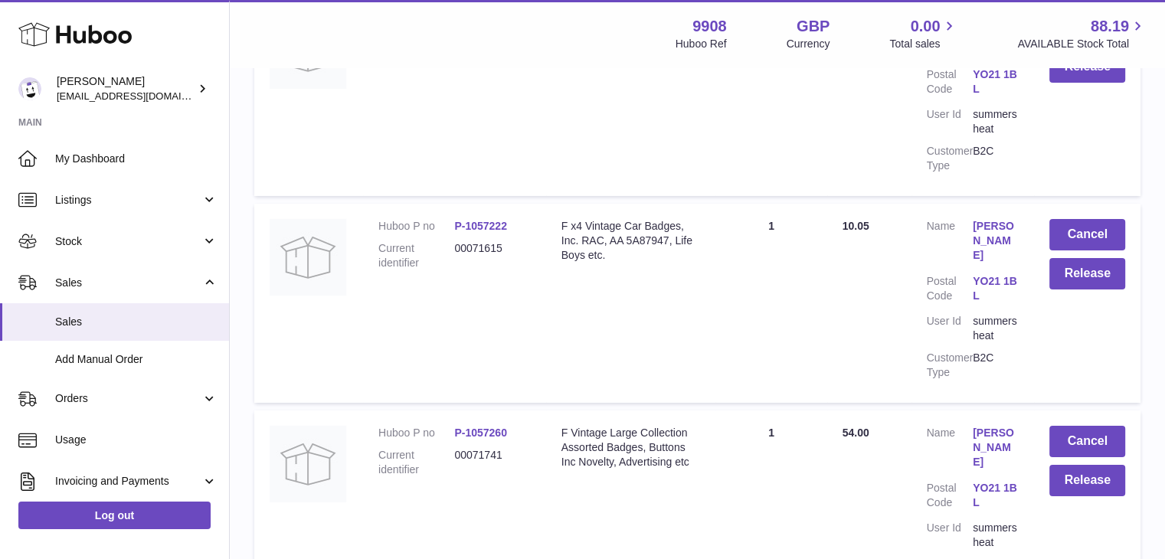
scroll to position [5209, 0]
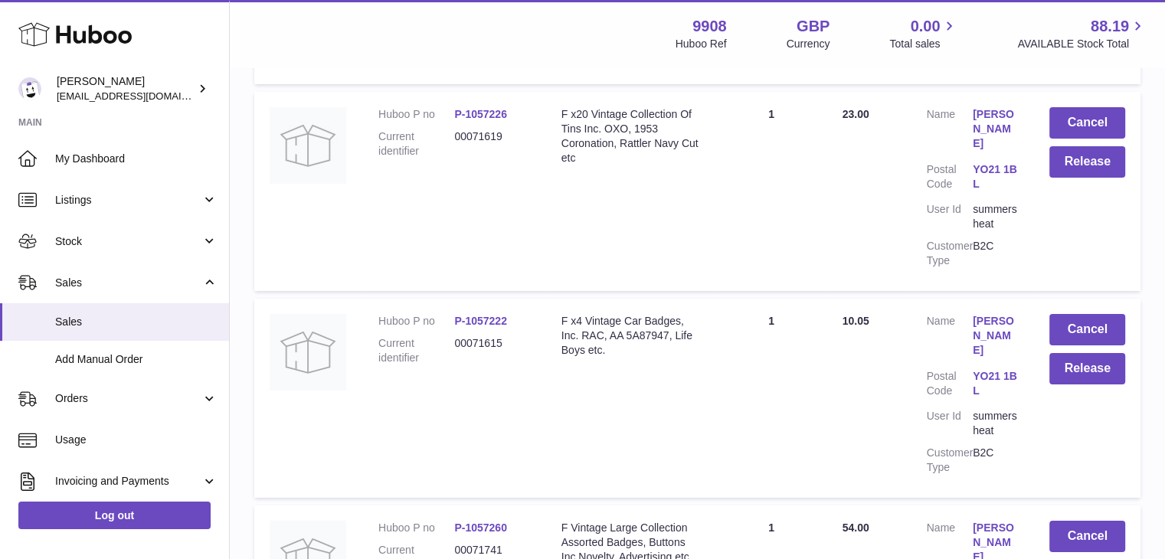
click at [974, 521] on link "FIONA CLEWLOW" at bounding box center [996, 543] width 46 height 44
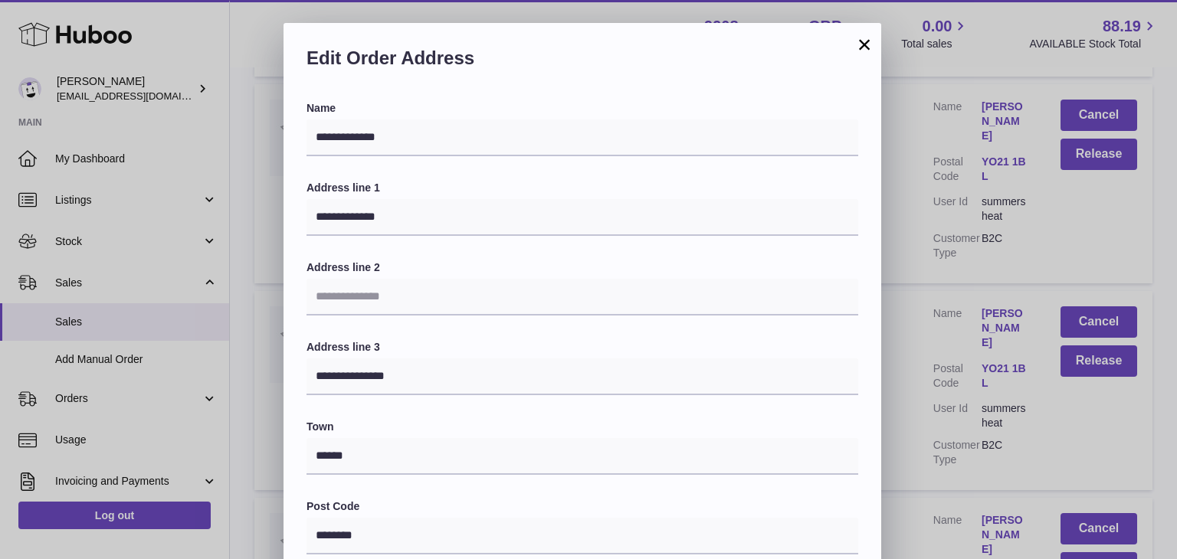
click at [864, 44] on button "×" at bounding box center [864, 44] width 18 height 18
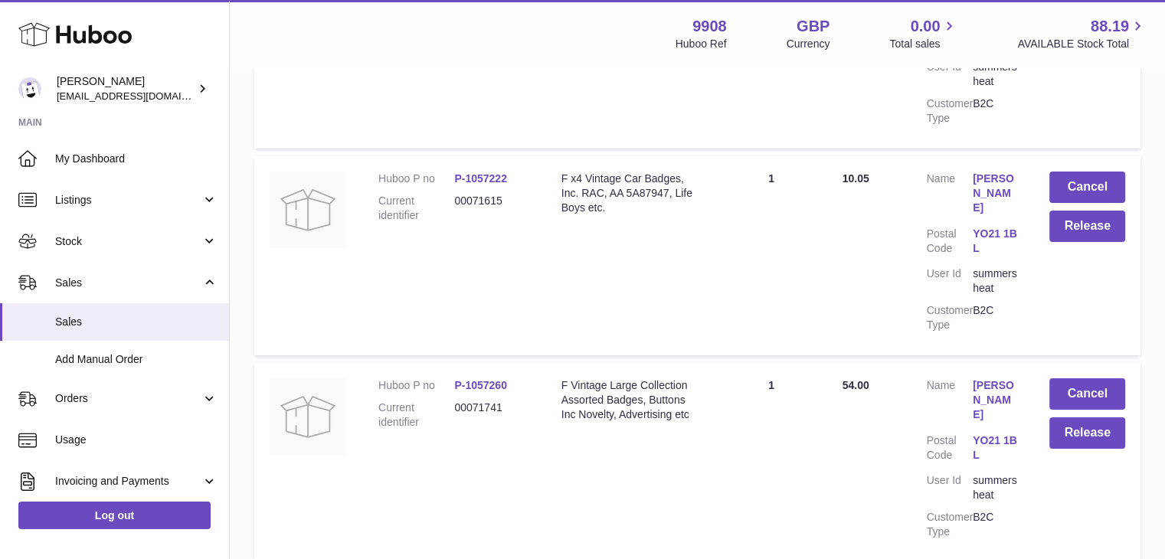
scroll to position [5356, 0]
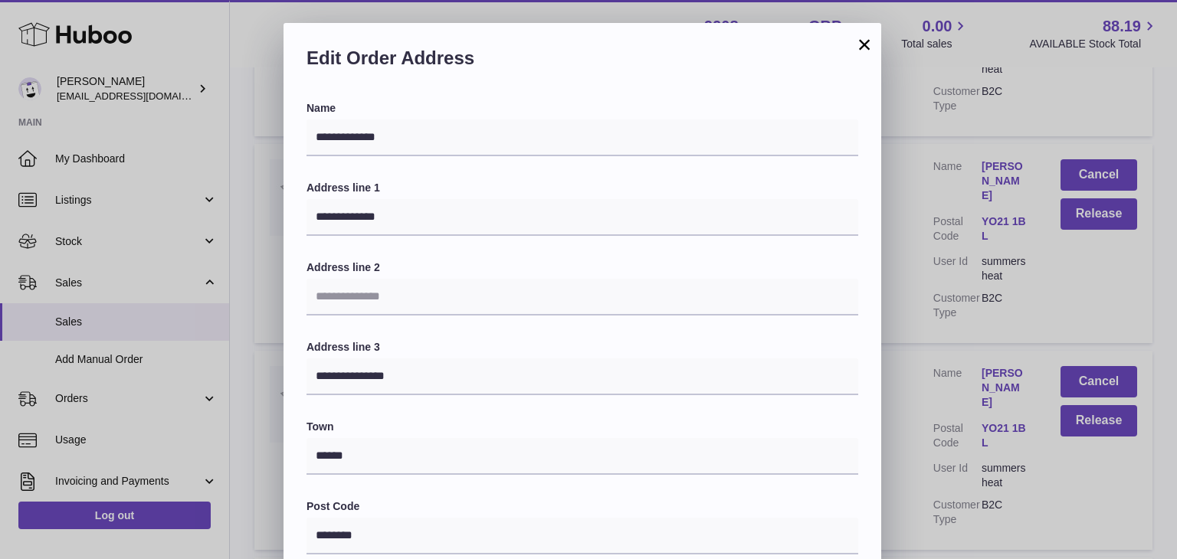
click at [864, 43] on button "×" at bounding box center [864, 44] width 18 height 18
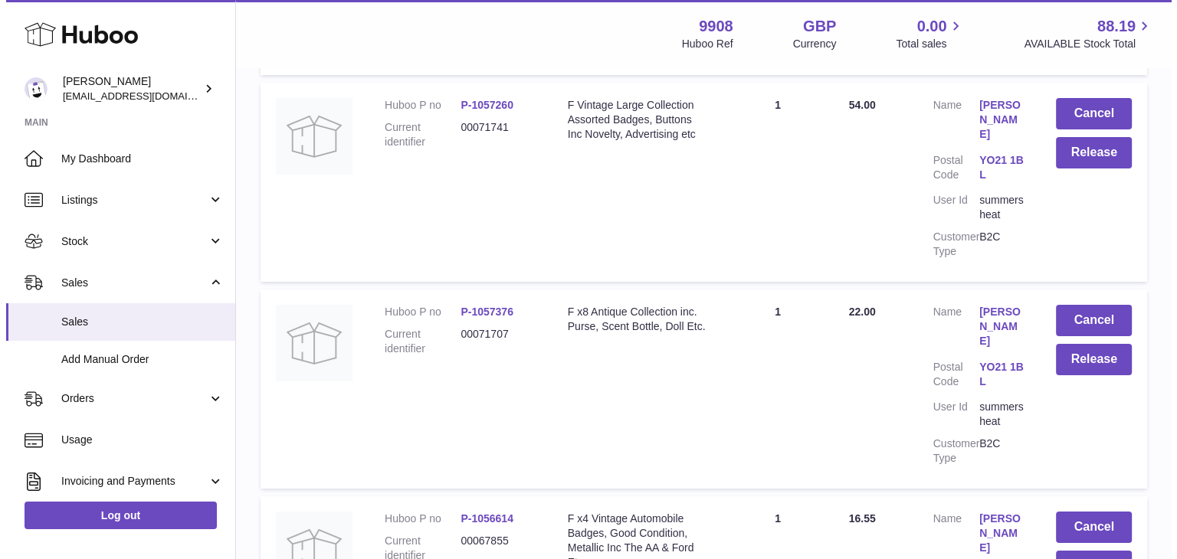
scroll to position [5635, 0]
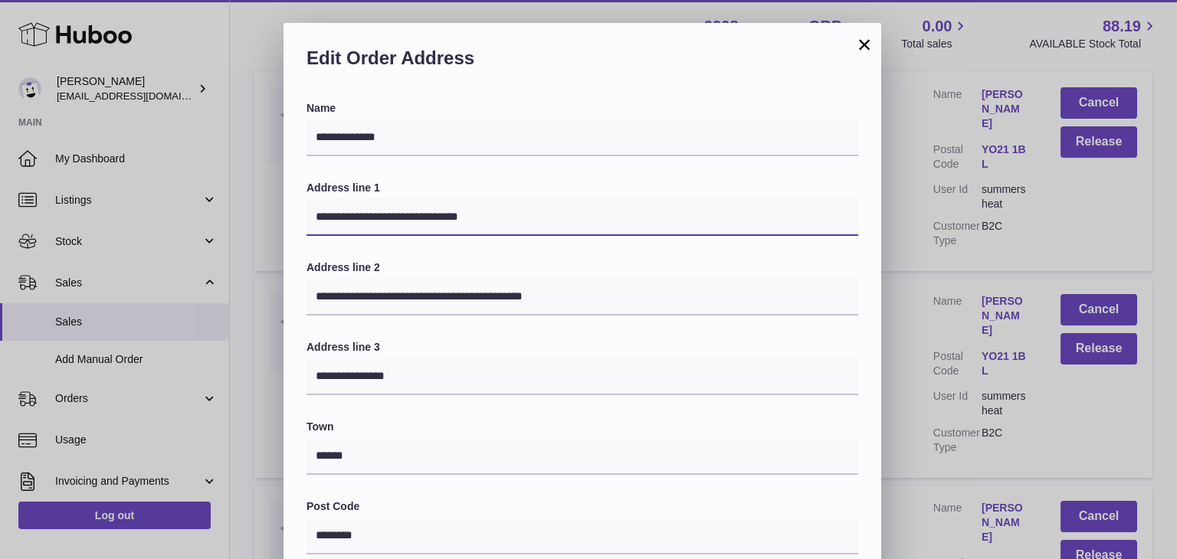
drag, startPoint x: 521, startPoint y: 227, endPoint x: 395, endPoint y: 211, distance: 127.3
click at [395, 211] on input "**********" at bounding box center [582, 217] width 552 height 37
type input "**********"
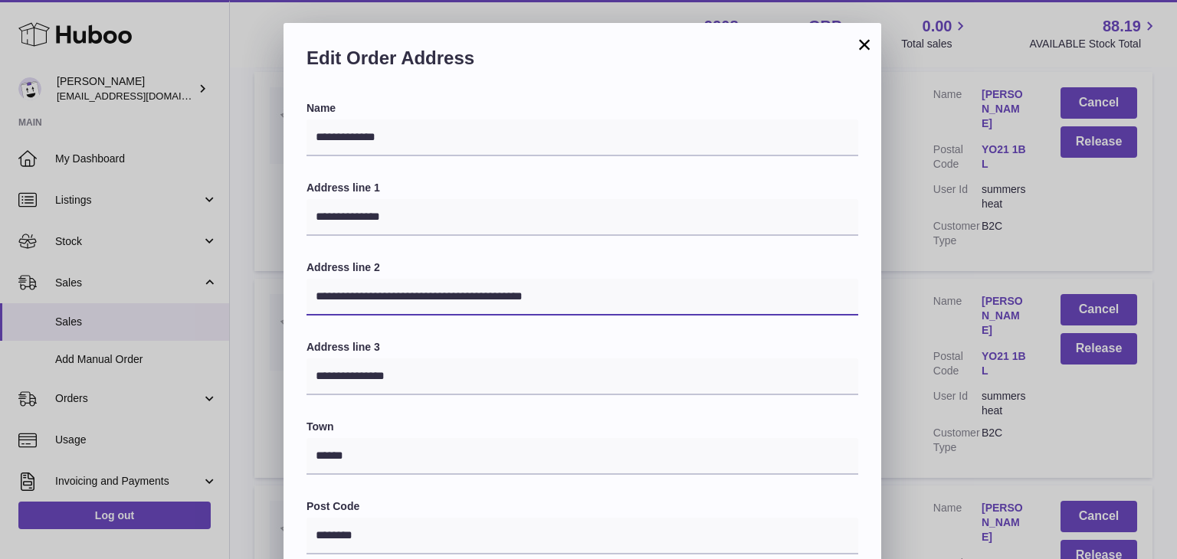
drag, startPoint x: 582, startPoint y: 299, endPoint x: 208, endPoint y: 276, distance: 375.3
click at [208, 276] on div "**********" at bounding box center [588, 482] width 1177 height 919
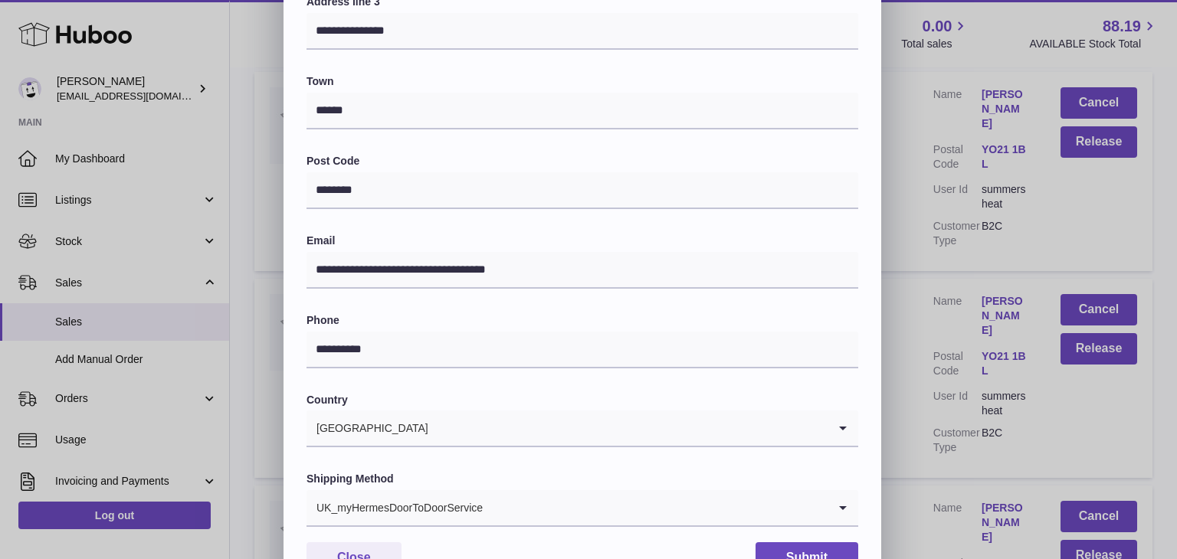
scroll to position [406, 0]
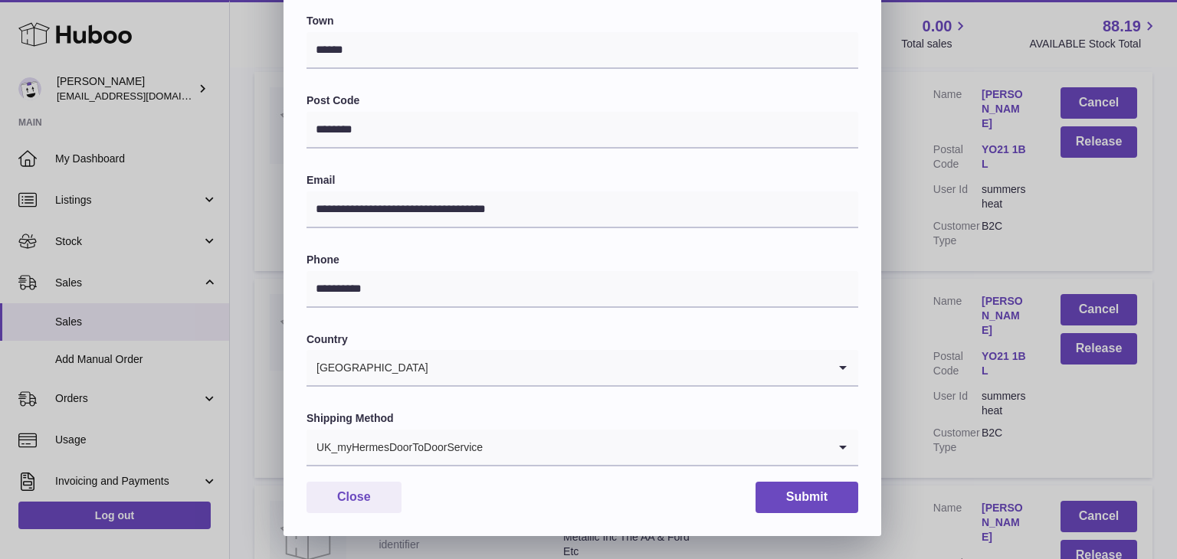
click at [498, 444] on input "Search for option" at bounding box center [655, 447] width 344 height 35
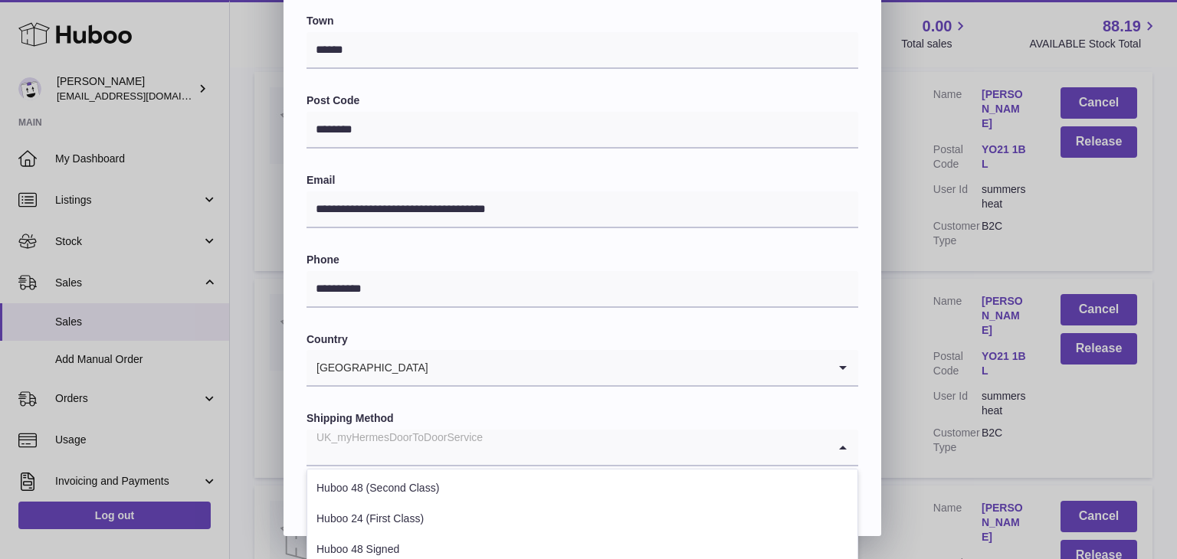
scroll to position [584, 0]
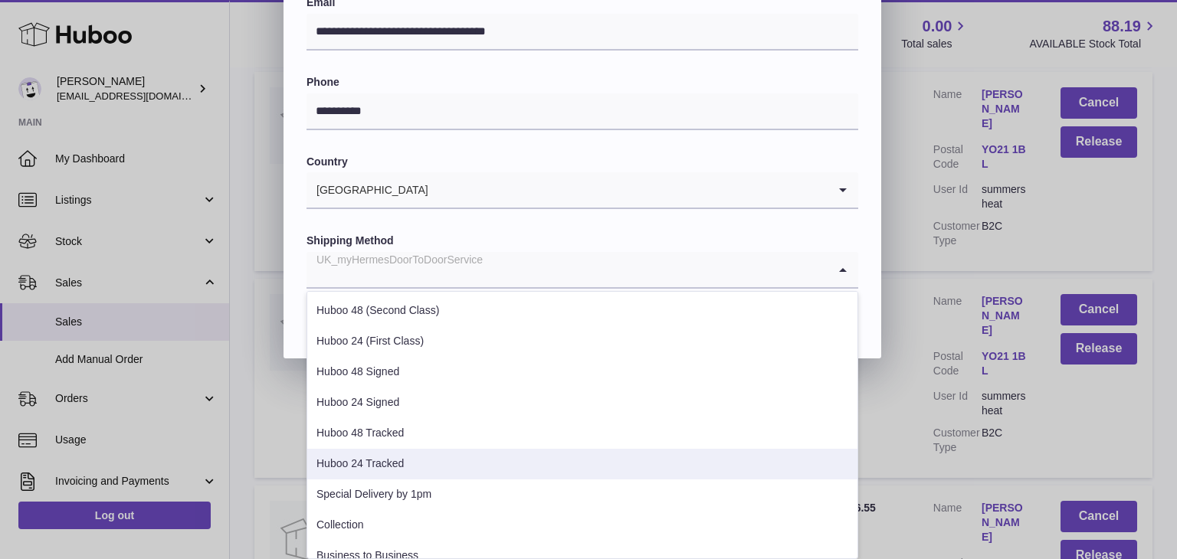
click at [439, 475] on li "Huboo 24 Tracked" at bounding box center [582, 464] width 550 height 31
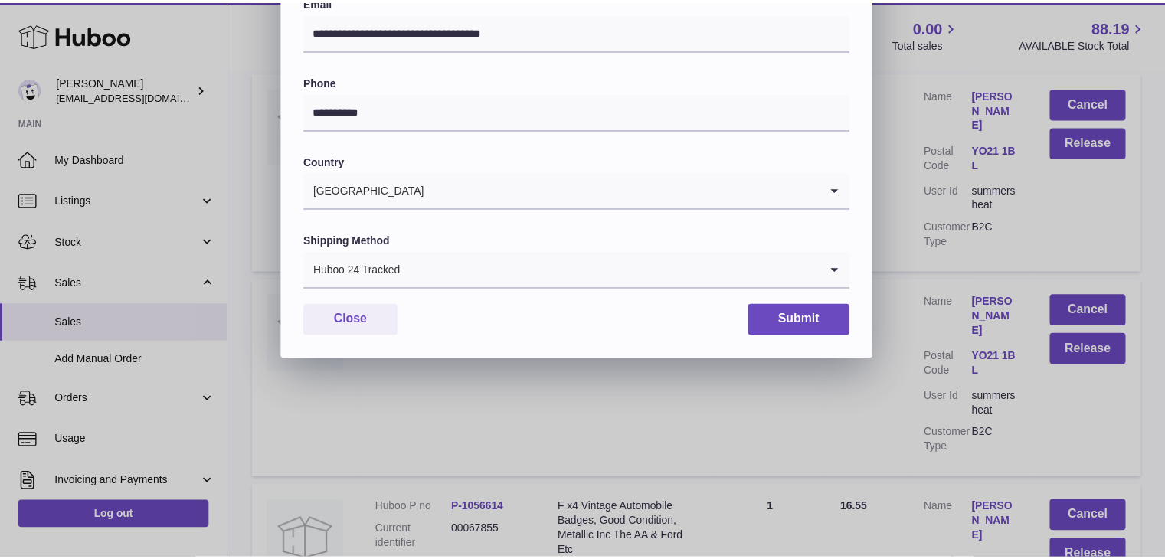
scroll to position [406, 0]
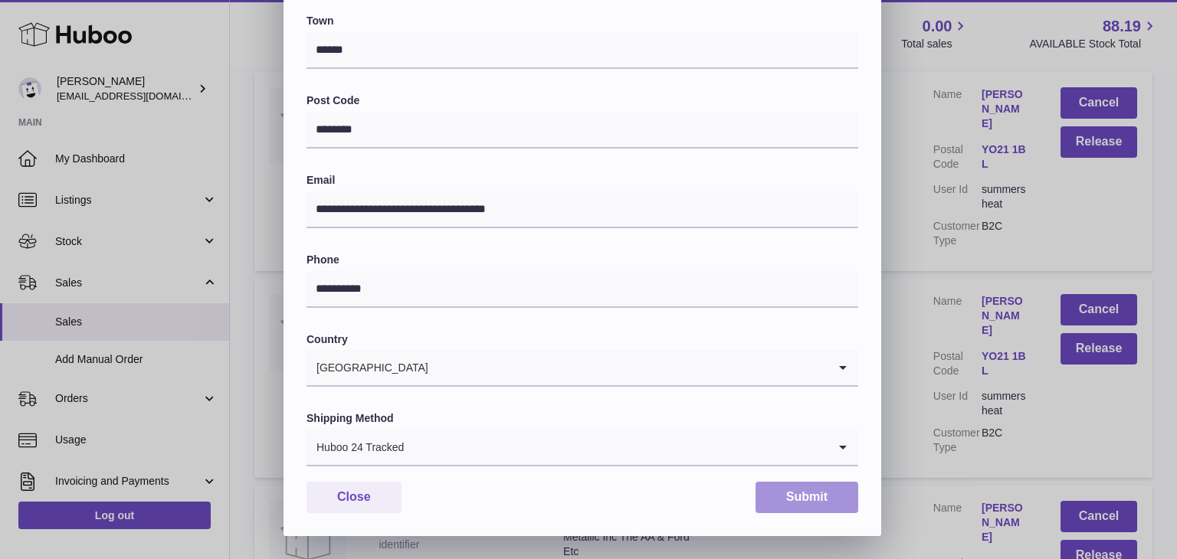
click at [778, 495] on button "Submit" at bounding box center [806, 497] width 103 height 31
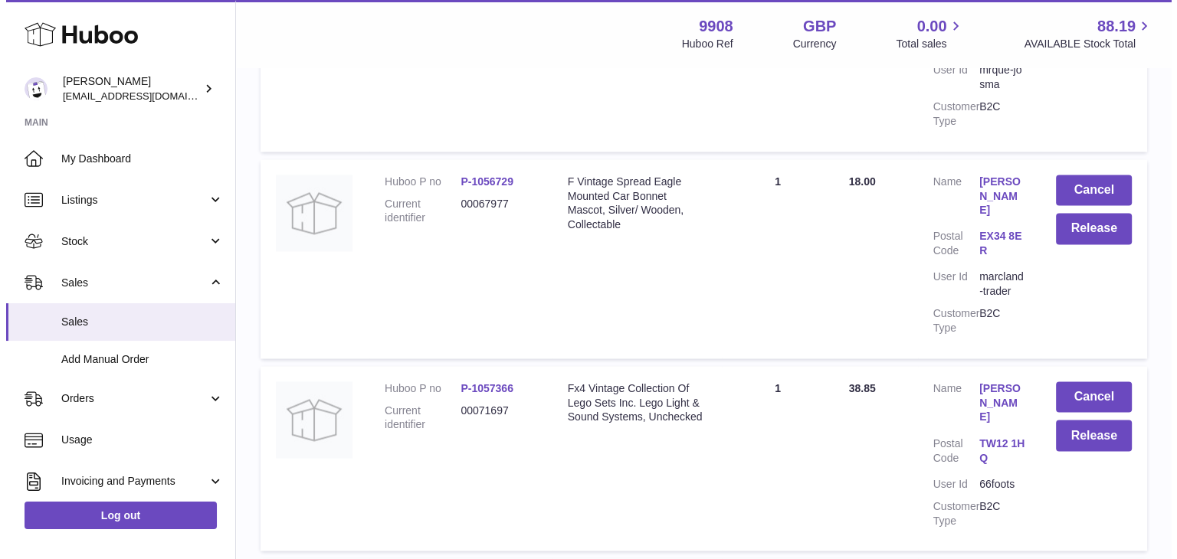
scroll to position [8298, 0]
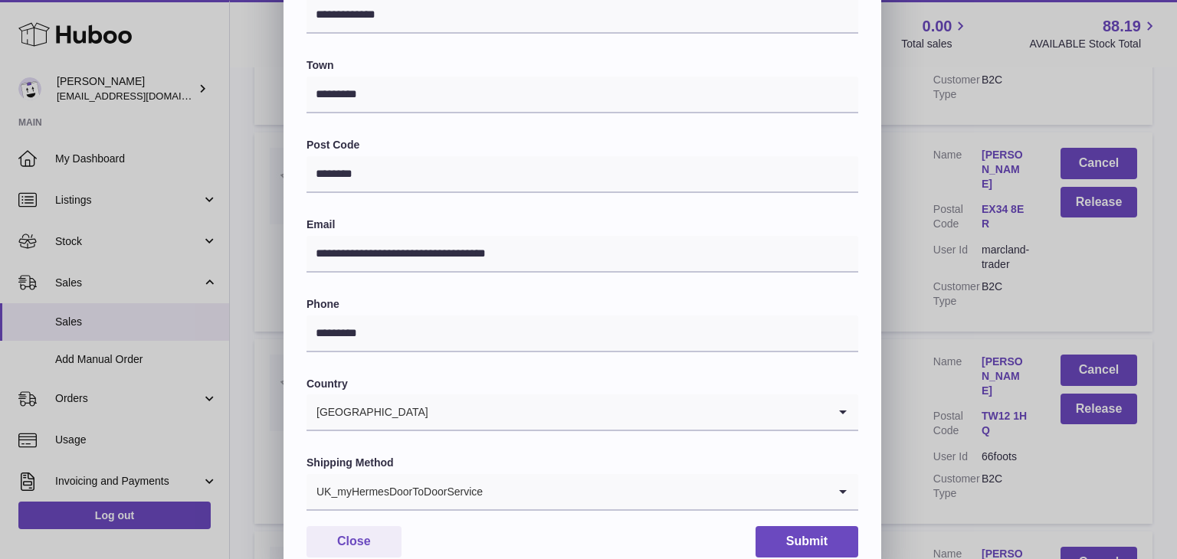
scroll to position [406, 0]
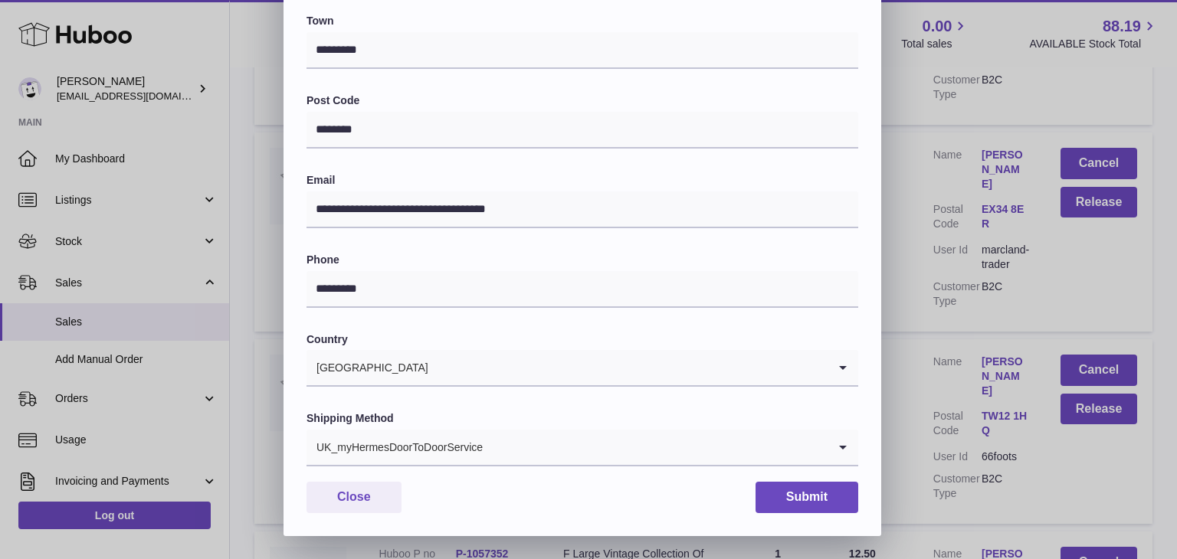
click at [503, 442] on input "Search for option" at bounding box center [655, 447] width 344 height 35
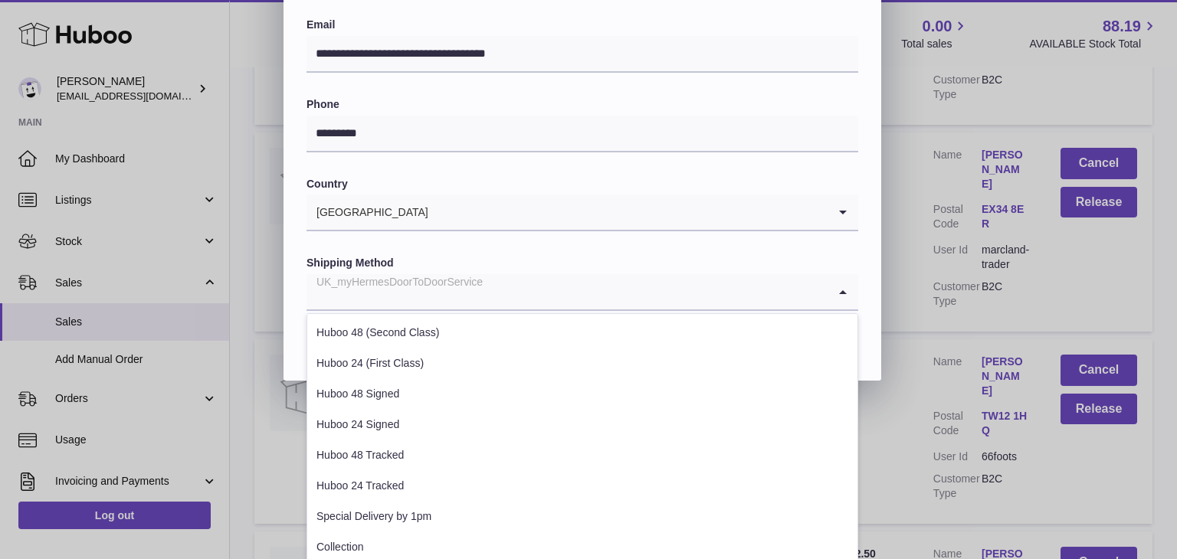
scroll to position [584, 0]
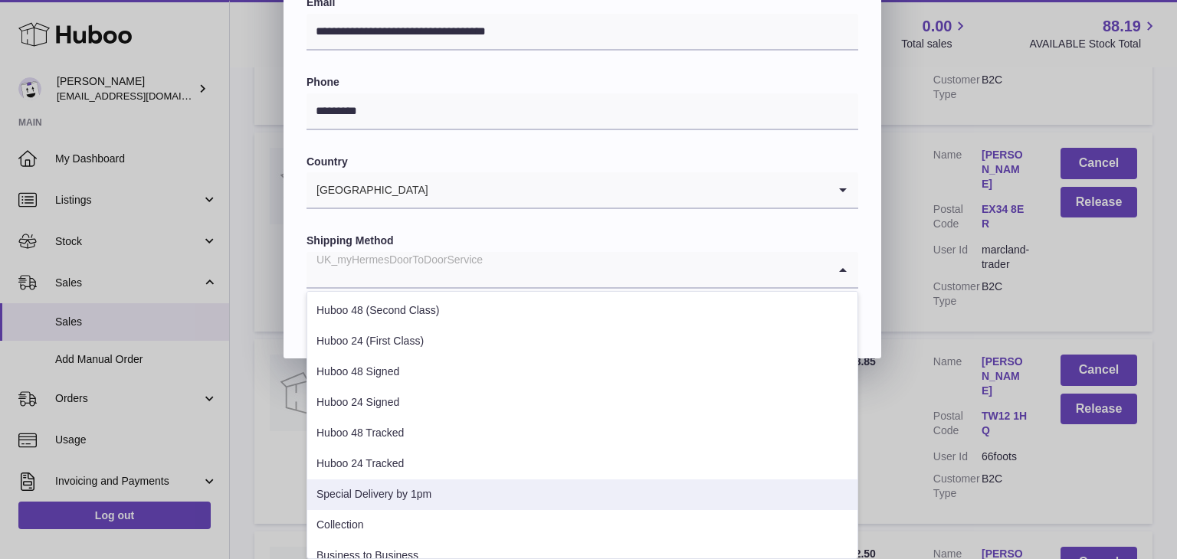
click at [449, 489] on li "Special Delivery by 1pm" at bounding box center [582, 495] width 550 height 31
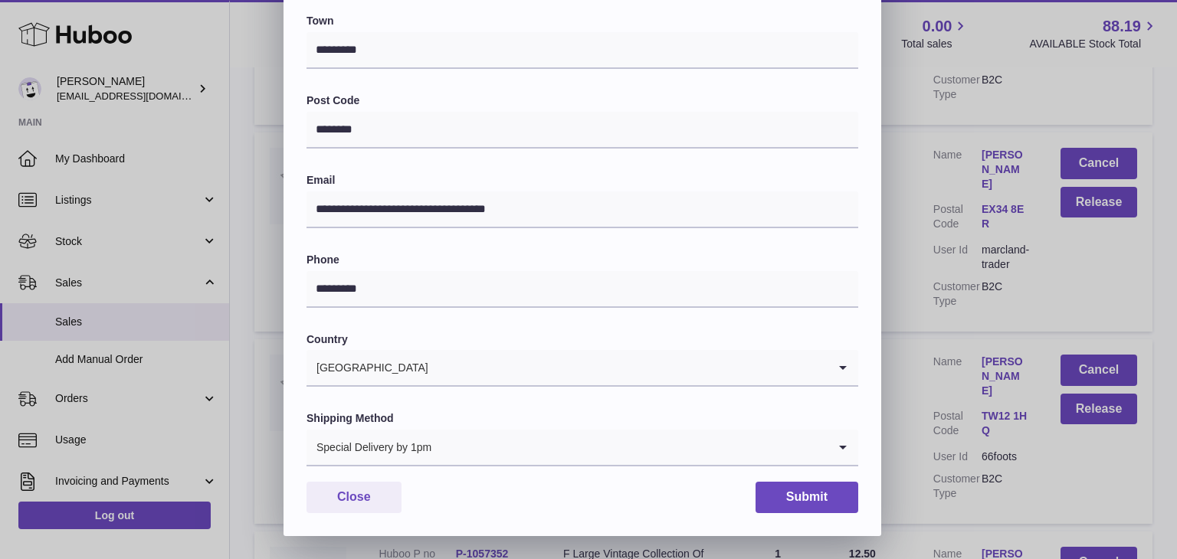
scroll to position [406, 0]
click at [791, 497] on button "Submit" at bounding box center [806, 497] width 103 height 31
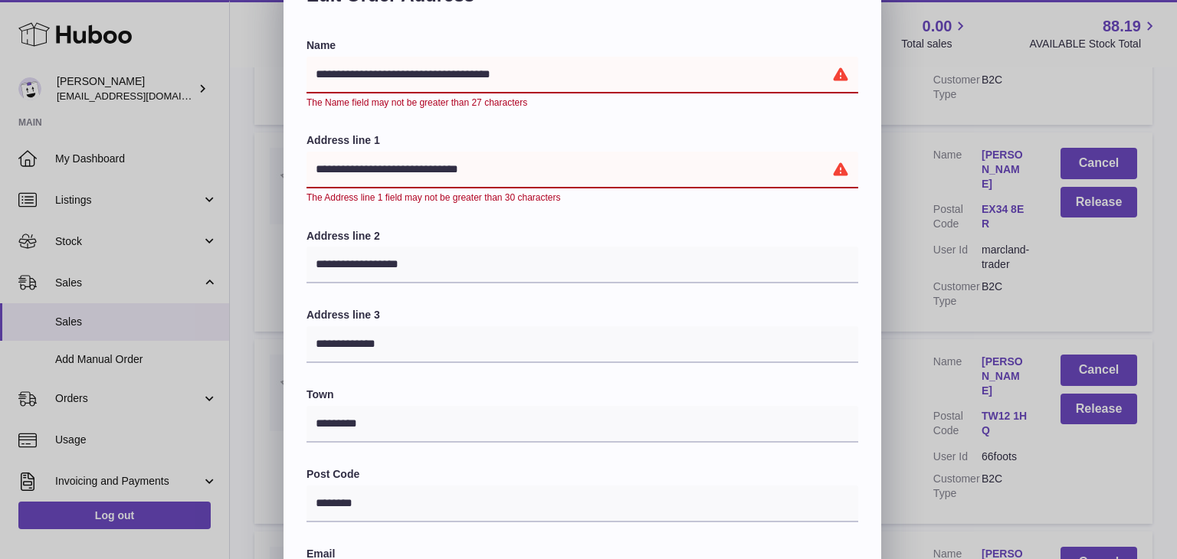
scroll to position [59, 0]
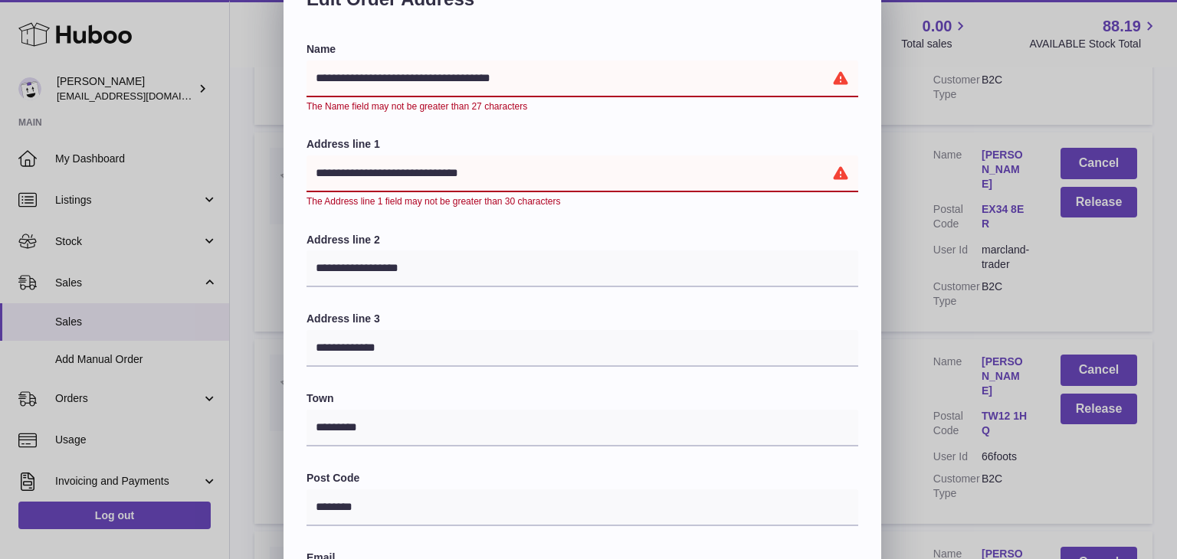
drag, startPoint x: 504, startPoint y: 171, endPoint x: 430, endPoint y: 170, distance: 74.3
click at [430, 170] on input "**********" at bounding box center [582, 174] width 552 height 37
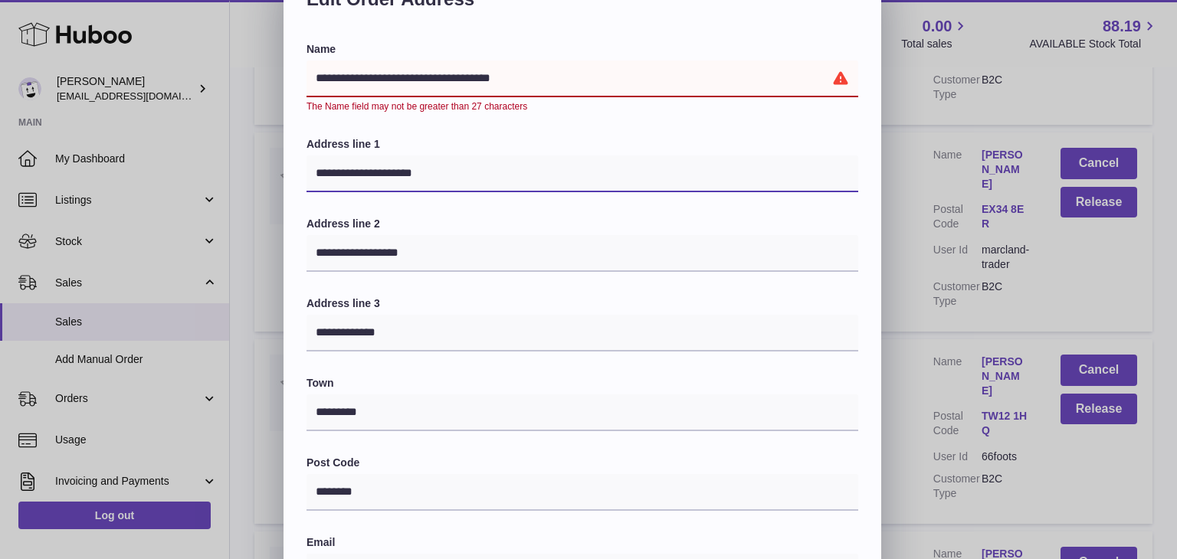
type input "**********"
drag, startPoint x: 414, startPoint y: 74, endPoint x: 361, endPoint y: 74, distance: 52.9
click at [361, 74] on input "**********" at bounding box center [582, 79] width 552 height 37
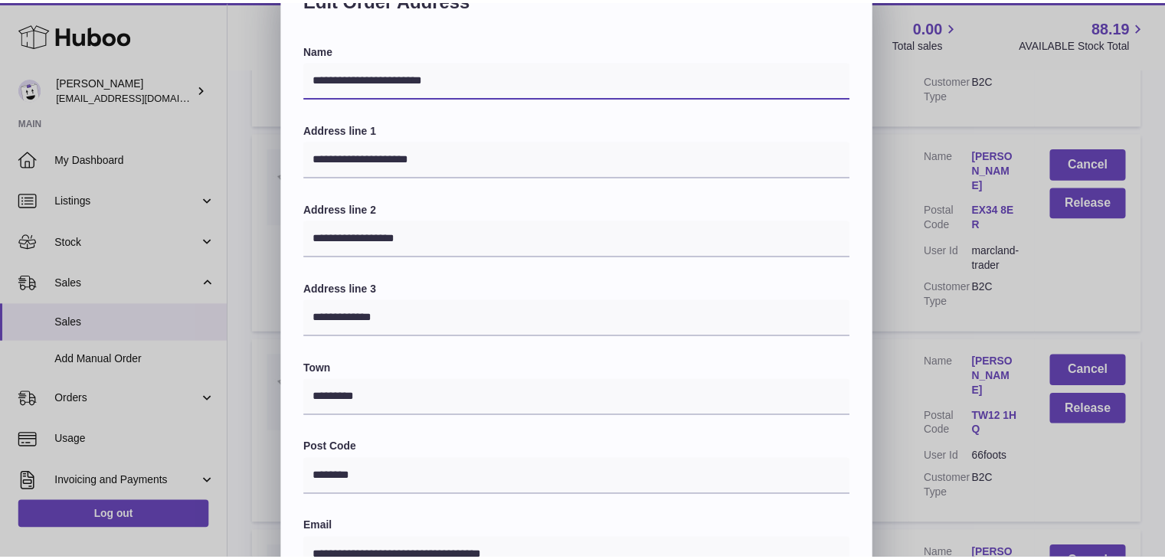
scroll to position [406, 0]
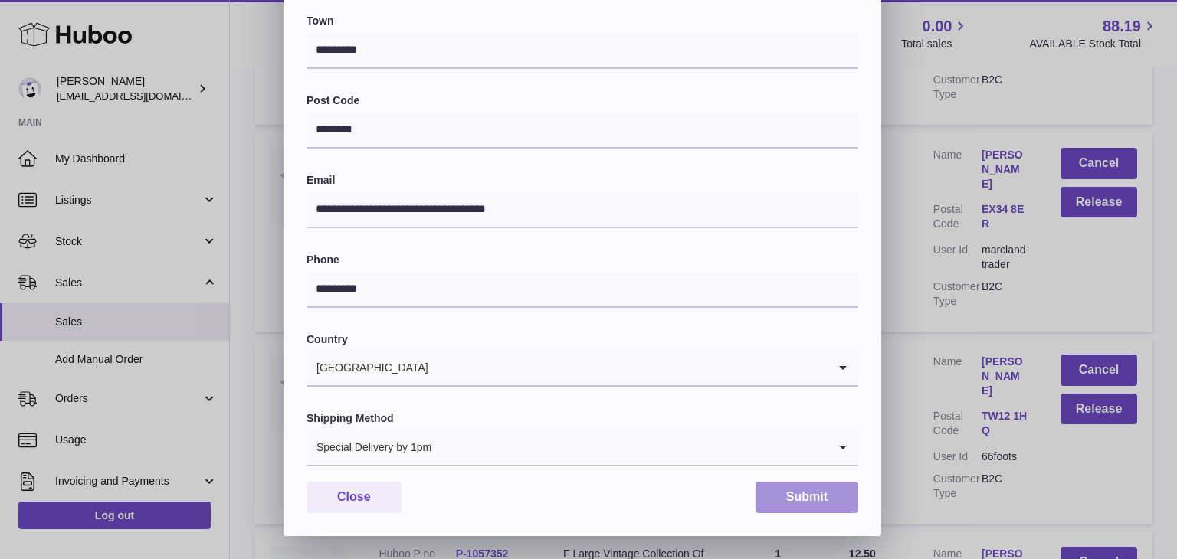
type input "**********"
click at [806, 509] on button "Submit" at bounding box center [806, 497] width 103 height 31
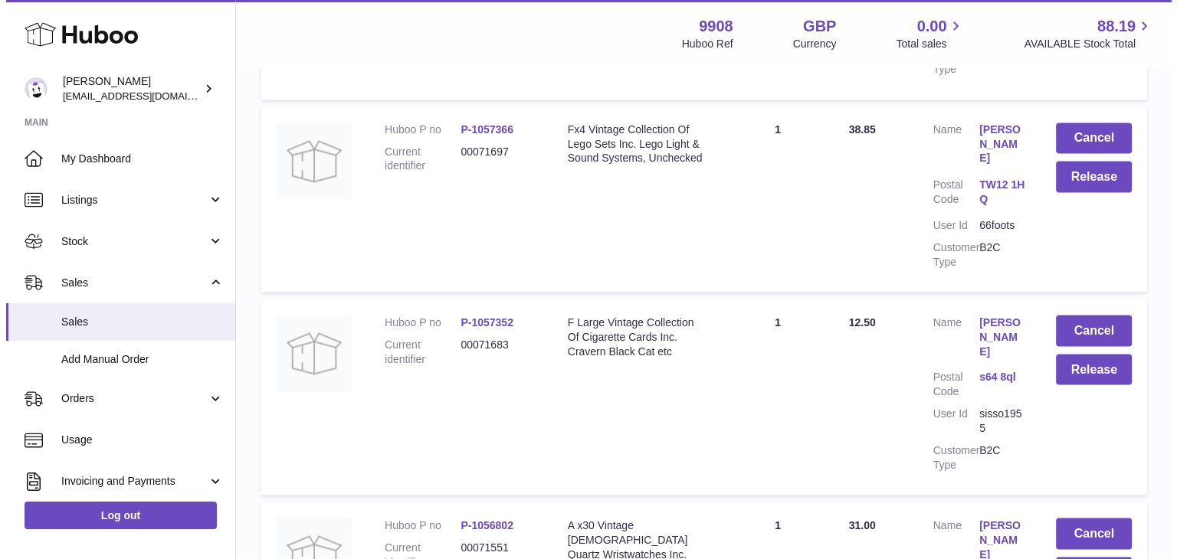
scroll to position [8558, 0]
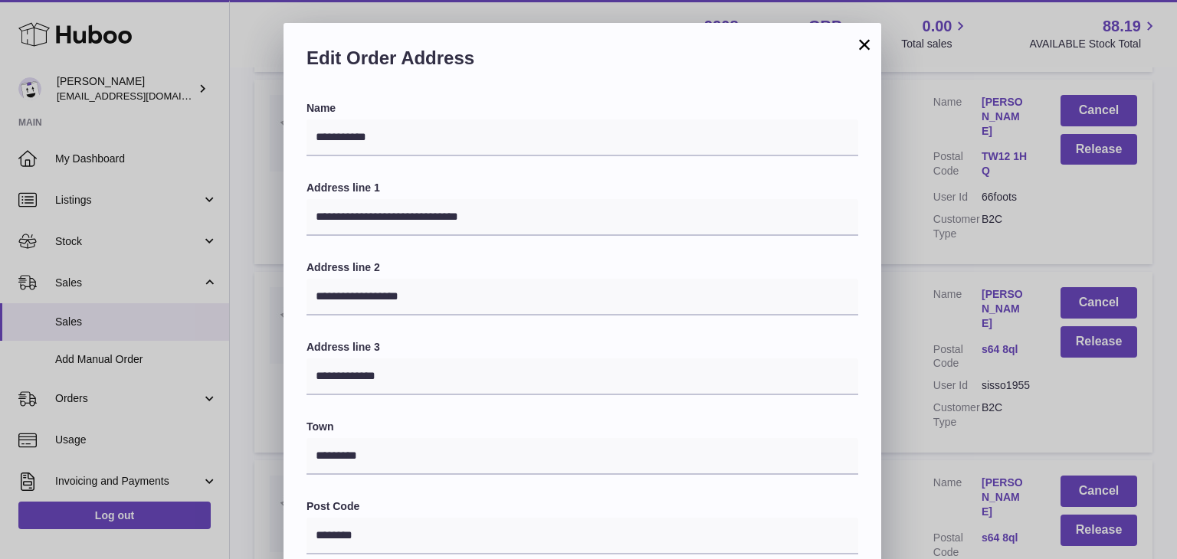
scroll to position [406, 0]
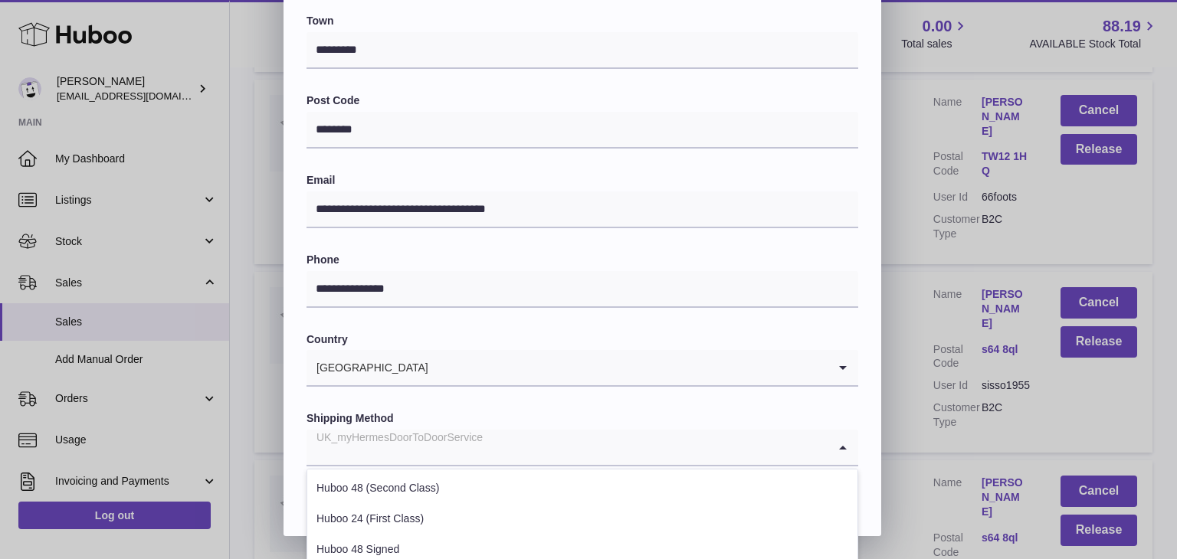
click at [489, 445] on input "Search for option" at bounding box center [566, 447] width 521 height 35
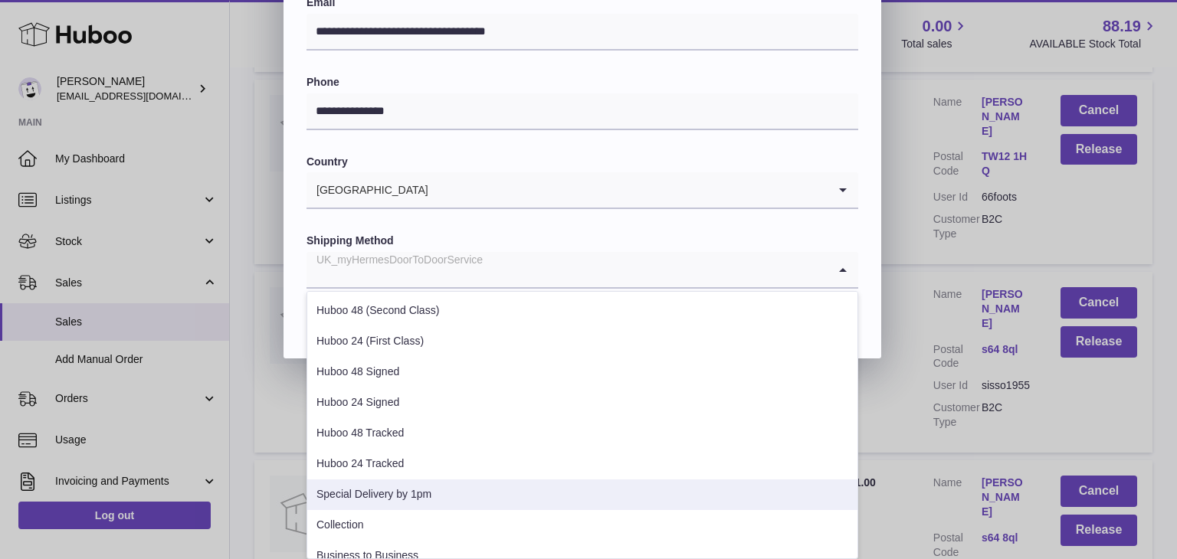
click at [423, 490] on li "Special Delivery by 1pm" at bounding box center [582, 495] width 550 height 31
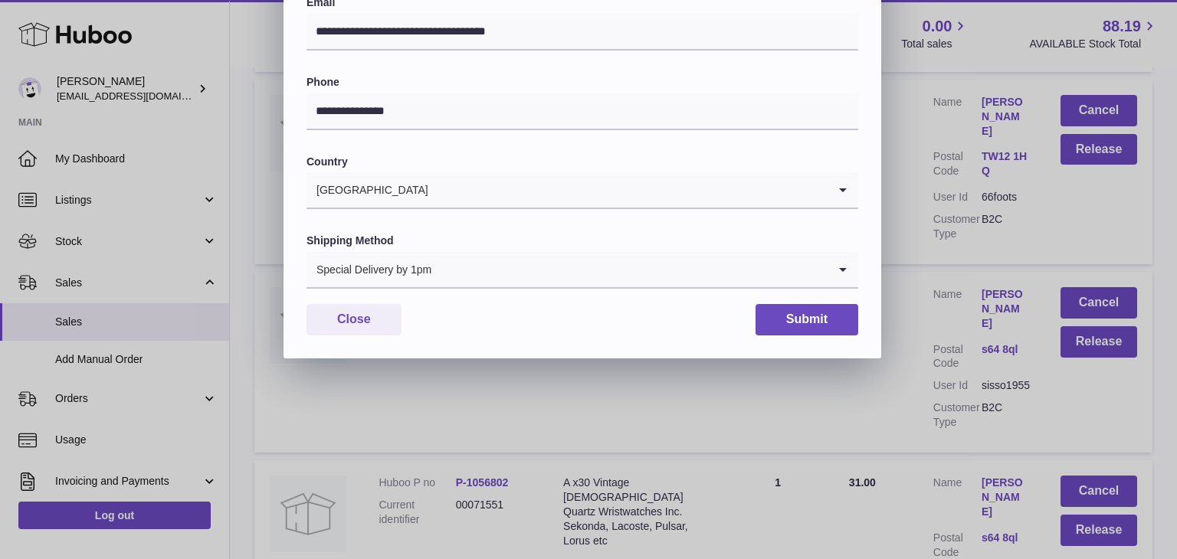
scroll to position [406, 0]
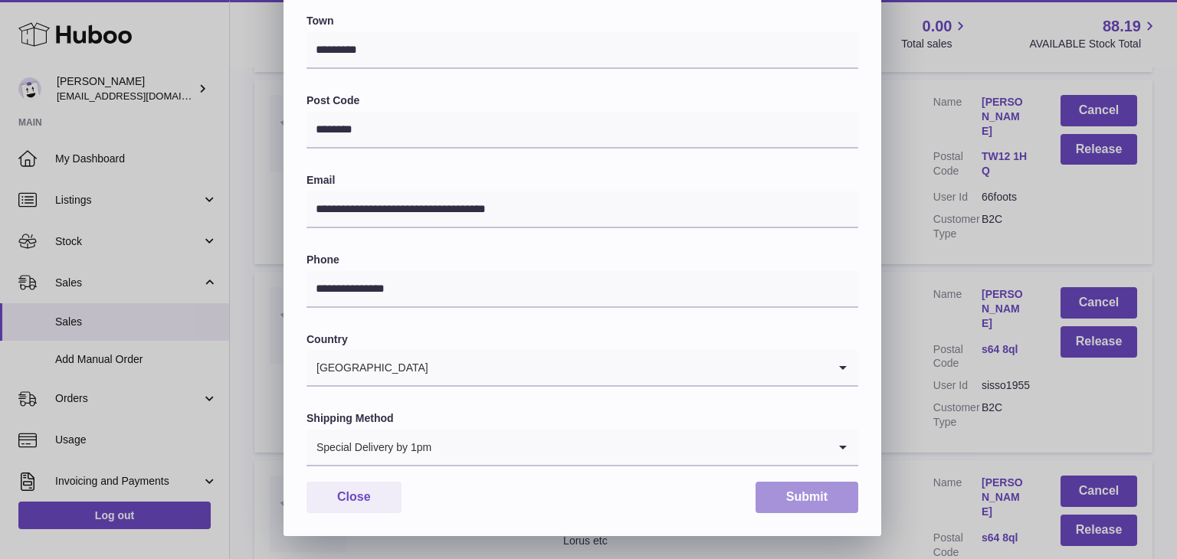
click at [797, 489] on button "Submit" at bounding box center [806, 497] width 103 height 31
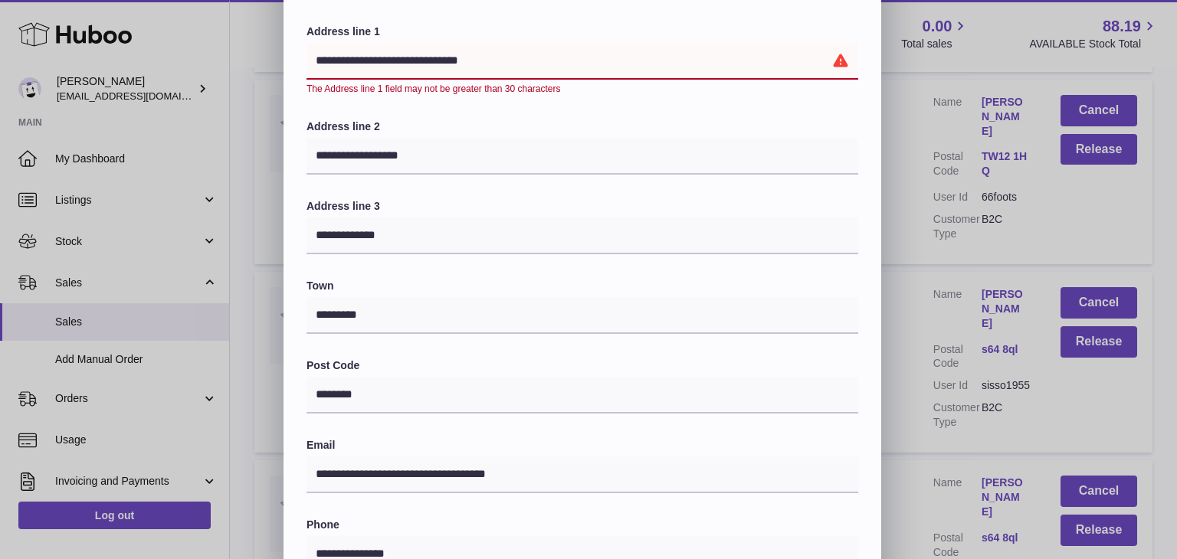
scroll to position [155, 0]
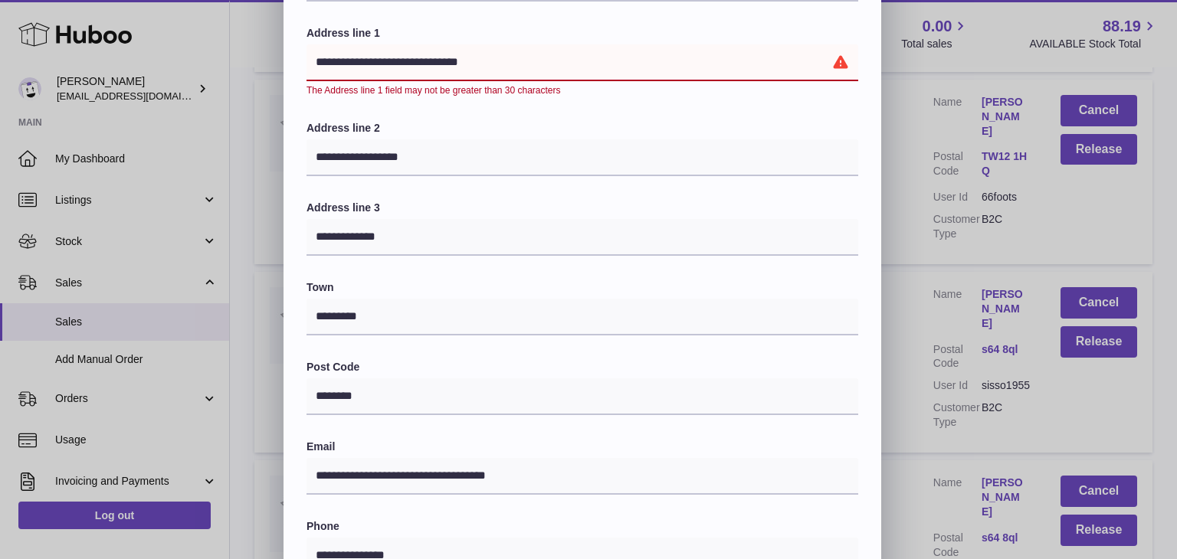
drag, startPoint x: 503, startPoint y: 63, endPoint x: 427, endPoint y: 60, distance: 75.1
click at [427, 60] on input "**********" at bounding box center [582, 62] width 552 height 37
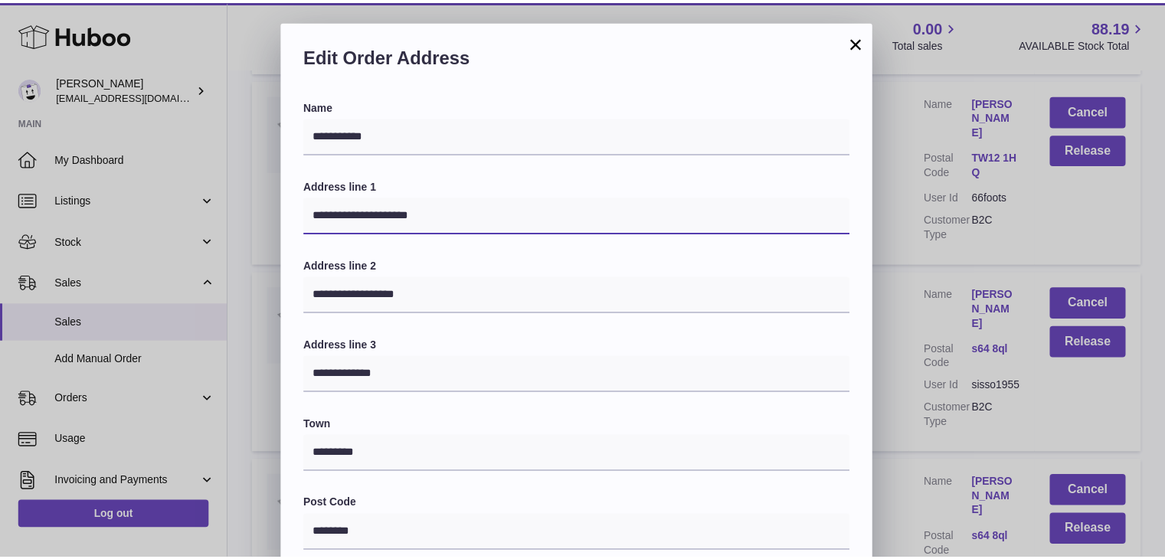
scroll to position [406, 0]
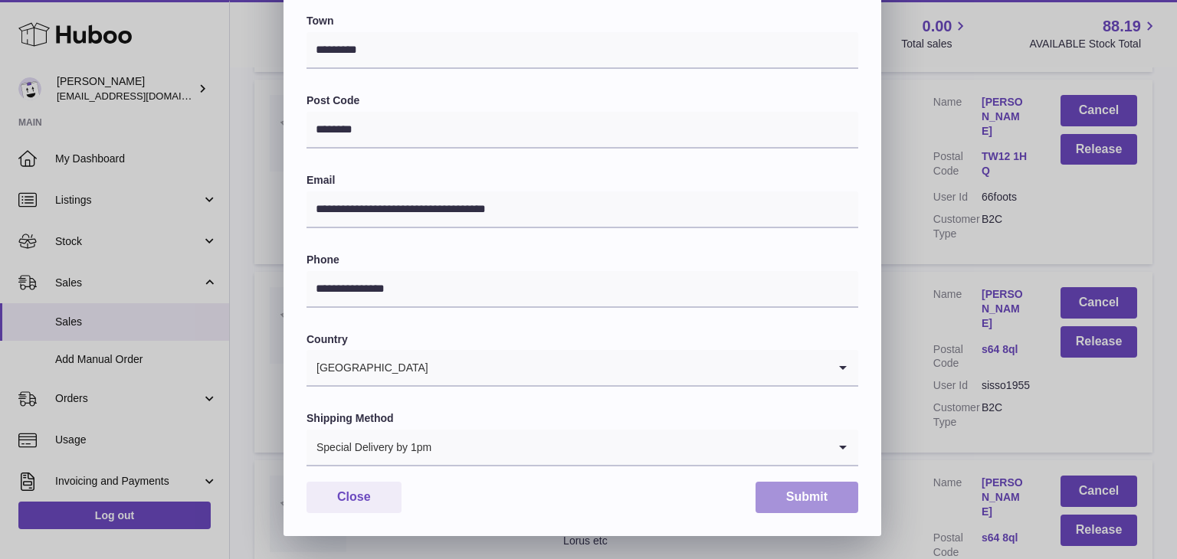
type input "**********"
click at [792, 499] on button "Submit" at bounding box center [806, 497] width 103 height 31
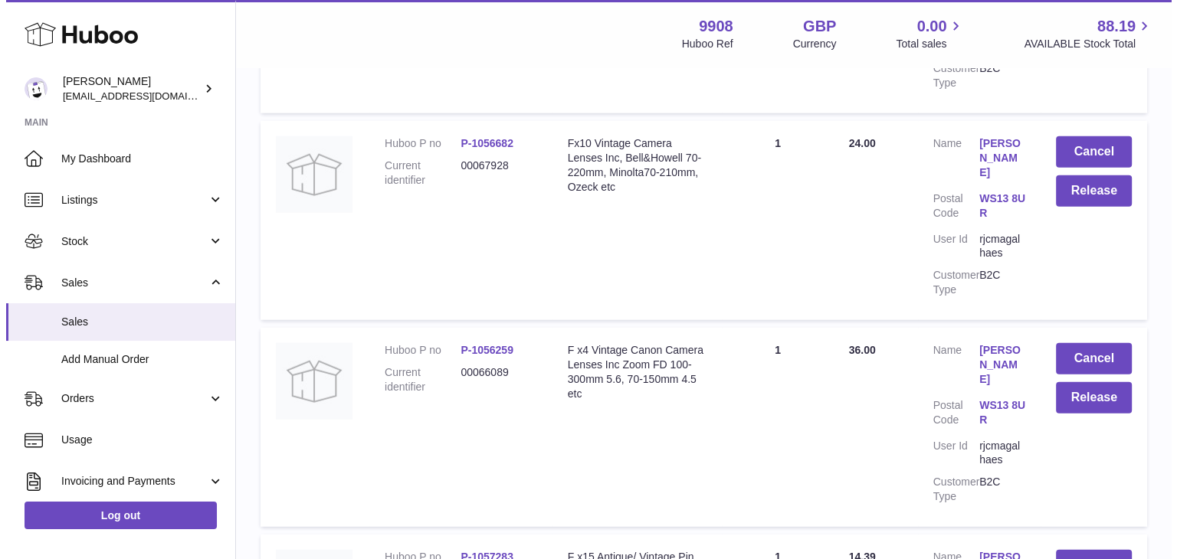
scroll to position [9726, 0]
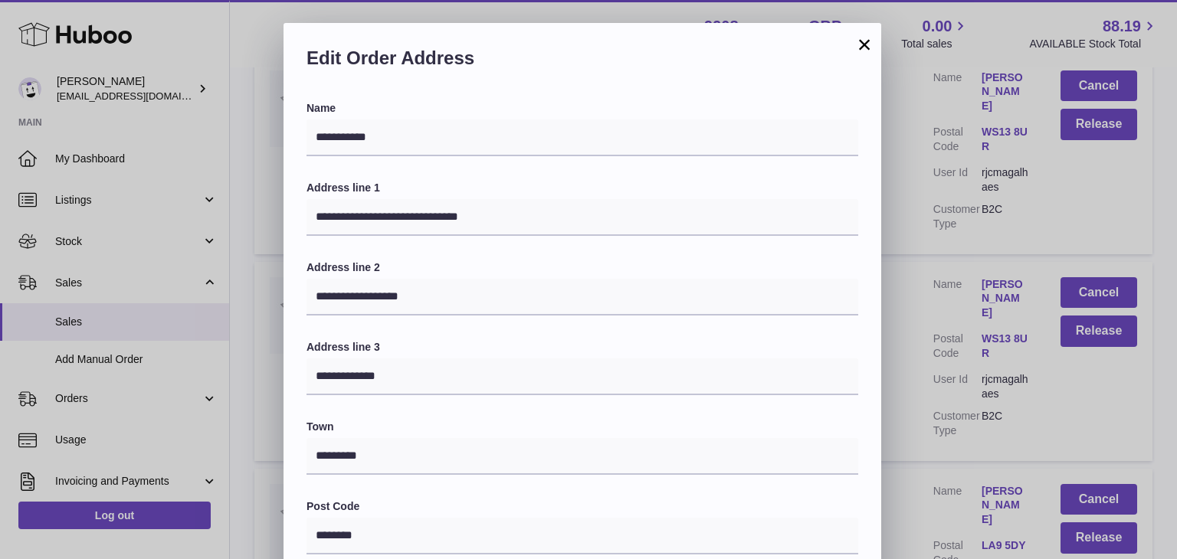
scroll to position [406, 0]
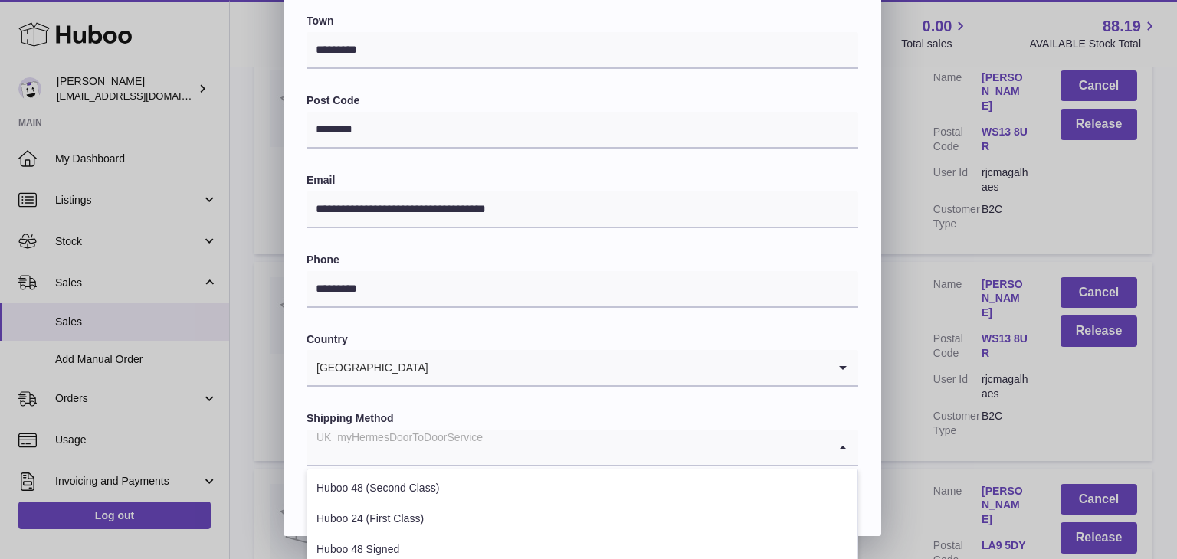
click at [526, 445] on input "Search for option" at bounding box center [566, 447] width 521 height 35
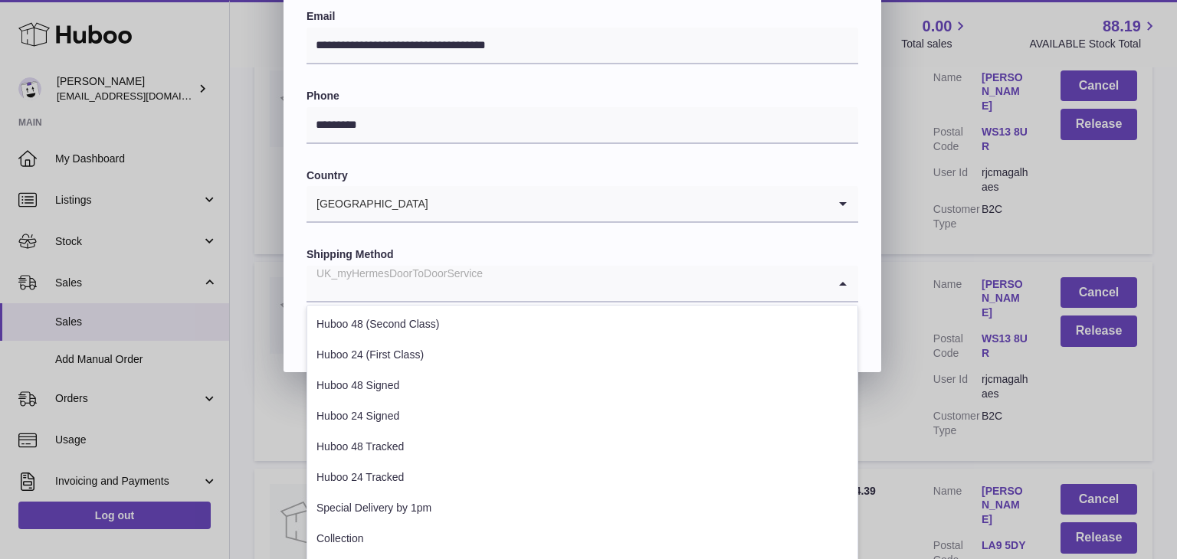
scroll to position [571, 0]
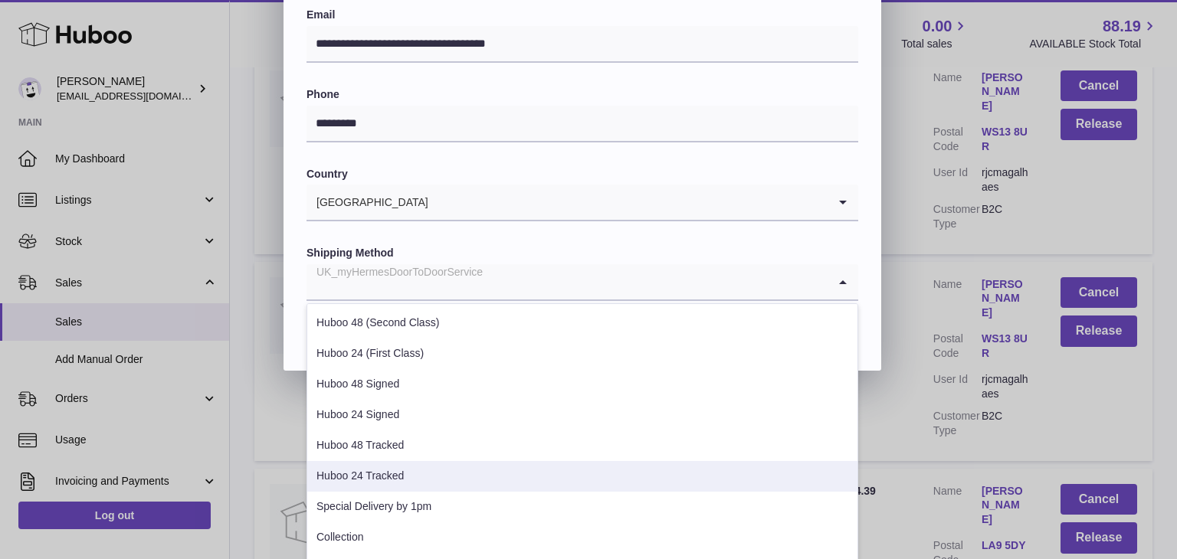
click at [468, 473] on li "Huboo 24 Tracked" at bounding box center [582, 476] width 550 height 31
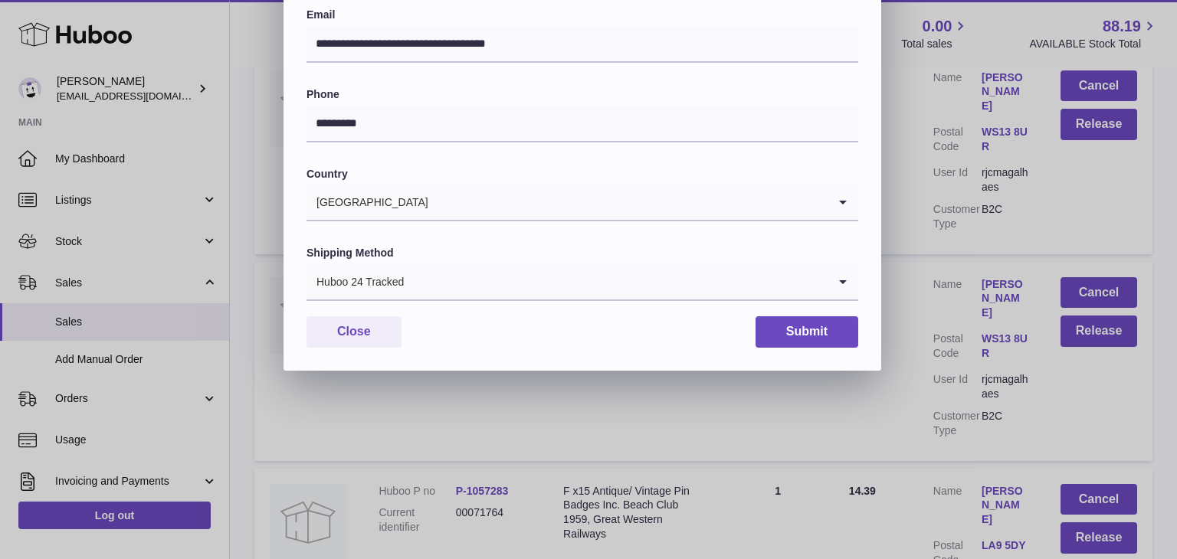
scroll to position [406, 0]
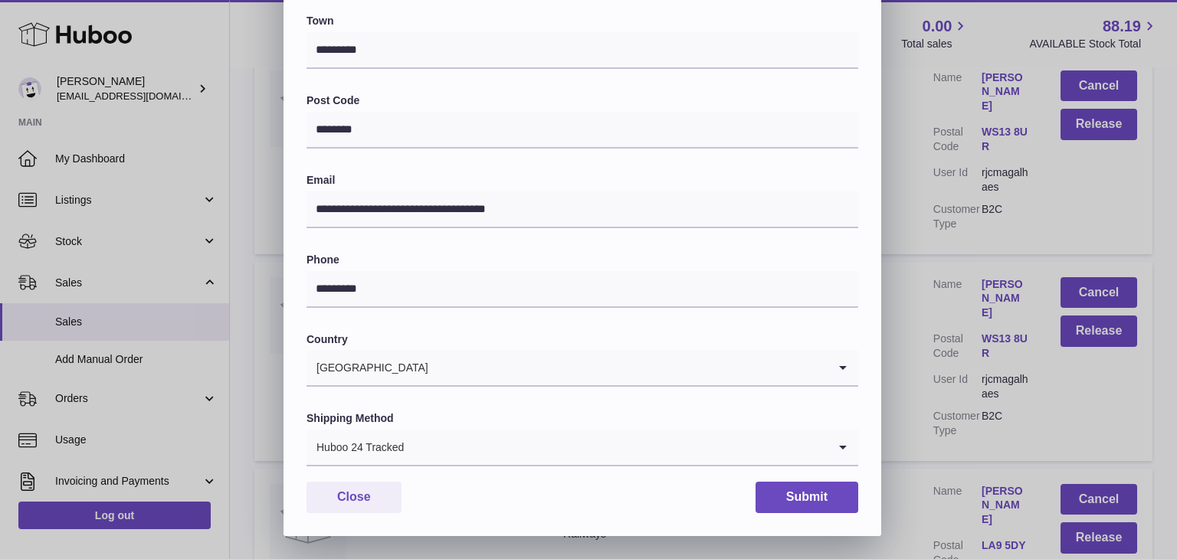
click at [570, 175] on label "Email" at bounding box center [582, 180] width 552 height 15
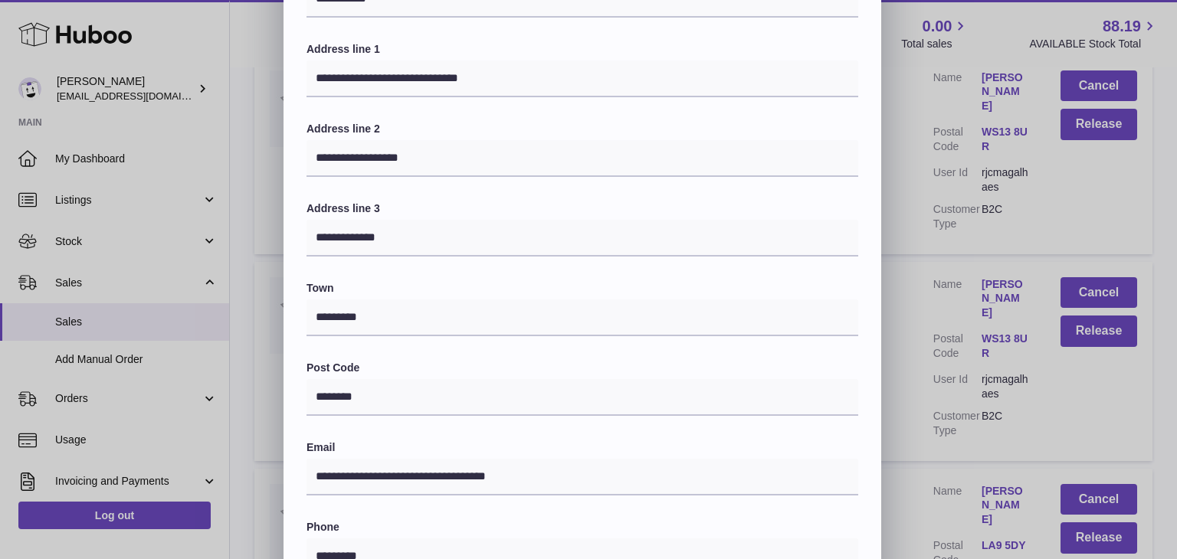
scroll to position [136, 0]
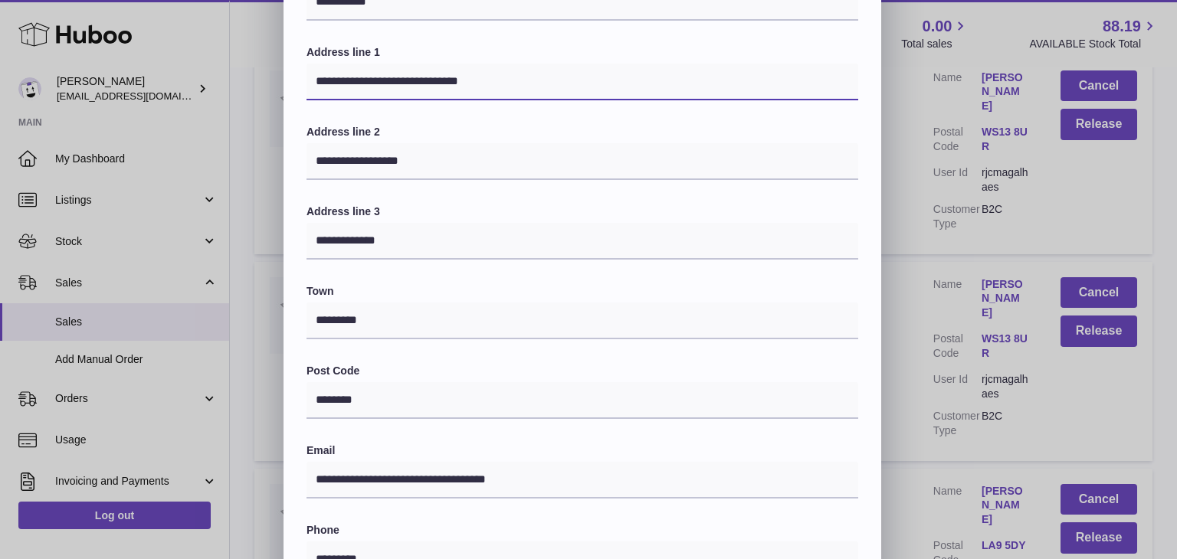
drag, startPoint x: 516, startPoint y: 87, endPoint x: 432, endPoint y: 72, distance: 85.5
click at [432, 72] on input "**********" at bounding box center [582, 82] width 552 height 37
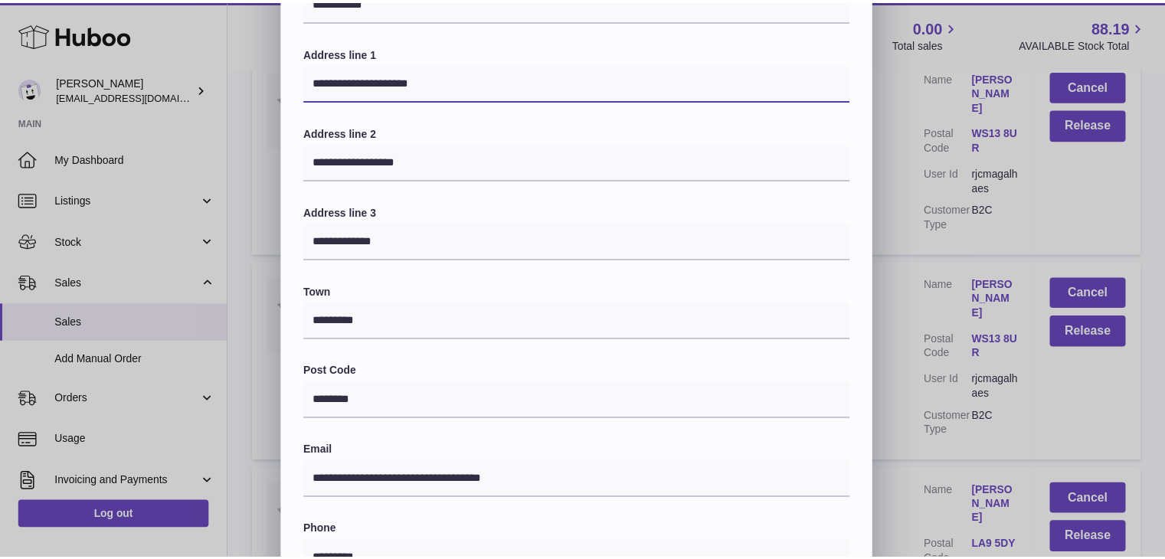
scroll to position [406, 0]
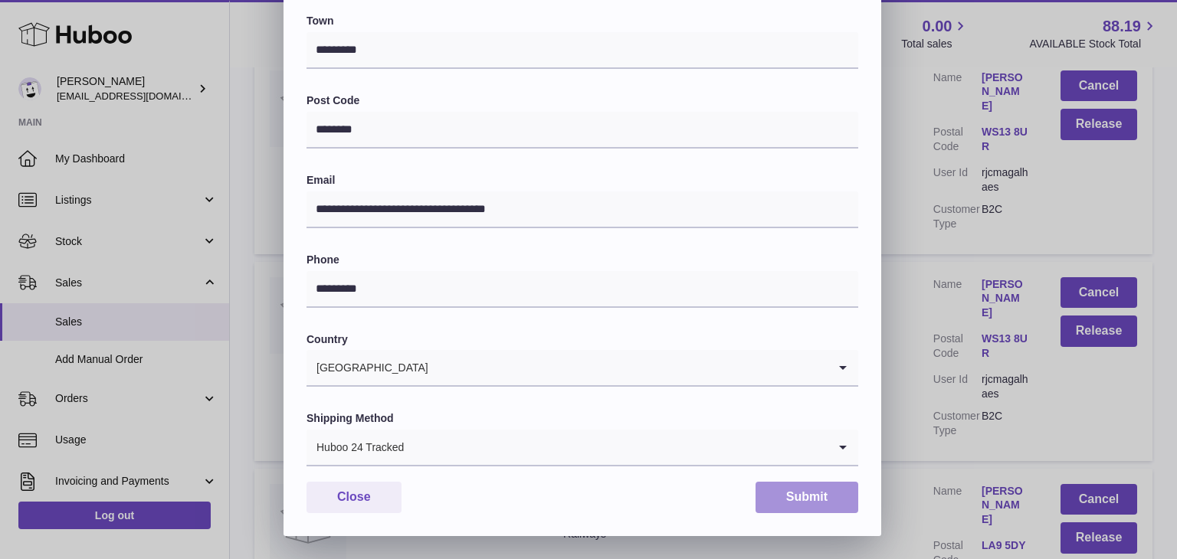
type input "**********"
click at [799, 498] on button "Submit" at bounding box center [806, 497] width 103 height 31
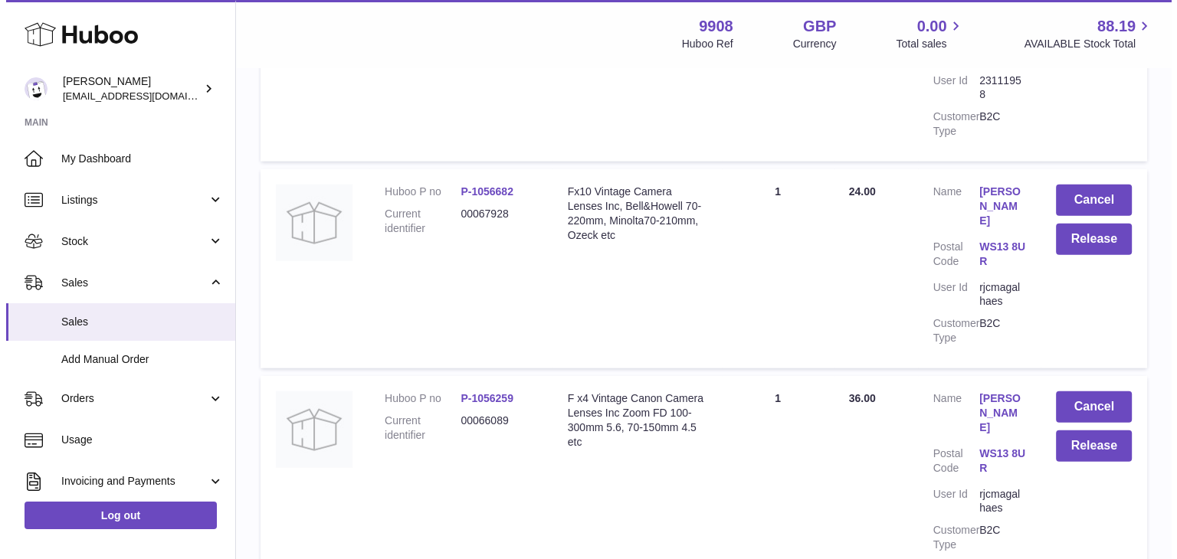
scroll to position [9716, 0]
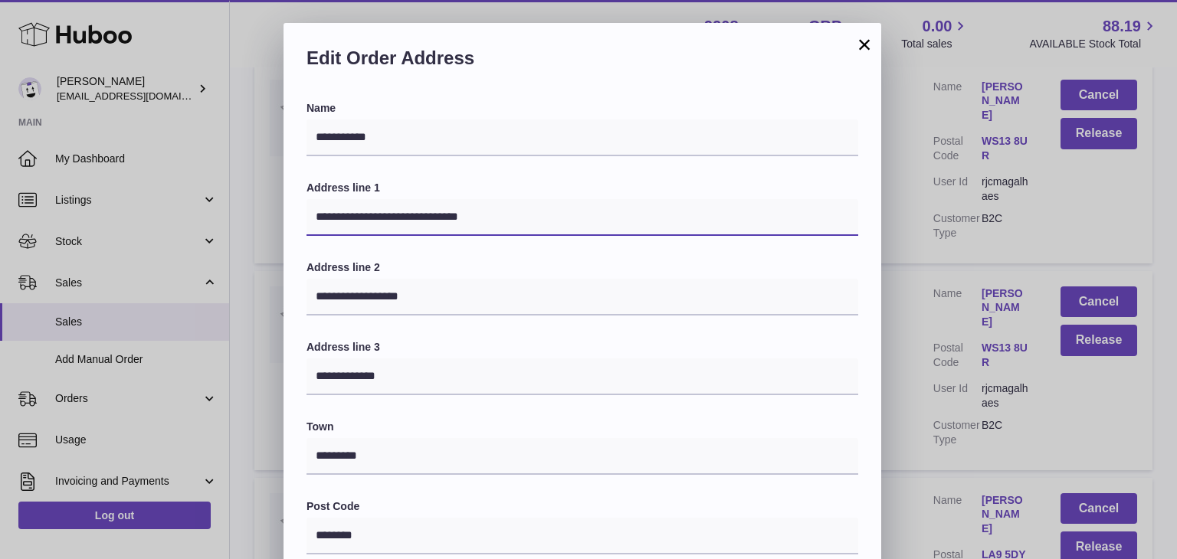
drag, startPoint x: 492, startPoint y: 221, endPoint x: 431, endPoint y: 218, distance: 60.6
click at [431, 218] on input "**********" at bounding box center [582, 217] width 552 height 37
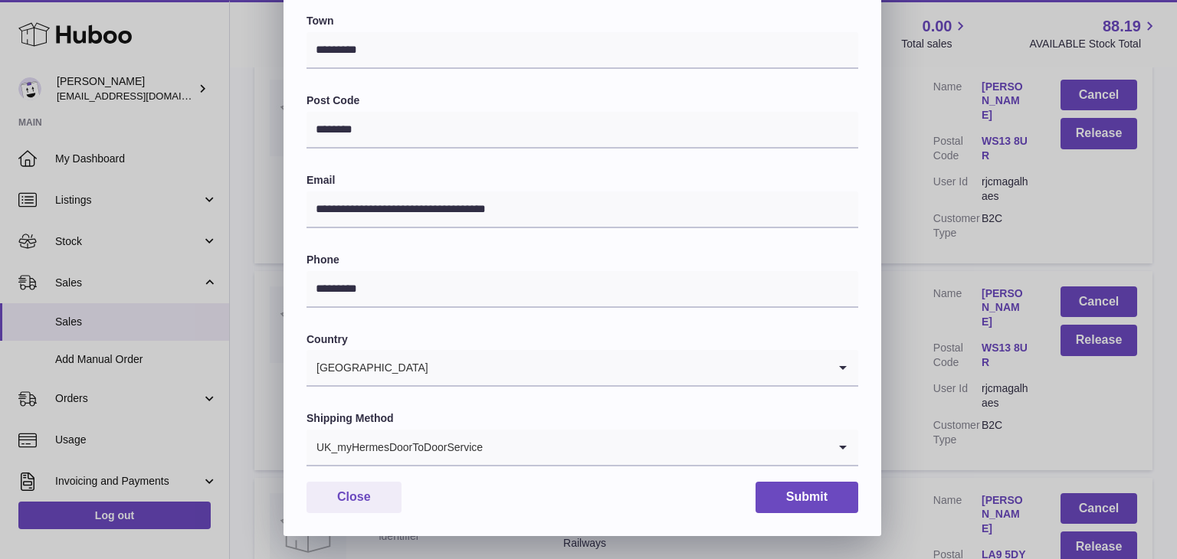
type input "**********"
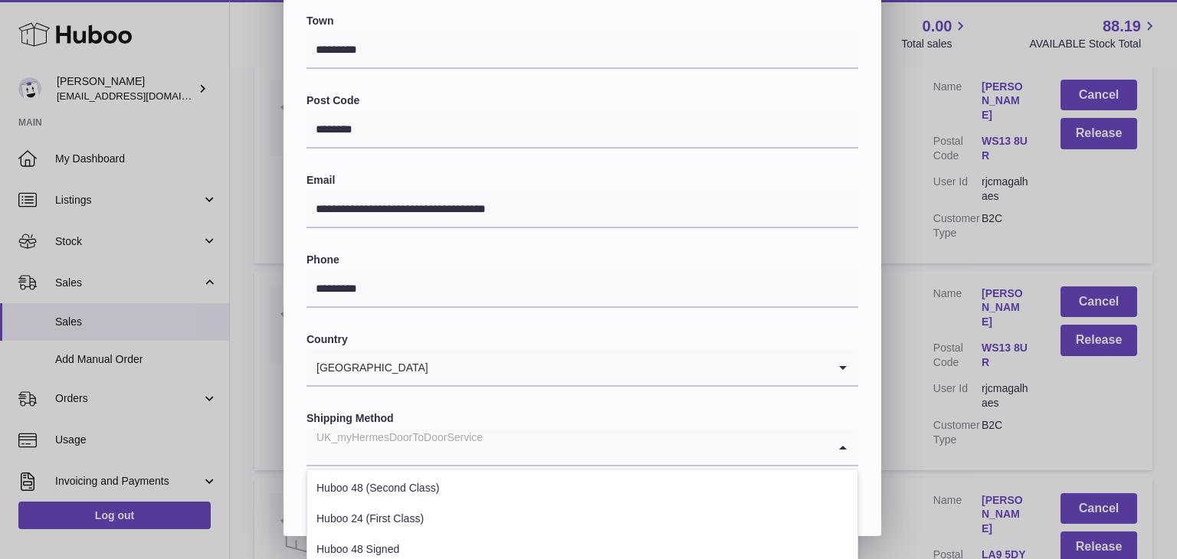
click at [423, 457] on div "UK_myHermesDoorToDoorService" at bounding box center [566, 447] width 521 height 35
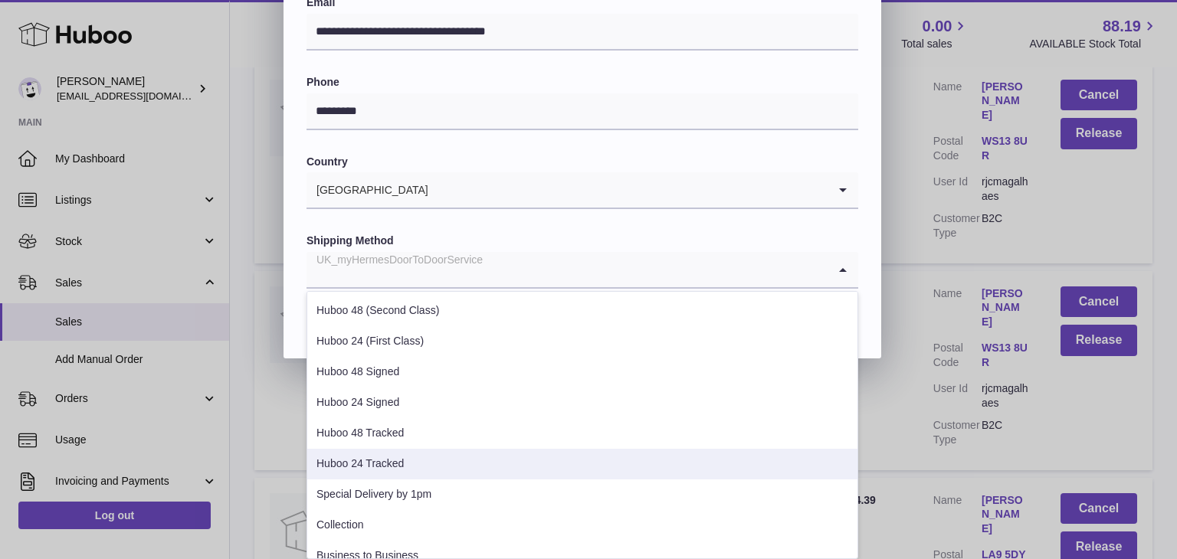
click at [380, 457] on li "Huboo 24 Tracked" at bounding box center [582, 464] width 550 height 31
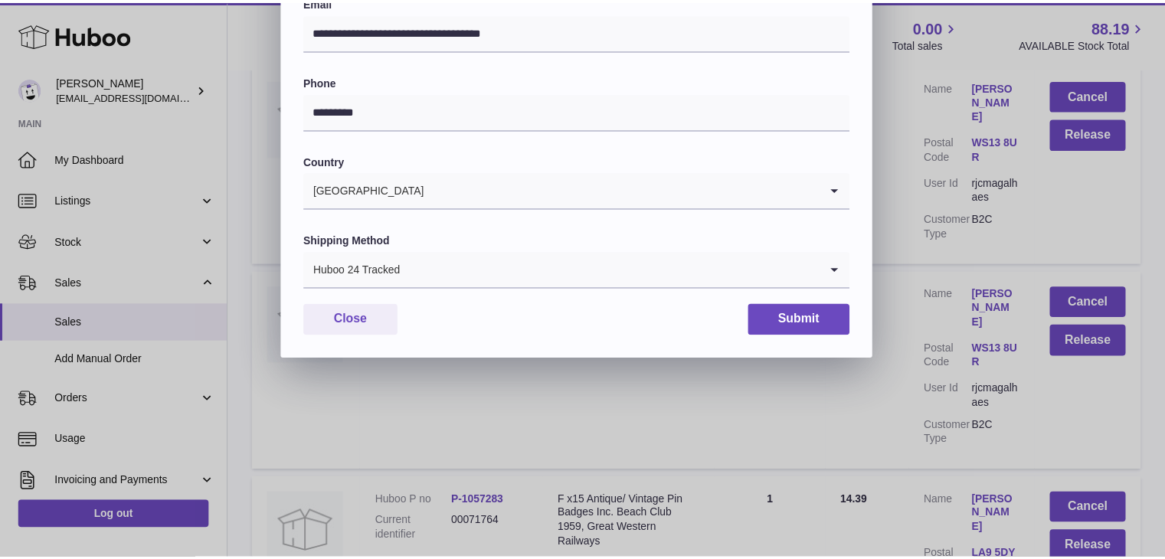
scroll to position [406, 0]
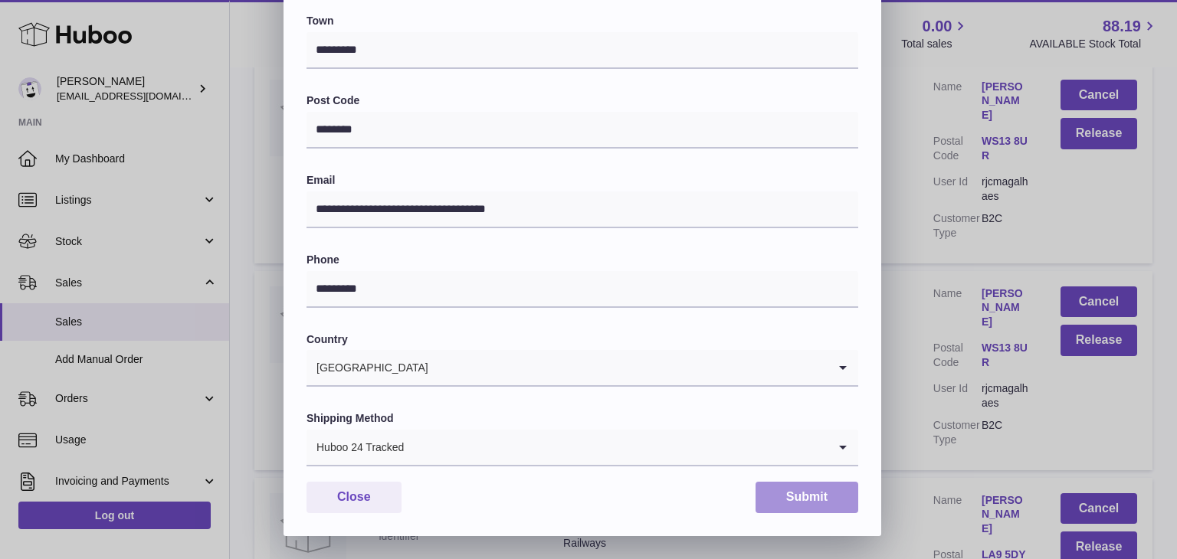
click at [789, 504] on button "Submit" at bounding box center [806, 497] width 103 height 31
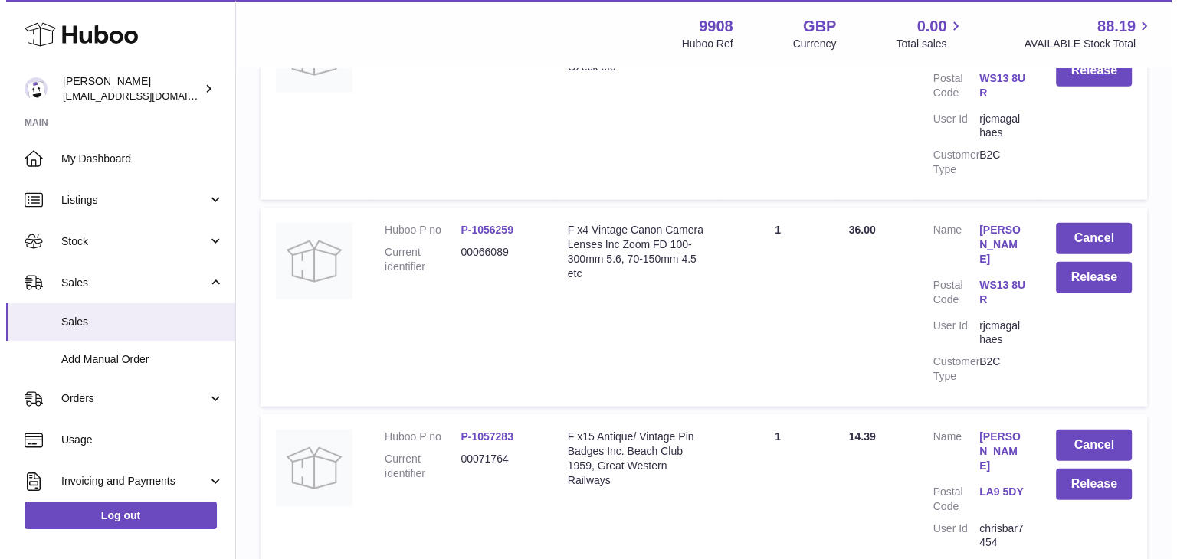
scroll to position [9850, 0]
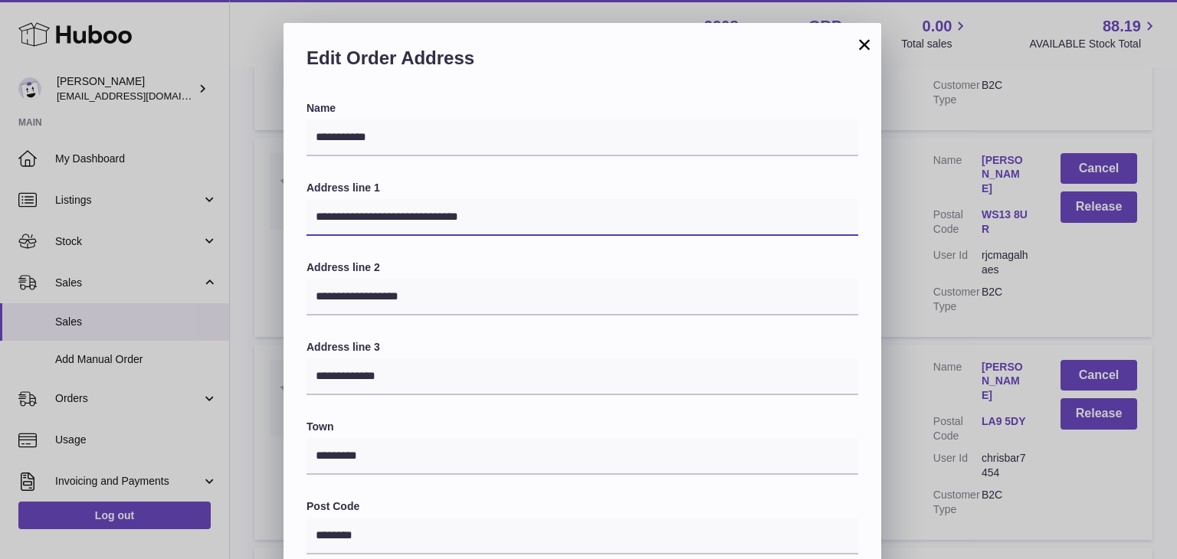
drag, startPoint x: 558, startPoint y: 220, endPoint x: 434, endPoint y: 219, distance: 124.1
click at [434, 219] on input "**********" at bounding box center [582, 217] width 552 height 37
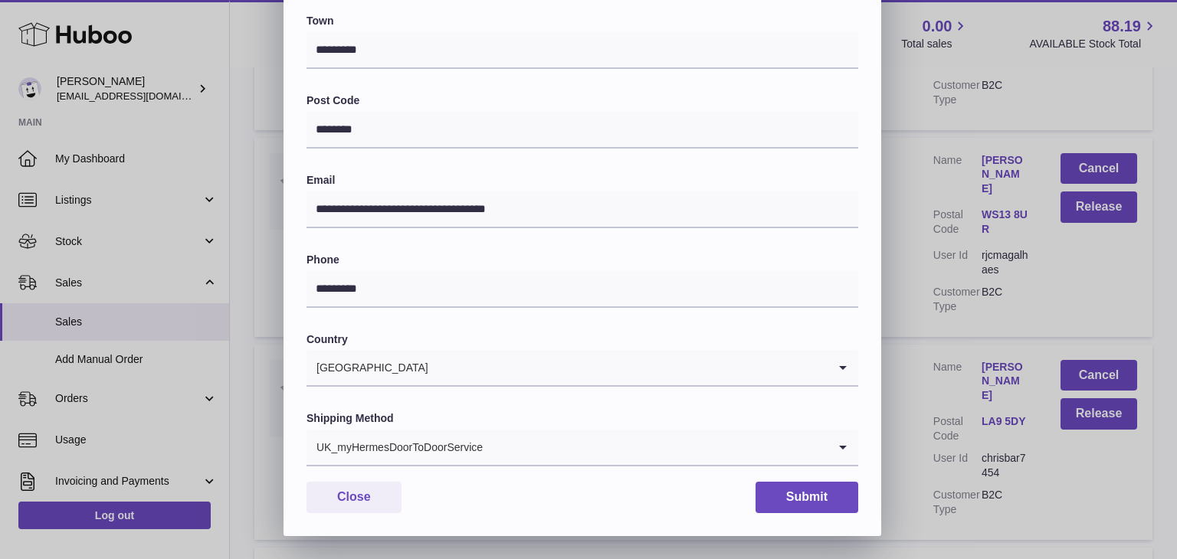
type input "**********"
click at [421, 434] on div "UK_myHermesDoorToDoorService" at bounding box center [566, 447] width 521 height 35
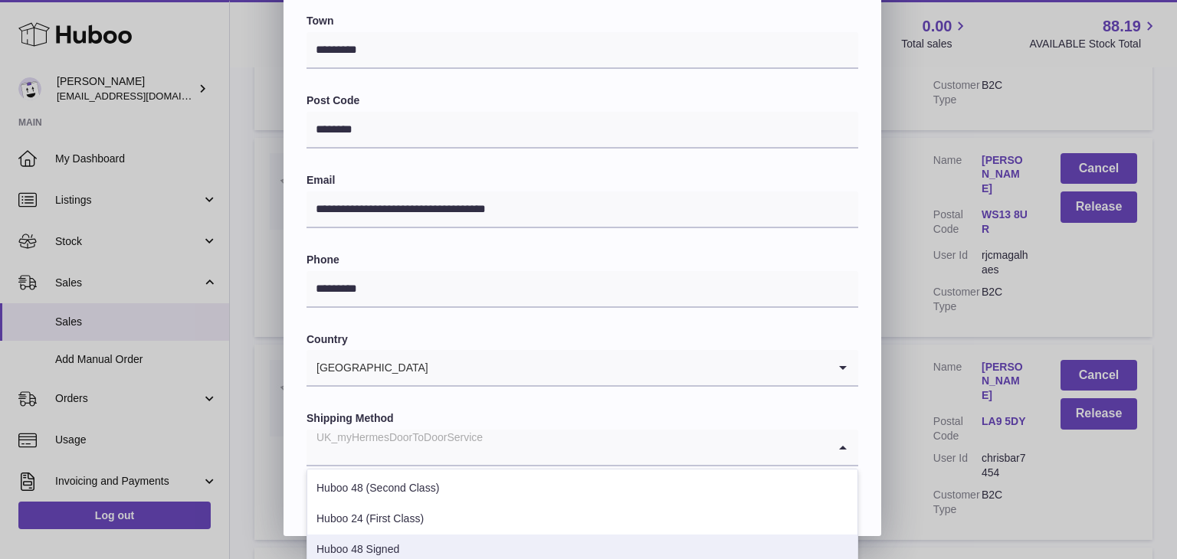
scroll to position [77, 0]
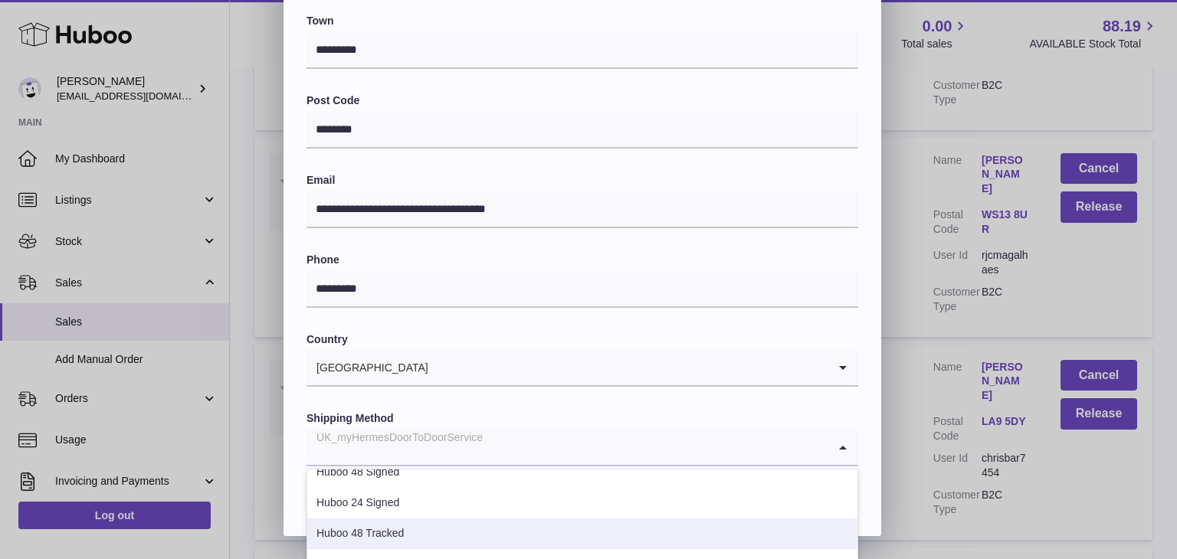
click at [416, 534] on li "Huboo 48 Tracked" at bounding box center [582, 534] width 550 height 31
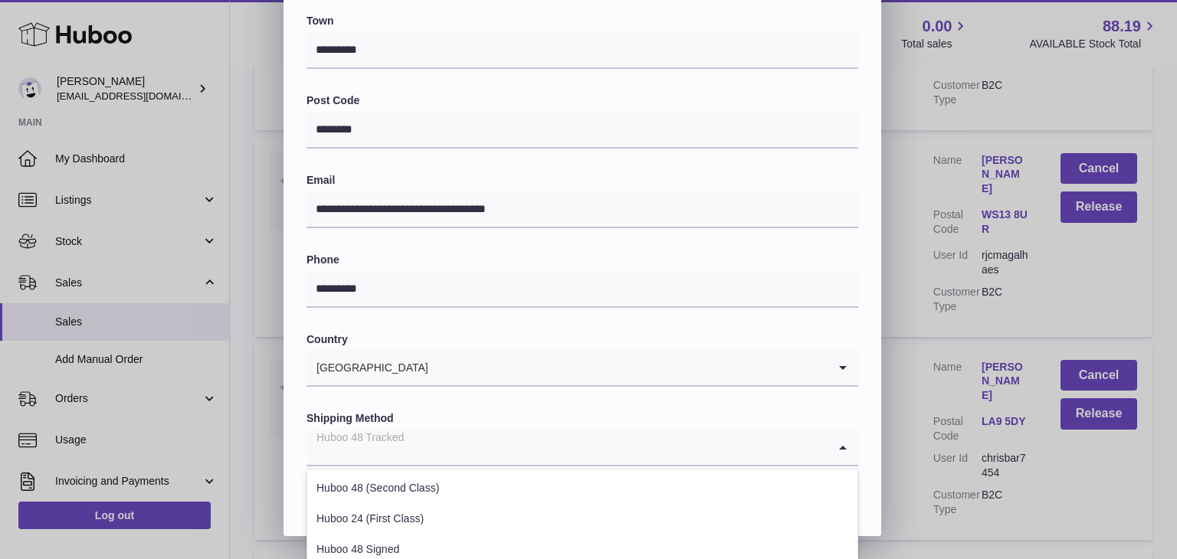
click at [447, 458] on input "Search for option" at bounding box center [566, 447] width 521 height 35
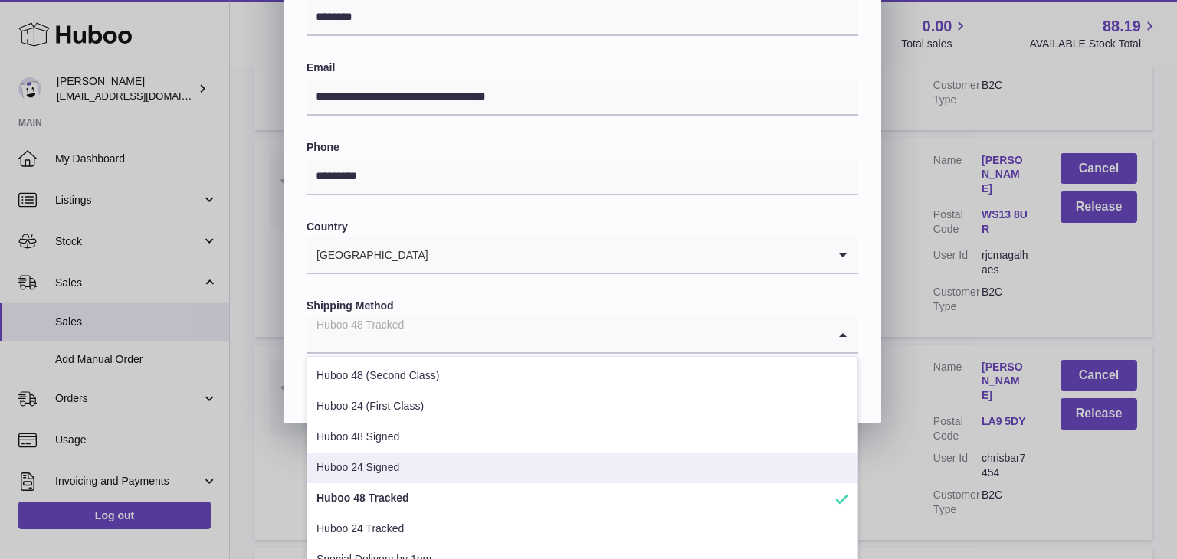
scroll to position [519, 0]
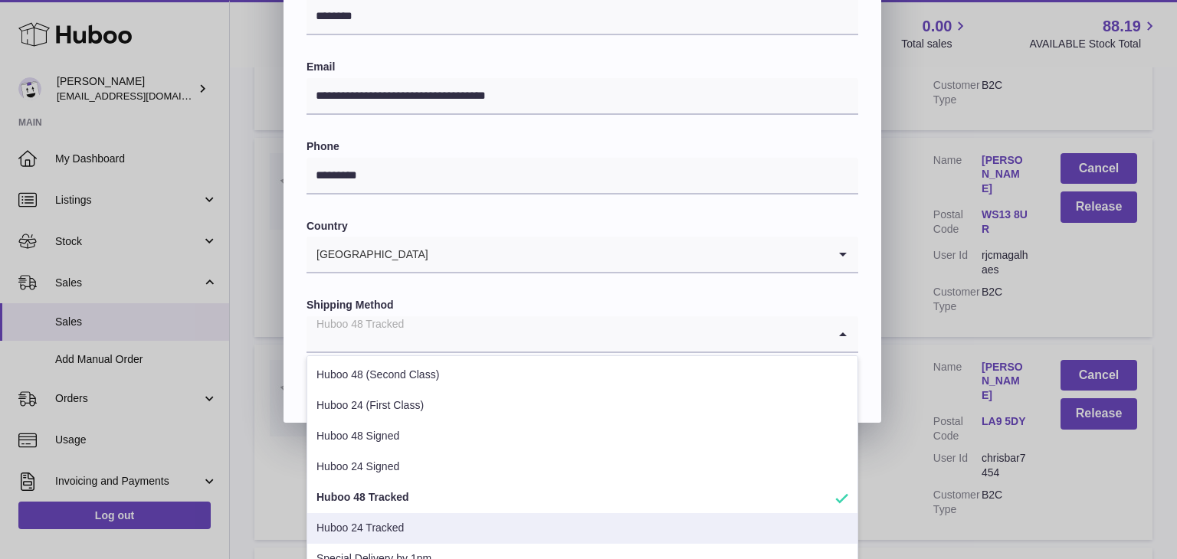
click at [408, 519] on li "Huboo 24 Tracked" at bounding box center [582, 528] width 550 height 31
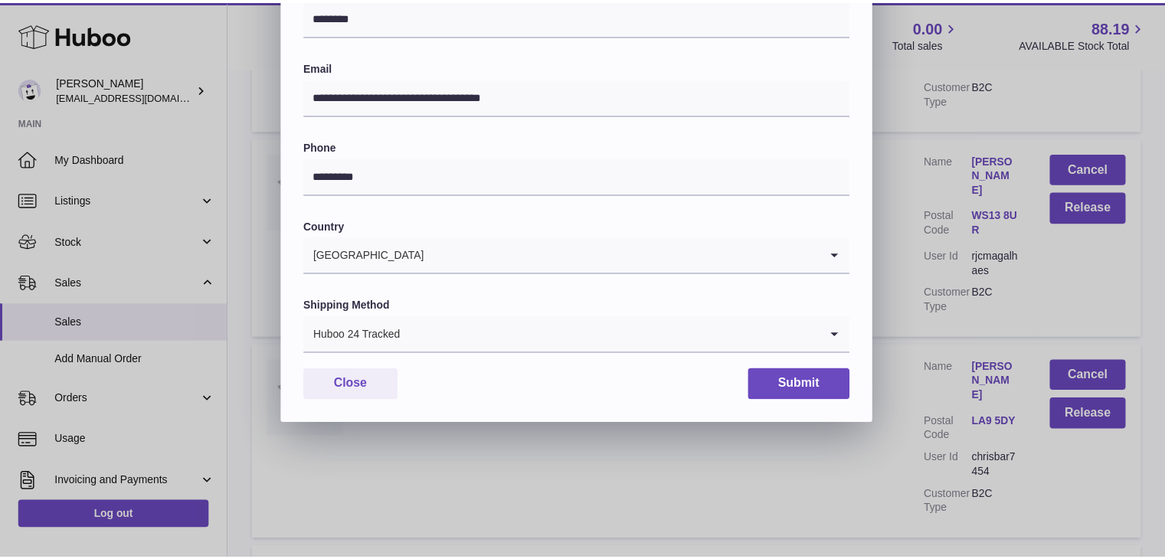
scroll to position [406, 0]
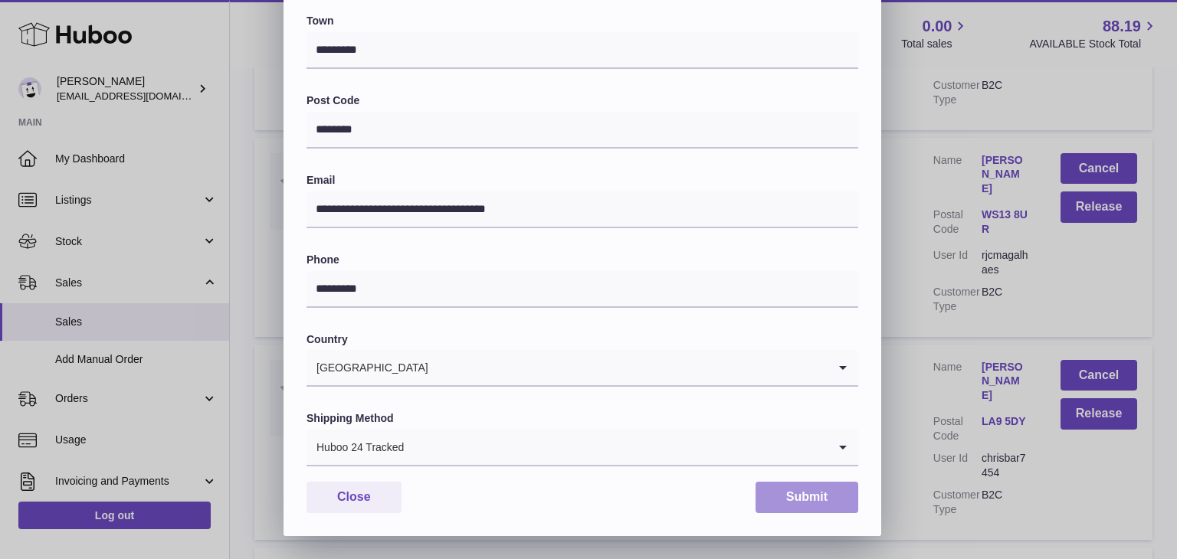
click at [787, 489] on button "Submit" at bounding box center [806, 497] width 103 height 31
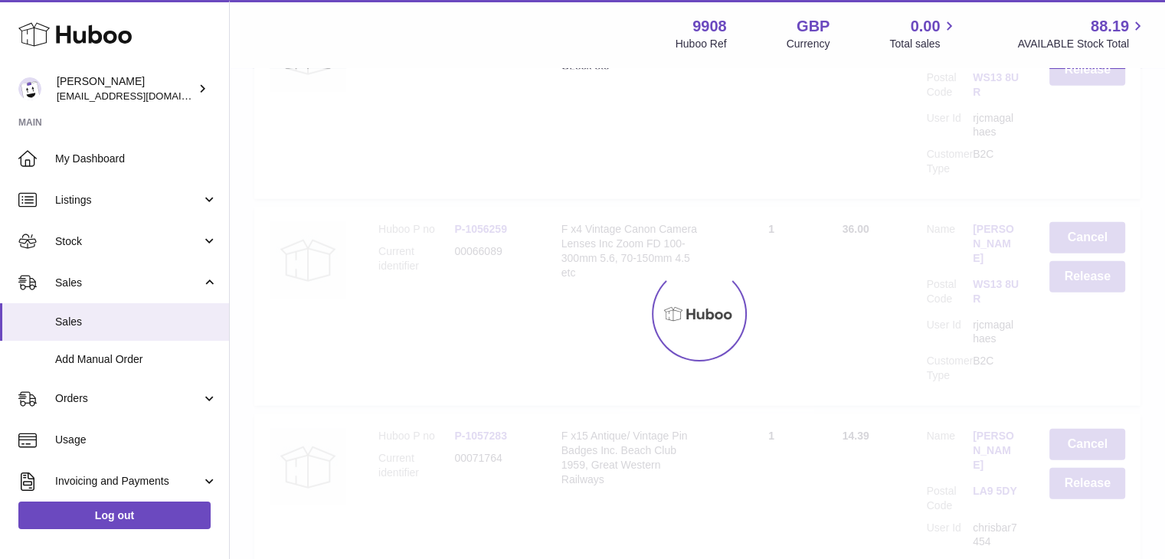
scroll to position [0, 0]
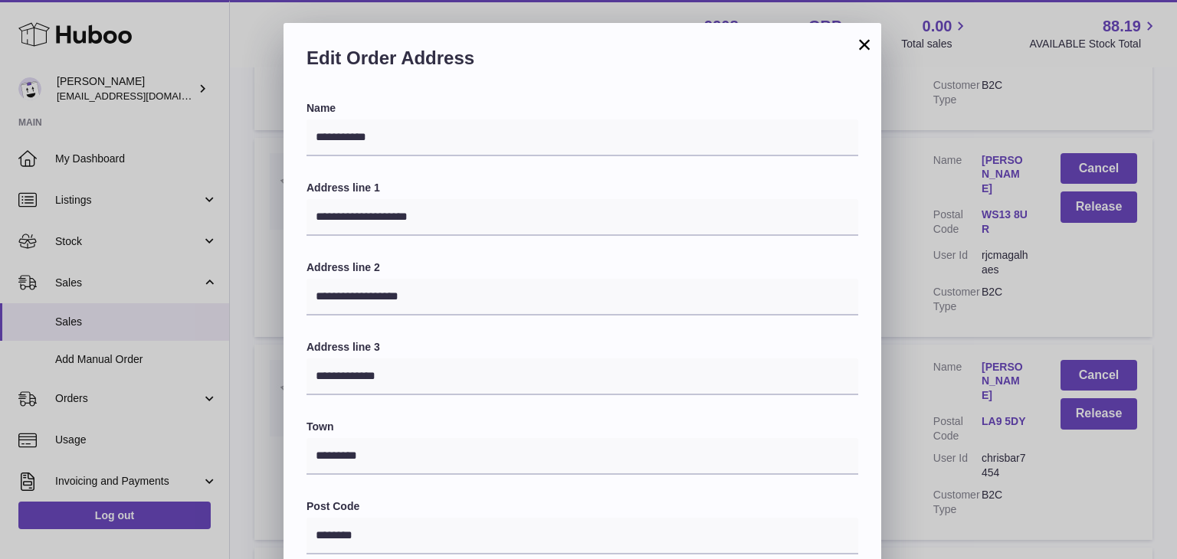
click at [866, 47] on button "×" at bounding box center [864, 44] width 18 height 18
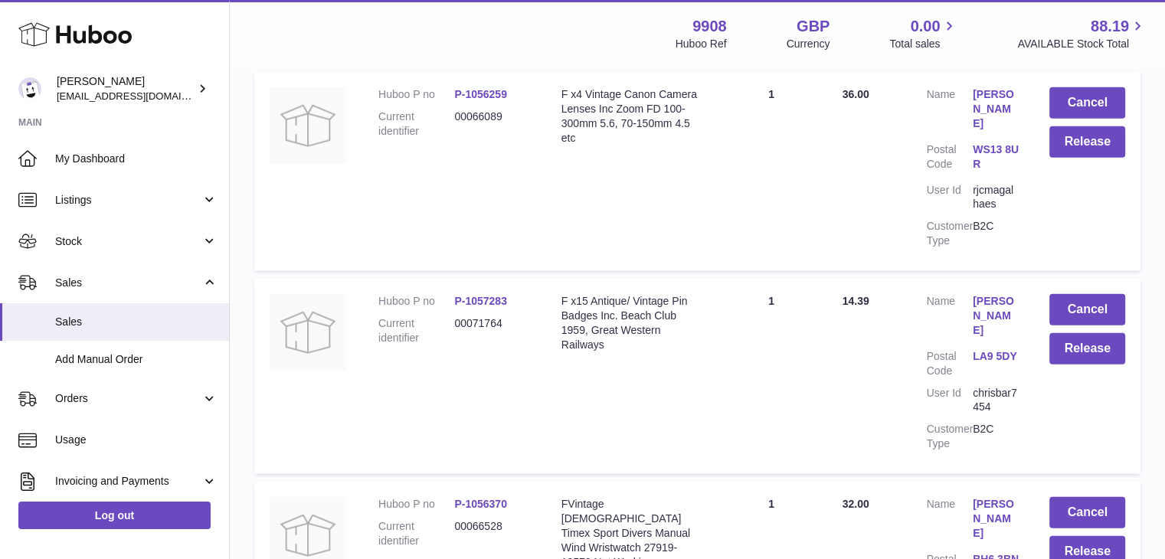
scroll to position [9988, 0]
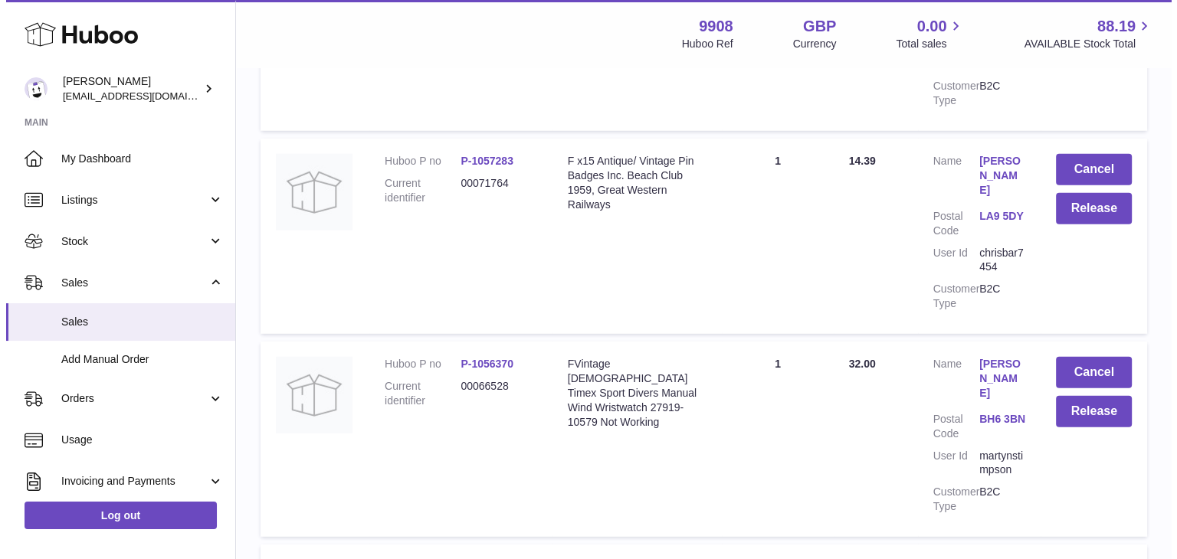
scroll to position [10125, 0]
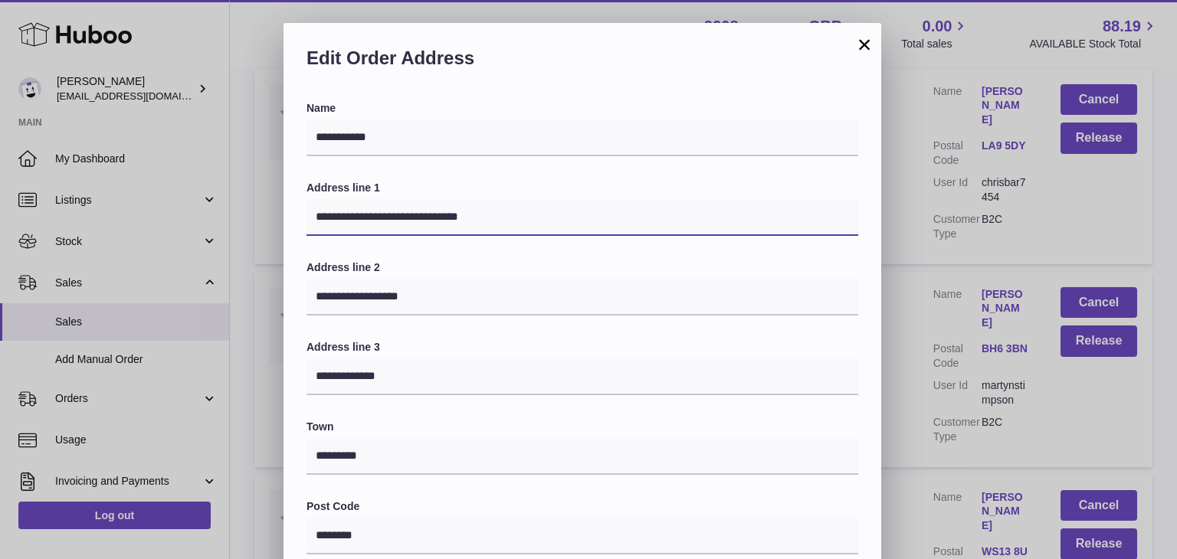
drag, startPoint x: 476, startPoint y: 214, endPoint x: 429, endPoint y: 208, distance: 47.8
click at [429, 208] on input "**********" at bounding box center [582, 217] width 552 height 37
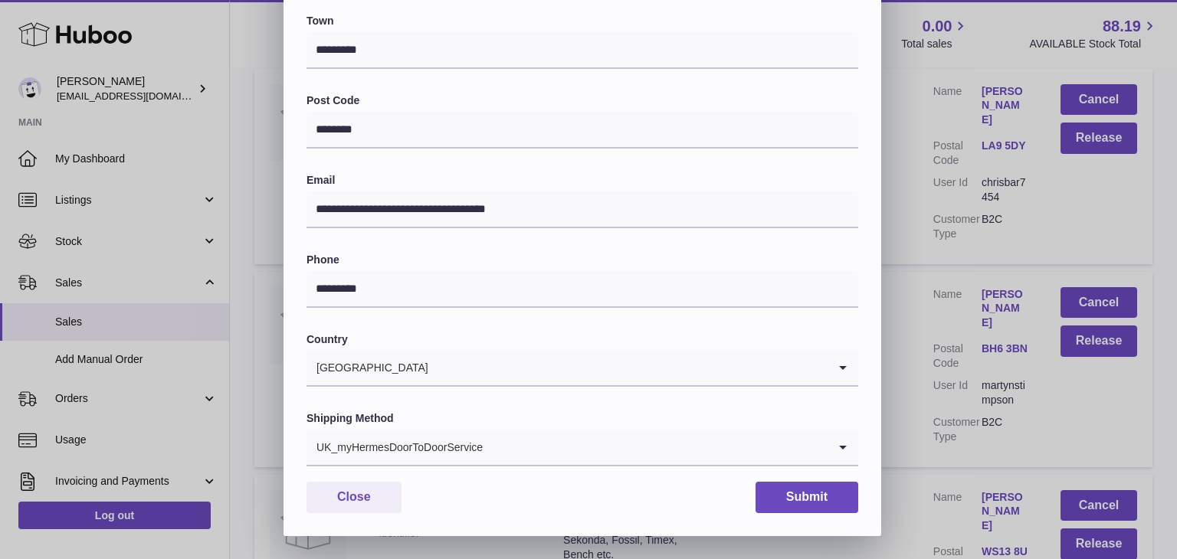
type input "**********"
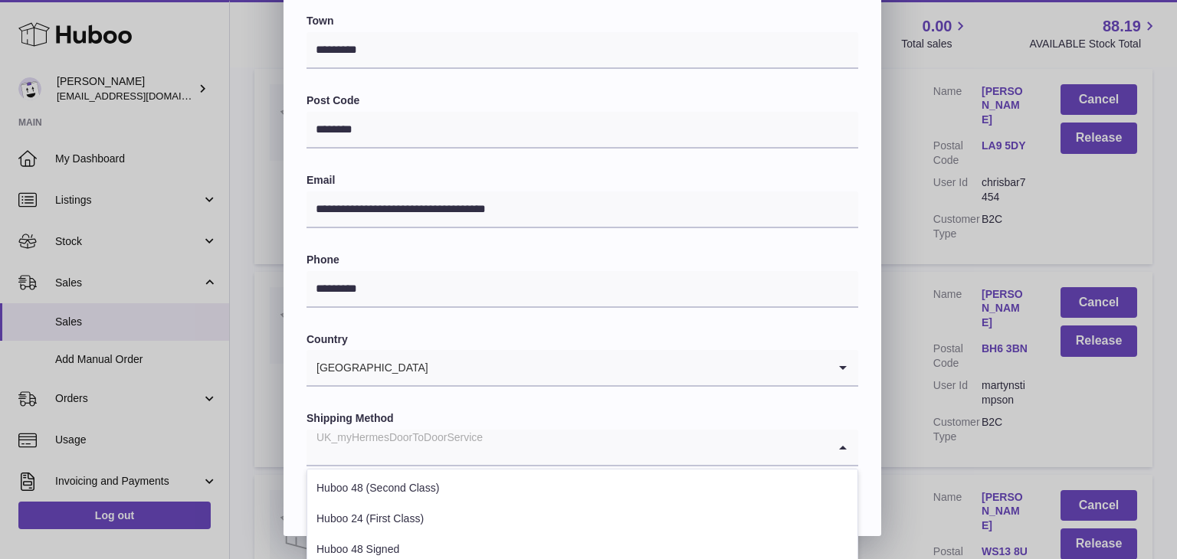
click at [521, 433] on input "Search for option" at bounding box center [566, 447] width 521 height 35
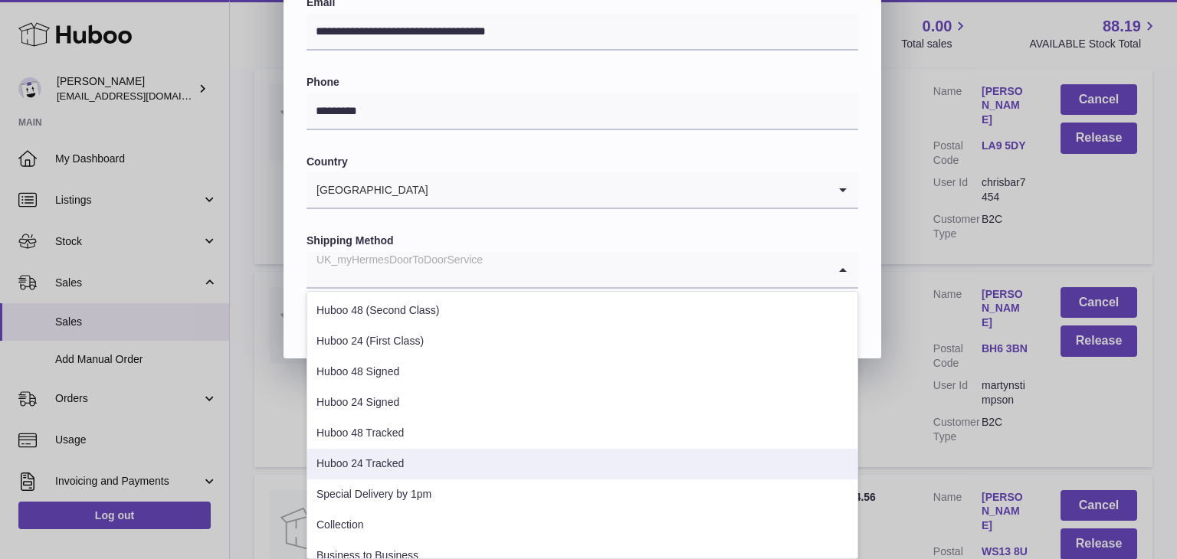
click at [431, 467] on li "Huboo 24 Tracked" at bounding box center [582, 464] width 550 height 31
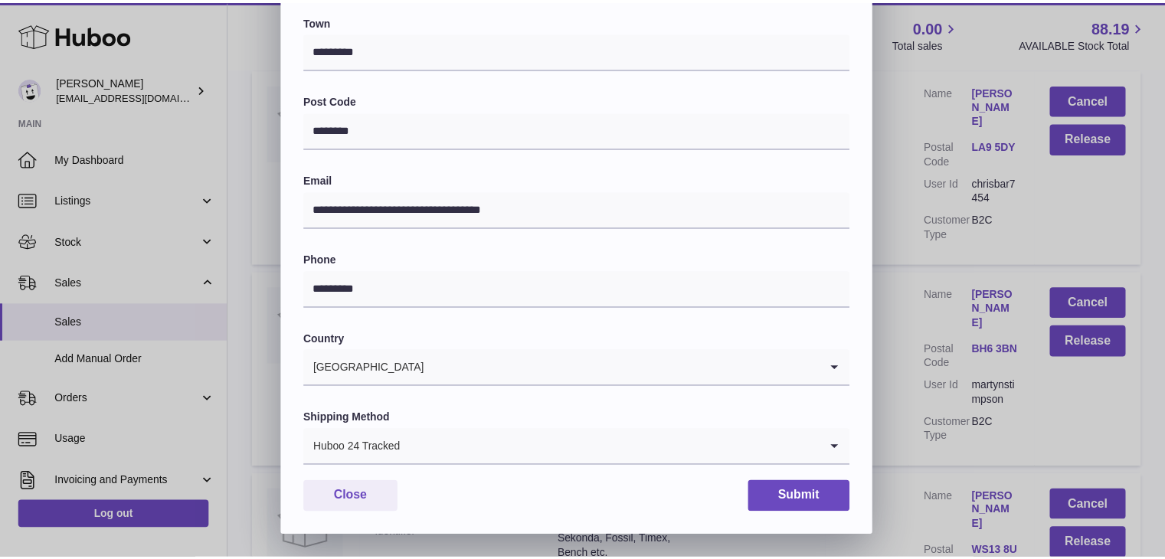
scroll to position [406, 0]
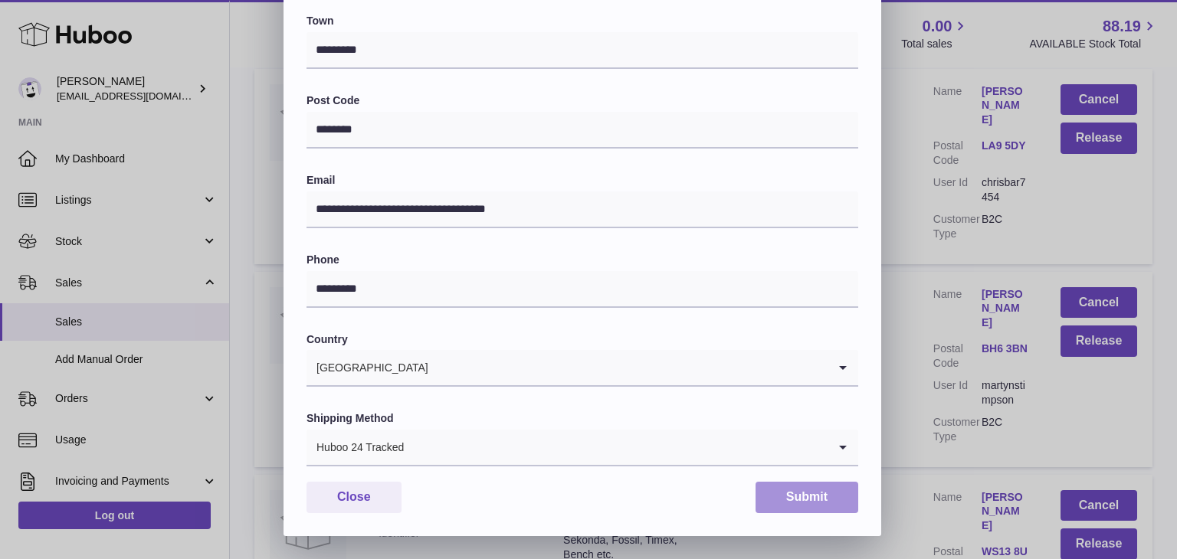
click at [776, 496] on button "Submit" at bounding box center [806, 497] width 103 height 31
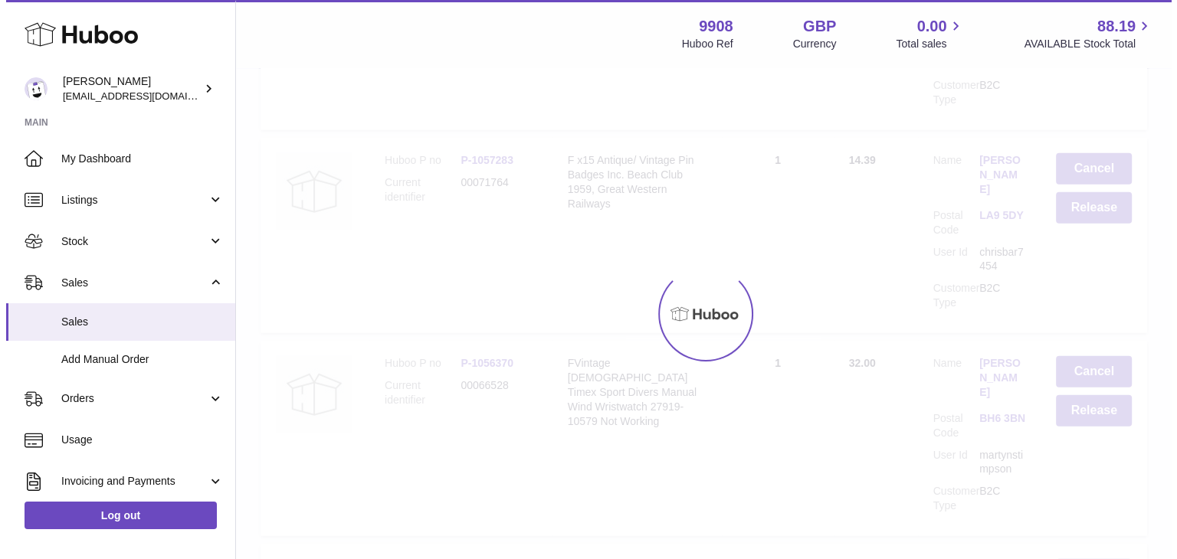
scroll to position [0, 0]
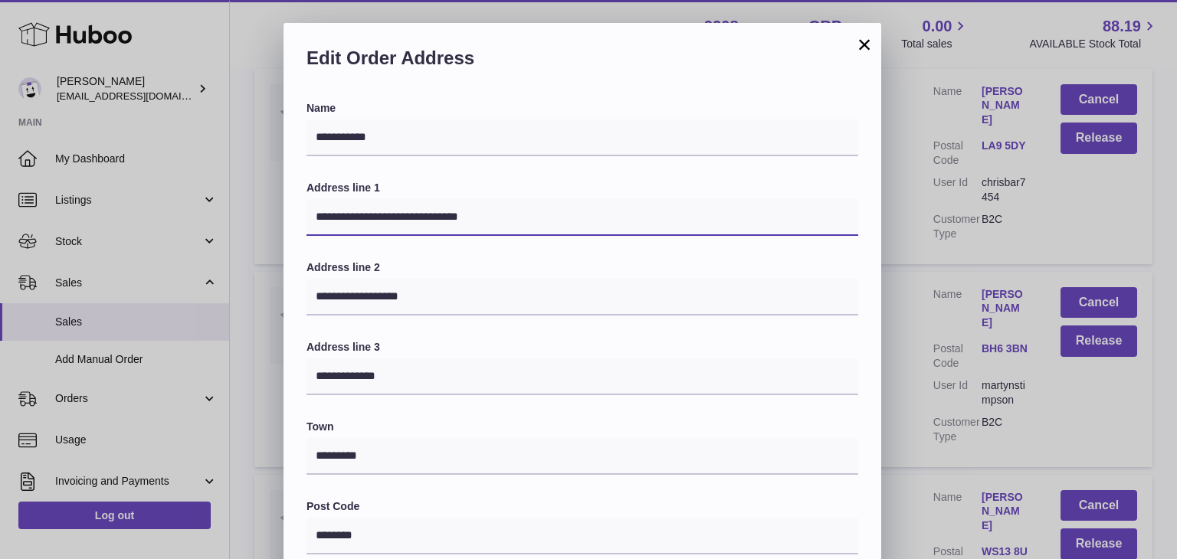
drag, startPoint x: 510, startPoint y: 218, endPoint x: 431, endPoint y: 215, distance: 78.9
click at [431, 215] on input "**********" at bounding box center [582, 217] width 552 height 37
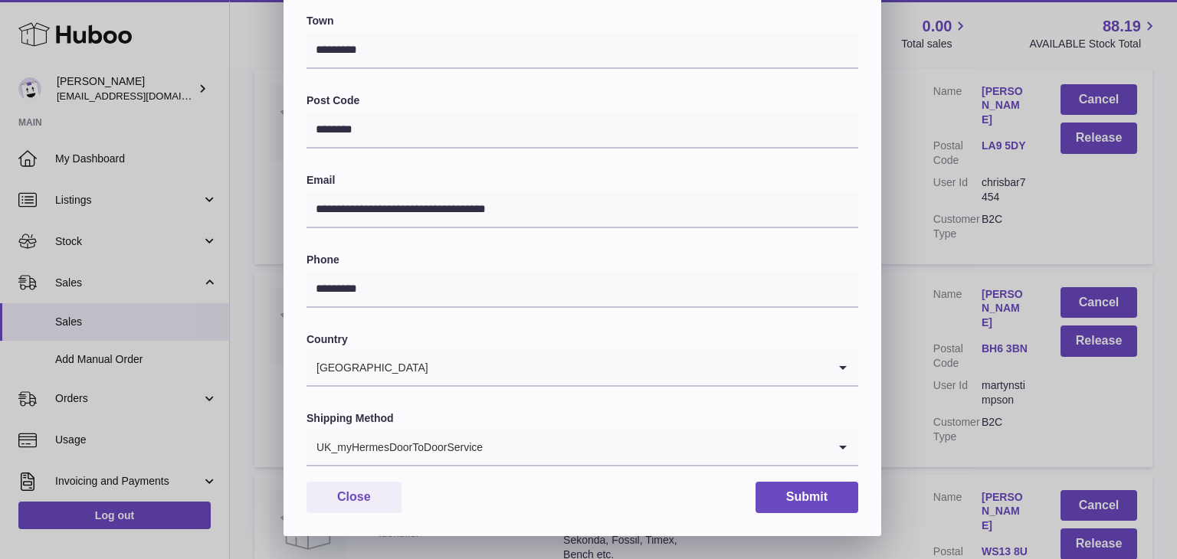
type input "**********"
click at [432, 443] on div "UK_myHermesDoorToDoorService" at bounding box center [566, 447] width 521 height 35
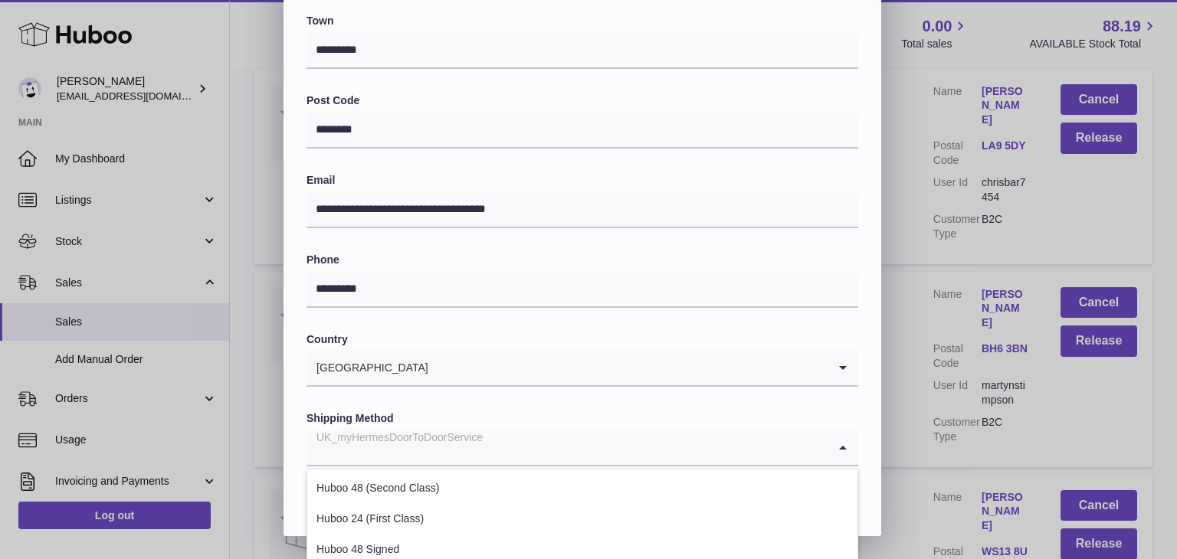
scroll to position [584, 0]
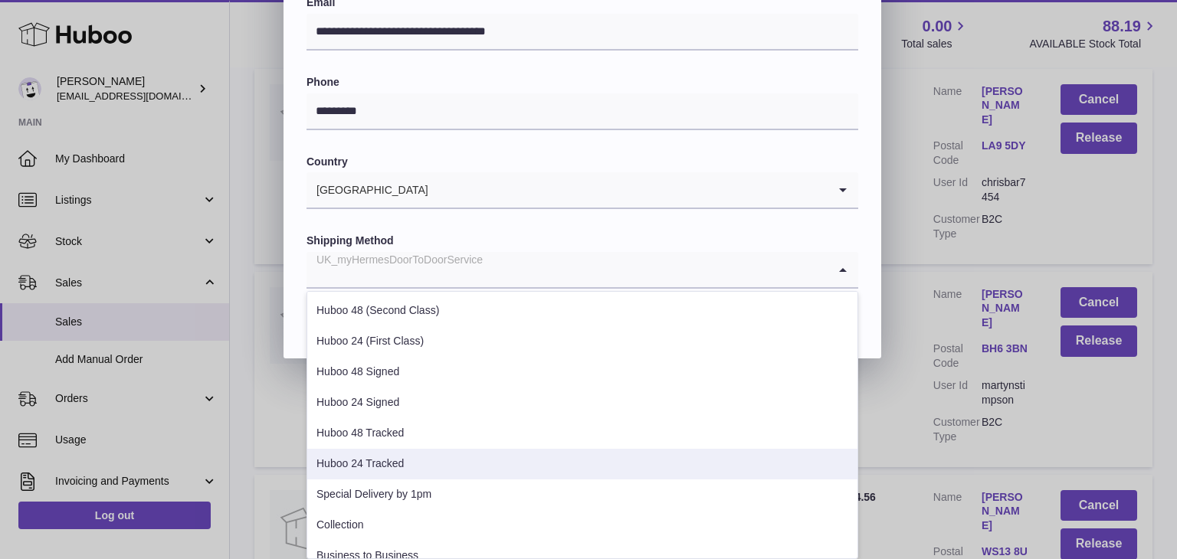
click at [395, 468] on li "Huboo 24 Tracked" at bounding box center [582, 464] width 550 height 31
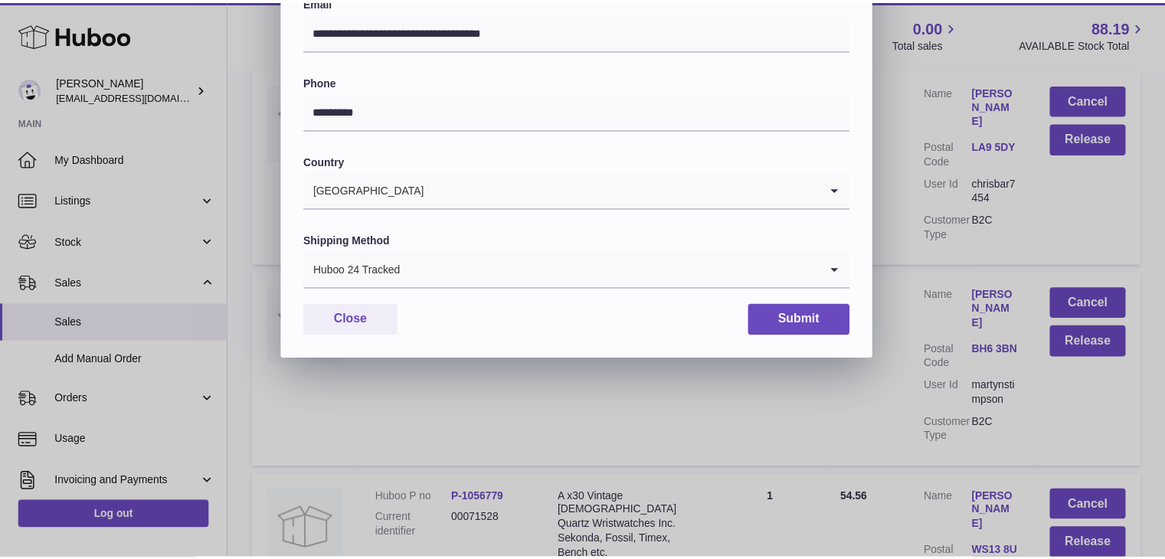
scroll to position [406, 0]
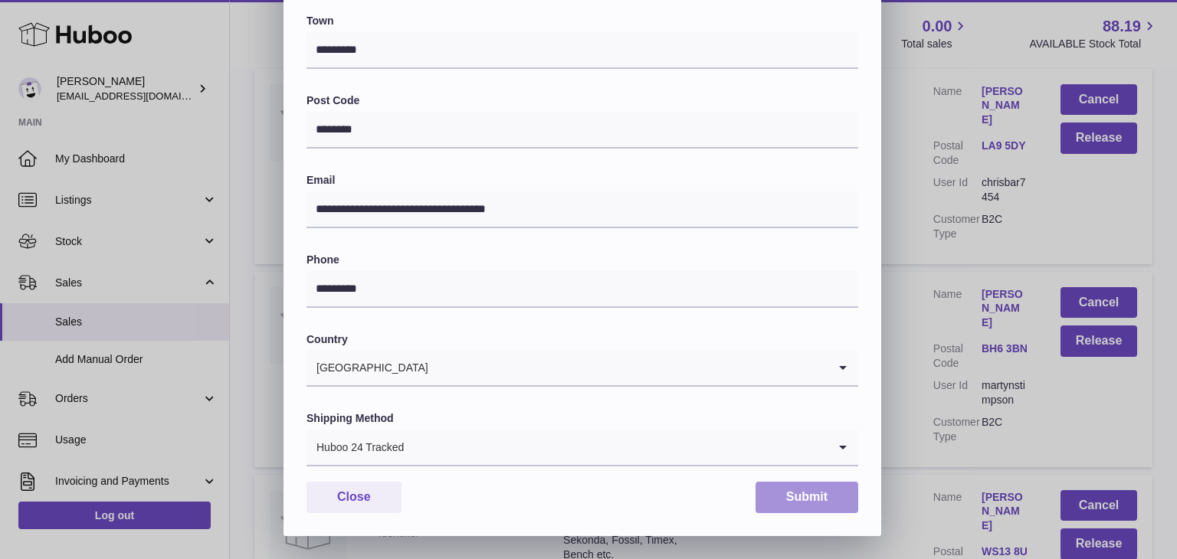
click at [800, 494] on button "Submit" at bounding box center [806, 497] width 103 height 31
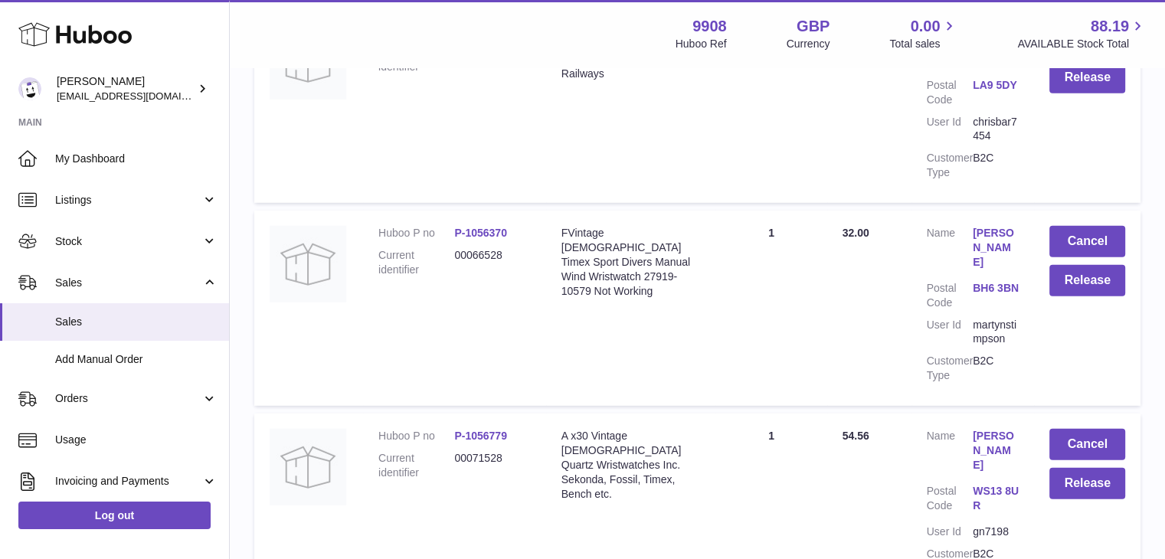
scroll to position [10354, 0]
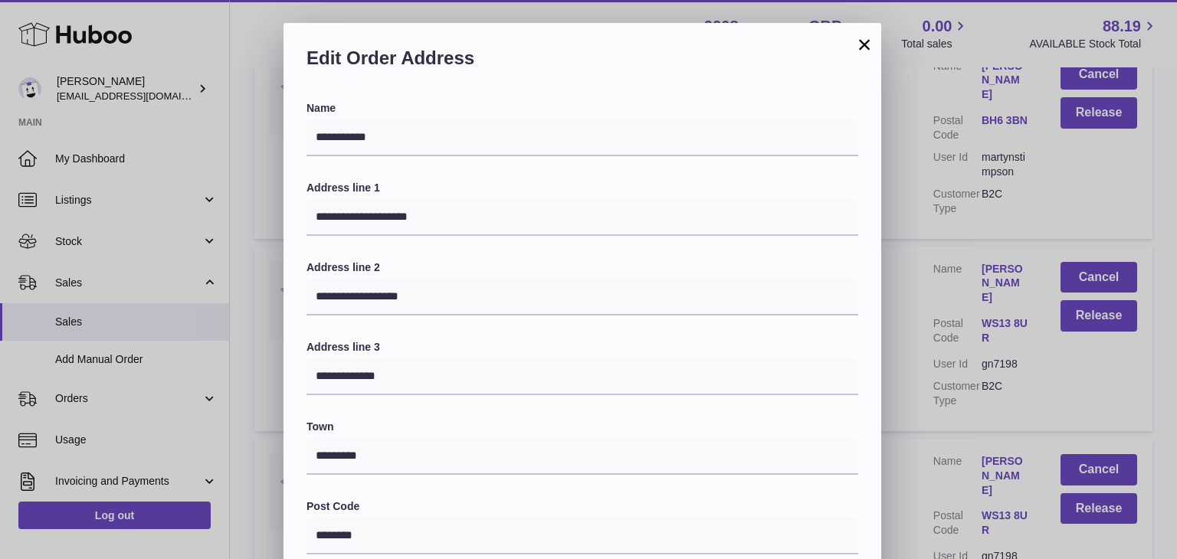
click at [863, 44] on button "×" at bounding box center [864, 44] width 18 height 18
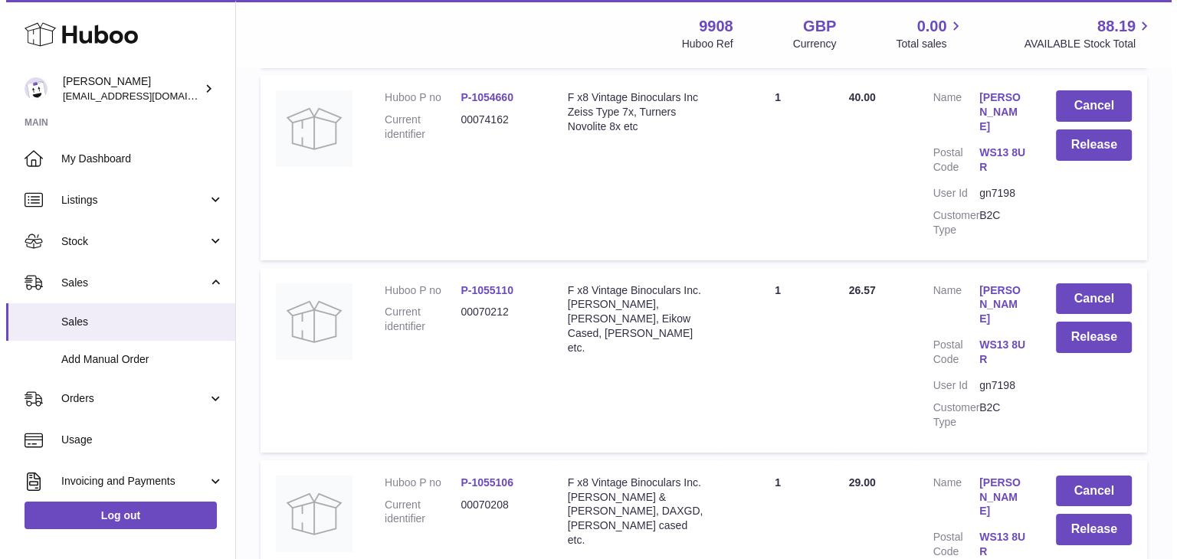
scroll to position [10977, 0]
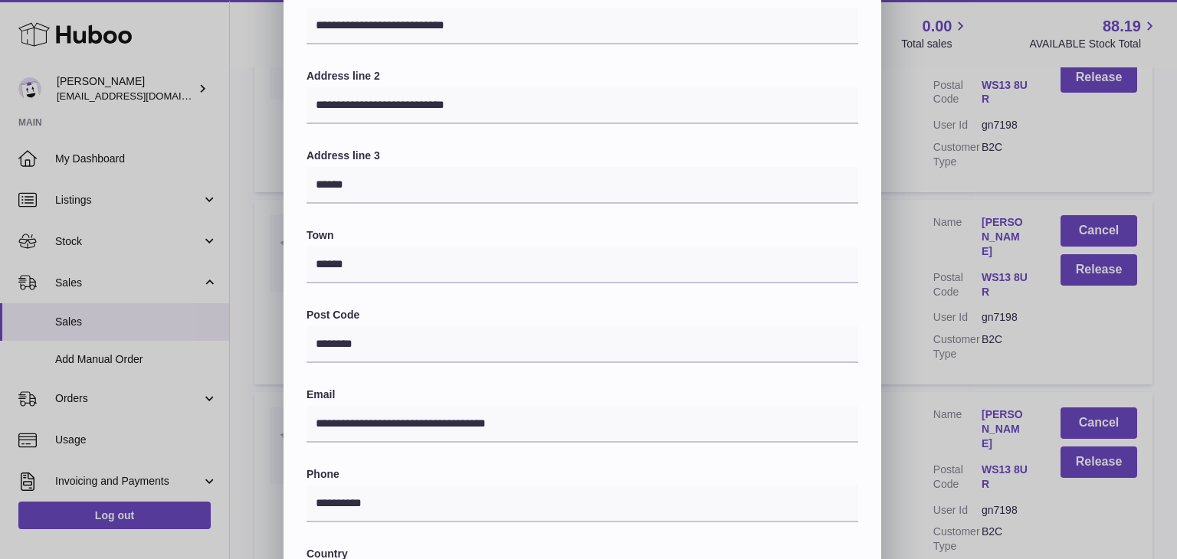
scroll to position [406, 0]
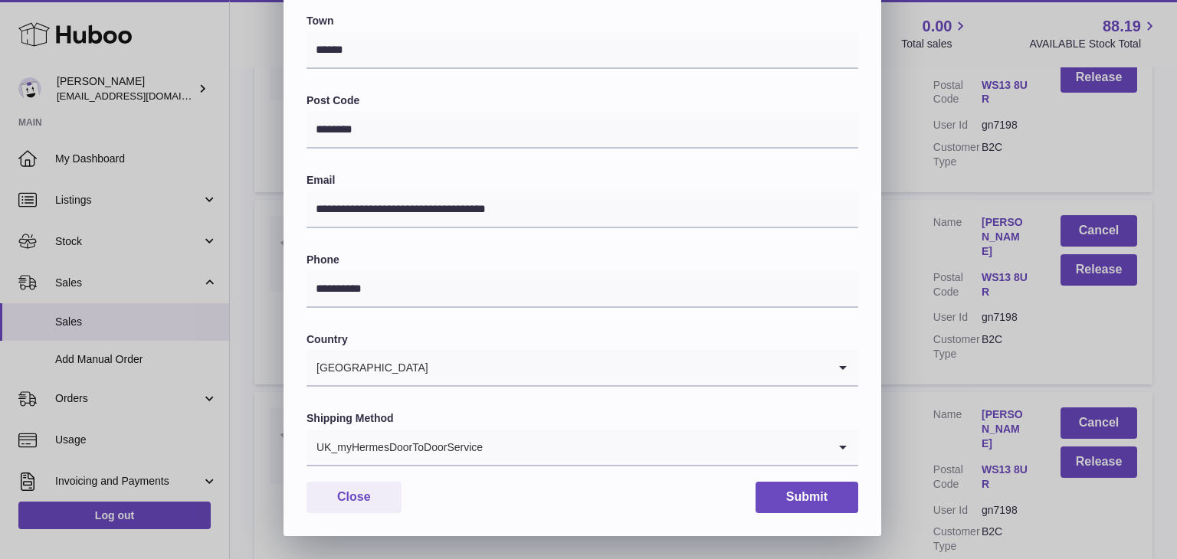
click at [432, 454] on div "UK_myHermesDoorToDoorService" at bounding box center [566, 447] width 521 height 35
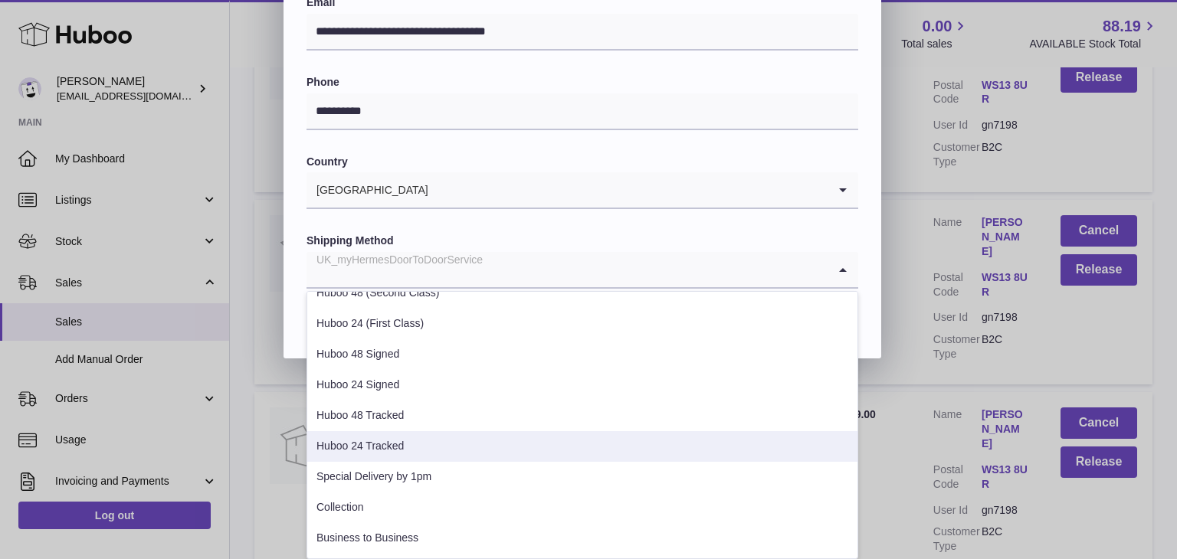
scroll to position [18, 0]
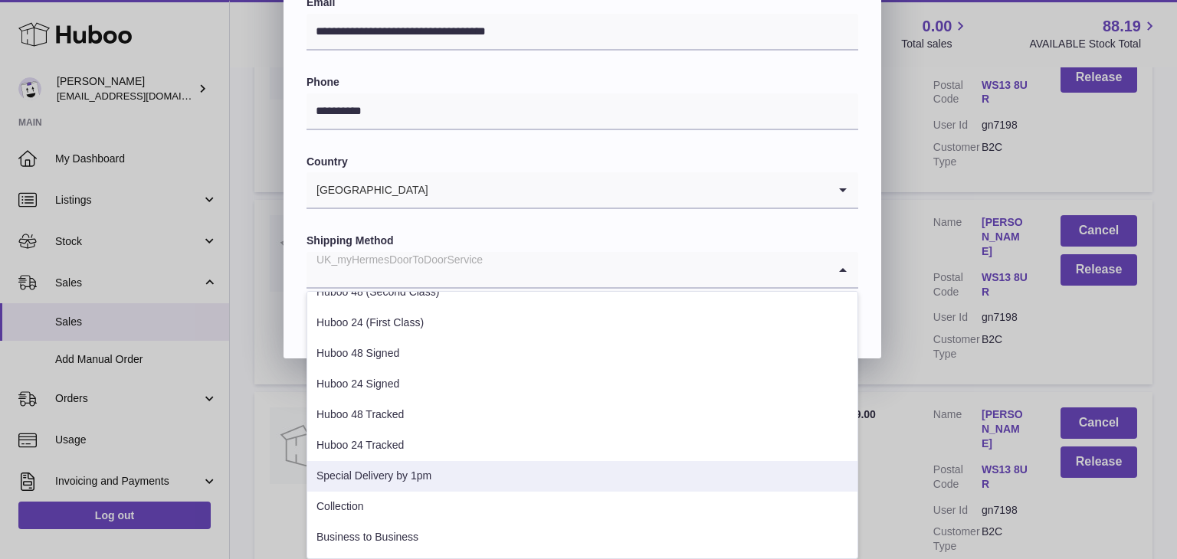
click at [429, 476] on li "Special Delivery by 1pm" at bounding box center [582, 476] width 550 height 31
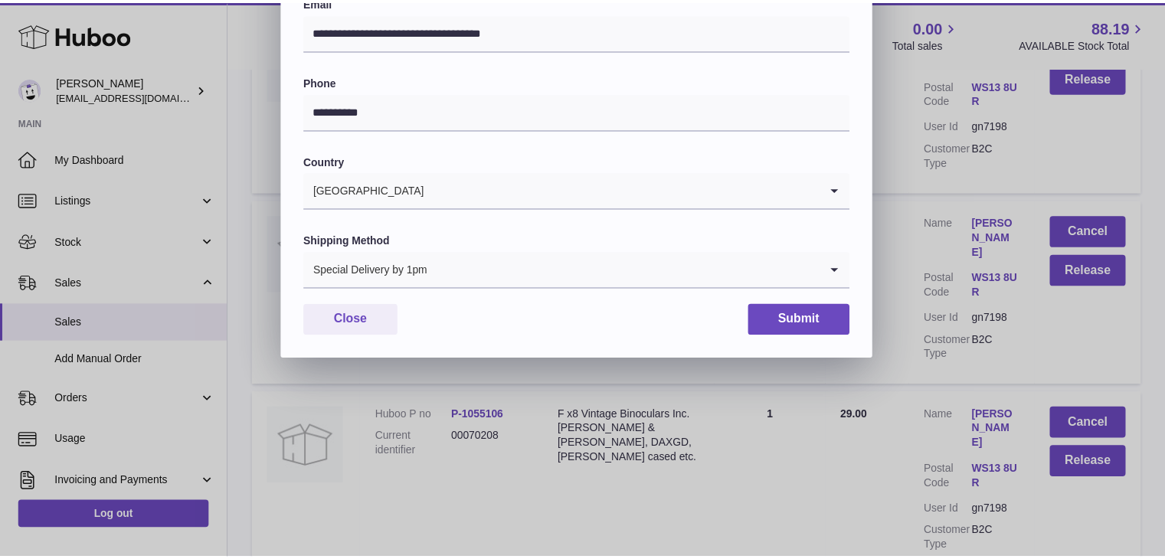
scroll to position [406, 0]
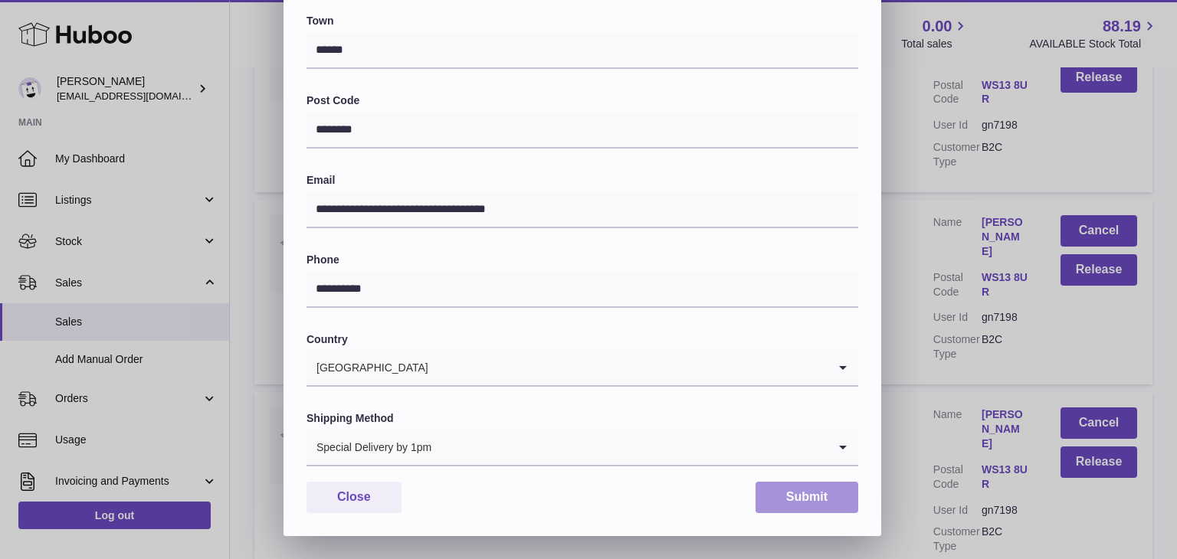
click at [781, 494] on button "Submit" at bounding box center [806, 497] width 103 height 31
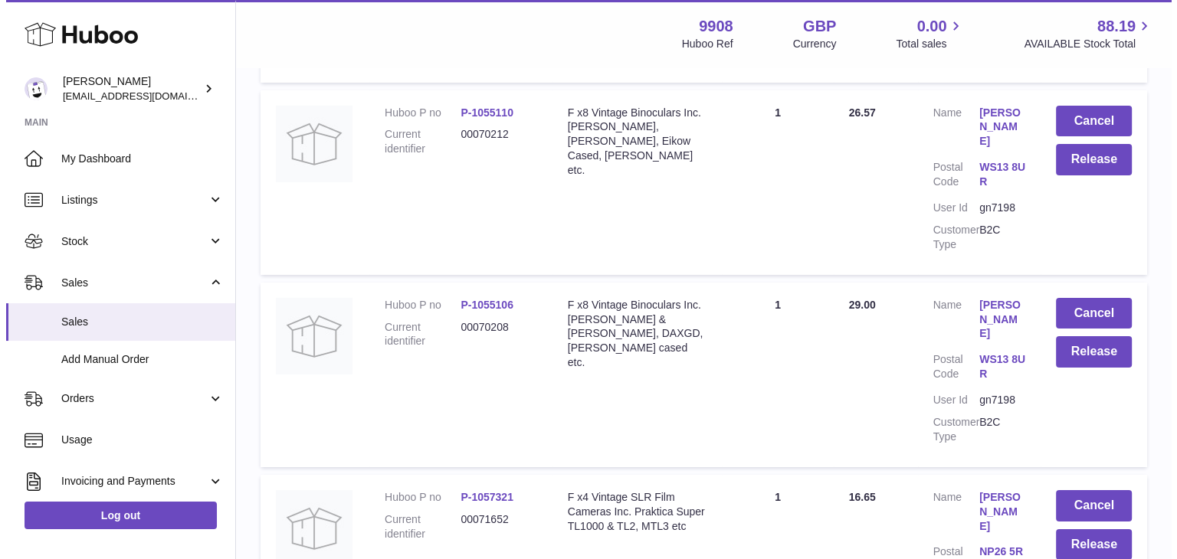
scroll to position [11157, 0]
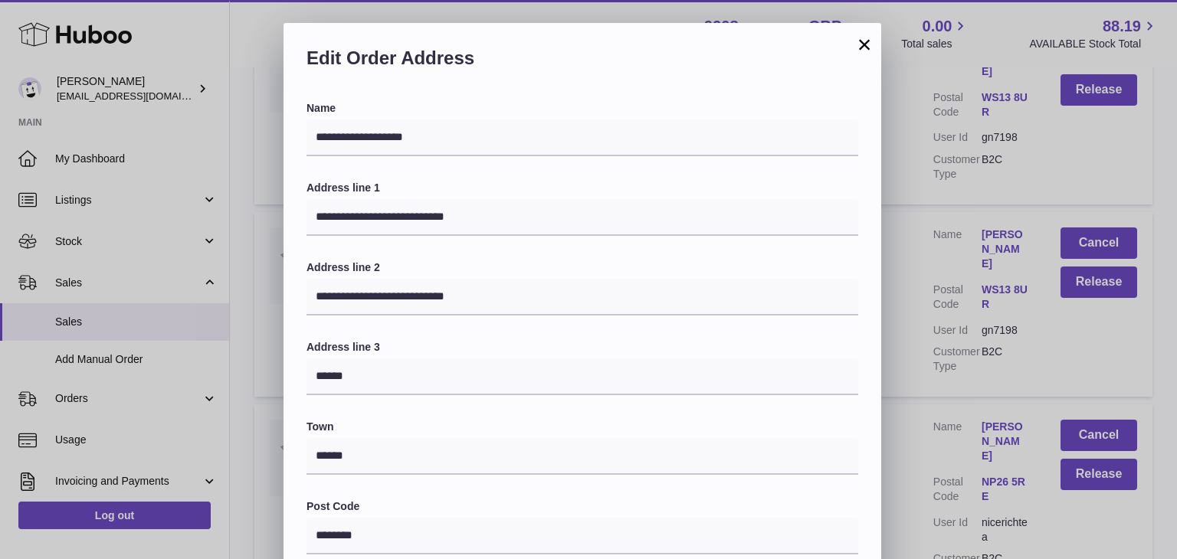
scroll to position [406, 0]
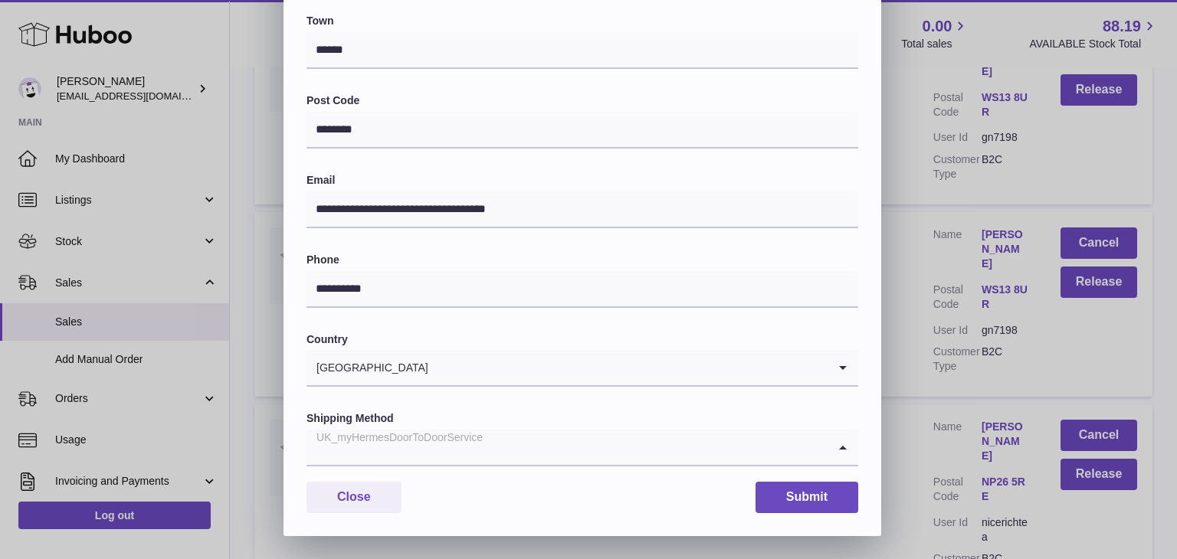
click at [526, 445] on input "Search for option" at bounding box center [566, 447] width 521 height 35
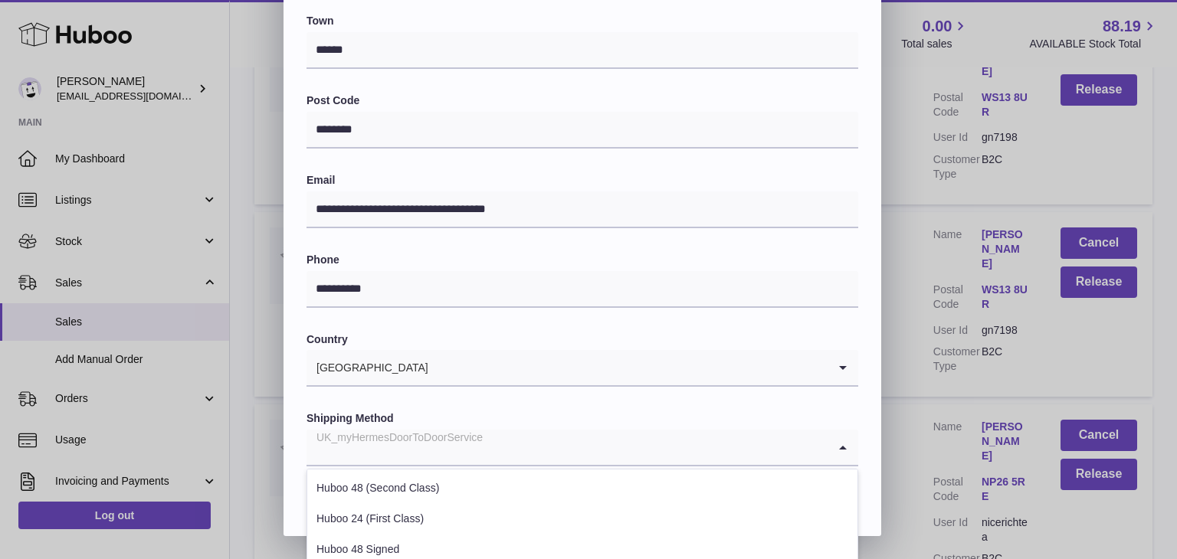
scroll to position [584, 0]
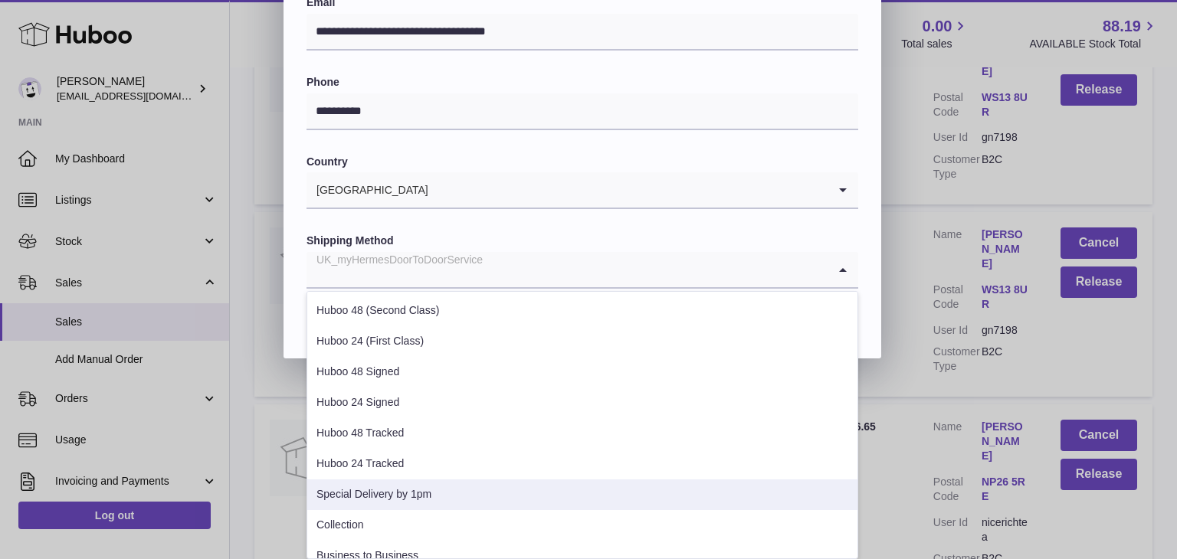
click at [458, 497] on li "Special Delivery by 1pm" at bounding box center [582, 495] width 550 height 31
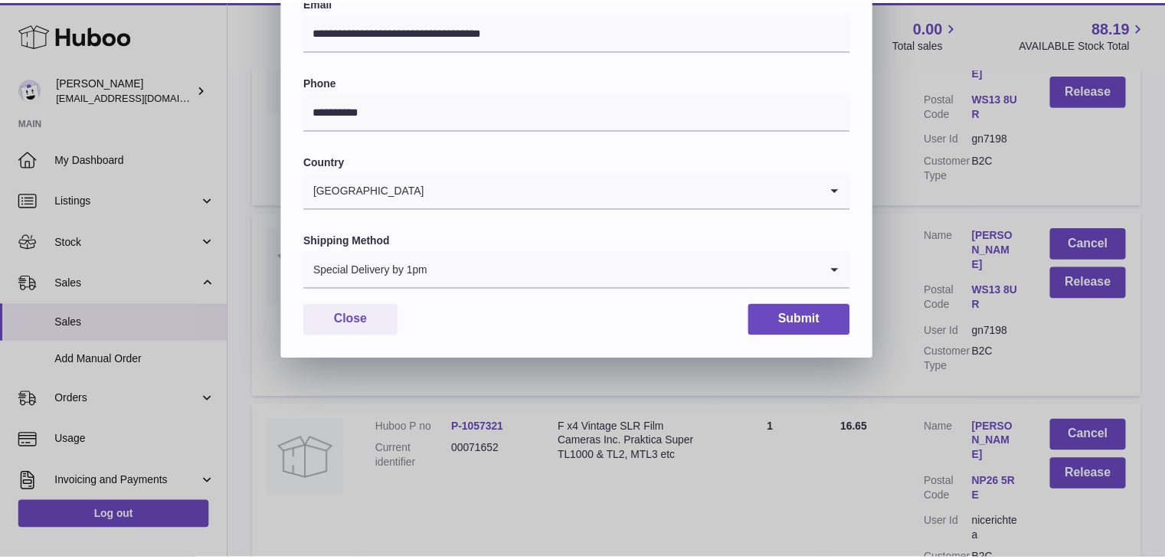
scroll to position [406, 0]
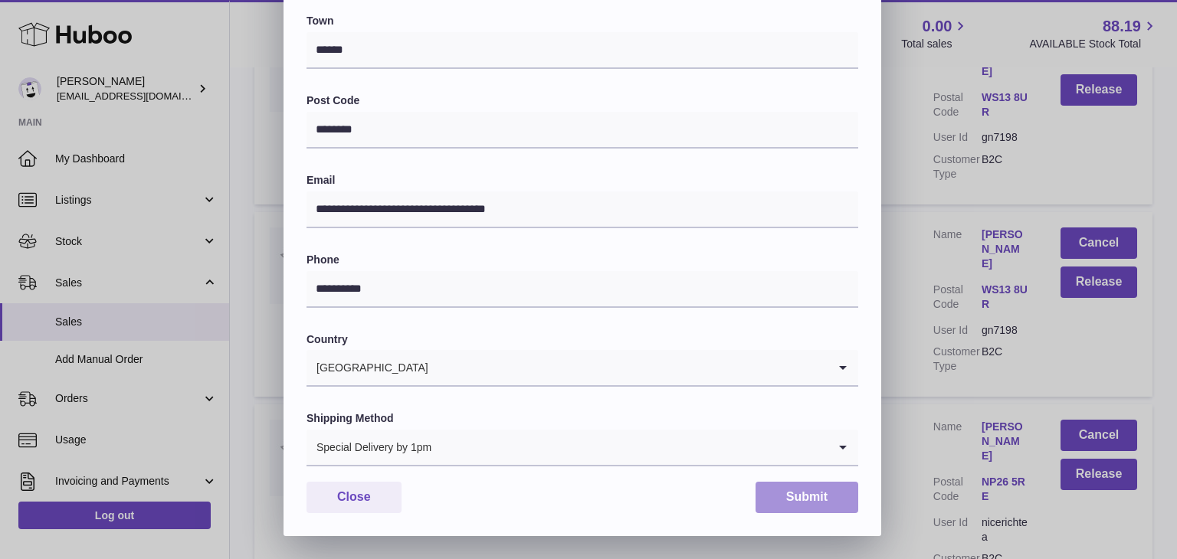
click at [799, 504] on button "Submit" at bounding box center [806, 497] width 103 height 31
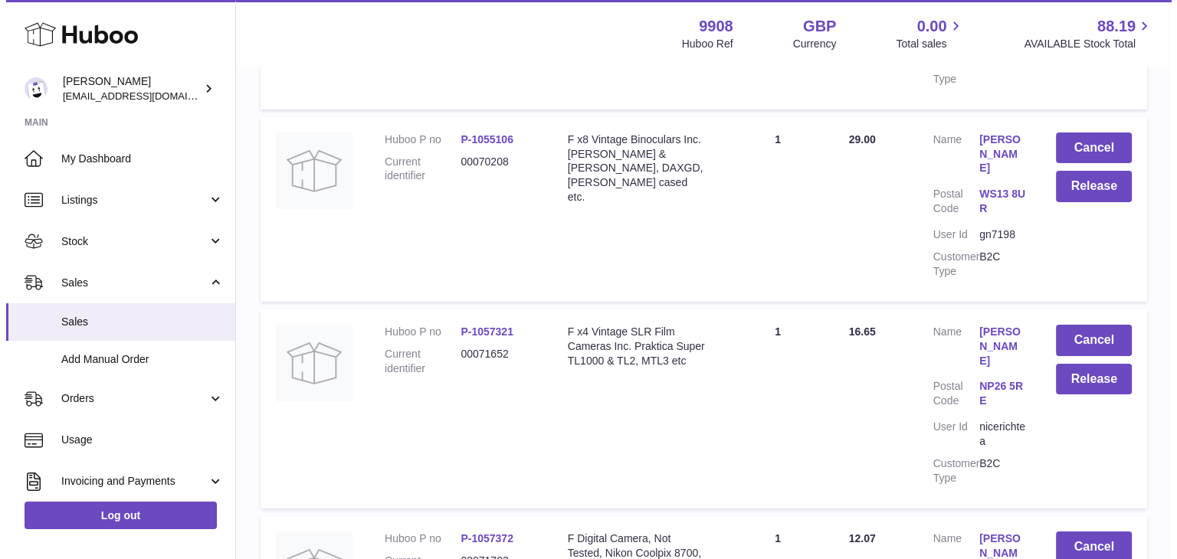
scroll to position [11350, 0]
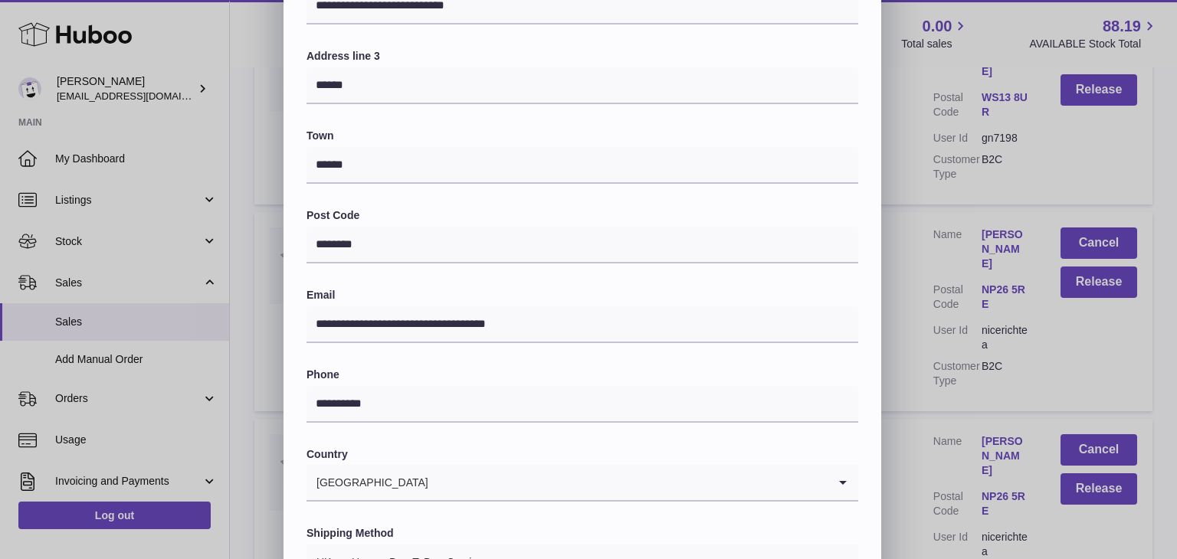
scroll to position [406, 0]
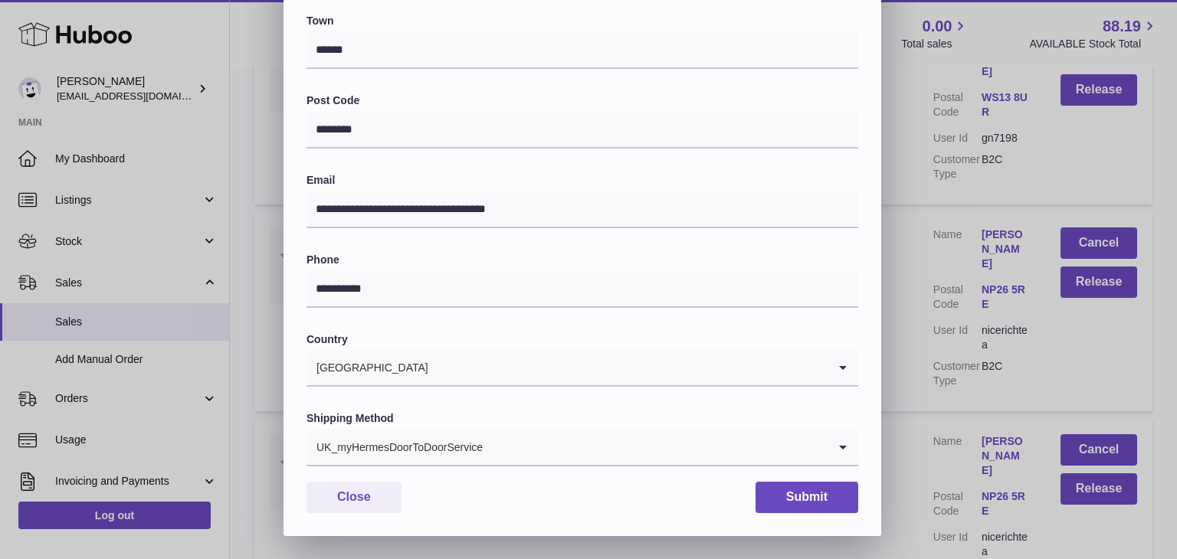
click at [457, 453] on div "UK_myHermesDoorToDoorService" at bounding box center [566, 447] width 521 height 35
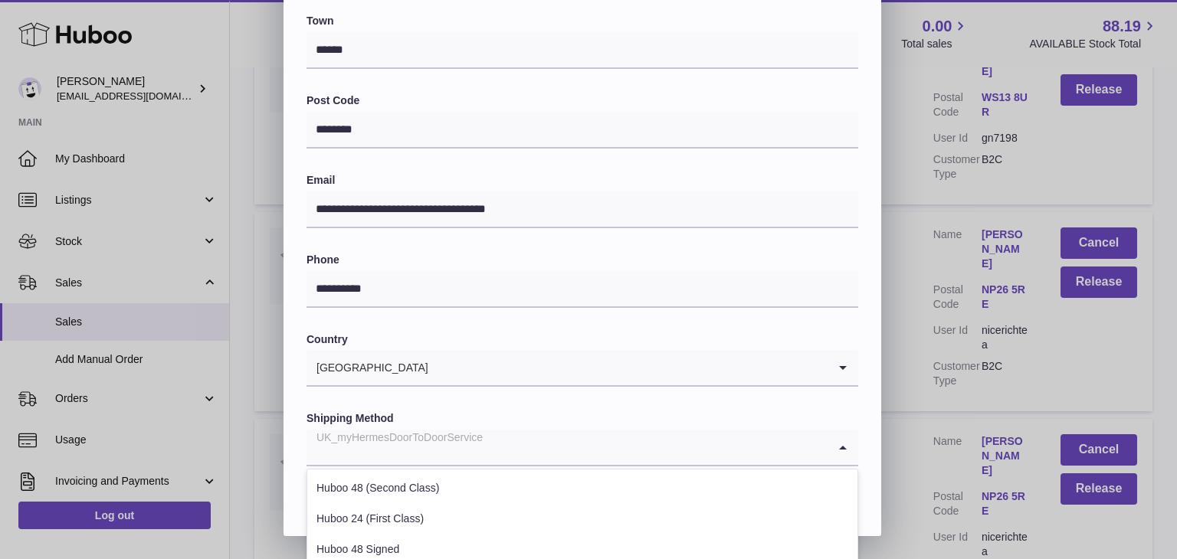
scroll to position [584, 0]
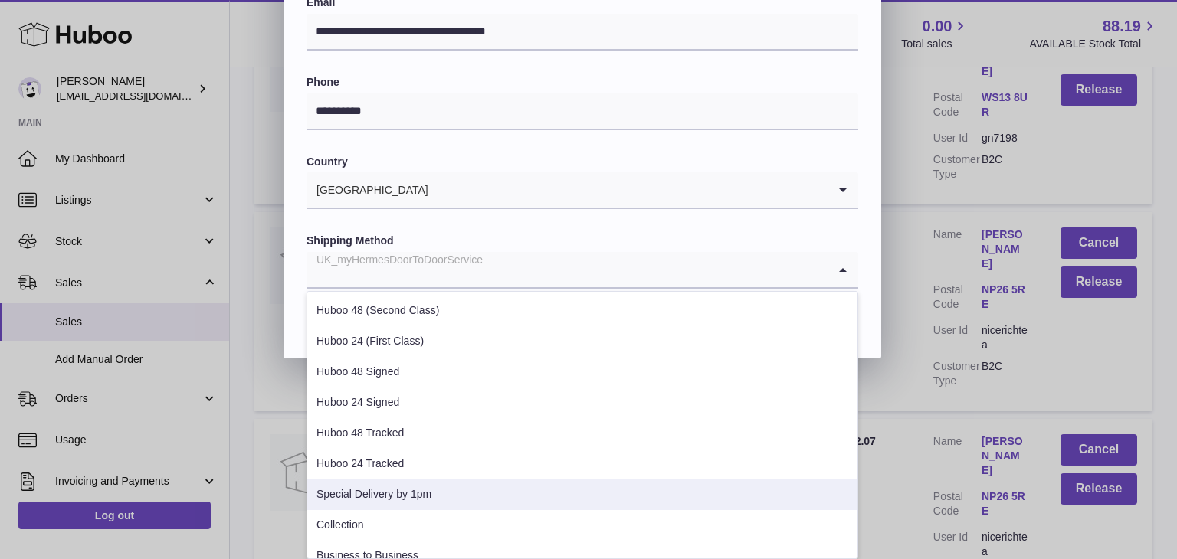
click at [421, 498] on li "Special Delivery by 1pm" at bounding box center [582, 495] width 550 height 31
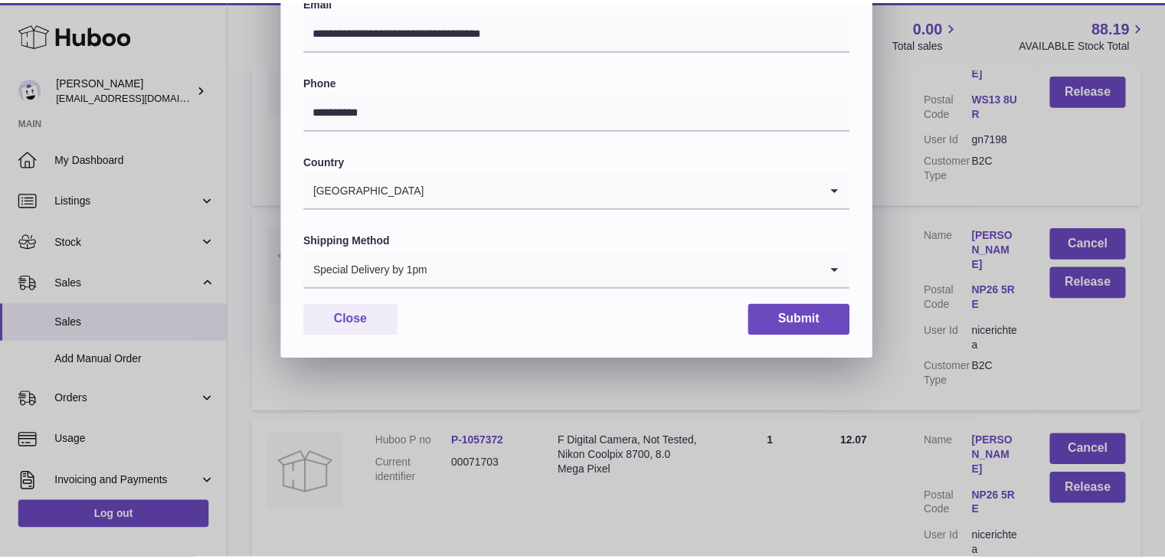
scroll to position [406, 0]
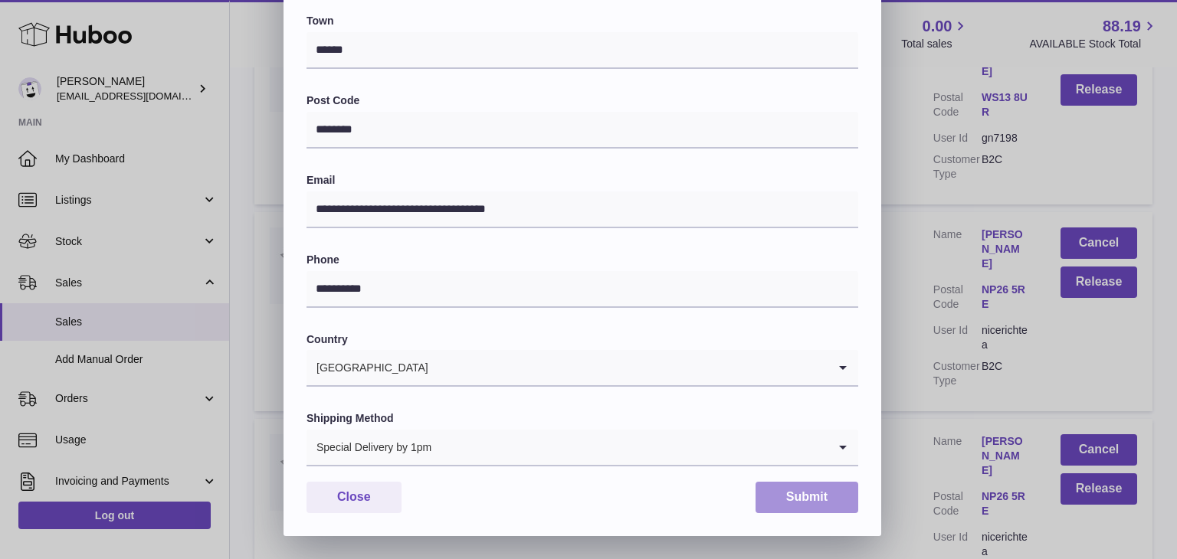
click at [794, 494] on button "Submit" at bounding box center [806, 497] width 103 height 31
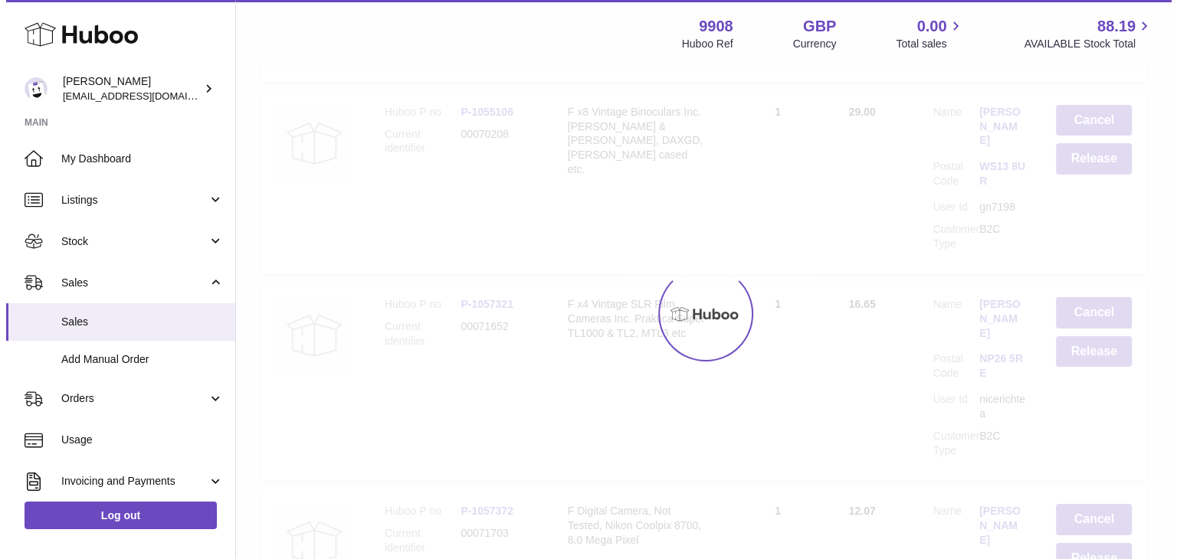
scroll to position [0, 0]
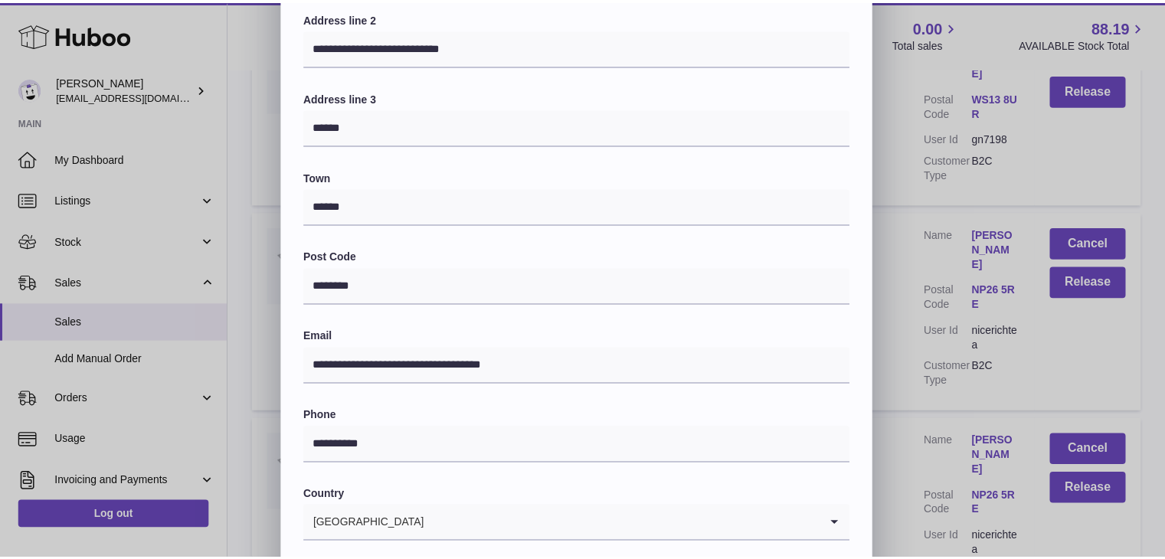
scroll to position [406, 0]
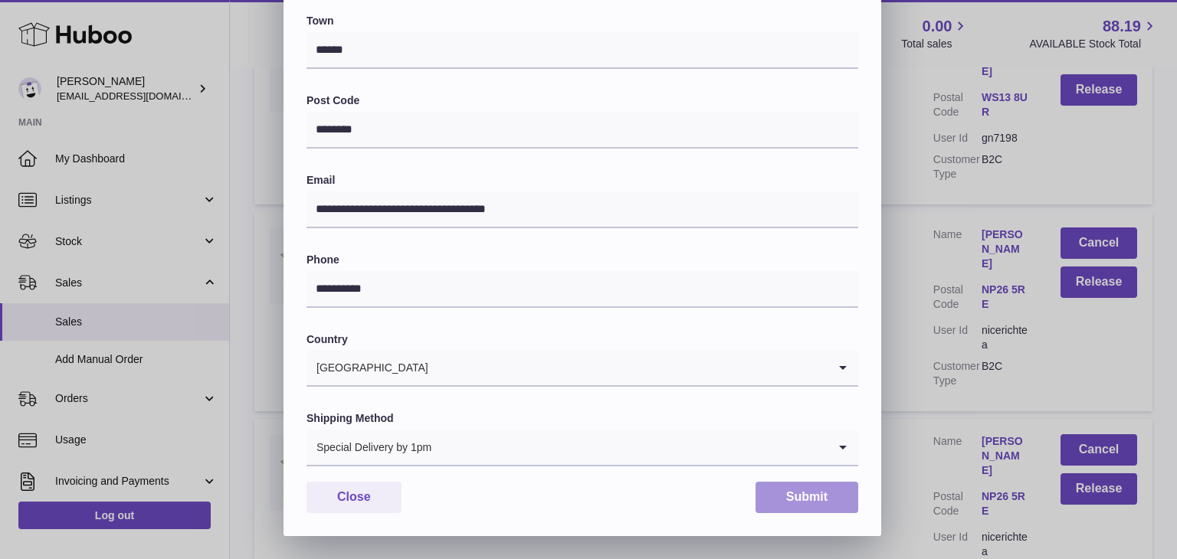
click at [814, 495] on button "Submit" at bounding box center [806, 497] width 103 height 31
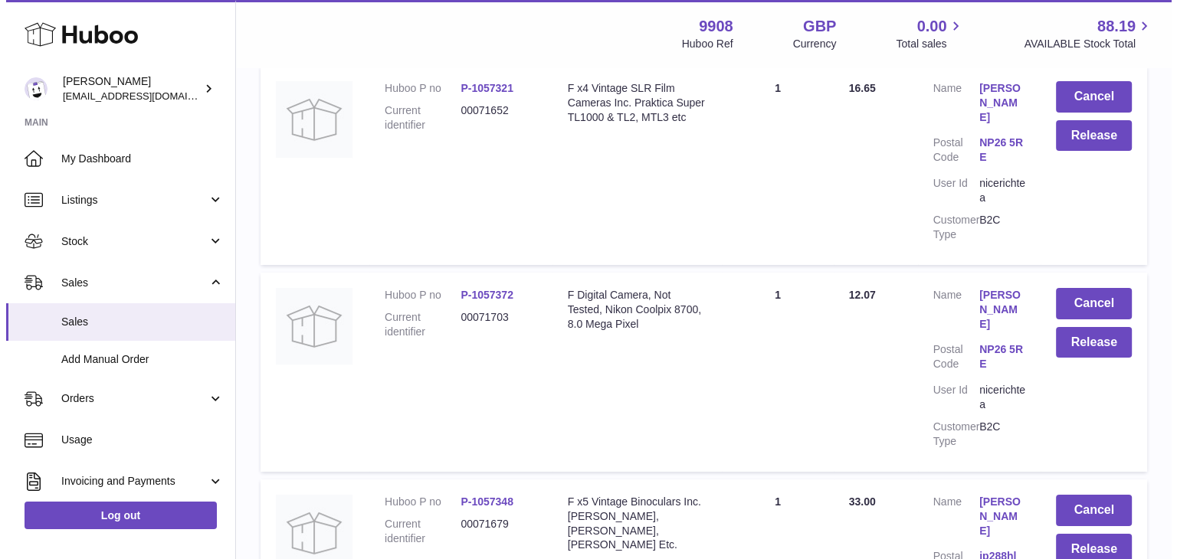
scroll to position [11567, 0]
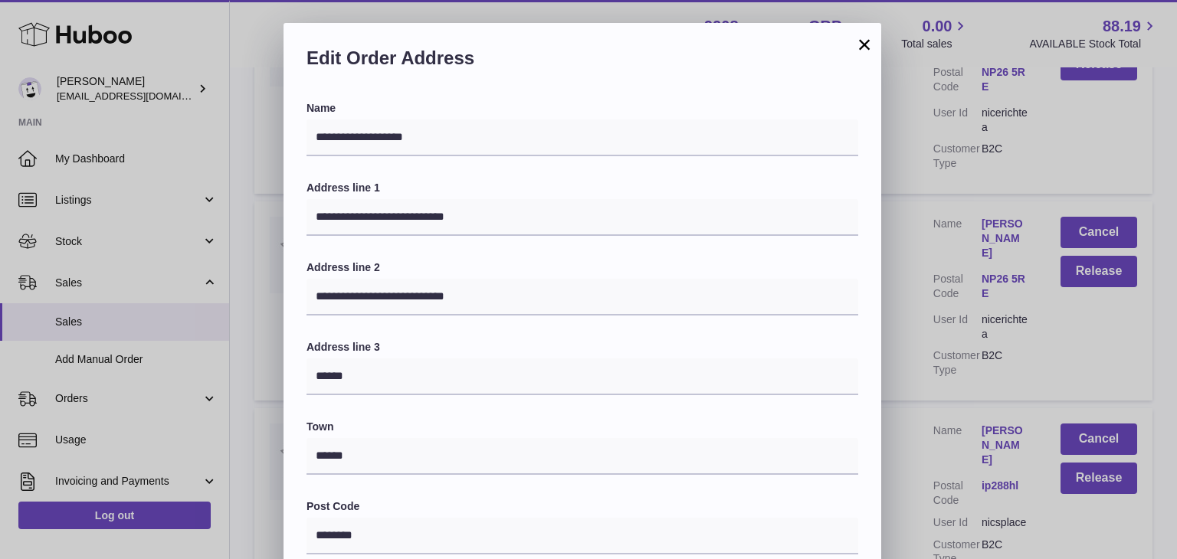
scroll to position [406, 0]
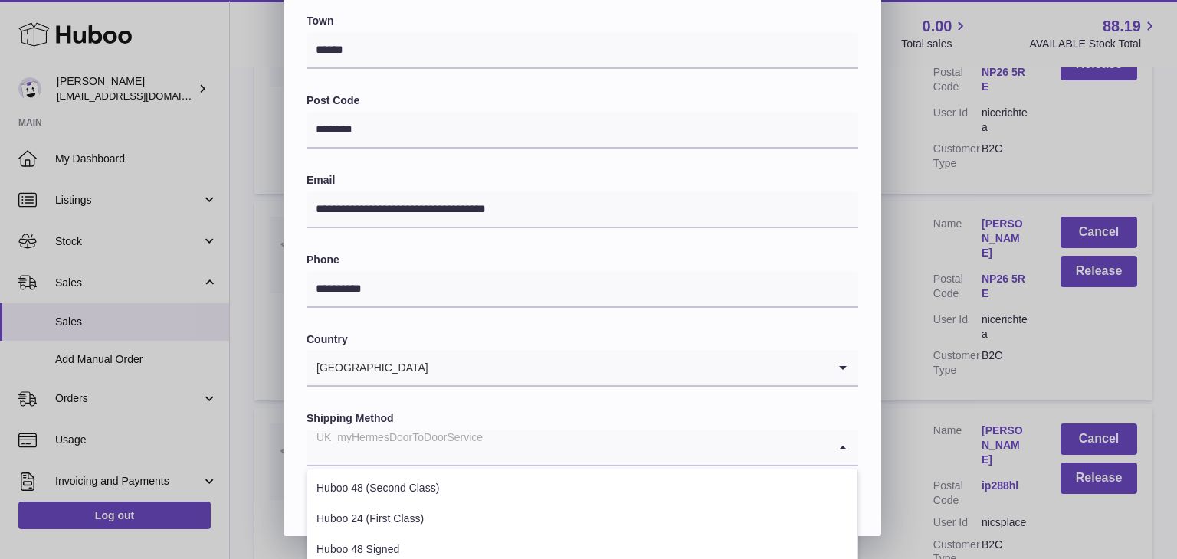
click at [561, 440] on input "Search for option" at bounding box center [566, 447] width 521 height 35
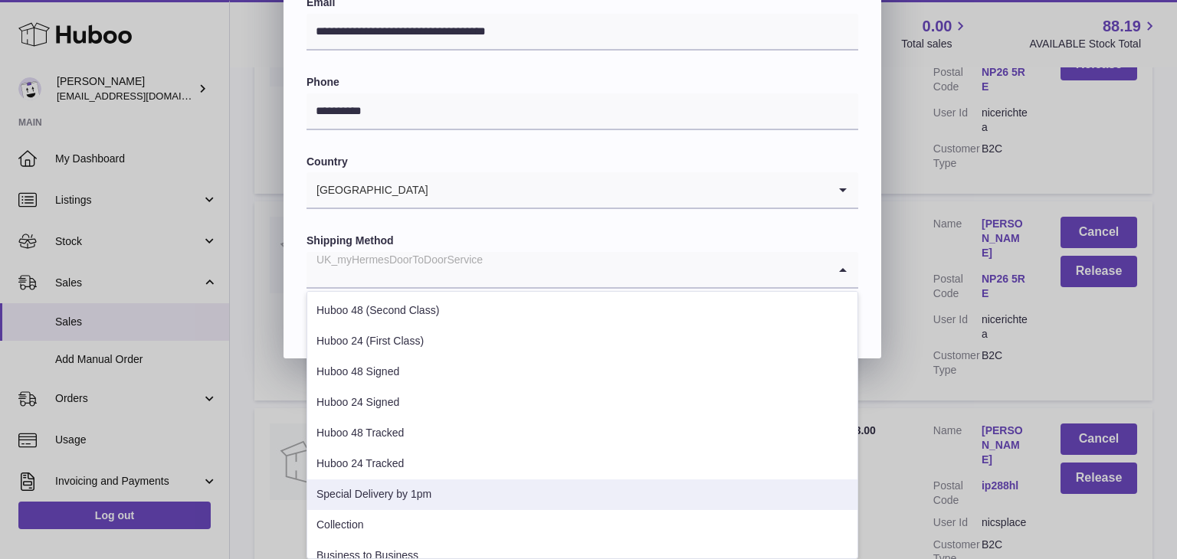
click at [527, 486] on li "Special Delivery by 1pm" at bounding box center [582, 495] width 550 height 31
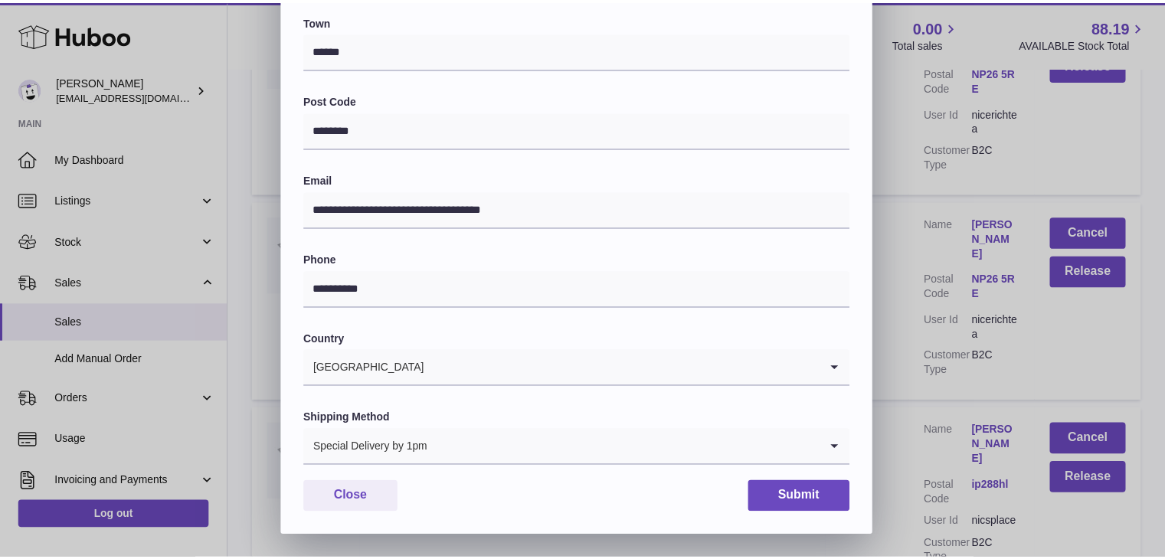
scroll to position [406, 0]
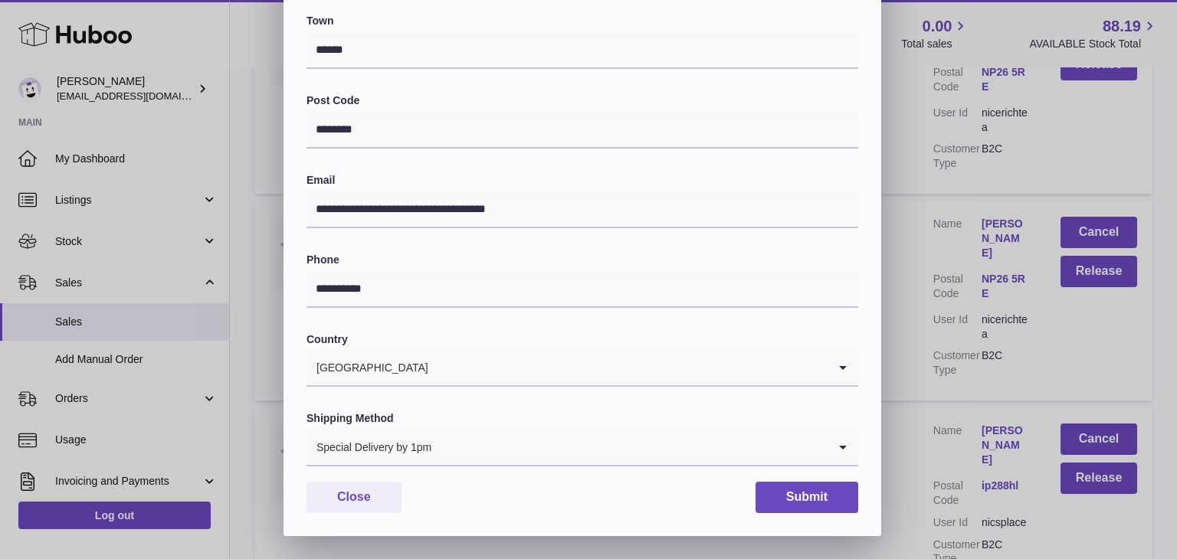
click at [774, 479] on div "**********" at bounding box center [582, 115] width 598 height 841
click at [805, 494] on button "Submit" at bounding box center [806, 497] width 103 height 31
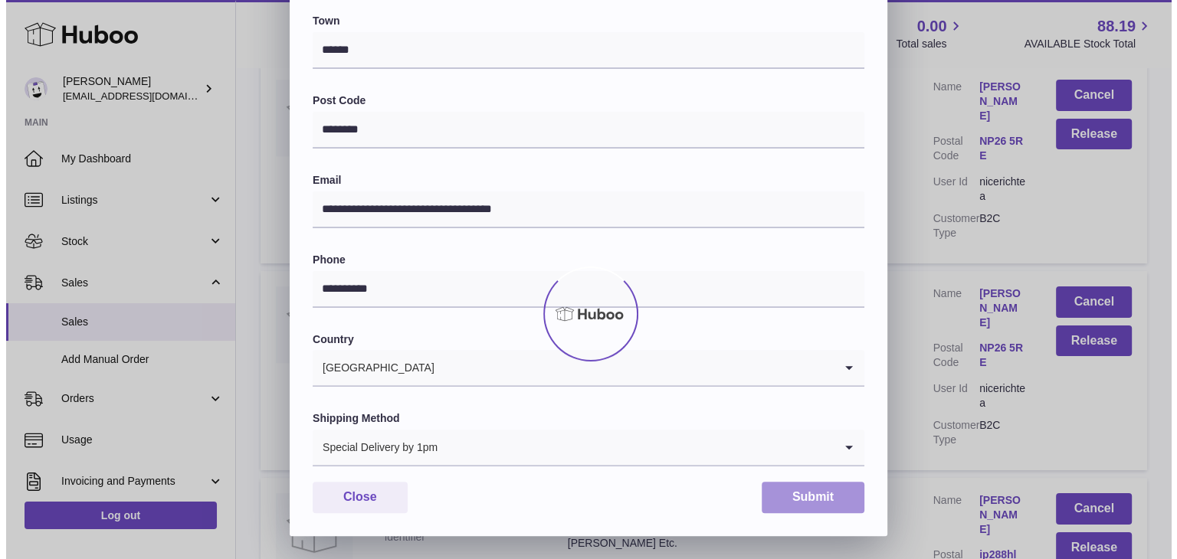
scroll to position [0, 0]
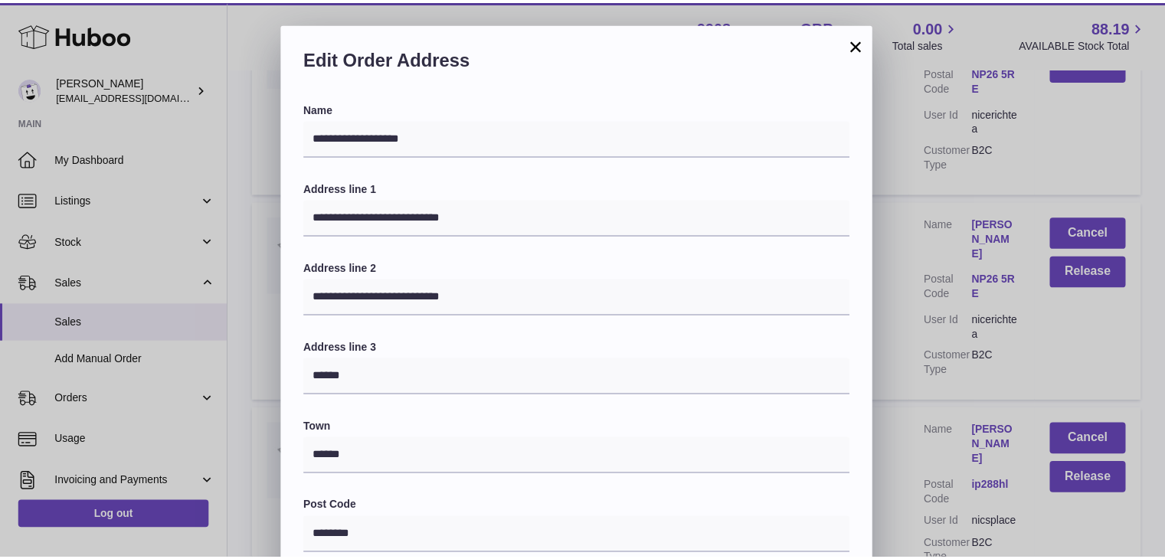
scroll to position [406, 0]
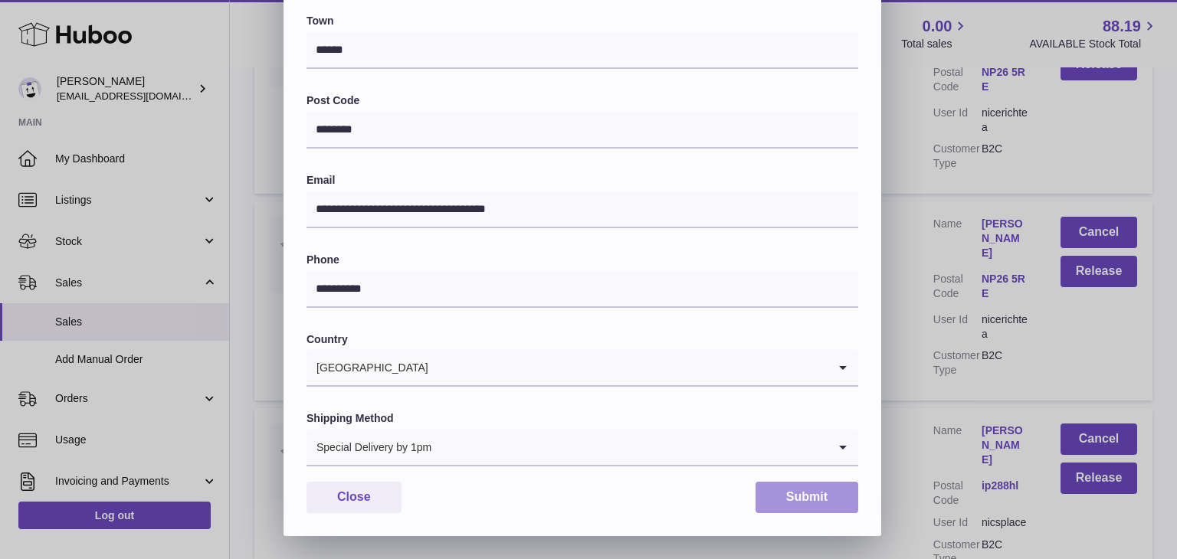
click at [813, 505] on button "Submit" at bounding box center [806, 497] width 103 height 31
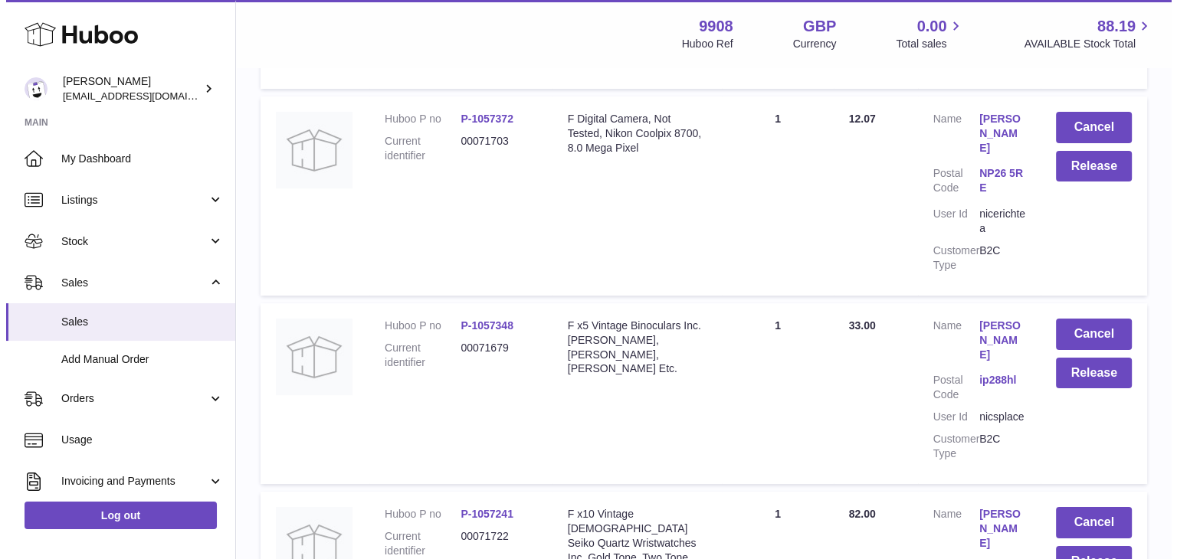
scroll to position [11762, 0]
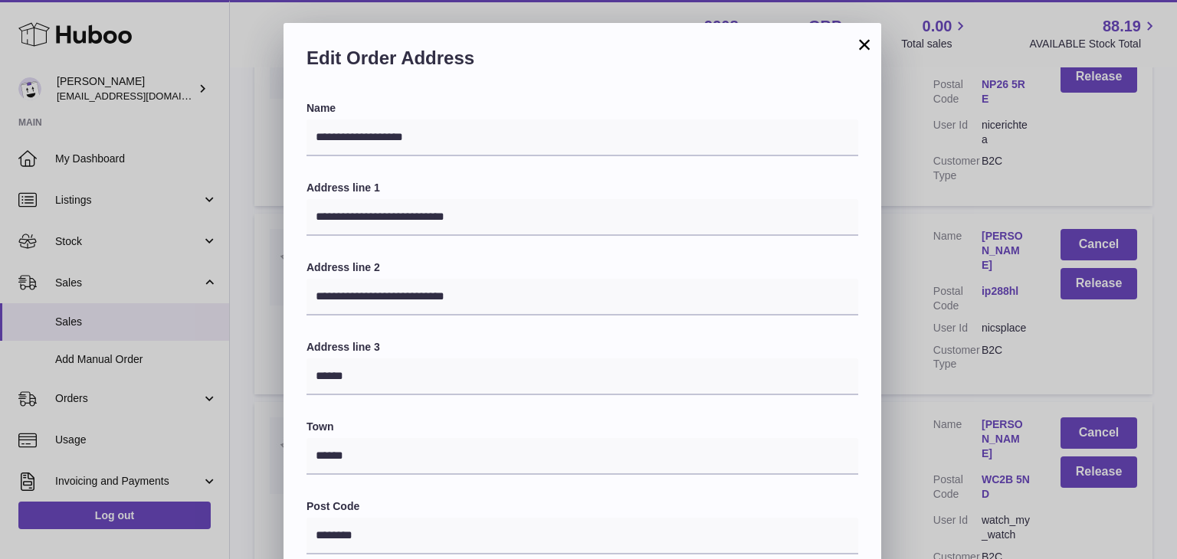
scroll to position [406, 0]
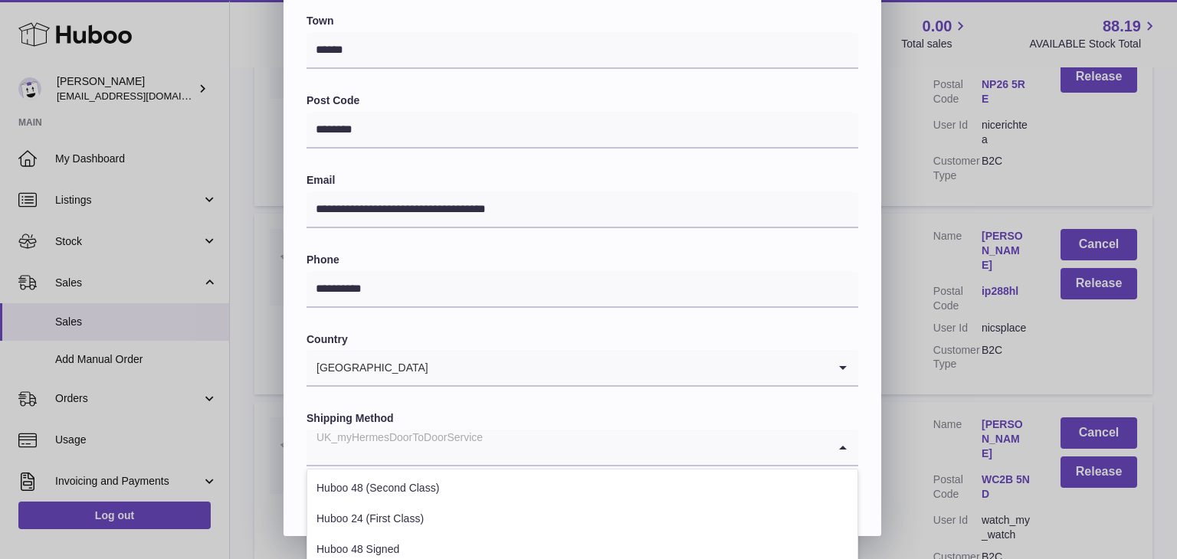
click at [568, 453] on input "Search for option" at bounding box center [566, 447] width 521 height 35
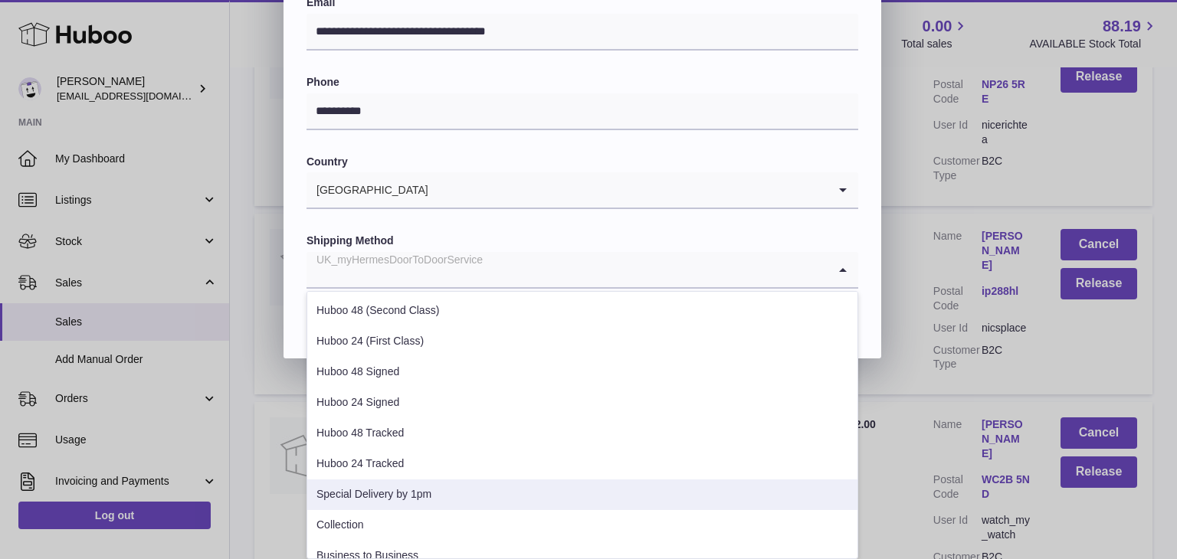
click at [487, 496] on li "Special Delivery by 1pm" at bounding box center [582, 495] width 550 height 31
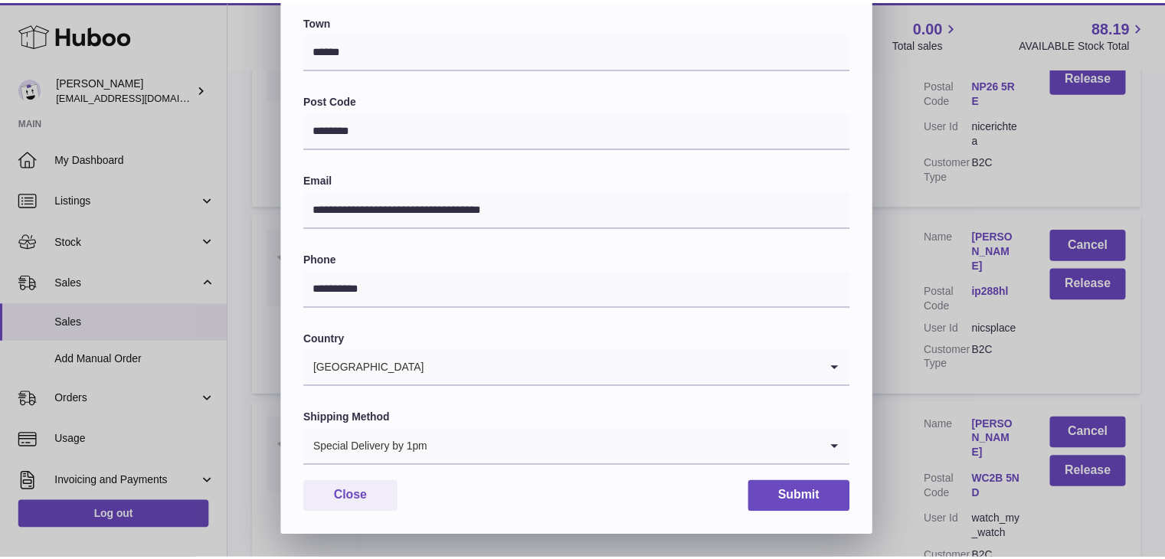
scroll to position [406, 0]
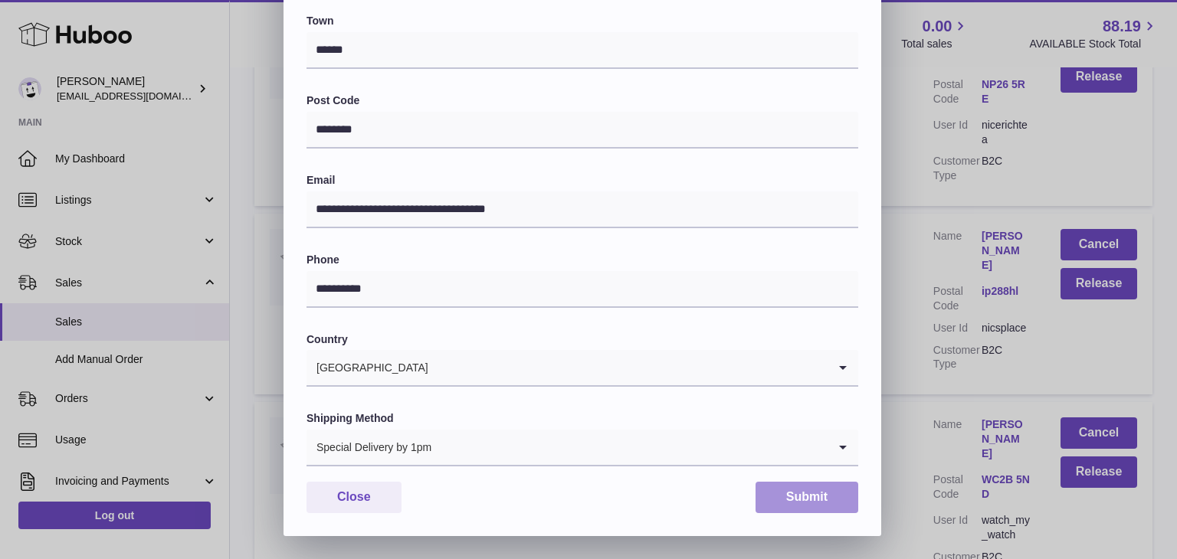
click at [788, 500] on button "Submit" at bounding box center [806, 497] width 103 height 31
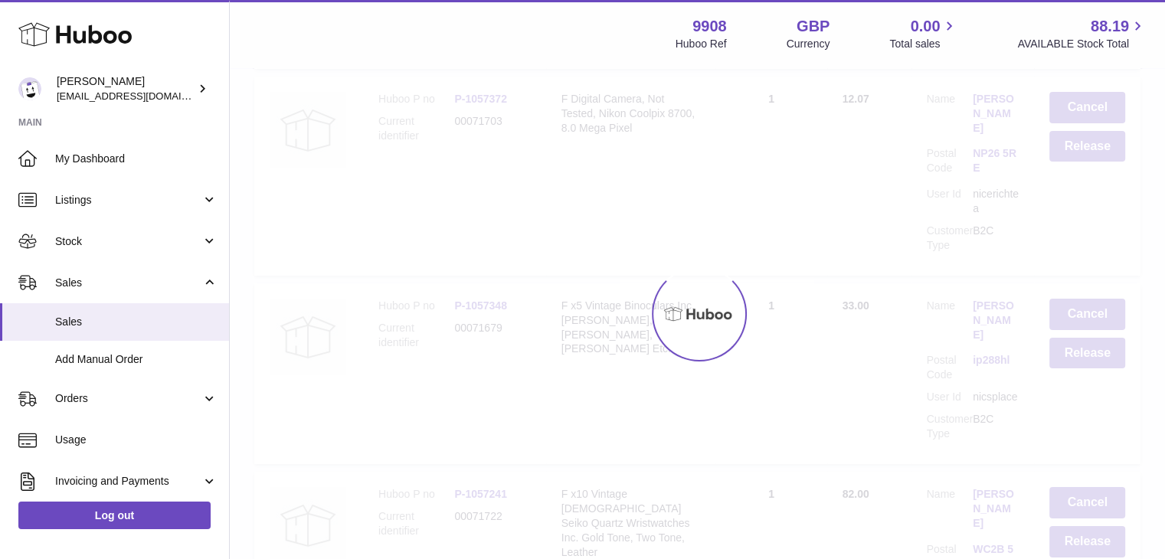
scroll to position [0, 0]
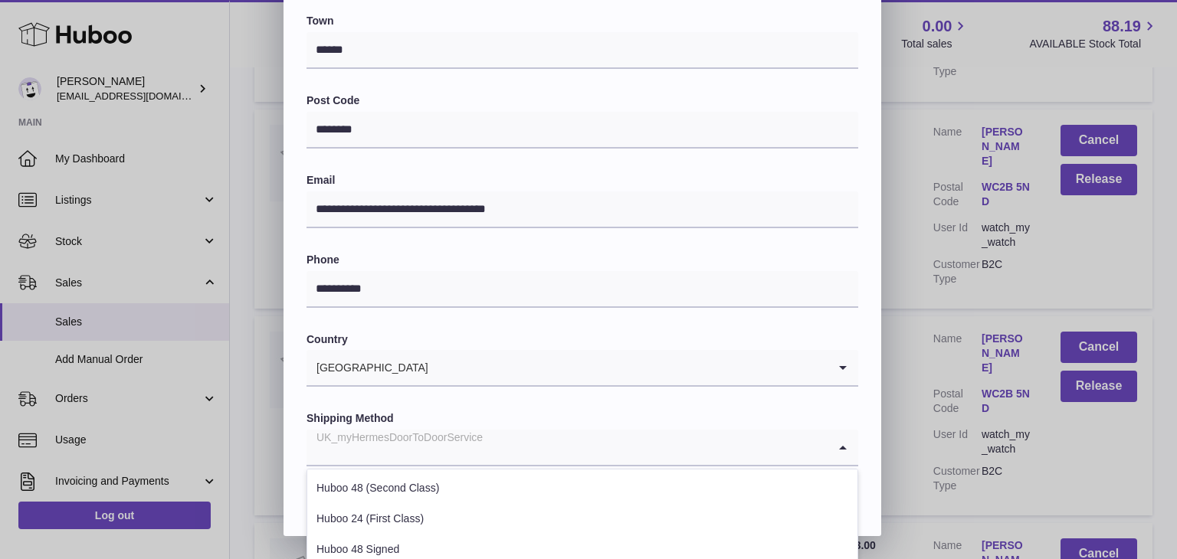
click at [602, 460] on input "Search for option" at bounding box center [566, 447] width 521 height 35
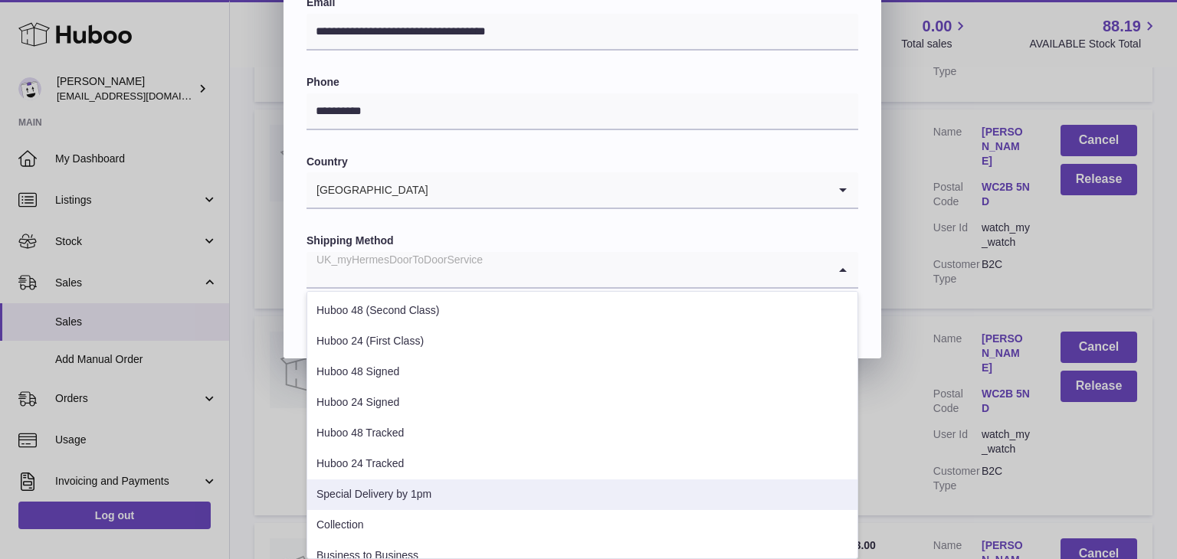
click at [498, 493] on li "Special Delivery by 1pm" at bounding box center [582, 495] width 550 height 31
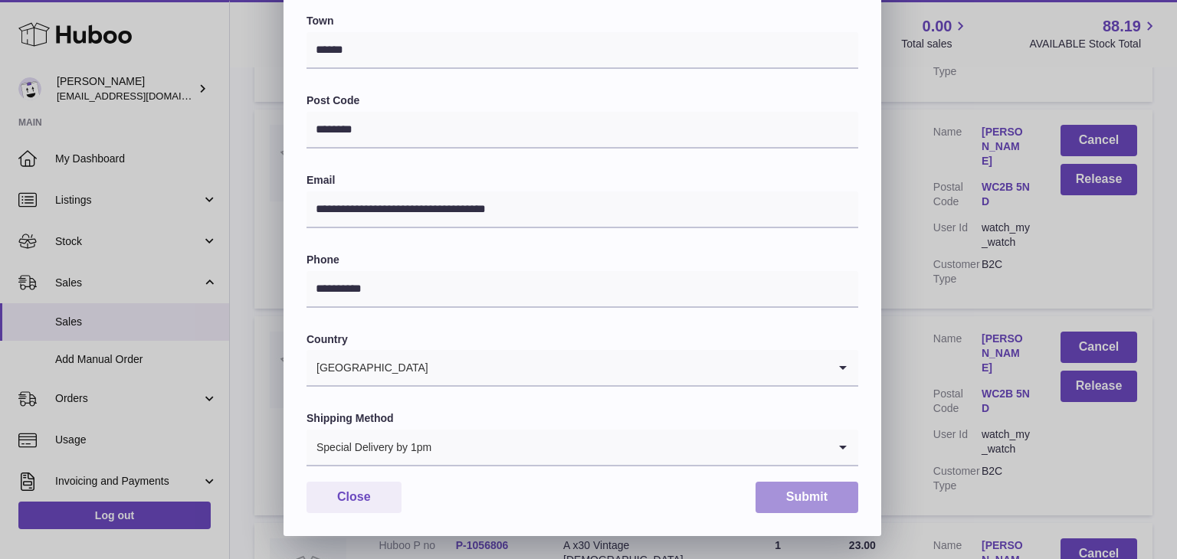
click at [795, 498] on button "Submit" at bounding box center [806, 497] width 103 height 31
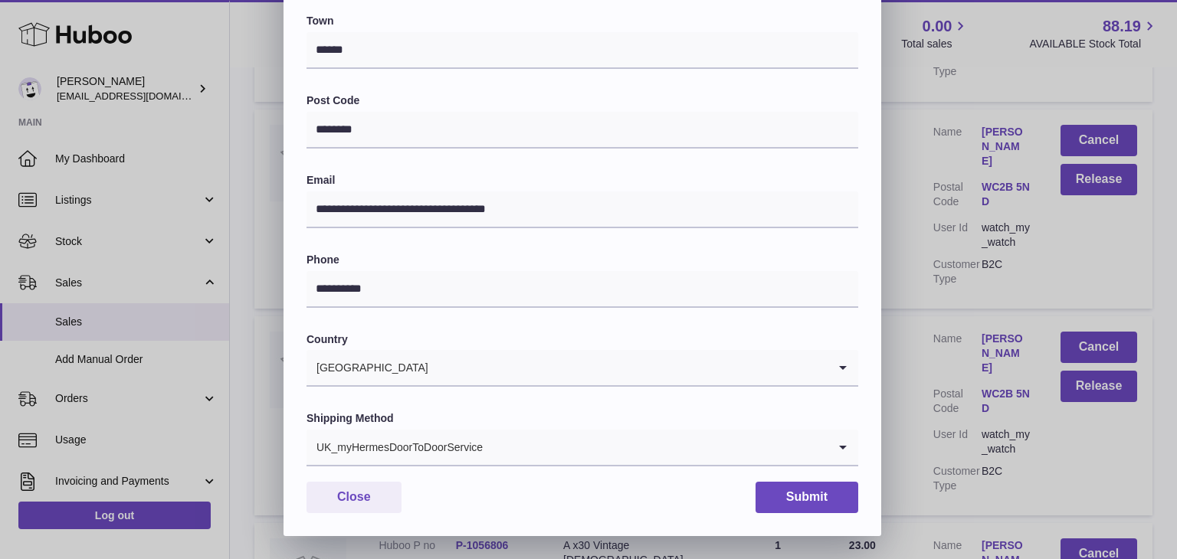
click at [555, 427] on div "Shipping Method UK_myHermesDoorToDoorService Loading..." at bounding box center [582, 438] width 552 height 55
click at [551, 435] on input "Search for option" at bounding box center [655, 447] width 344 height 35
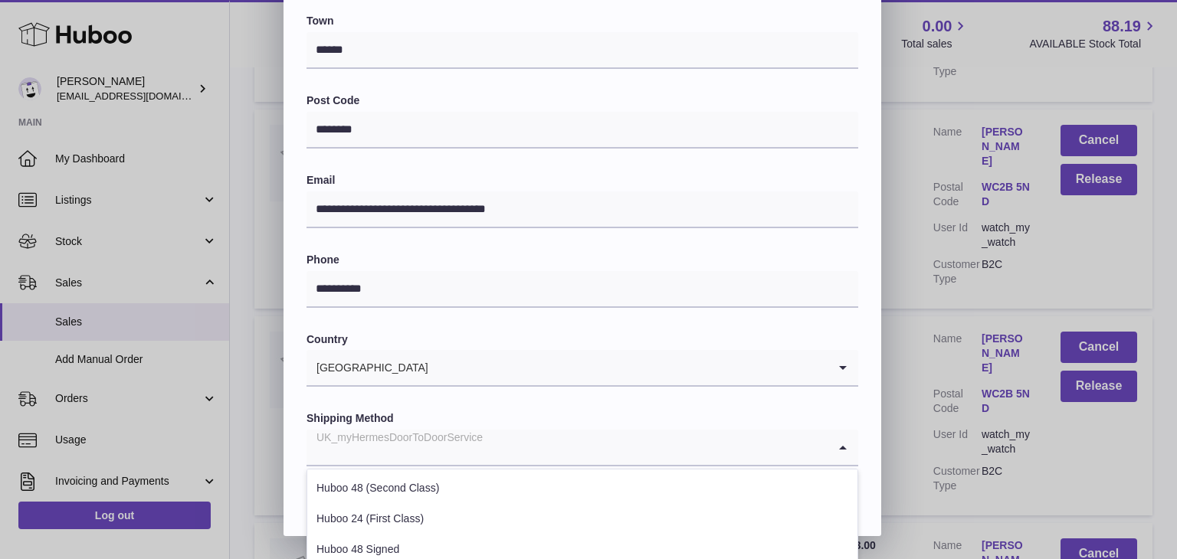
scroll to position [584, 0]
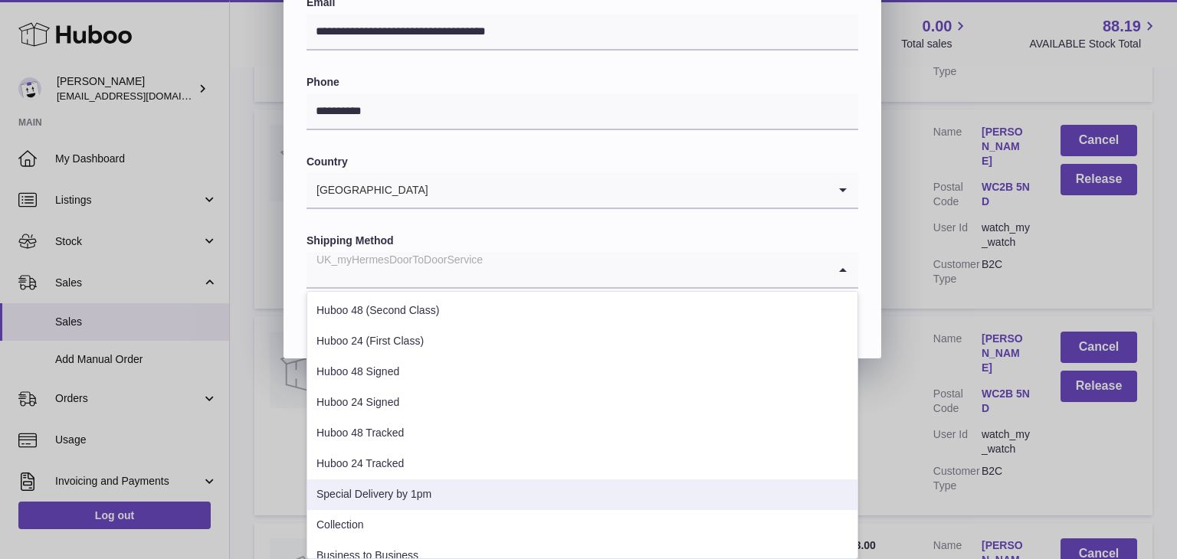
click at [474, 497] on li "Special Delivery by 1pm" at bounding box center [582, 495] width 550 height 31
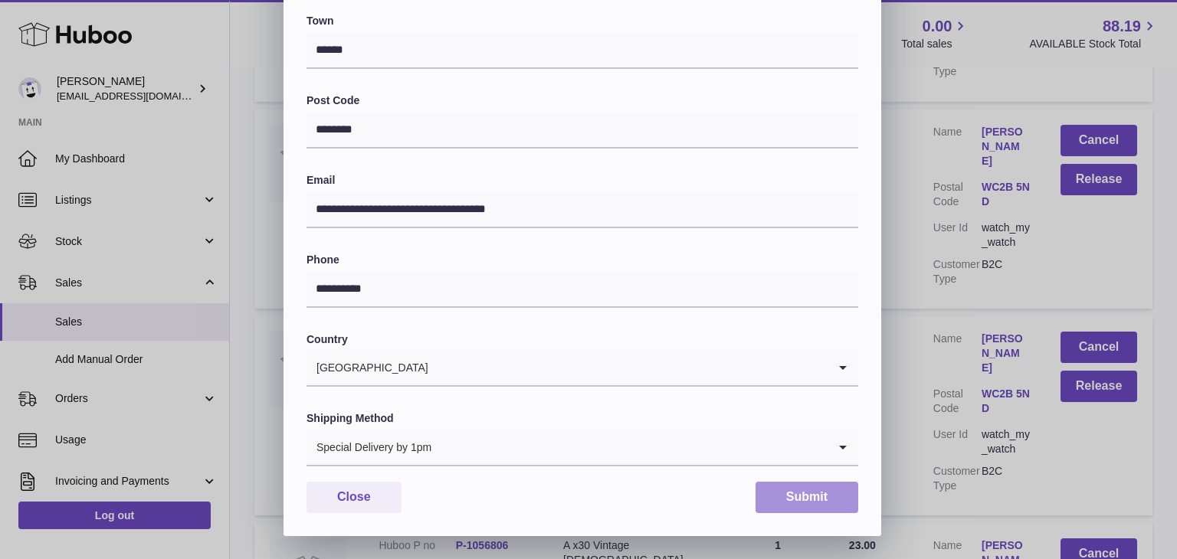
click at [788, 501] on button "Submit" at bounding box center [806, 497] width 103 height 31
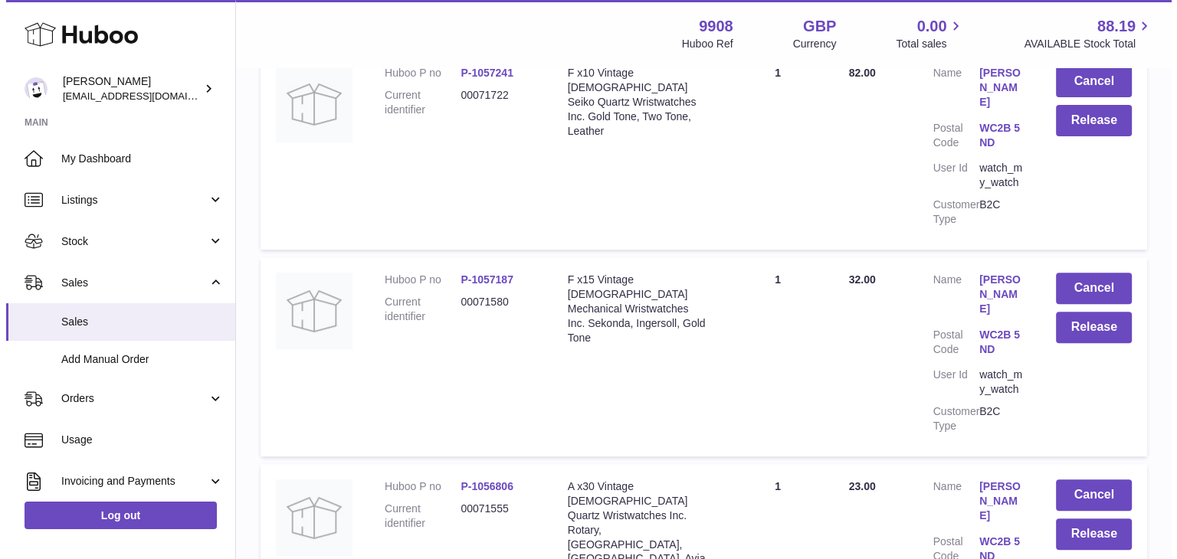
scroll to position [12192, 0]
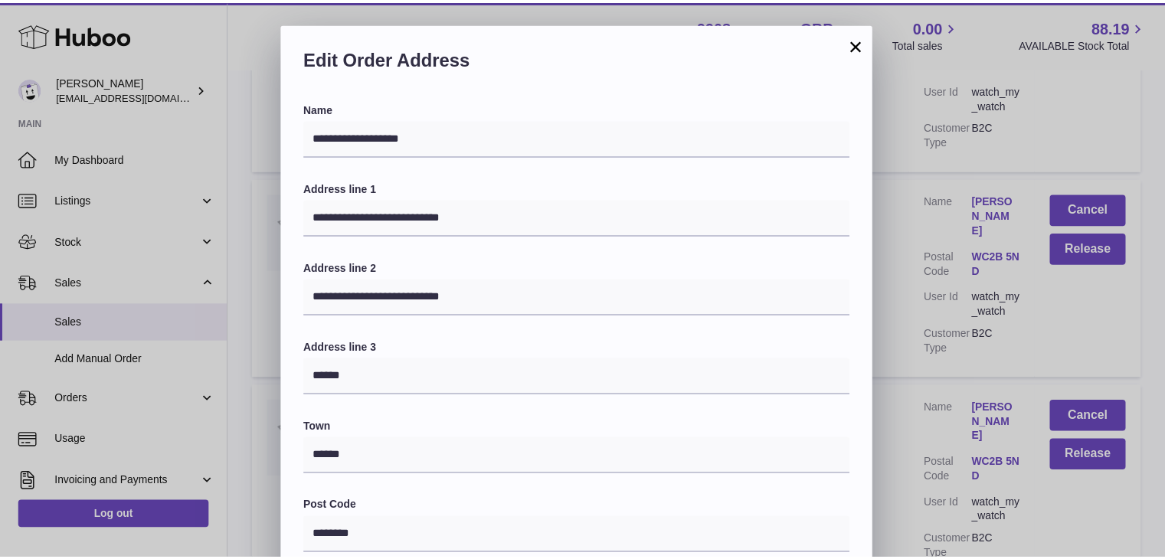
scroll to position [406, 0]
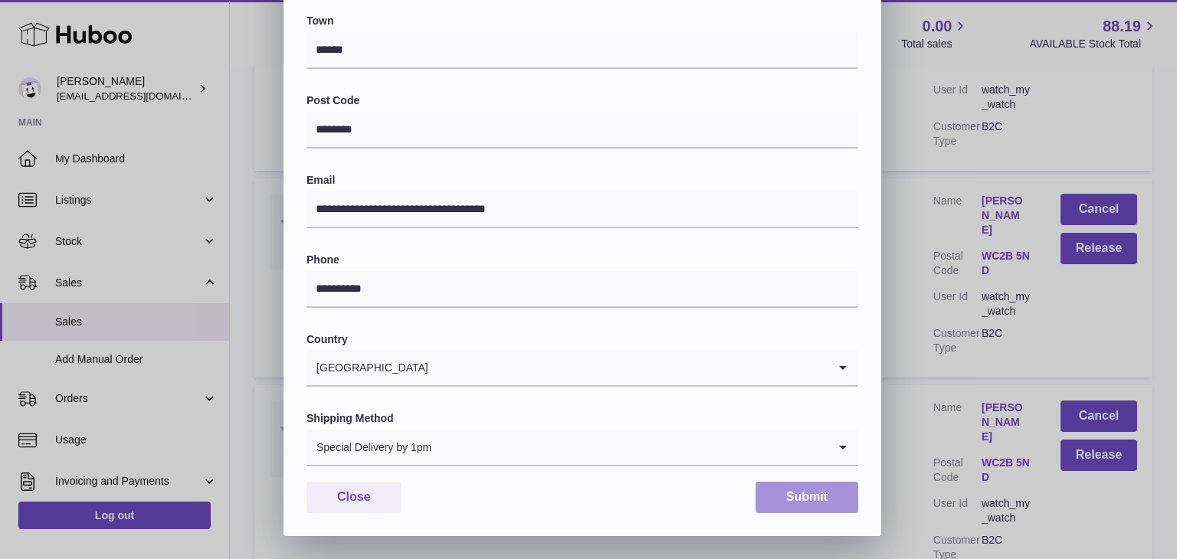
click at [807, 506] on button "Submit" at bounding box center [806, 497] width 103 height 31
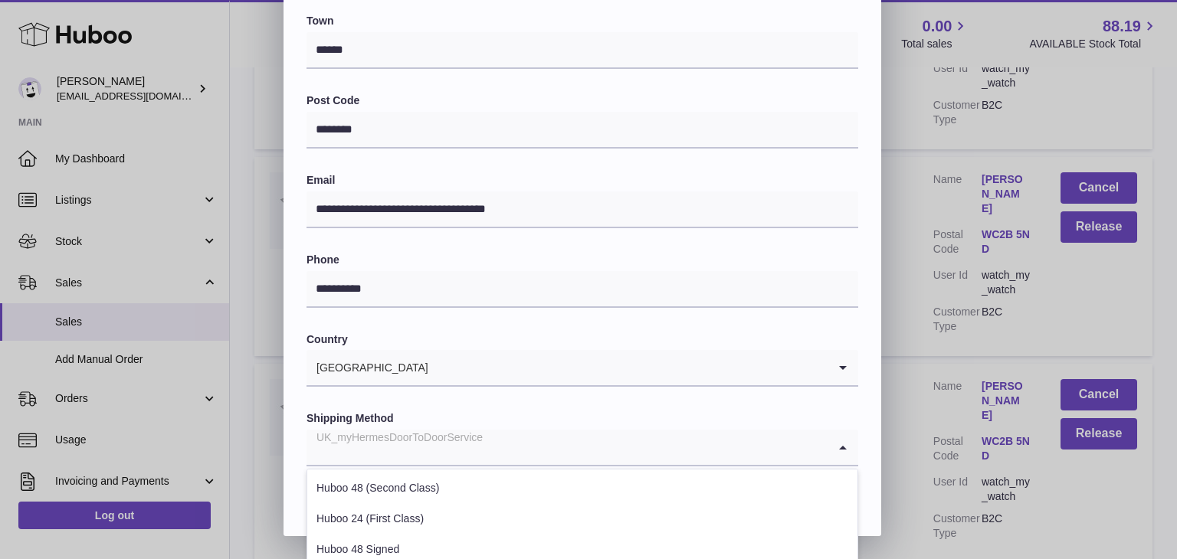
click at [478, 450] on div "UK_myHermesDoorToDoorService" at bounding box center [566, 447] width 521 height 35
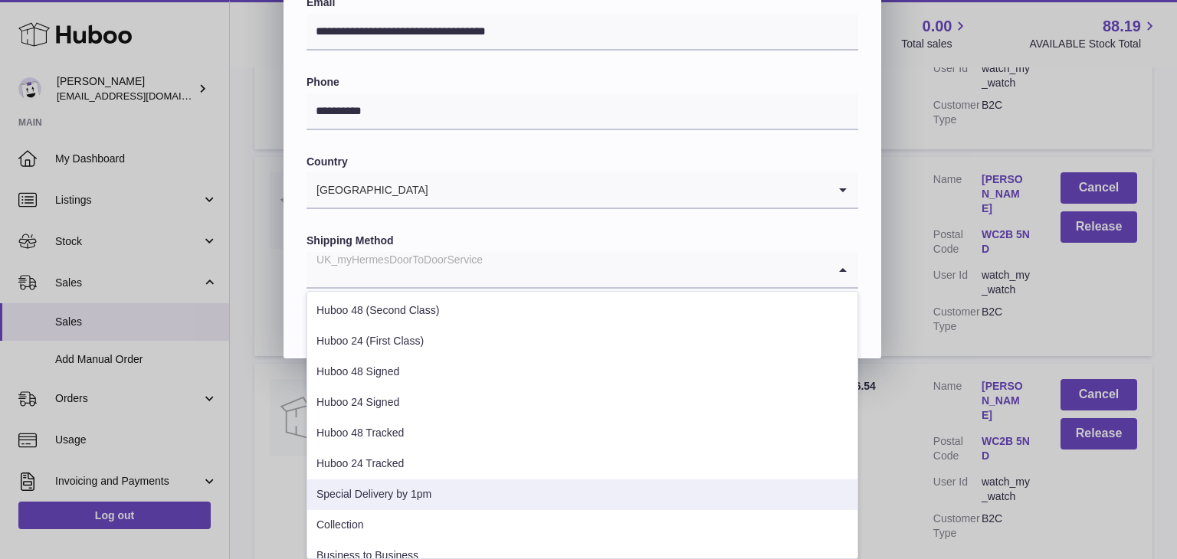
click at [438, 498] on li "Special Delivery by 1pm" at bounding box center [582, 495] width 550 height 31
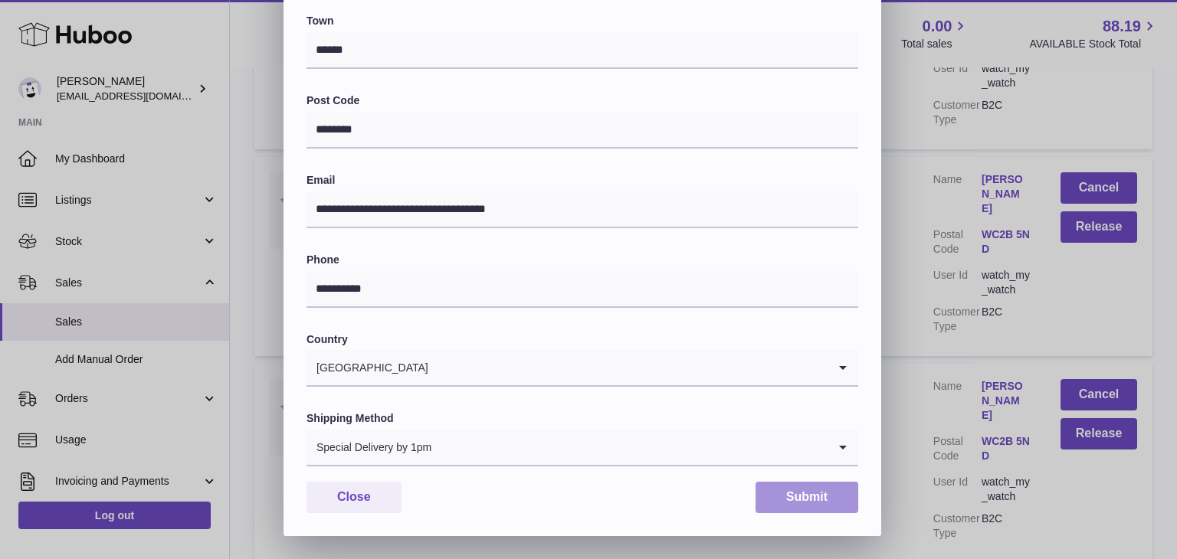
click at [778, 499] on button "Submit" at bounding box center [806, 497] width 103 height 31
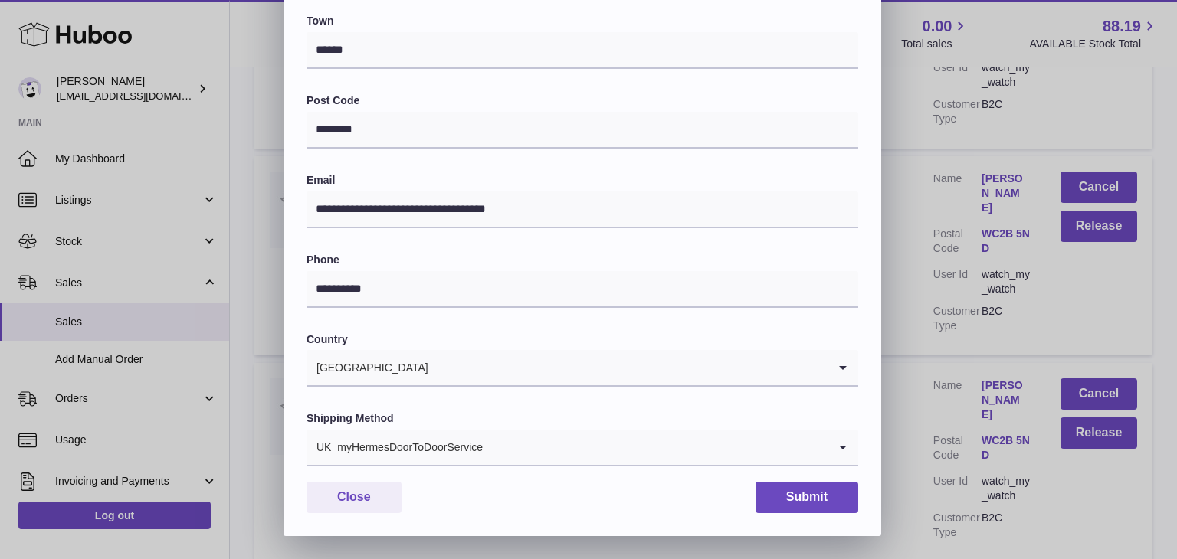
click at [528, 455] on input "Search for option" at bounding box center [655, 447] width 344 height 35
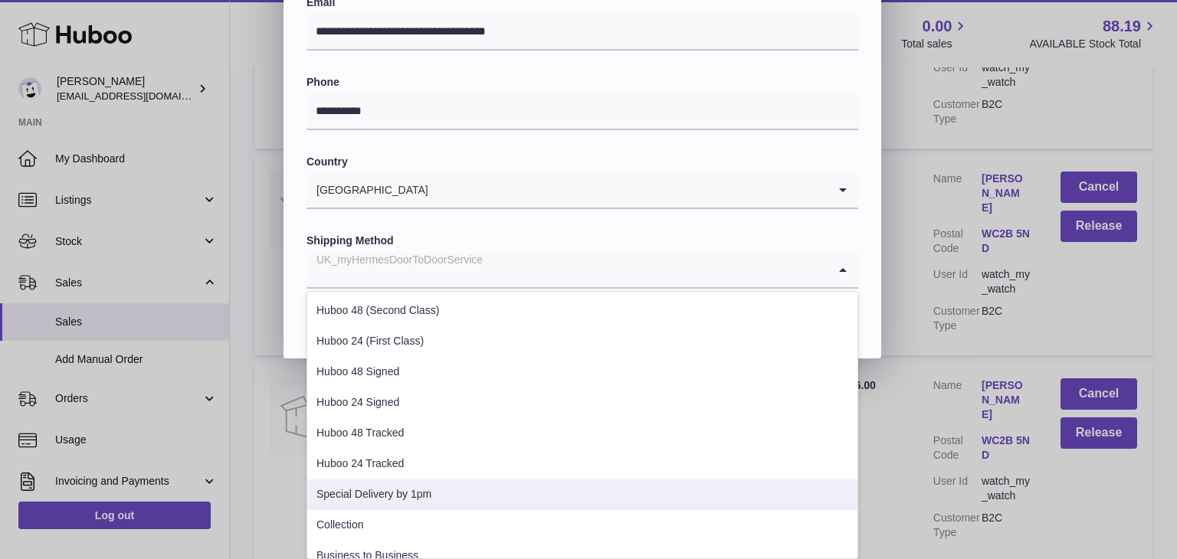
click at [465, 486] on li "Special Delivery by 1pm" at bounding box center [582, 495] width 550 height 31
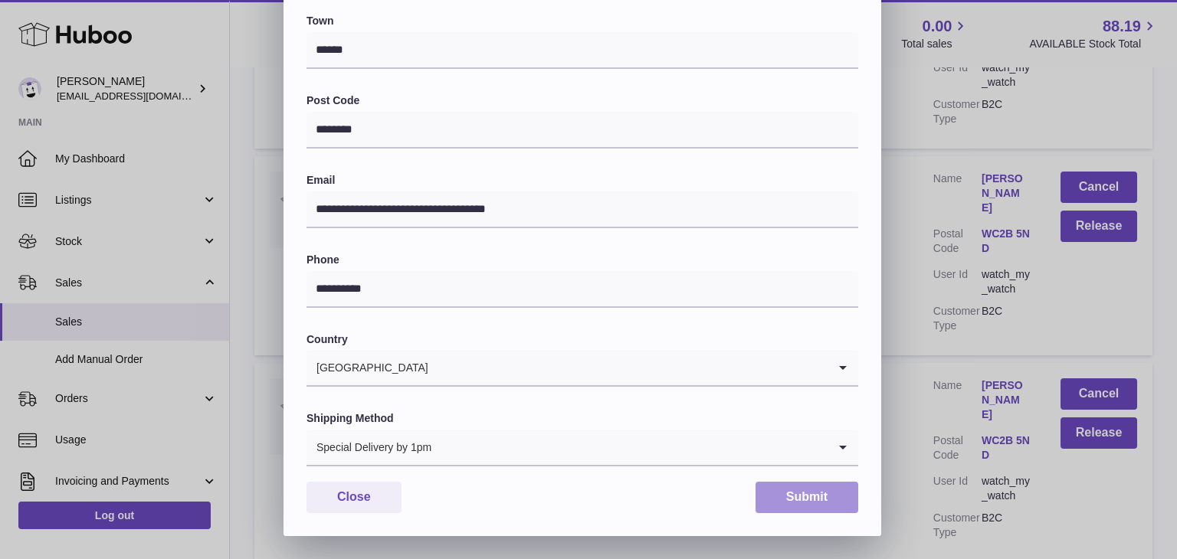
click at [789, 500] on button "Submit" at bounding box center [806, 497] width 103 height 31
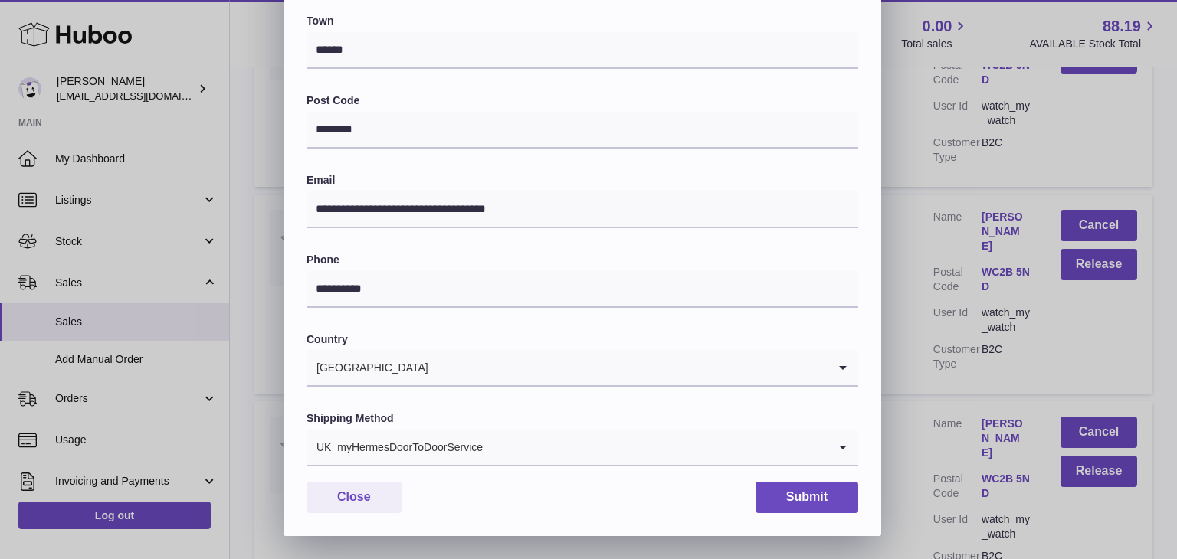
click at [475, 449] on div "UK_myHermesDoorToDoorService" at bounding box center [566, 447] width 521 height 35
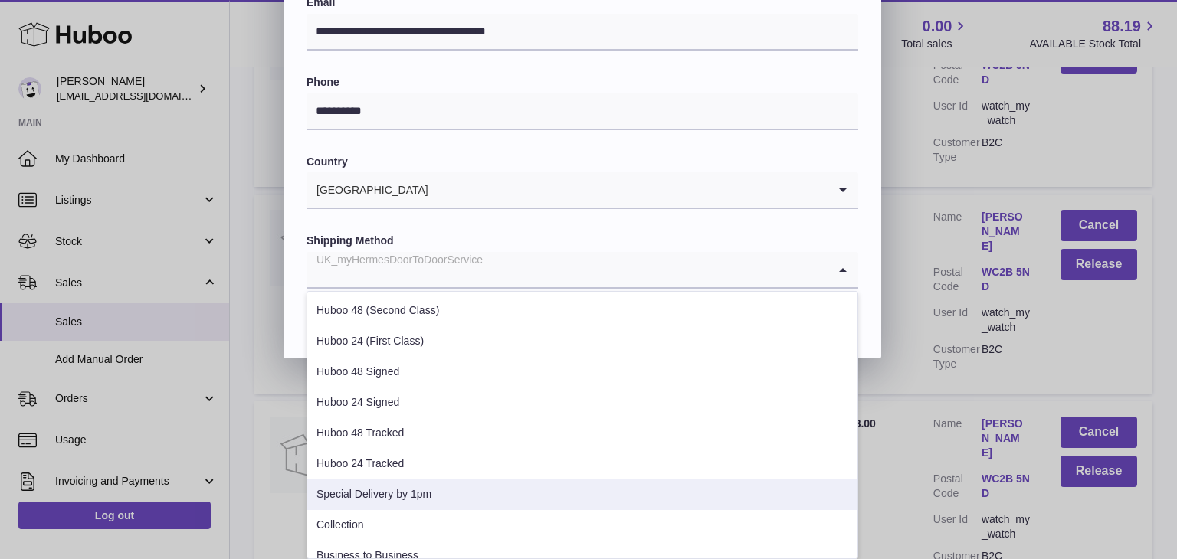
click at [434, 489] on li "Special Delivery by 1pm" at bounding box center [582, 495] width 550 height 31
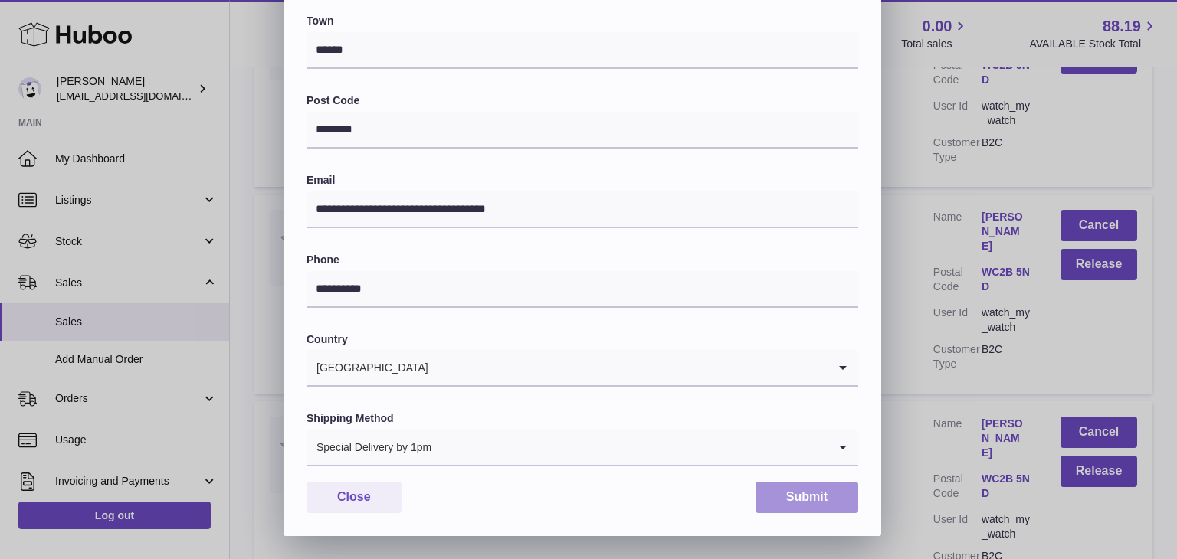
click at [781, 489] on button "Submit" at bounding box center [806, 497] width 103 height 31
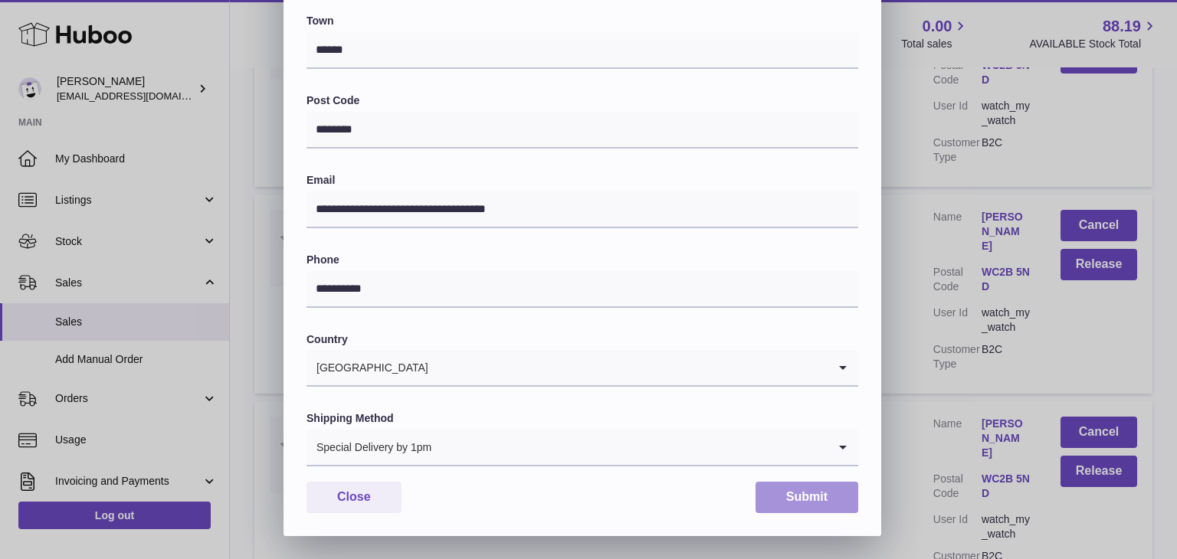
click at [789, 489] on button "Submit" at bounding box center [806, 497] width 103 height 31
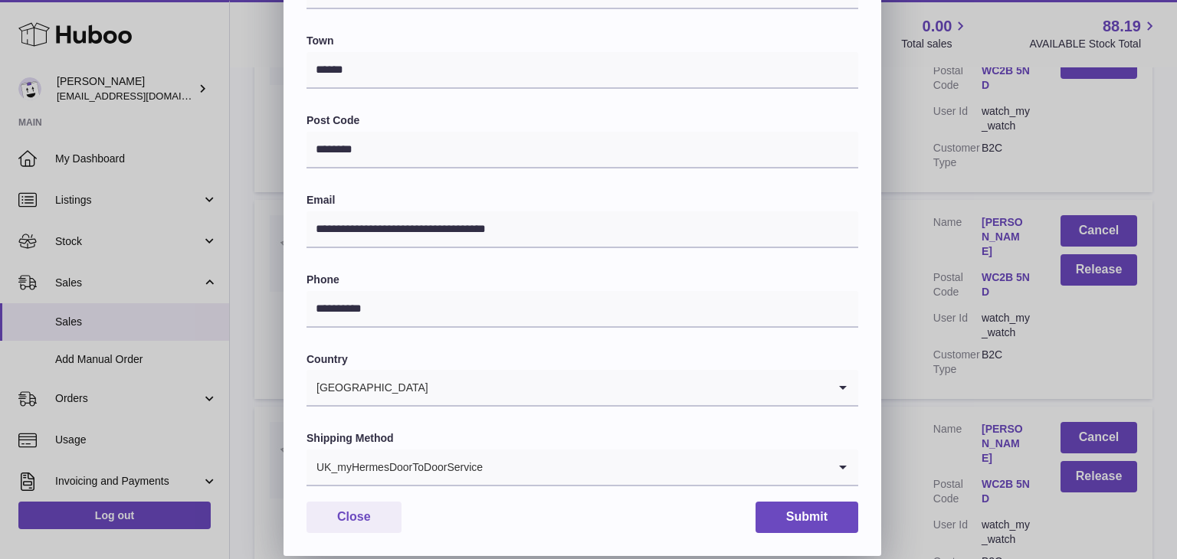
click at [458, 457] on div "UK_myHermesDoorToDoorService" at bounding box center [566, 467] width 521 height 35
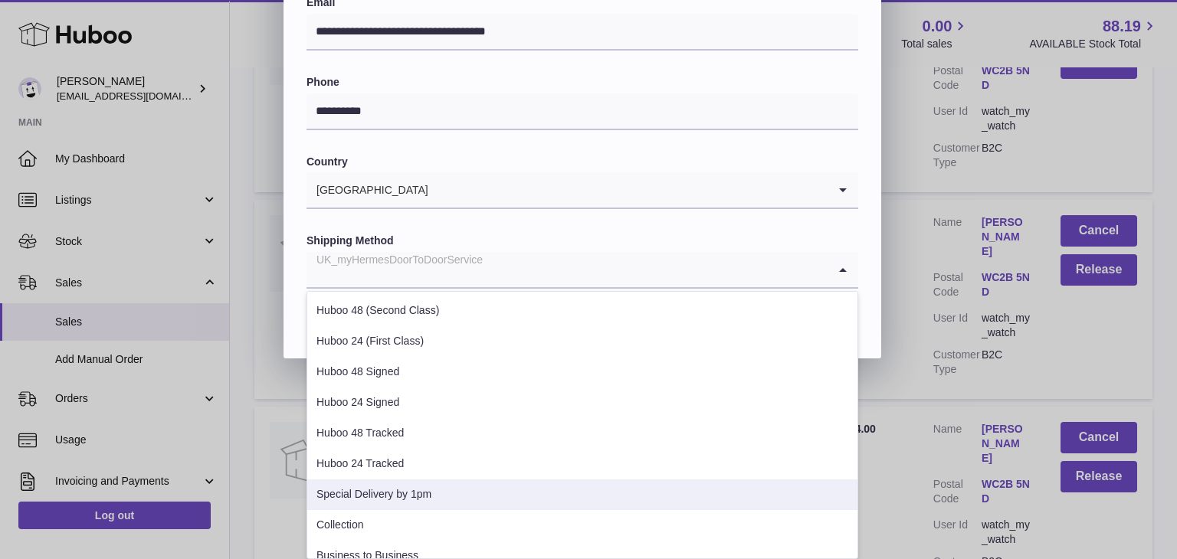
click at [413, 491] on li "Special Delivery by 1pm" at bounding box center [582, 495] width 550 height 31
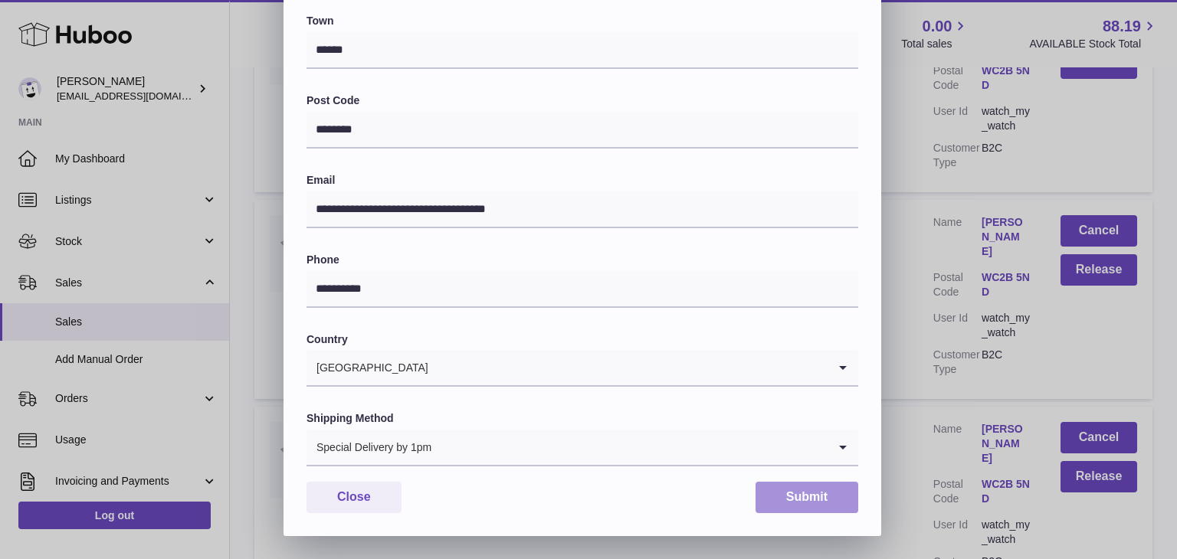
click at [810, 484] on button "Submit" at bounding box center [806, 497] width 103 height 31
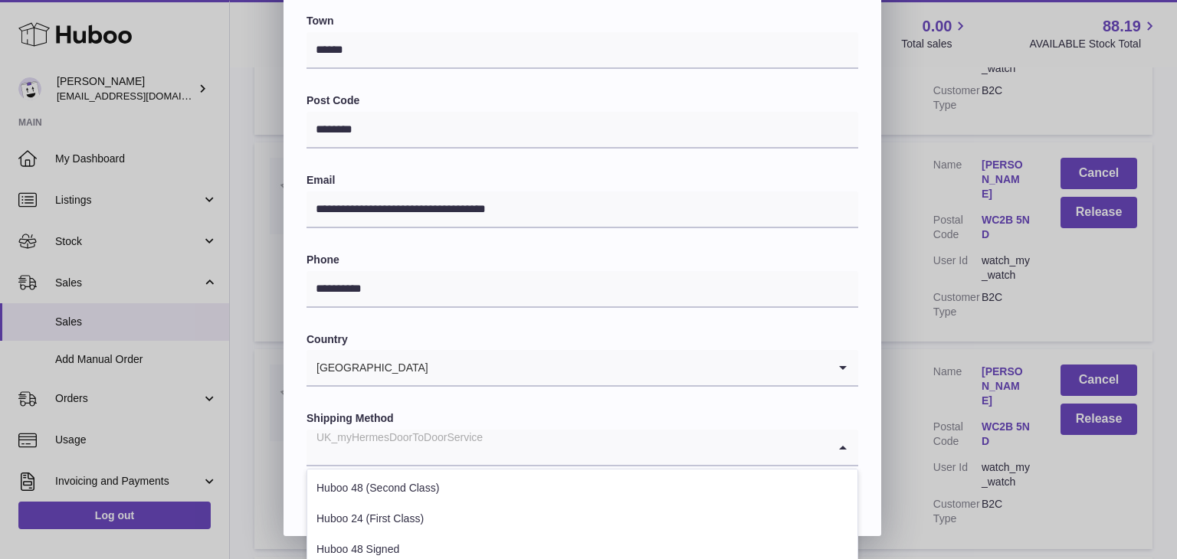
click at [435, 449] on div "UK_myHermesDoorToDoorService" at bounding box center [566, 447] width 521 height 35
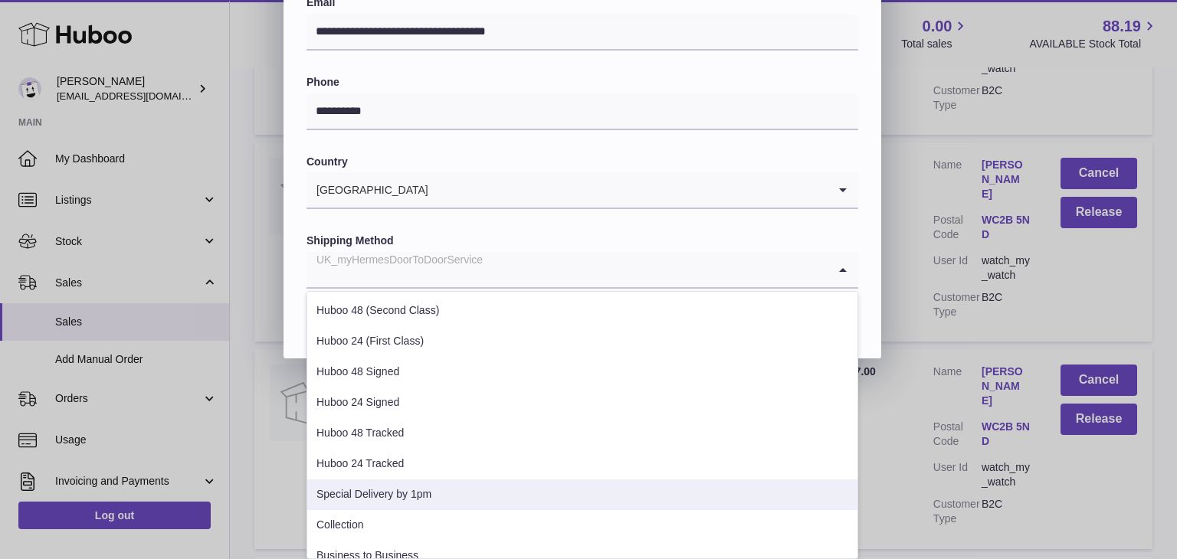
click at [389, 488] on li "Special Delivery by 1pm" at bounding box center [582, 495] width 550 height 31
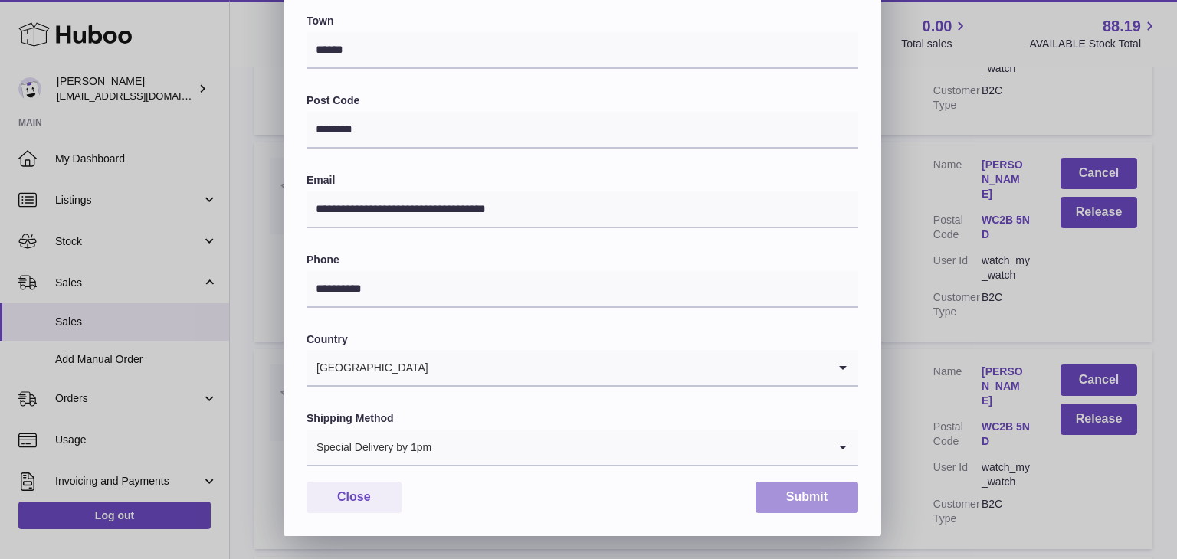
click at [809, 493] on button "Submit" at bounding box center [806, 497] width 103 height 31
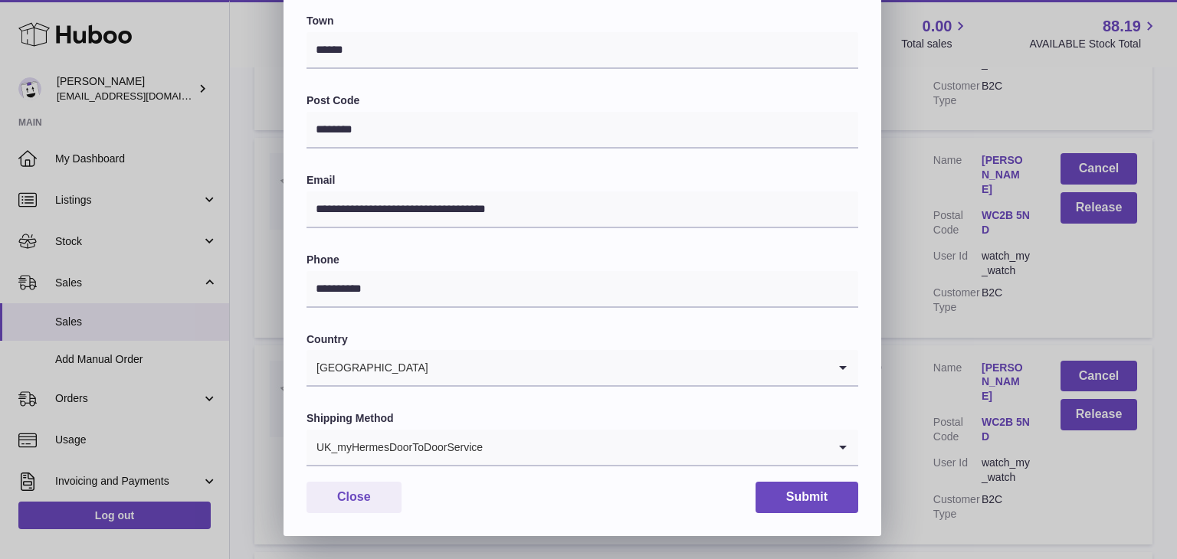
click at [420, 455] on div "UK_myHermesDoorToDoorService" at bounding box center [566, 447] width 521 height 35
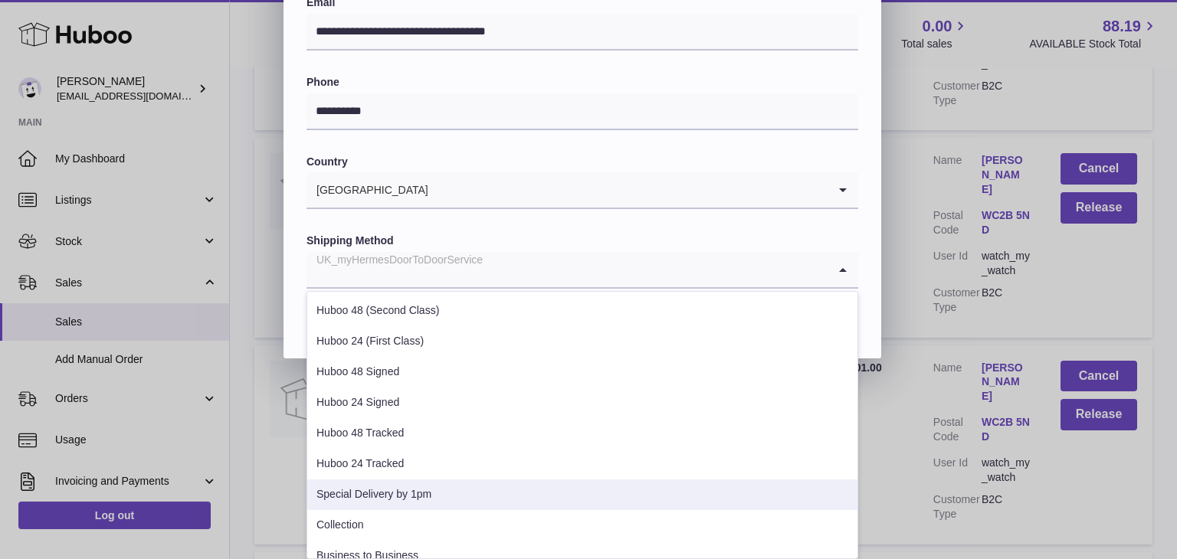
click at [395, 496] on li "Special Delivery by 1pm" at bounding box center [582, 495] width 550 height 31
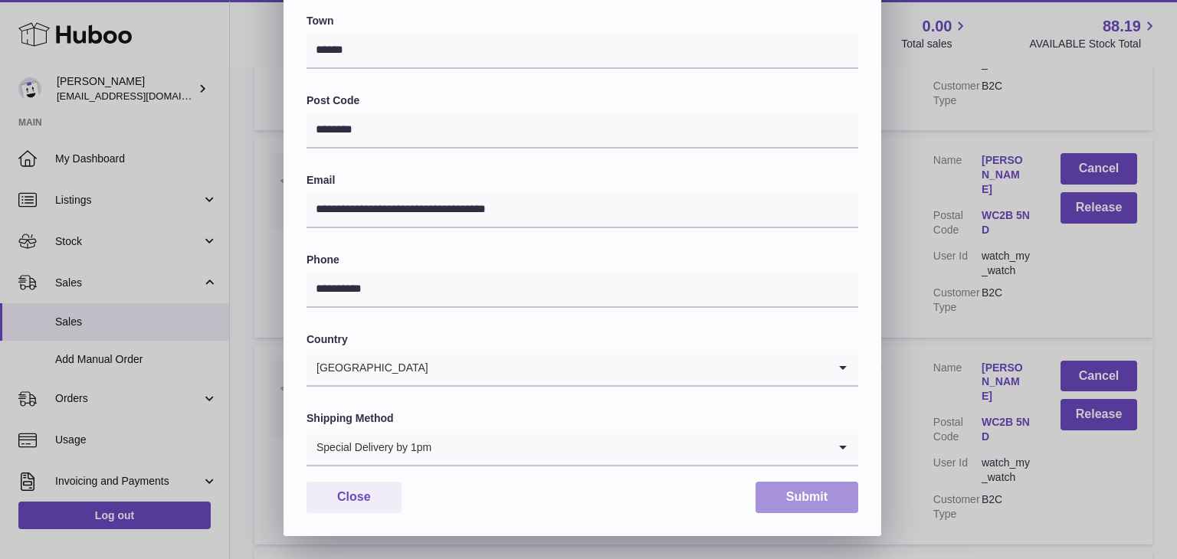
click at [803, 511] on button "Submit" at bounding box center [806, 497] width 103 height 31
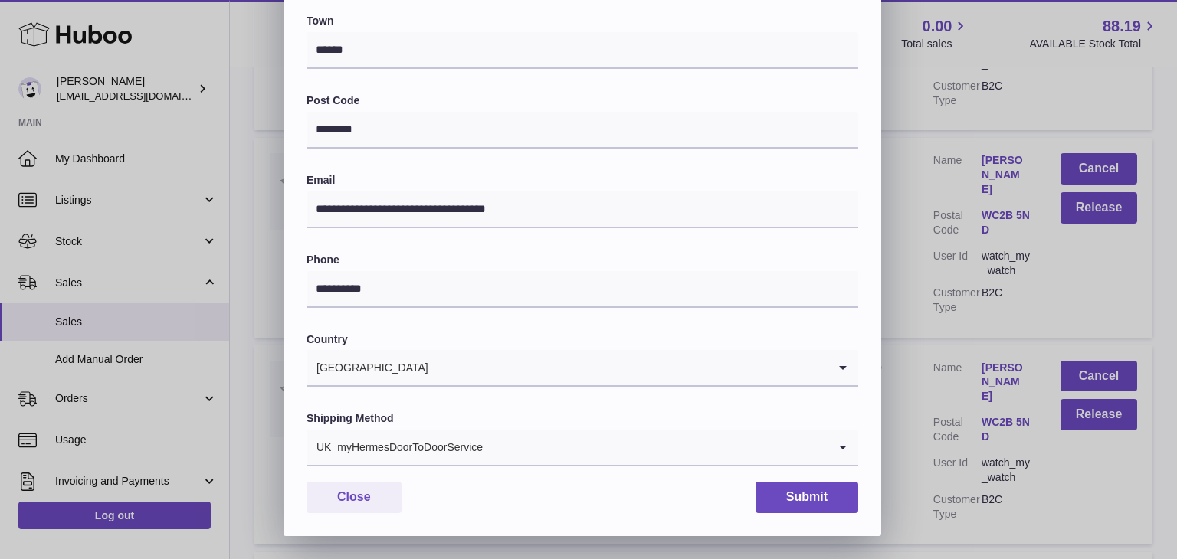
click at [563, 470] on div "**********" at bounding box center [582, 115] width 598 height 841
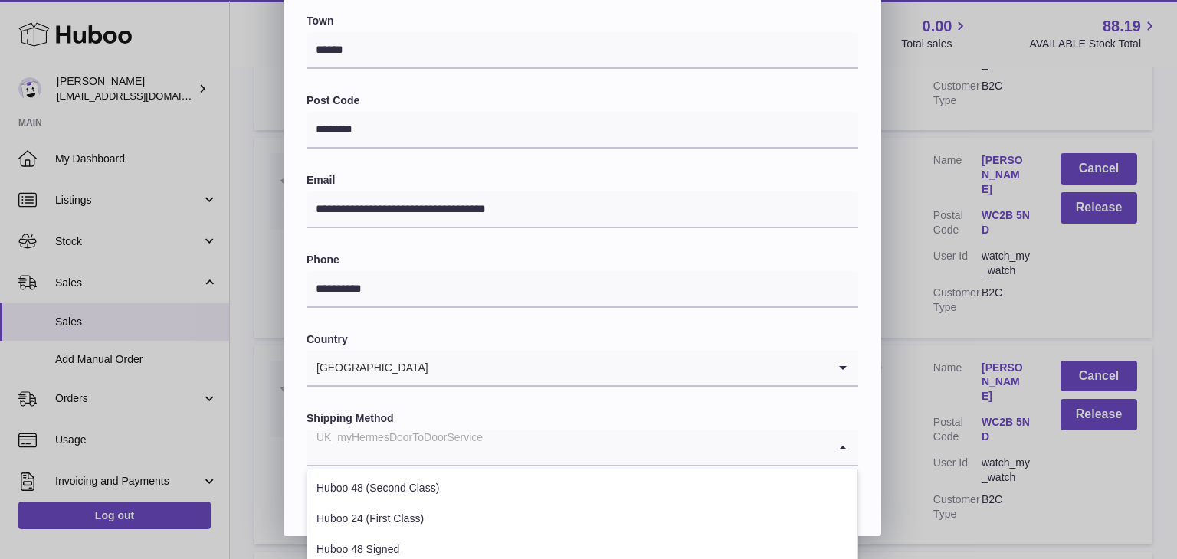
click at [566, 463] on input "Search for option" at bounding box center [566, 447] width 521 height 35
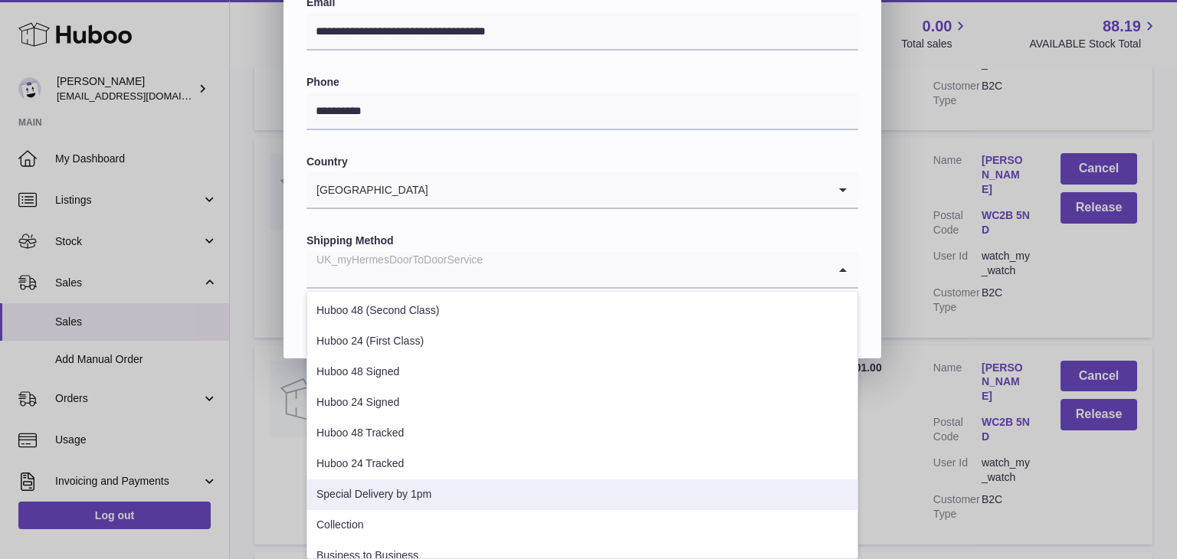
click at [458, 497] on li "Special Delivery by 1pm" at bounding box center [582, 495] width 550 height 31
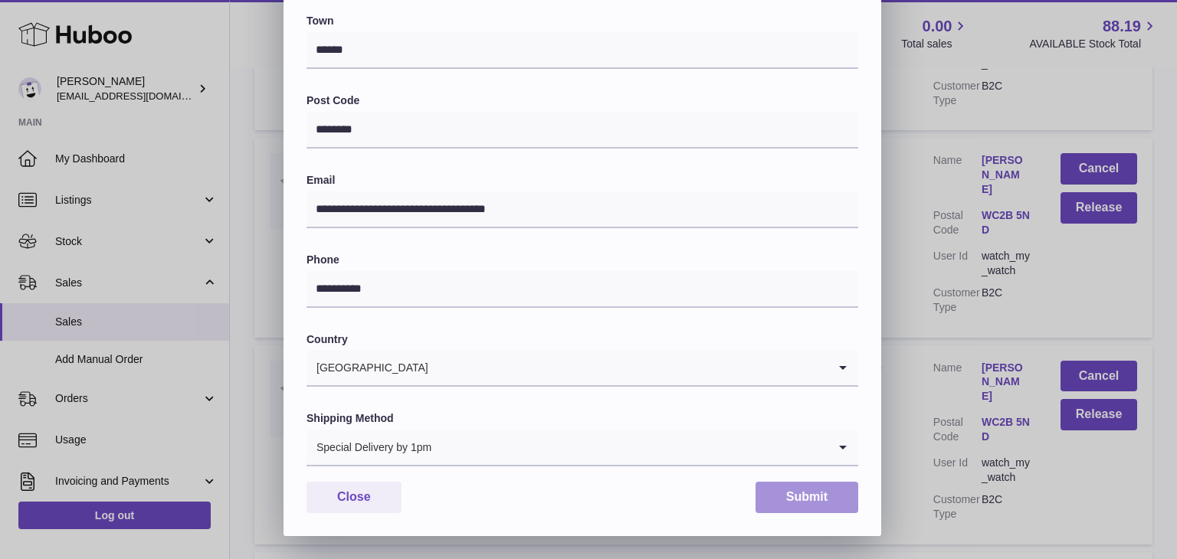
click at [787, 494] on button "Submit" at bounding box center [806, 497] width 103 height 31
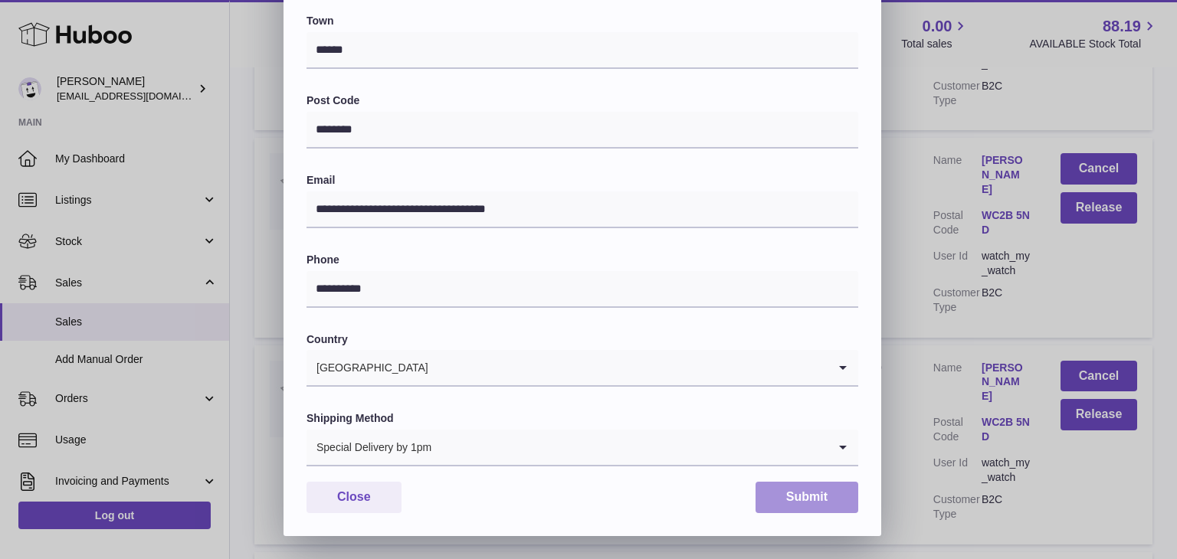
click at [799, 494] on button "Submit" at bounding box center [806, 497] width 103 height 31
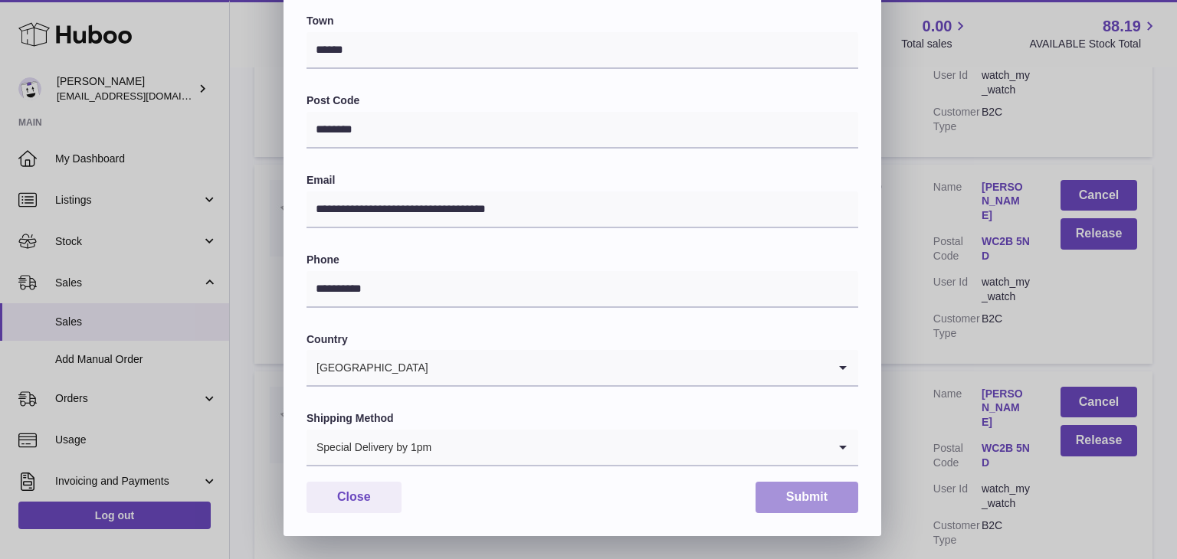
click at [781, 491] on button "Submit" at bounding box center [806, 497] width 103 height 31
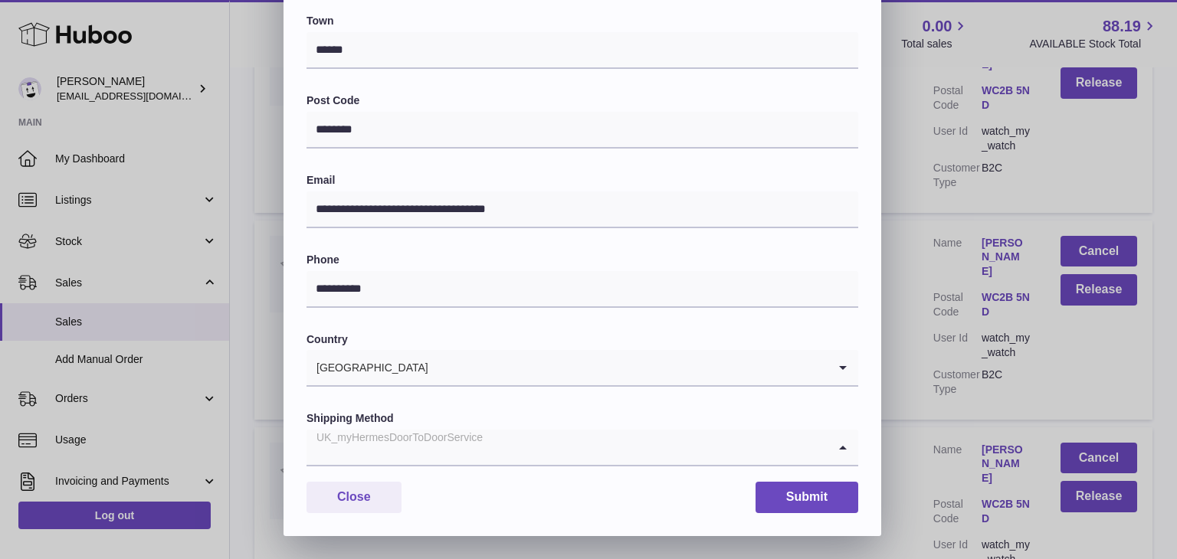
click at [683, 449] on input "Search for option" at bounding box center [566, 447] width 521 height 35
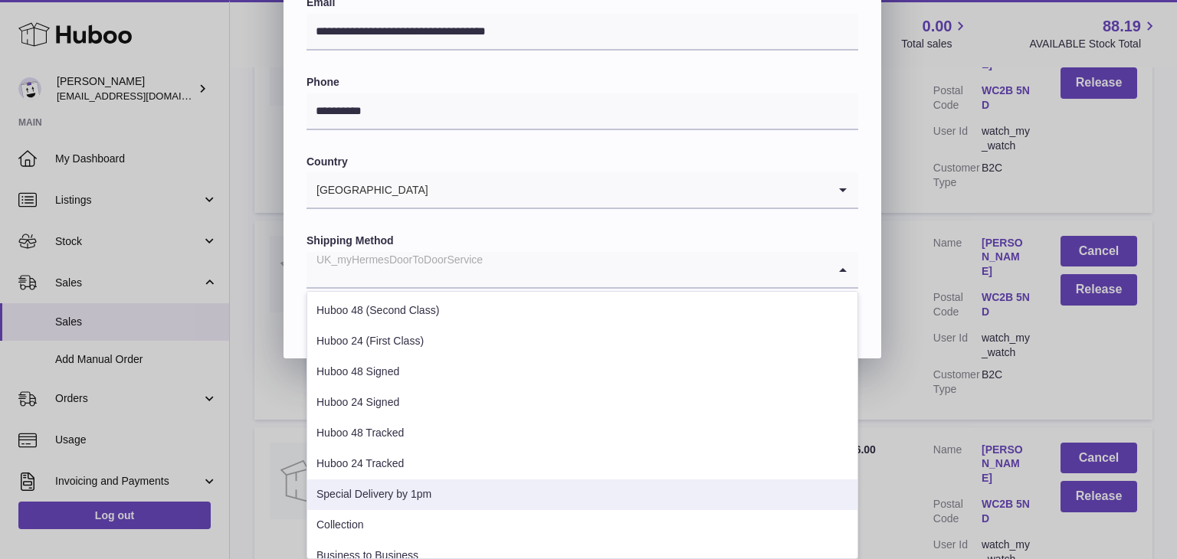
click at [422, 491] on li "Special Delivery by 1pm" at bounding box center [582, 495] width 550 height 31
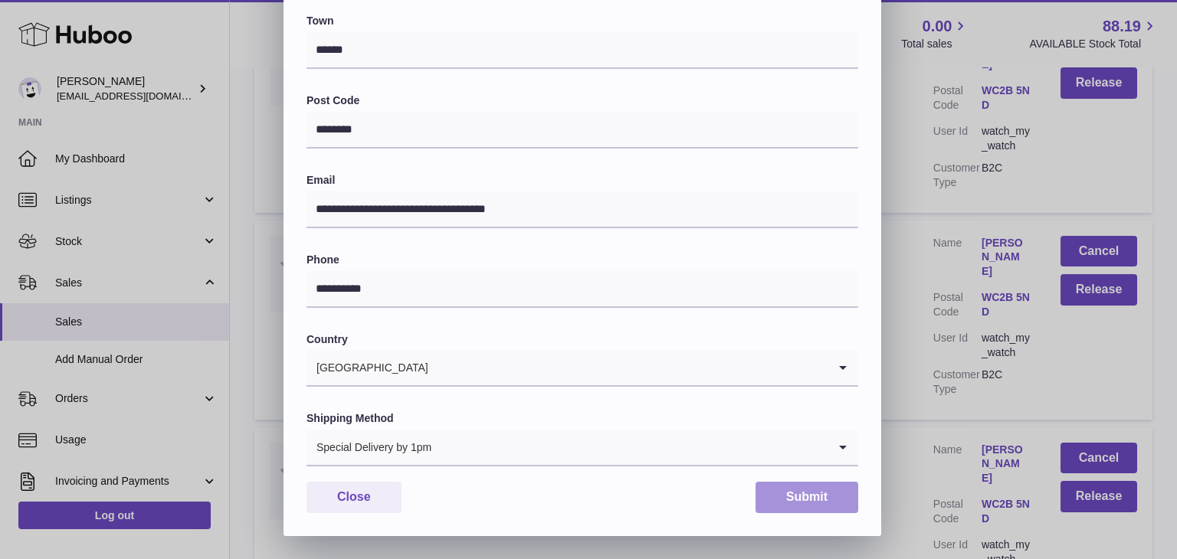
click at [796, 495] on button "Submit" at bounding box center [806, 497] width 103 height 31
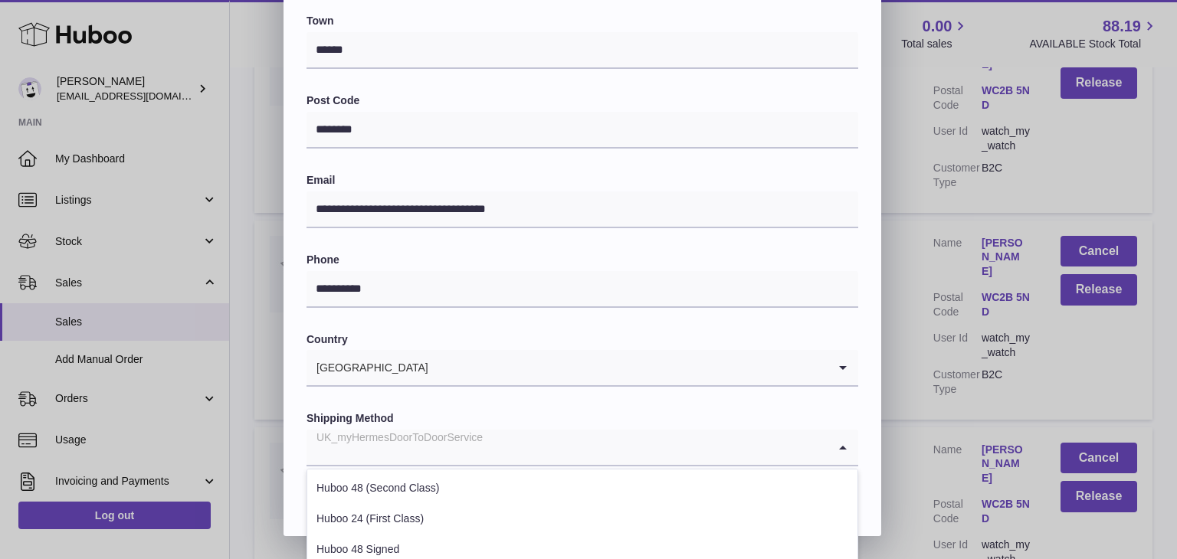
click at [478, 437] on div "UK_myHermesDoorToDoorService" at bounding box center [566, 447] width 521 height 35
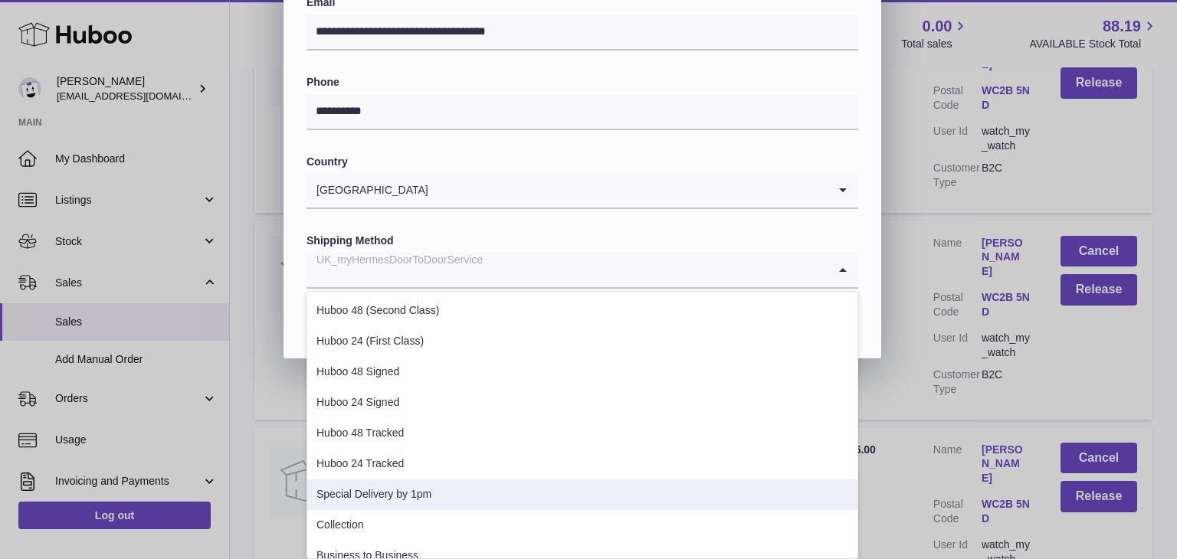
click at [420, 494] on li "Special Delivery by 1pm" at bounding box center [582, 495] width 550 height 31
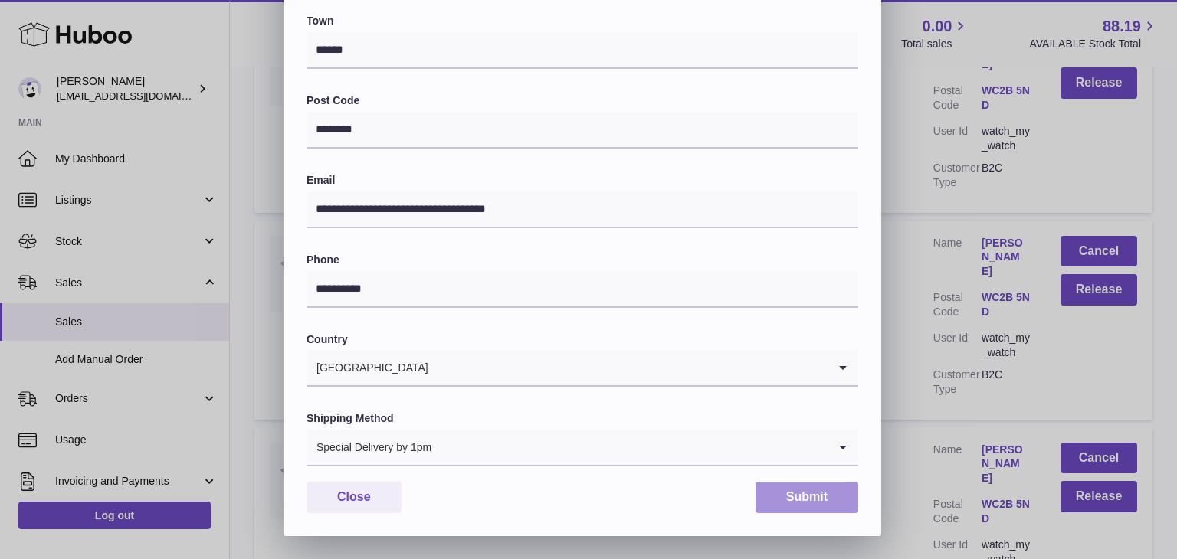
click at [803, 494] on button "Submit" at bounding box center [806, 497] width 103 height 31
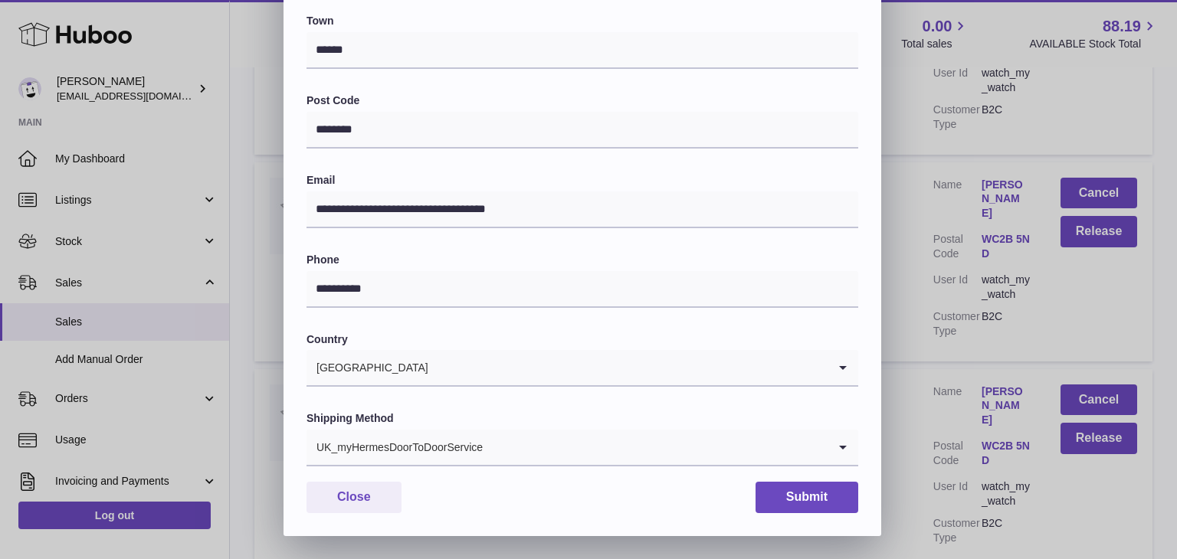
click at [478, 442] on div "UK_myHermesDoorToDoorService" at bounding box center [566, 447] width 521 height 35
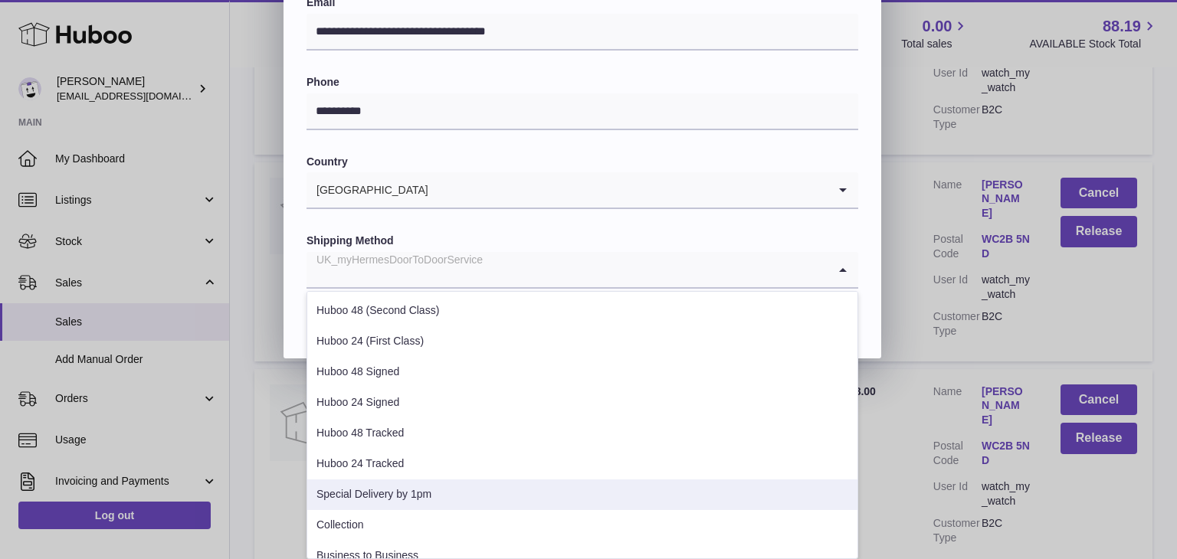
click at [421, 488] on li "Special Delivery by 1pm" at bounding box center [582, 495] width 550 height 31
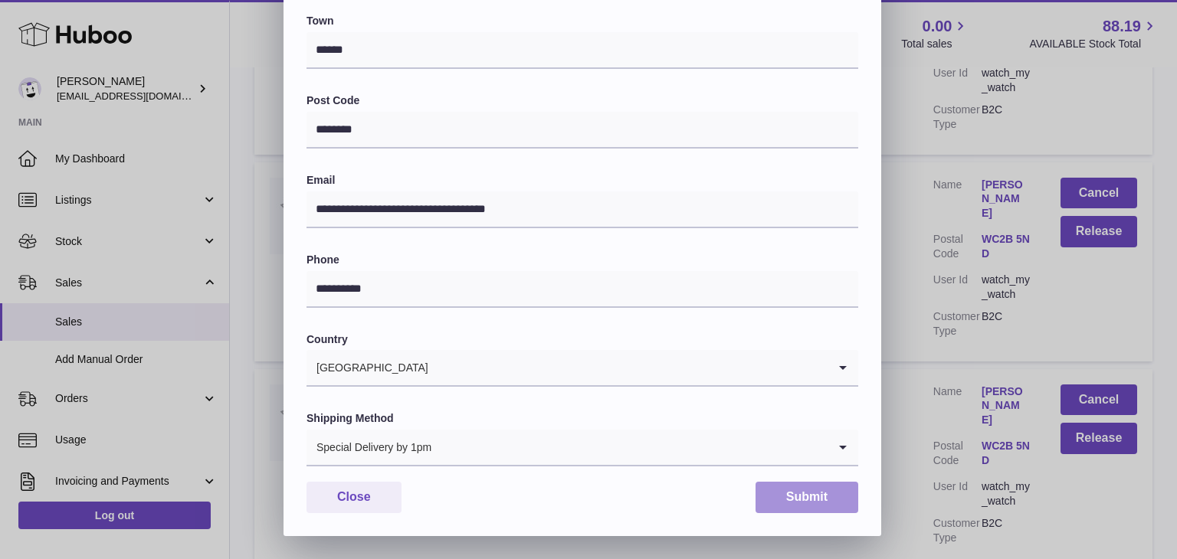
click at [809, 500] on button "Submit" at bounding box center [806, 497] width 103 height 31
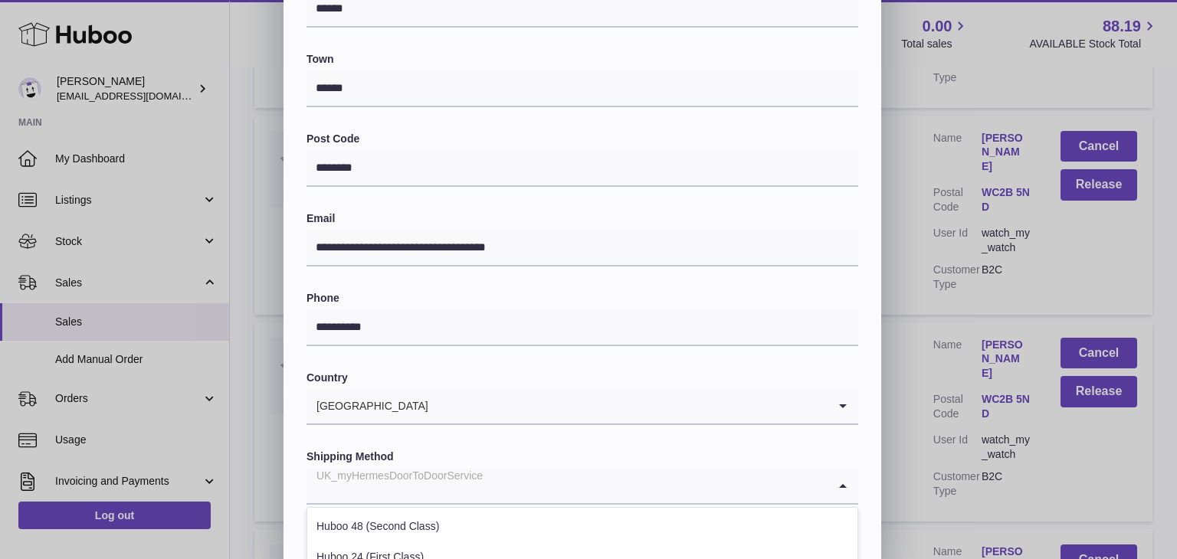
click at [414, 479] on div "UK_myHermesDoorToDoorService" at bounding box center [566, 485] width 521 height 35
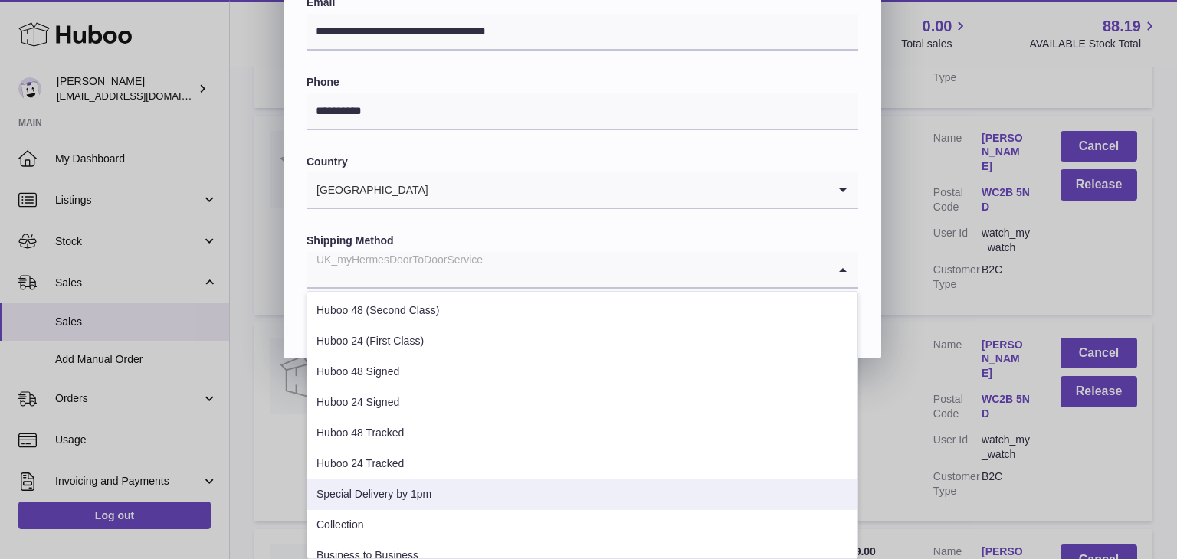
click at [401, 483] on li "Special Delivery by 1pm" at bounding box center [582, 495] width 550 height 31
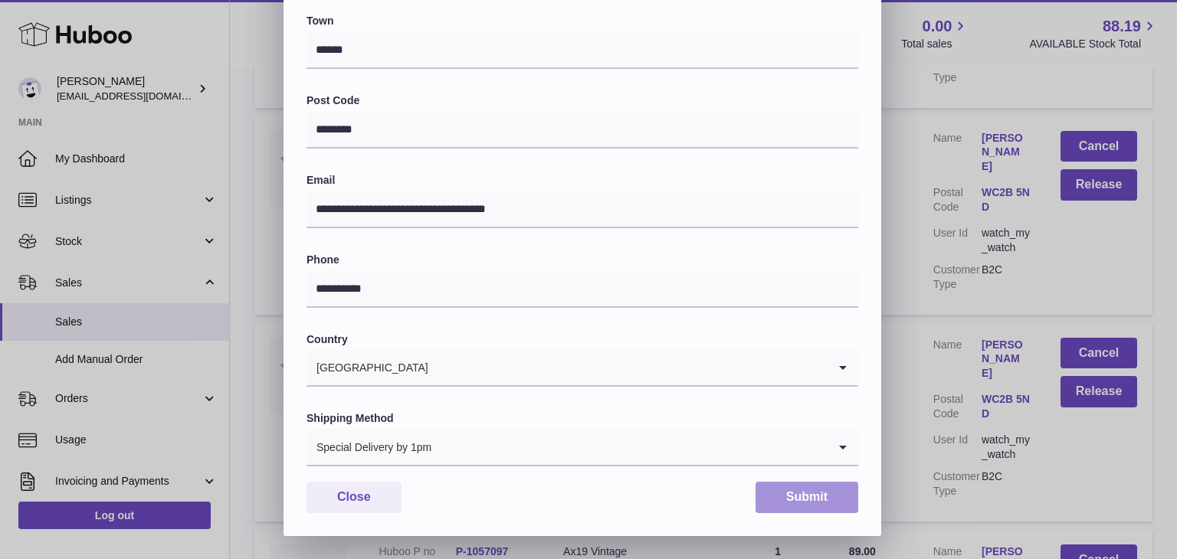
click at [809, 487] on button "Submit" at bounding box center [806, 497] width 103 height 31
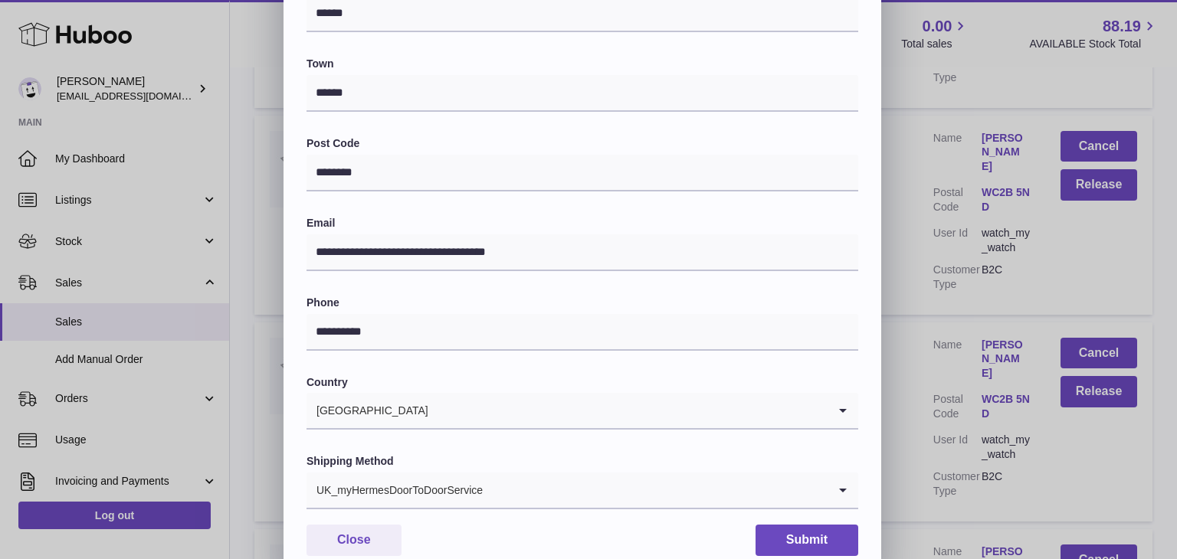
click at [478, 488] on div "UK_myHermesDoorToDoorService" at bounding box center [566, 490] width 521 height 35
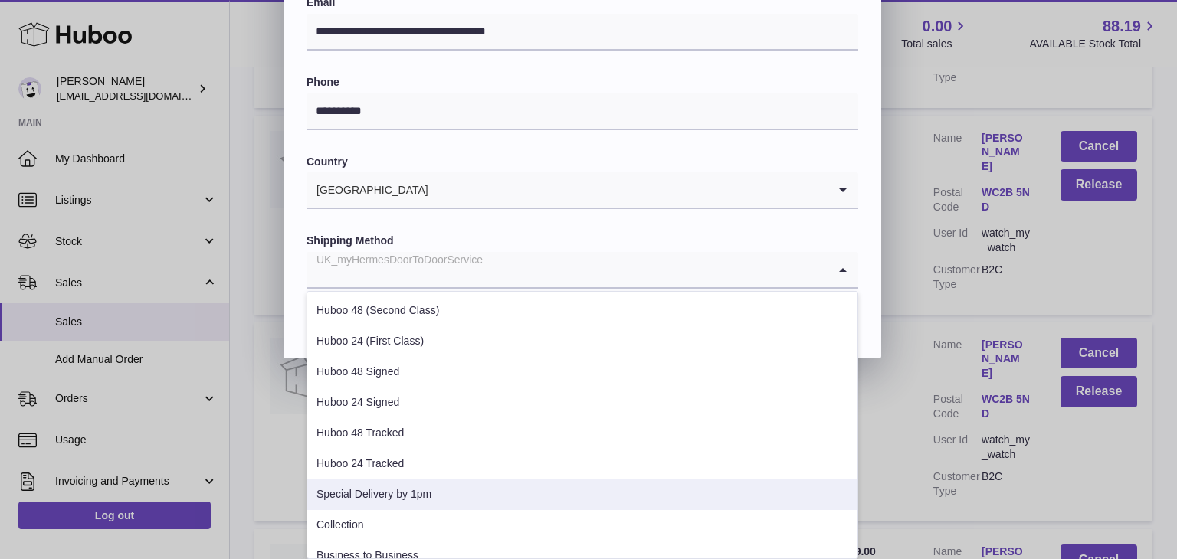
click at [448, 494] on li "Special Delivery by 1pm" at bounding box center [582, 495] width 550 height 31
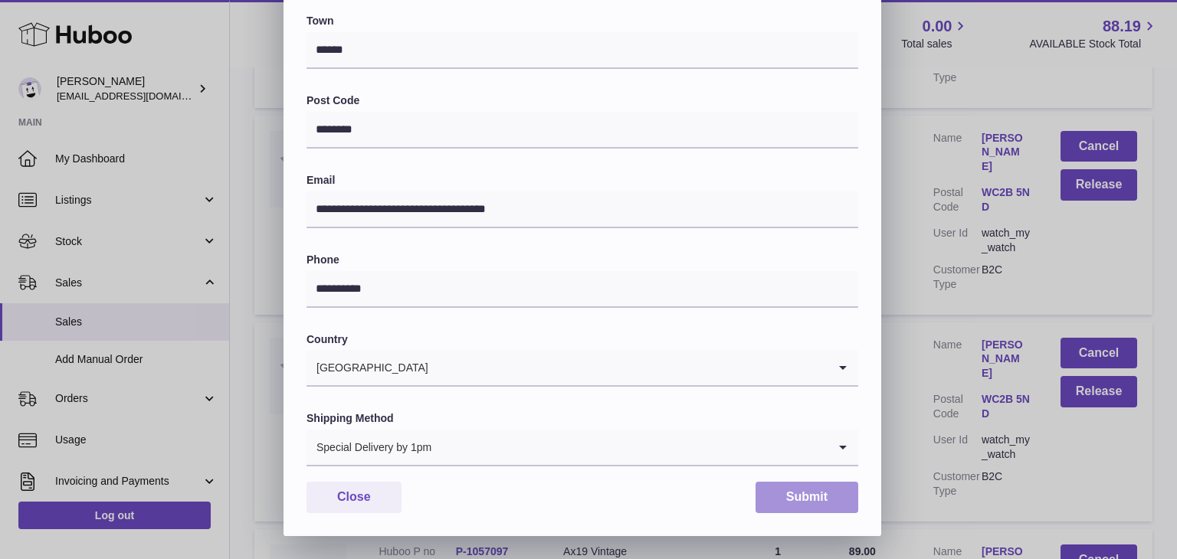
click at [787, 496] on button "Submit" at bounding box center [806, 497] width 103 height 31
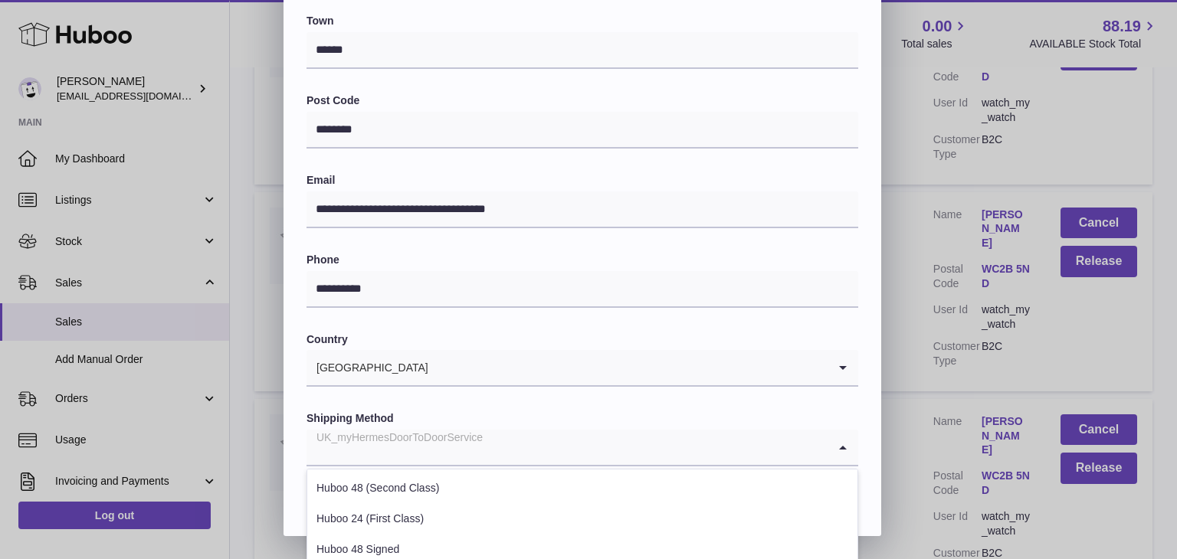
click at [469, 445] on div "UK_myHermesDoorToDoorService" at bounding box center [566, 447] width 521 height 35
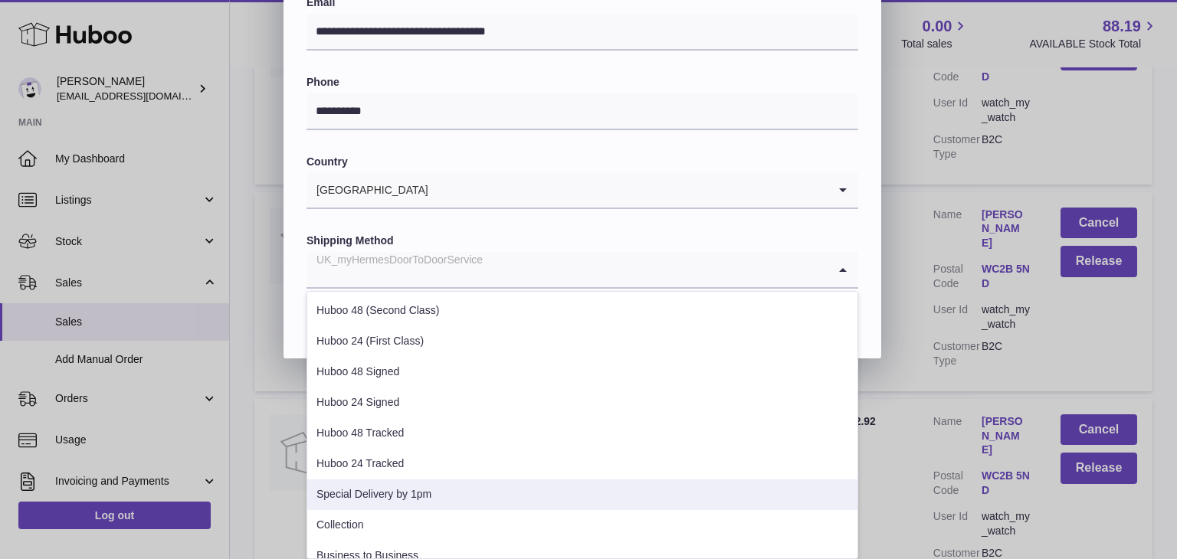
click at [414, 486] on li "Special Delivery by 1pm" at bounding box center [582, 495] width 550 height 31
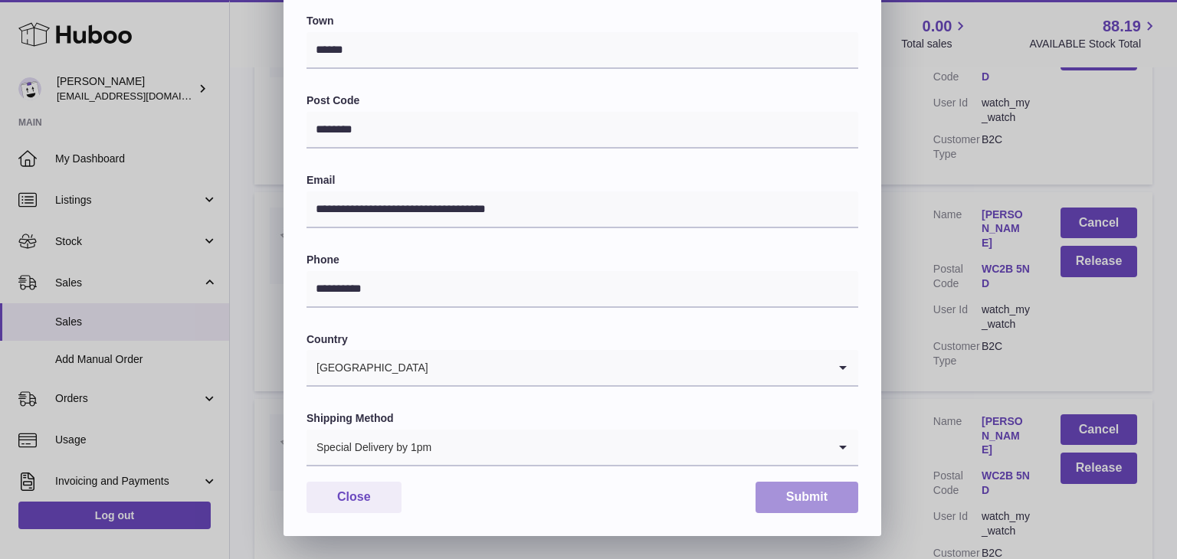
click at [791, 493] on button "Submit" at bounding box center [806, 497] width 103 height 31
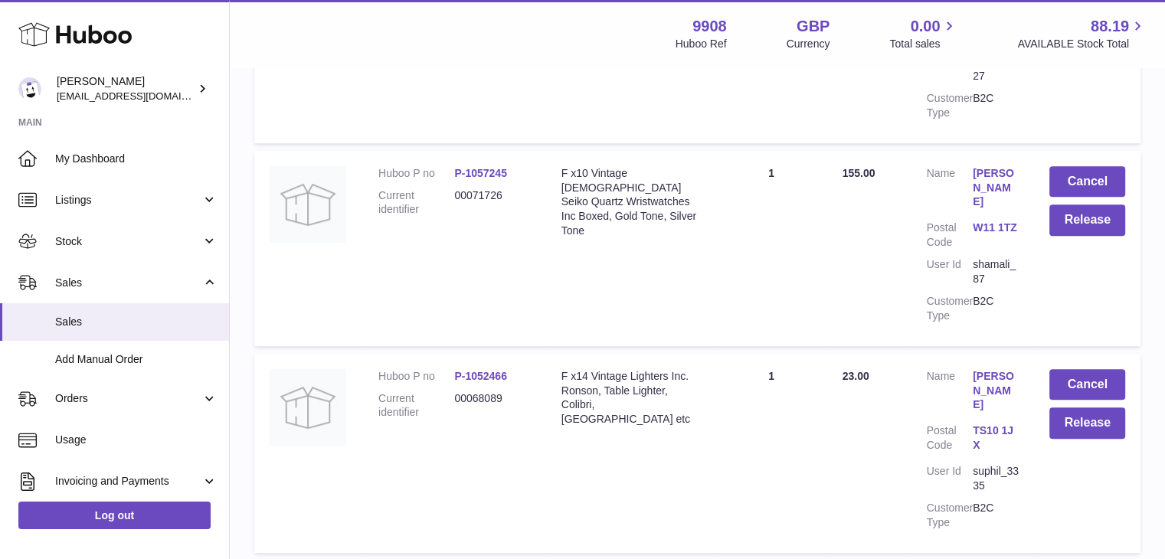
scroll to position [0, 0]
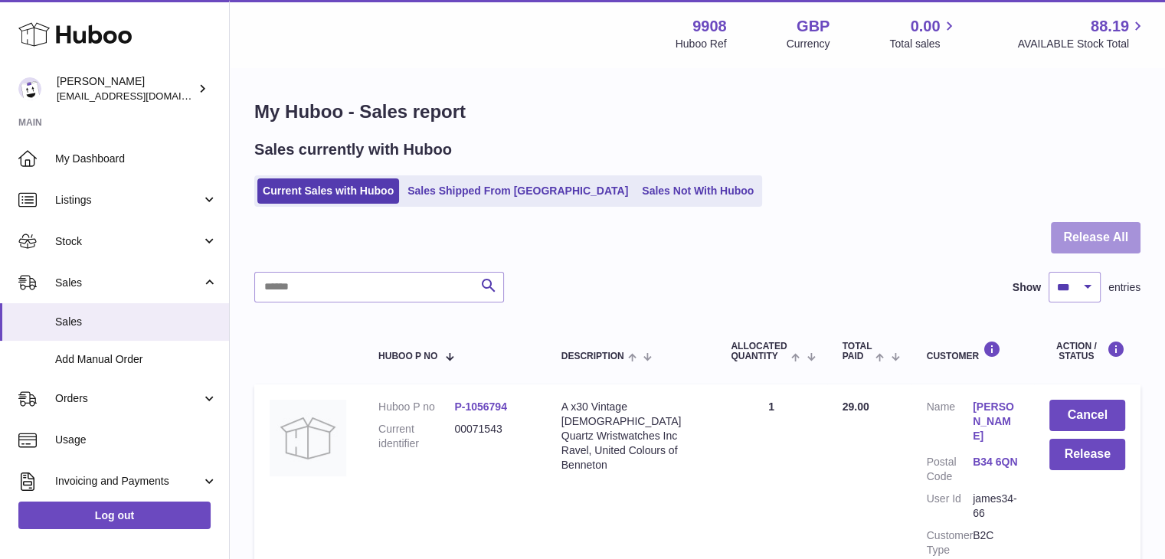
click at [1100, 228] on button "Release All" at bounding box center [1096, 237] width 90 height 31
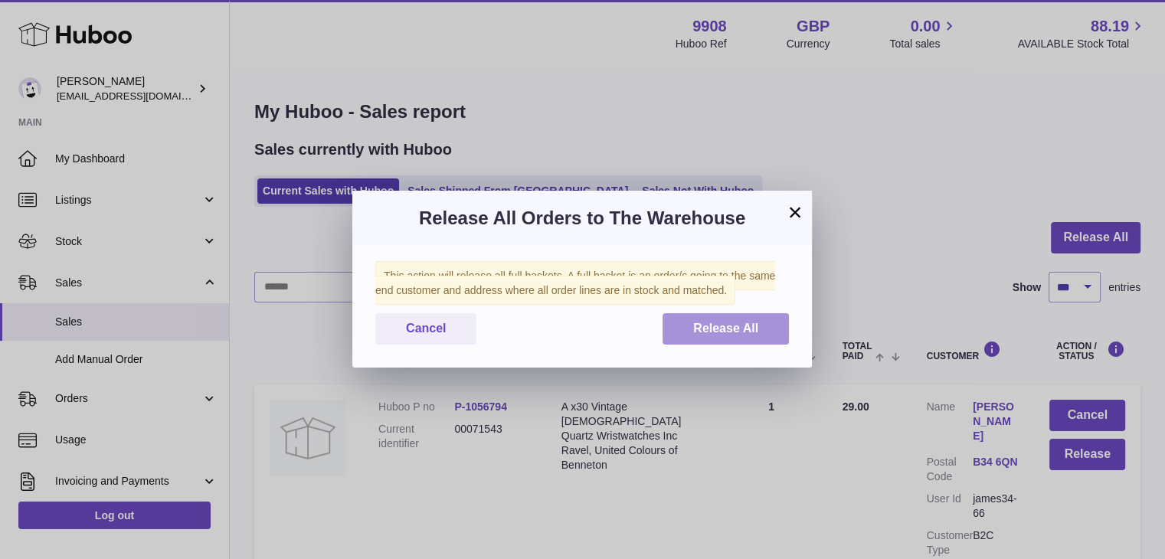
click at [723, 320] on button "Release All" at bounding box center [726, 328] width 126 height 31
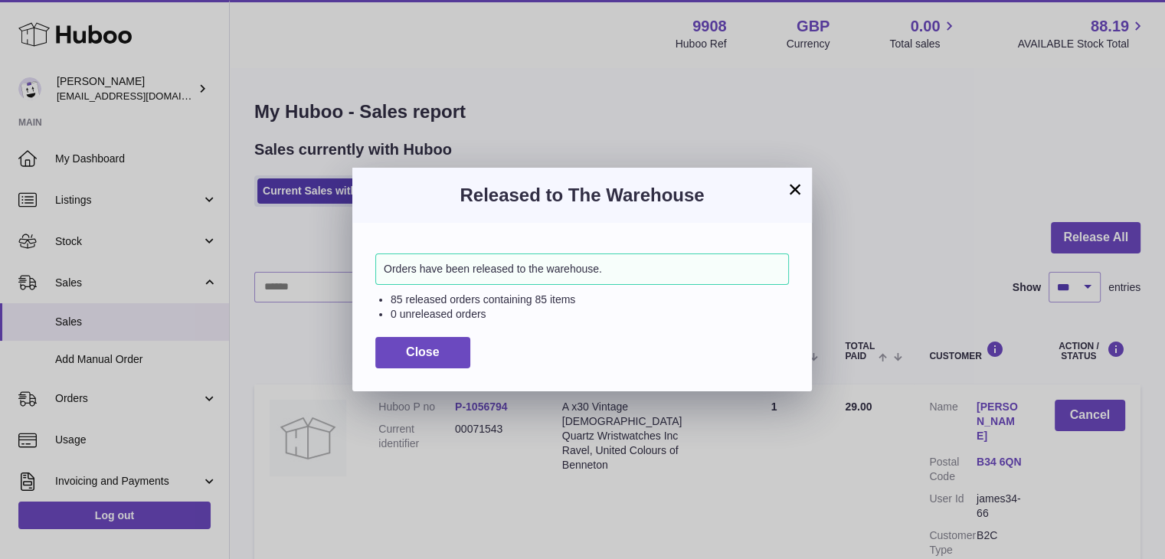
click at [793, 188] on button "×" at bounding box center [795, 189] width 18 height 18
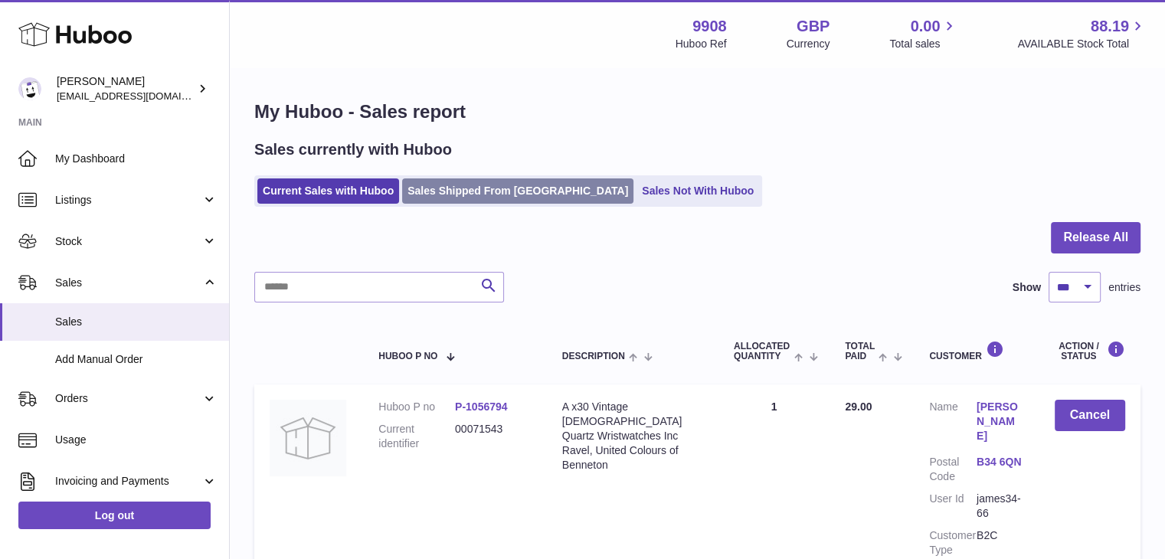
click at [440, 192] on link "Sales Shipped From Huboo" at bounding box center [517, 190] width 231 height 25
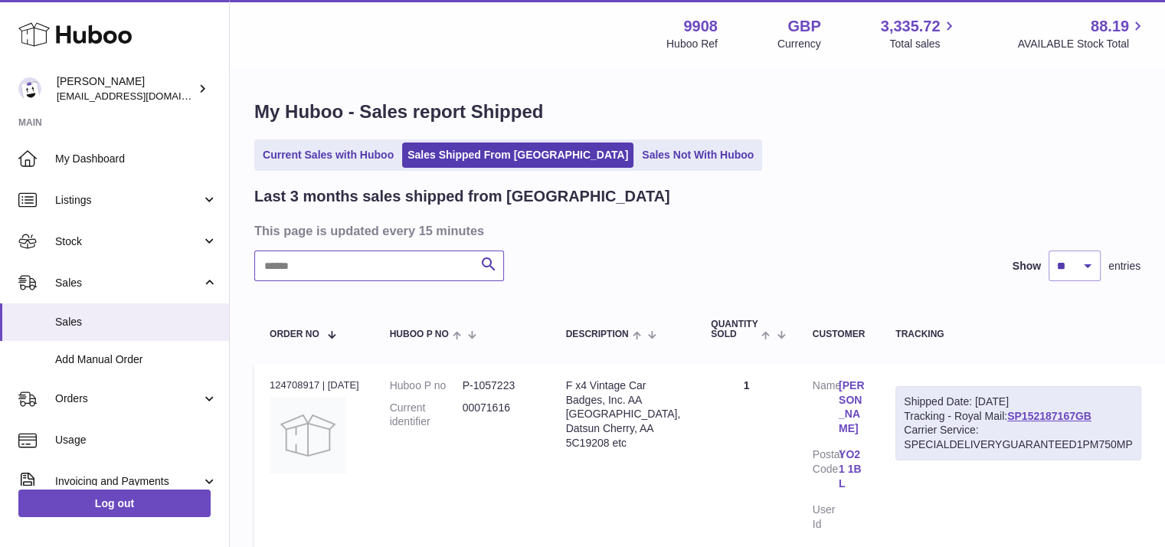
click at [352, 279] on input "text" at bounding box center [379, 265] width 250 height 31
paste input "********"
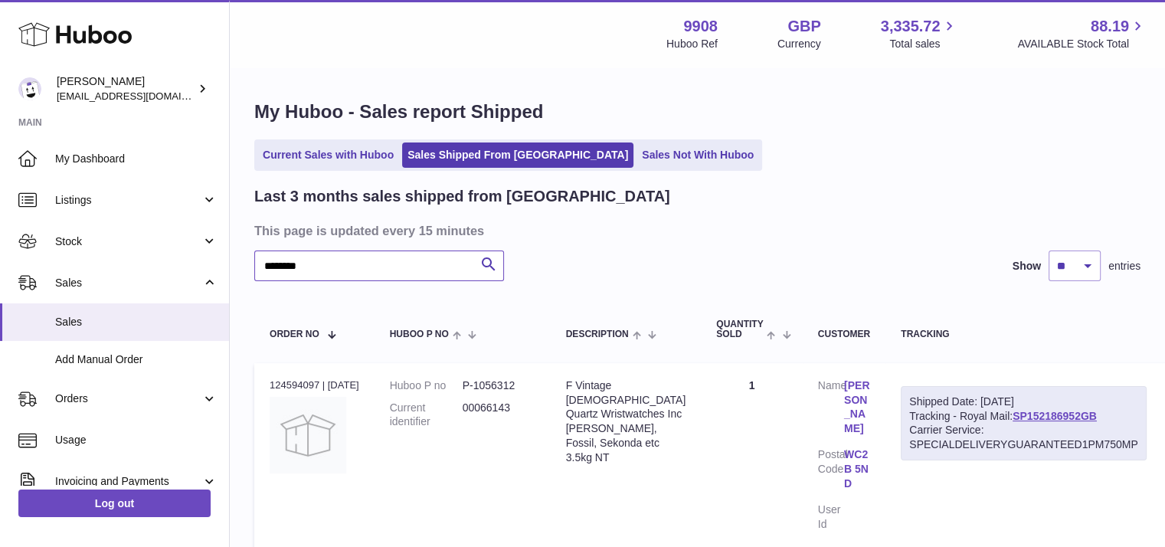
type input "********"
drag, startPoint x: 1091, startPoint y: 414, endPoint x: 993, endPoint y: 414, distance: 98.1
click at [993, 414] on div "Shipped Date: 13th Sep 2025 Tracking - Royal Mail: SP152186952GB Carrier Servic…" at bounding box center [1024, 423] width 246 height 75
copy link "SP152186952GB"
click at [1017, 417] on link "SP152186952GB" at bounding box center [1055, 416] width 84 height 12
